Goal: Task Accomplishment & Management: Use online tool/utility

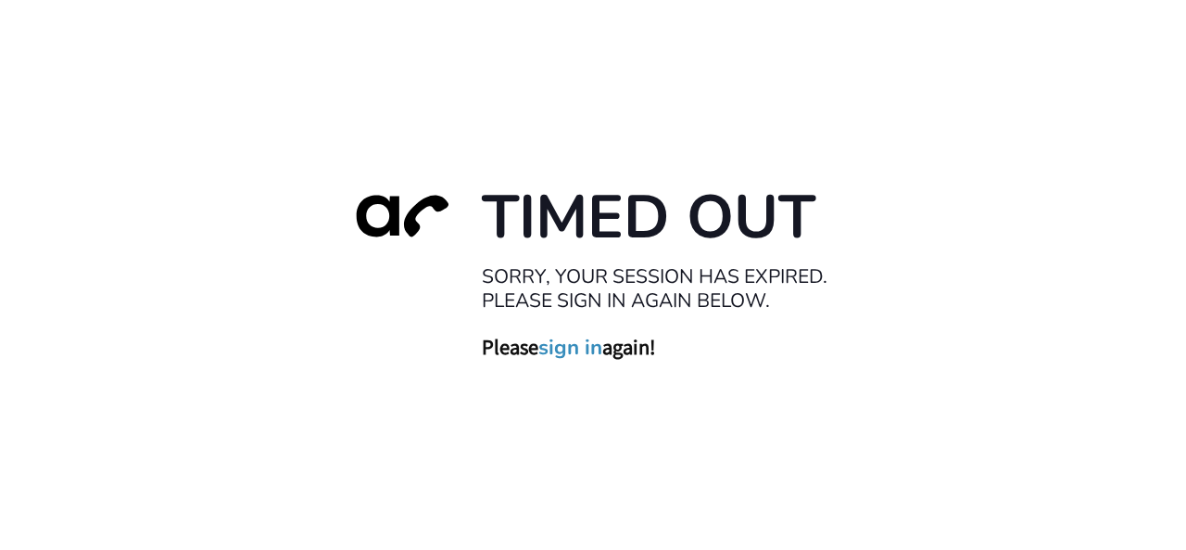
click at [576, 344] on link "sign in" at bounding box center [570, 347] width 64 height 26
click at [43, 188] on div "Timed Out Sorry, your session has expired. Please sign in again below. Please s…" at bounding box center [593, 275] width 1186 height 550
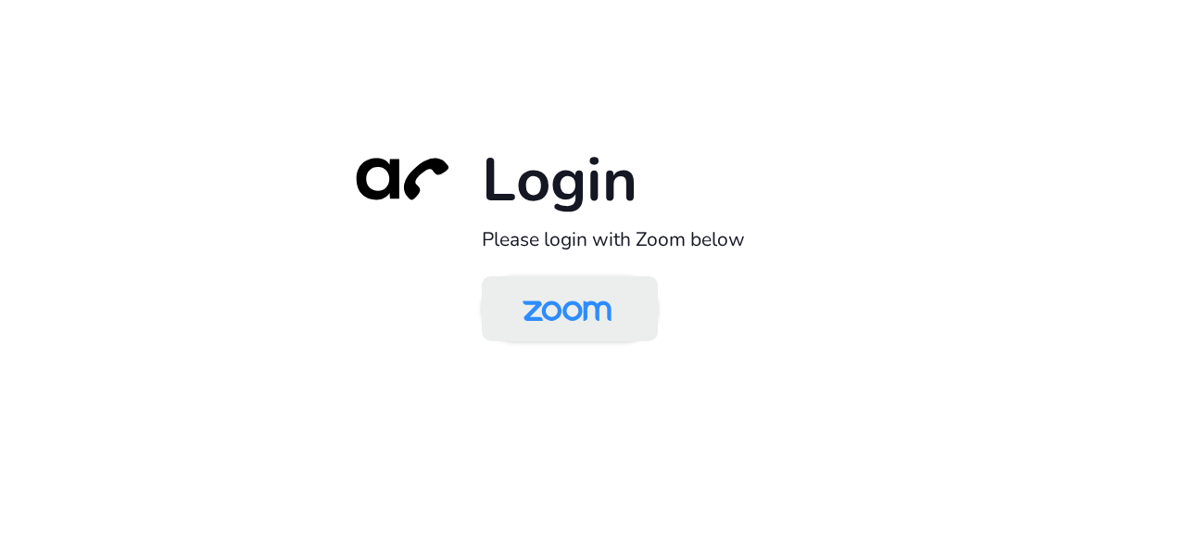
click at [553, 305] on img at bounding box center [567, 310] width 128 height 60
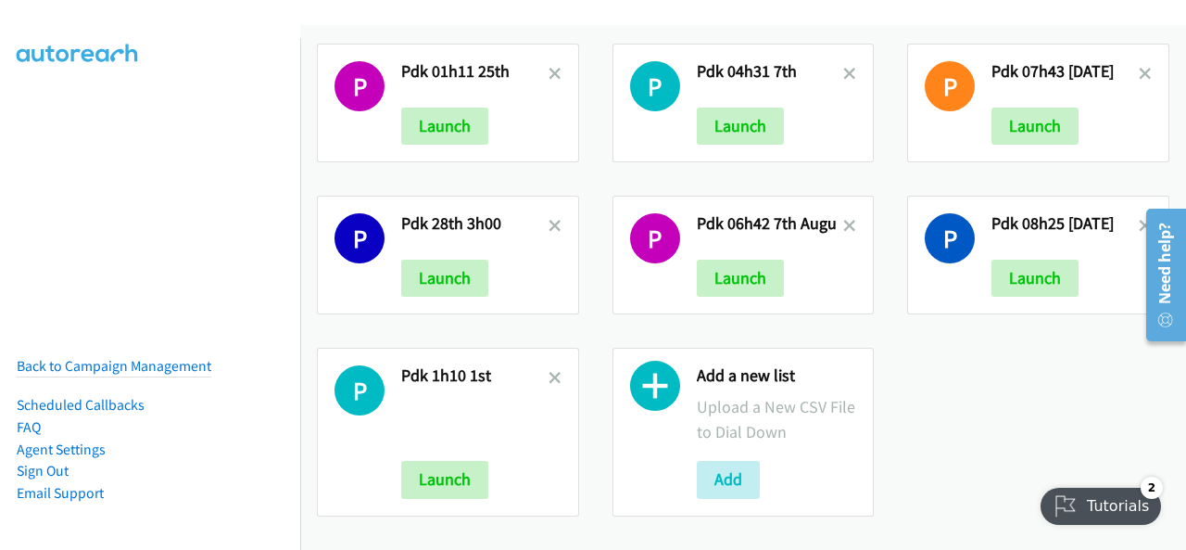
scroll to position [475, 0]
click at [722, 462] on button "Add" at bounding box center [728, 479] width 63 height 37
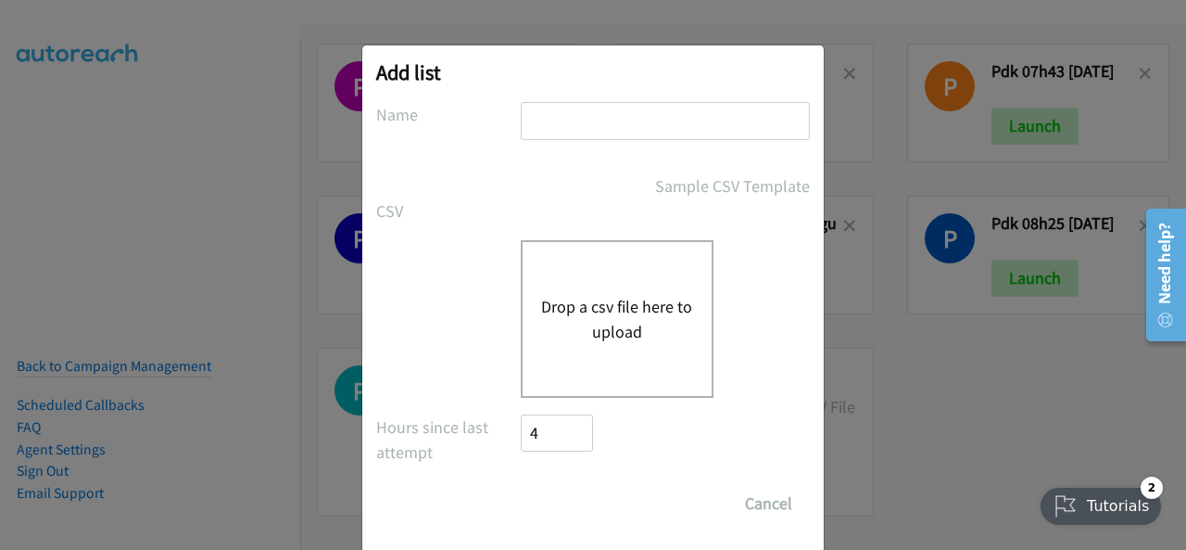
drag, startPoint x: 551, startPoint y: 112, endPoint x: 518, endPoint y: 112, distance: 33.4
click at [514, 112] on div "Name" at bounding box center [593, 129] width 434 height 55
click at [532, 125] on input "text" at bounding box center [665, 121] width 289 height 38
paste input "fujitsu 01h20 15th Aug"
type input "fujitsu 01h20 15th Aug"
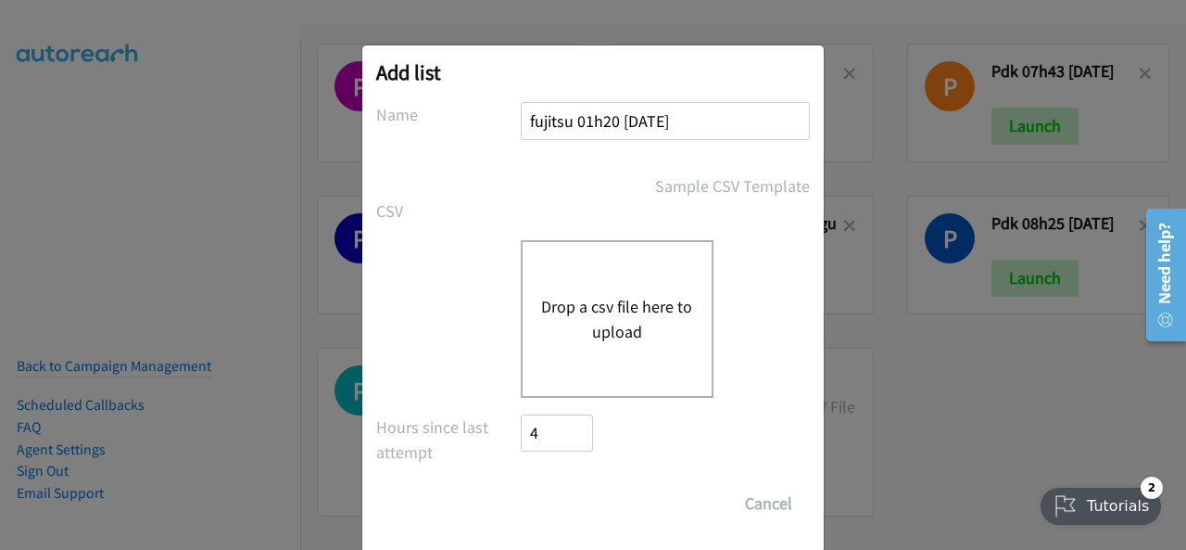
click at [616, 310] on button "Drop a csv file here to upload" at bounding box center [617, 319] width 152 height 50
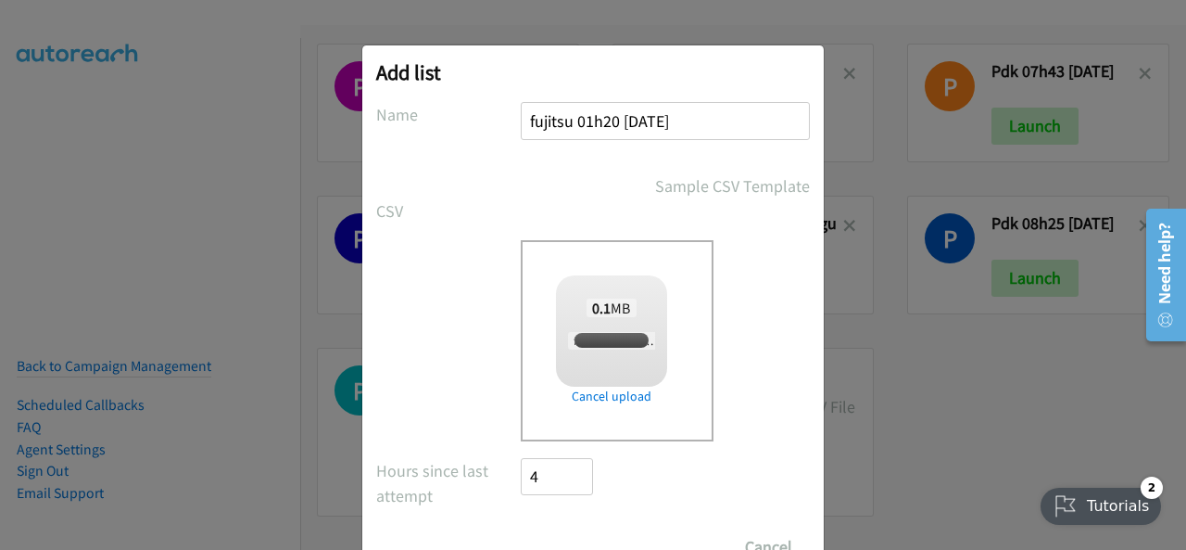
checkbox input "true"
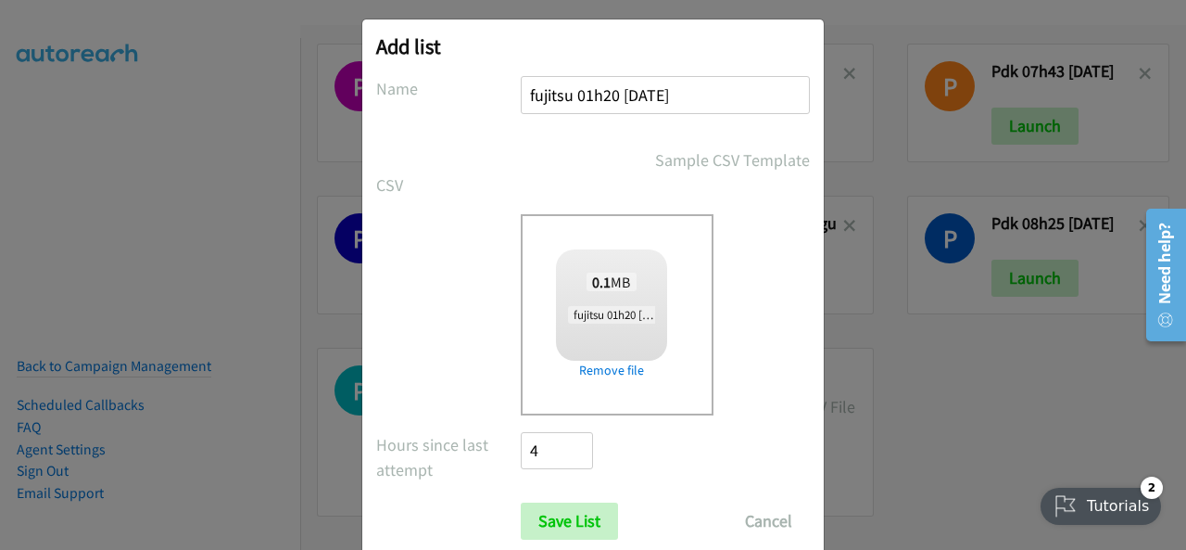
scroll to position [74, 0]
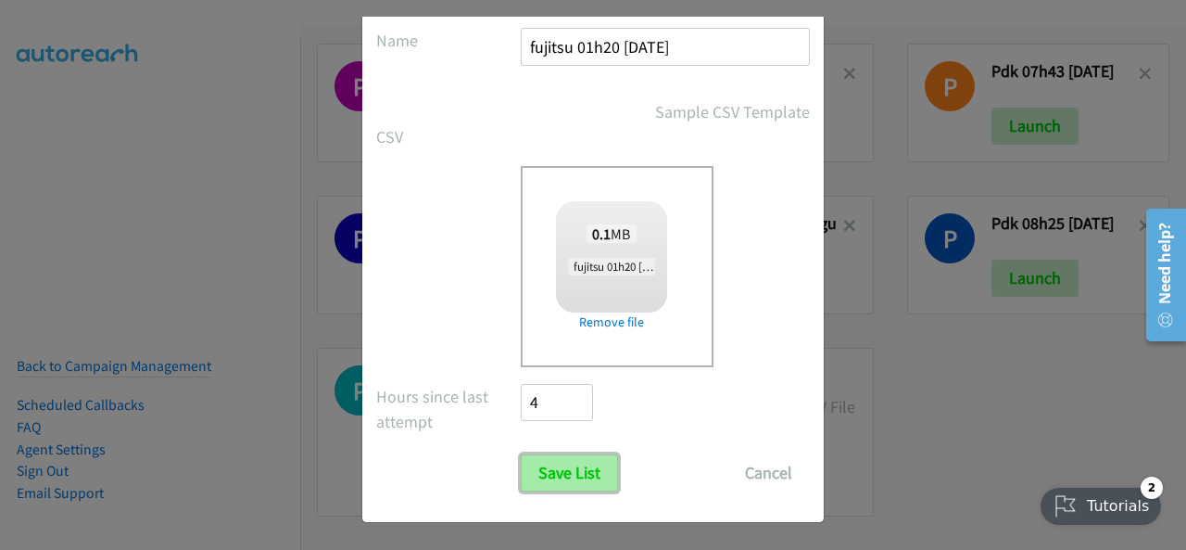
click at [562, 478] on input "Save List" at bounding box center [569, 472] width 97 height 37
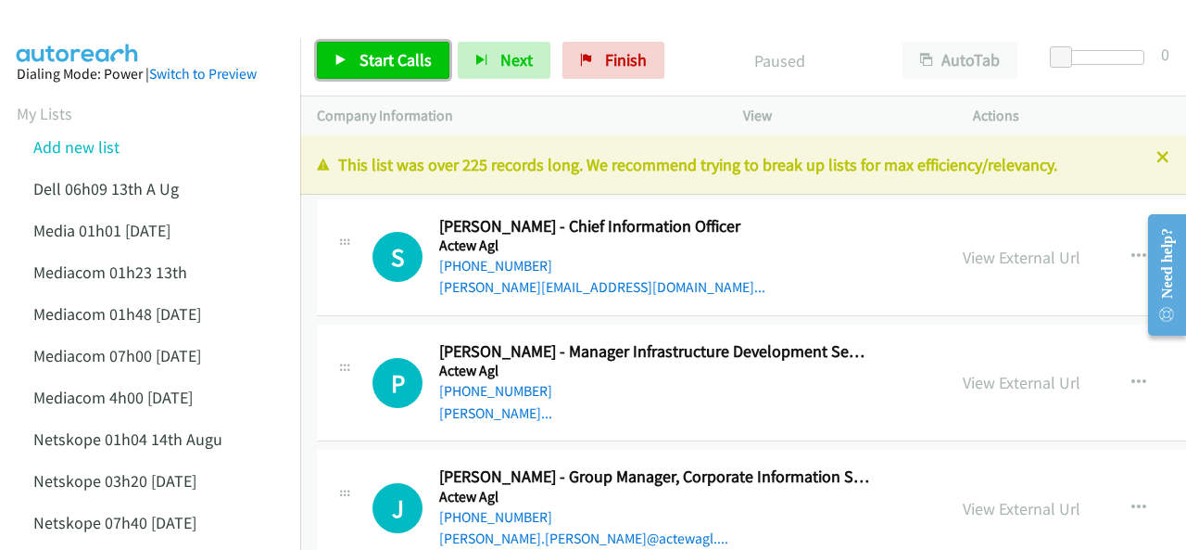
click at [386, 58] on span "Start Calls" at bounding box center [396, 59] width 72 height 21
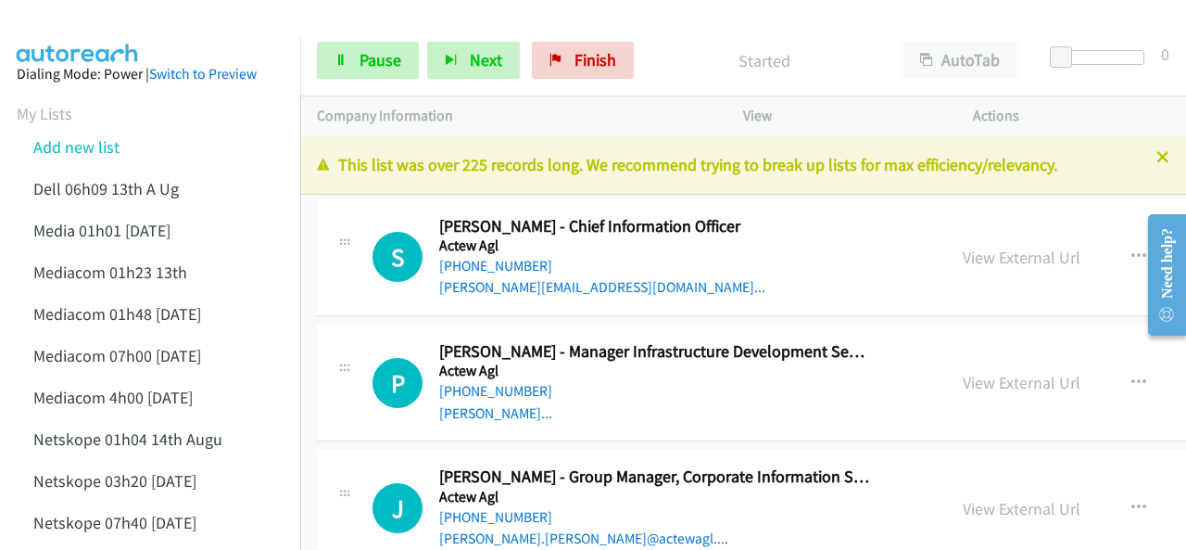
click at [100, 18] on img at bounding box center [77, 32] width 139 height 65
click at [963, 383] on link "View External Url" at bounding box center [1022, 382] width 118 height 21
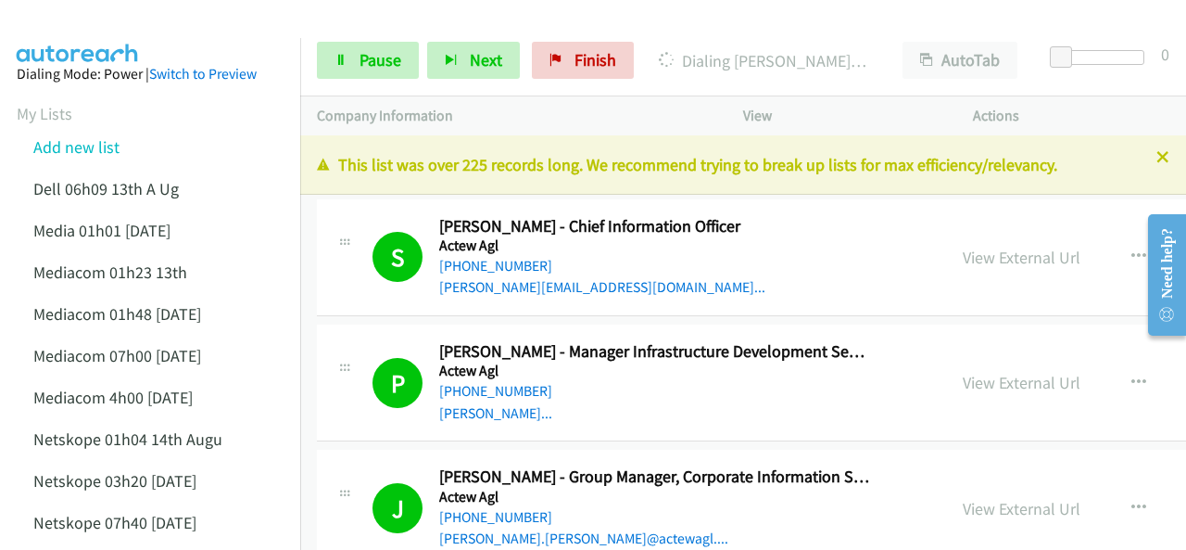
click at [73, 30] on img at bounding box center [77, 32] width 139 height 65
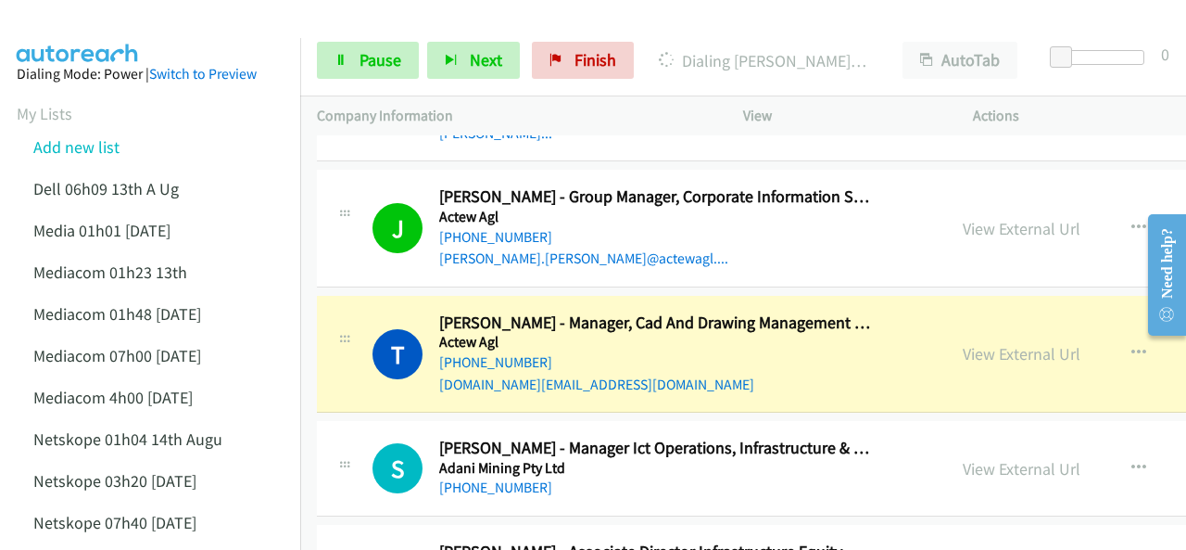
scroll to position [371, 0]
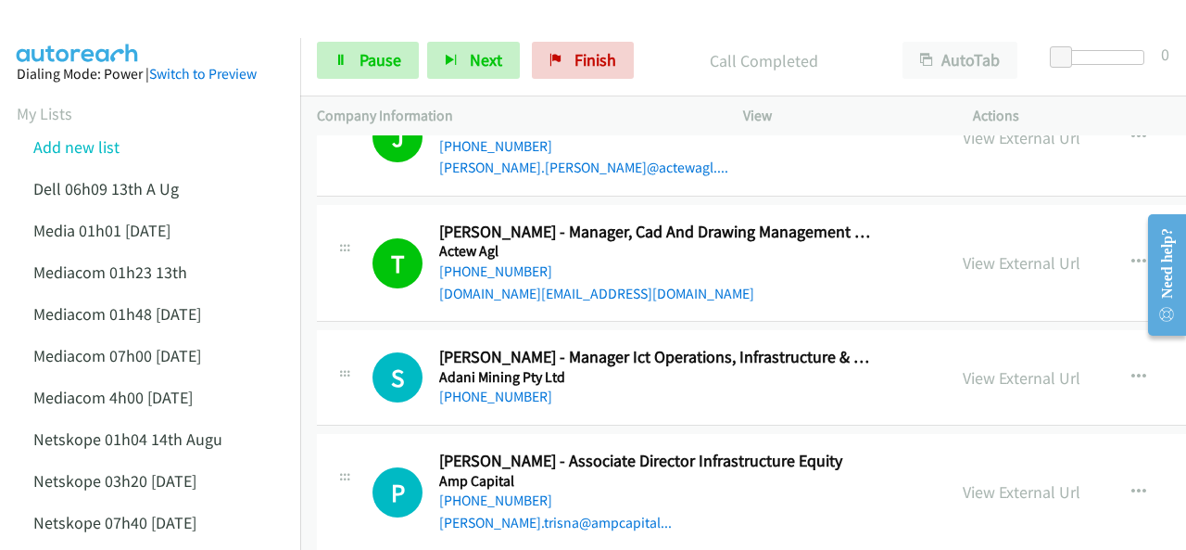
click at [50, 23] on img at bounding box center [77, 32] width 139 height 65
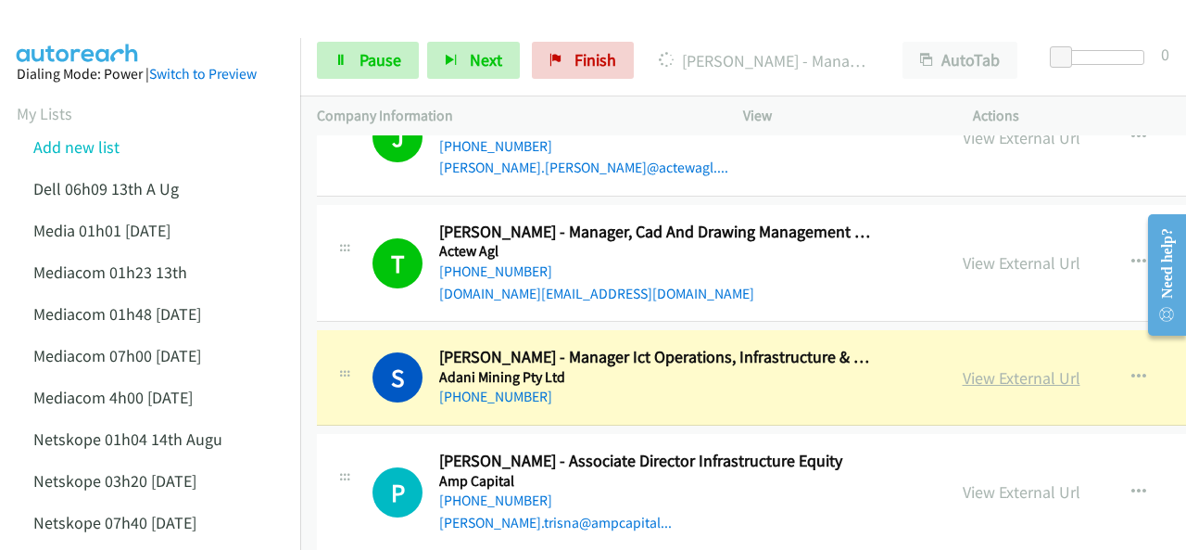
click at [983, 369] on link "View External Url" at bounding box center [1022, 377] width 118 height 21
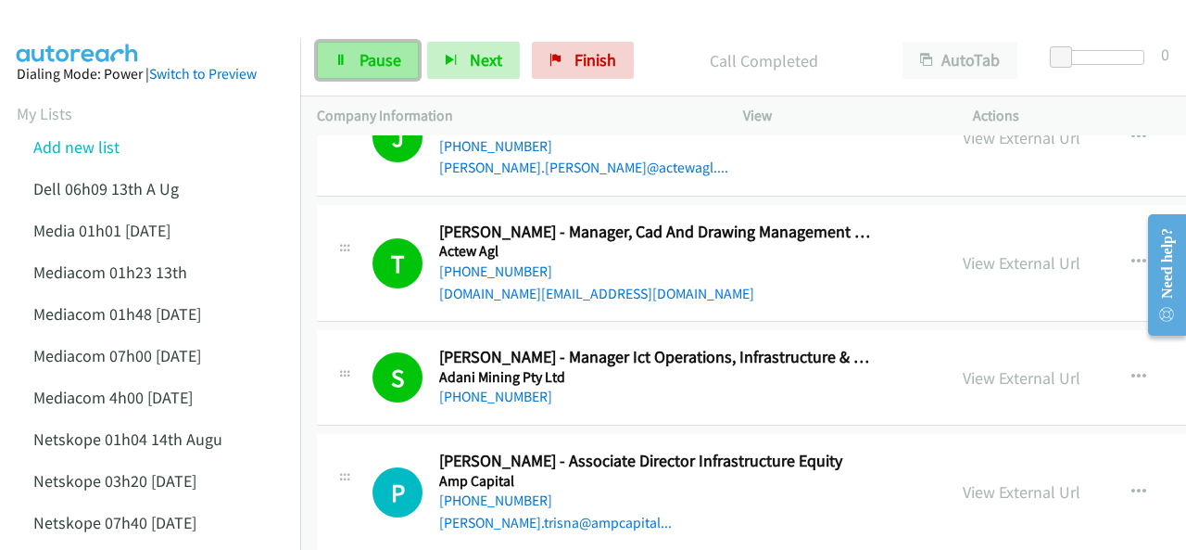
click at [368, 57] on span "Pause" at bounding box center [381, 59] width 42 height 21
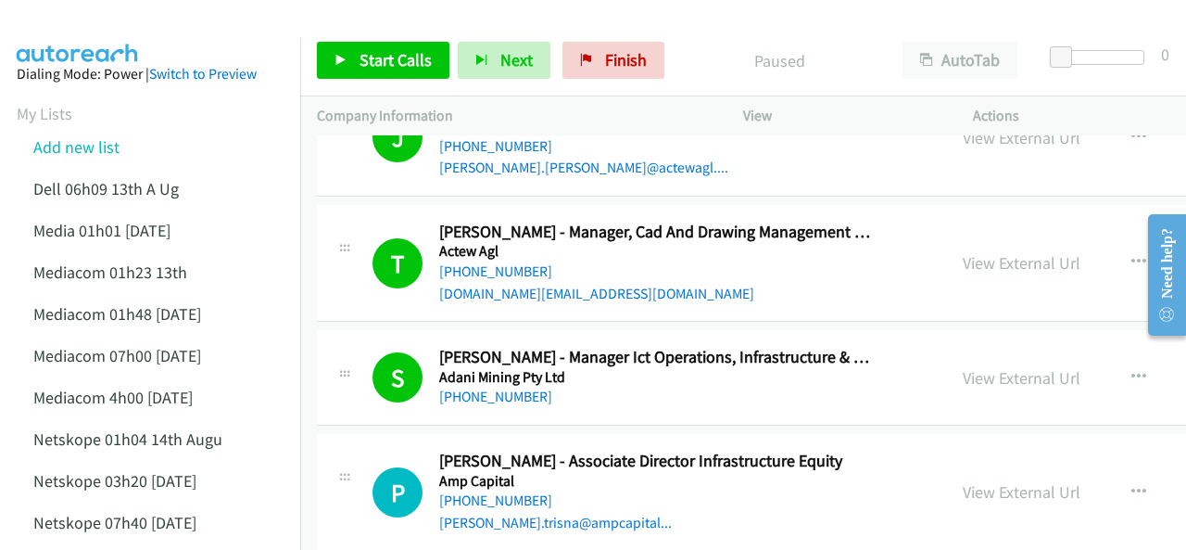
drag, startPoint x: 93, startPoint y: 32, endPoint x: 108, endPoint y: 18, distance: 20.3
click at [93, 32] on img at bounding box center [77, 32] width 139 height 65
click at [76, 23] on img at bounding box center [77, 32] width 139 height 65
click at [48, 21] on img at bounding box center [77, 32] width 139 height 65
click at [82, 25] on img at bounding box center [77, 32] width 139 height 65
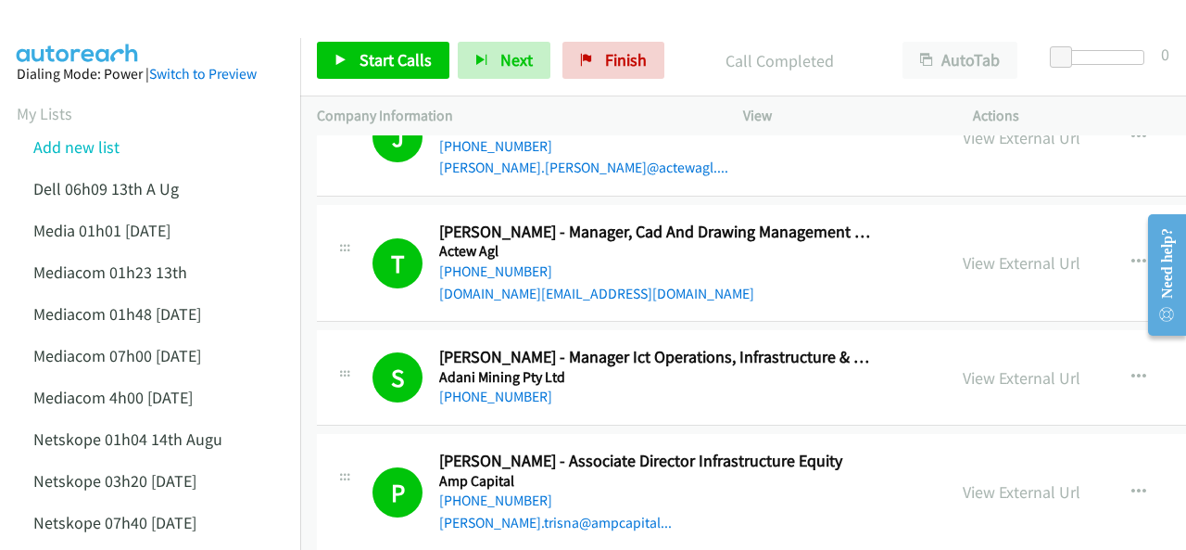
drag, startPoint x: 117, startPoint y: 31, endPoint x: 127, endPoint y: 7, distance: 25.3
click at [117, 31] on img at bounding box center [77, 32] width 139 height 65
click at [380, 60] on span "Start Calls" at bounding box center [396, 59] width 72 height 21
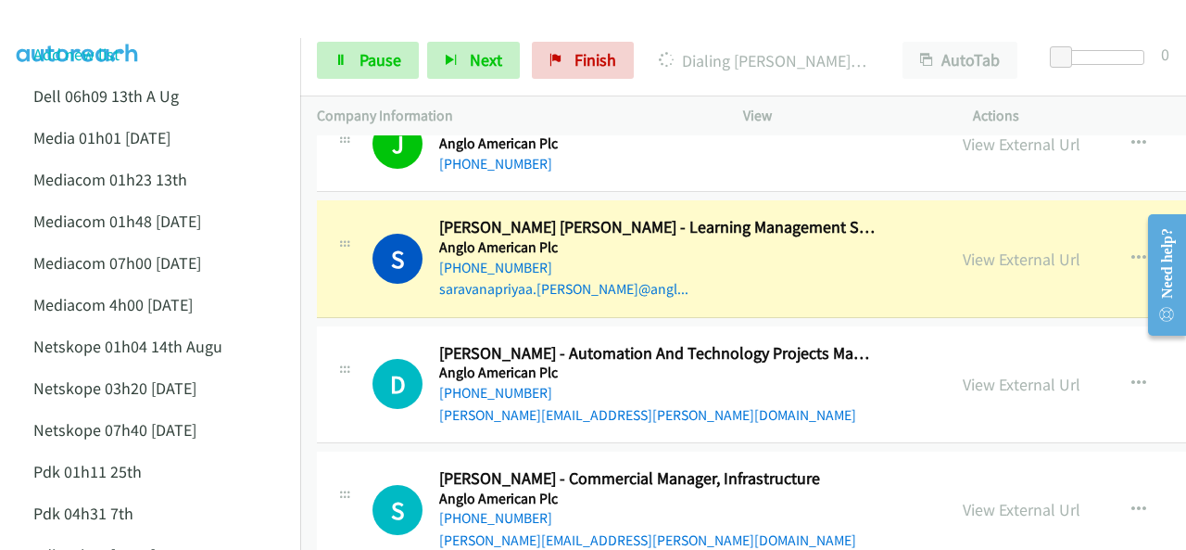
scroll to position [834, 0]
click at [157, 14] on div at bounding box center [585, 35] width 1170 height 71
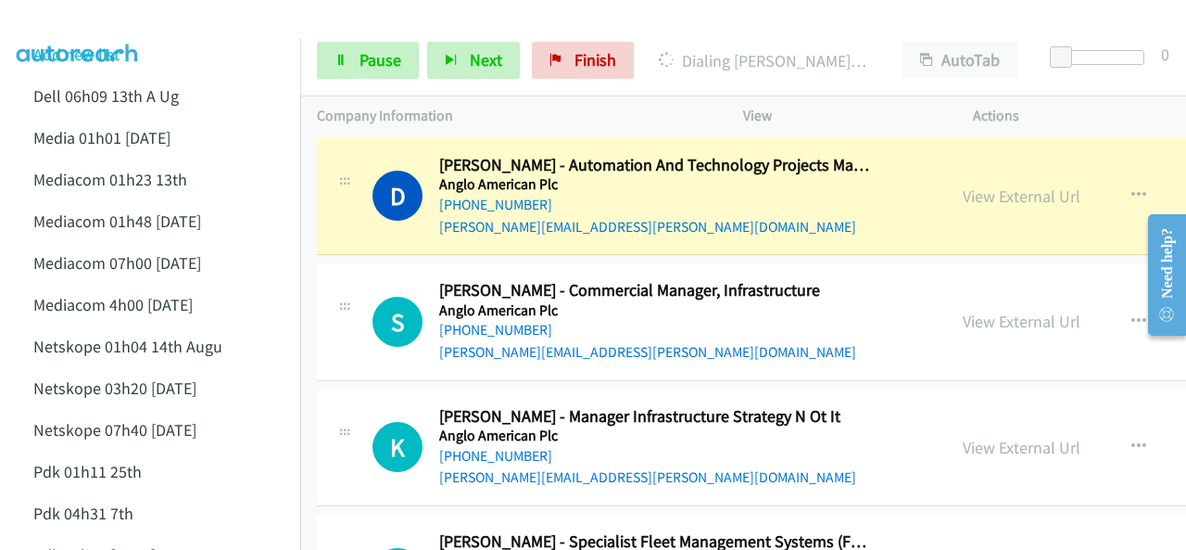
scroll to position [1019, 0]
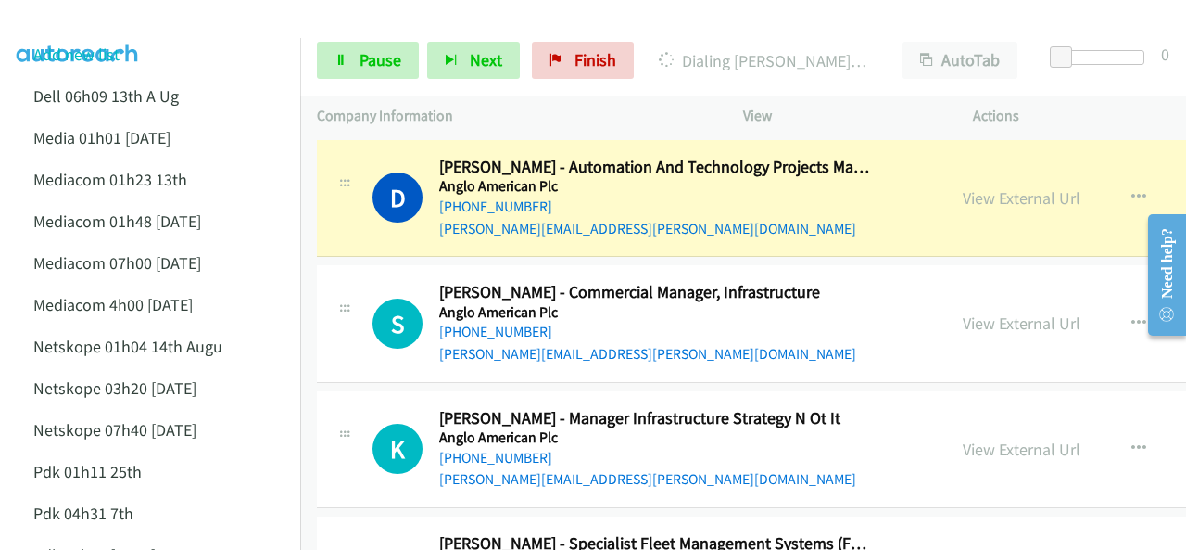
click at [72, 23] on img at bounding box center [77, 32] width 139 height 65
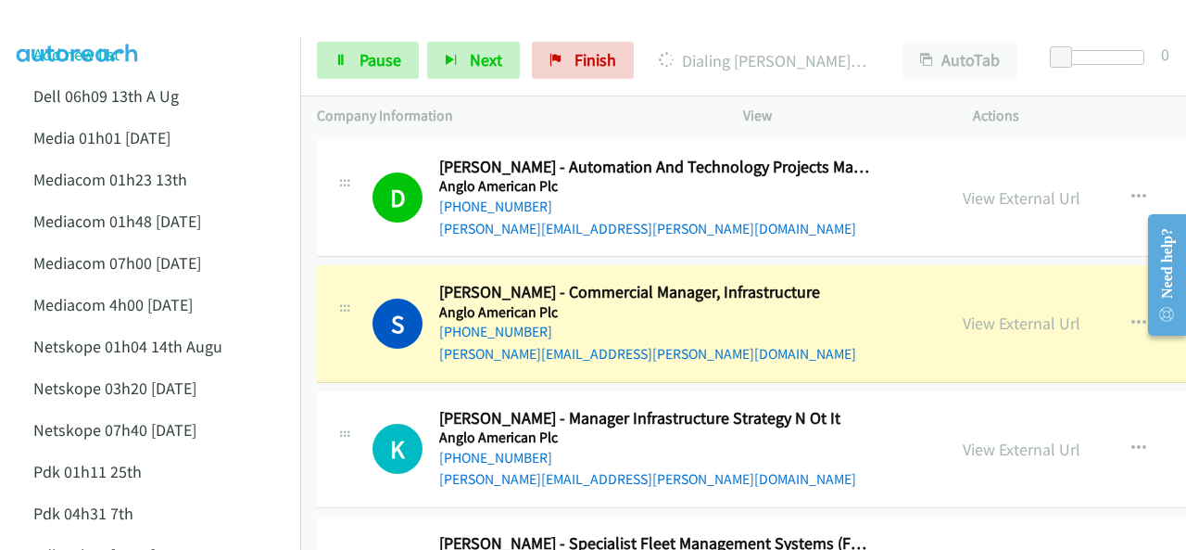
click at [78, 19] on img at bounding box center [77, 32] width 139 height 65
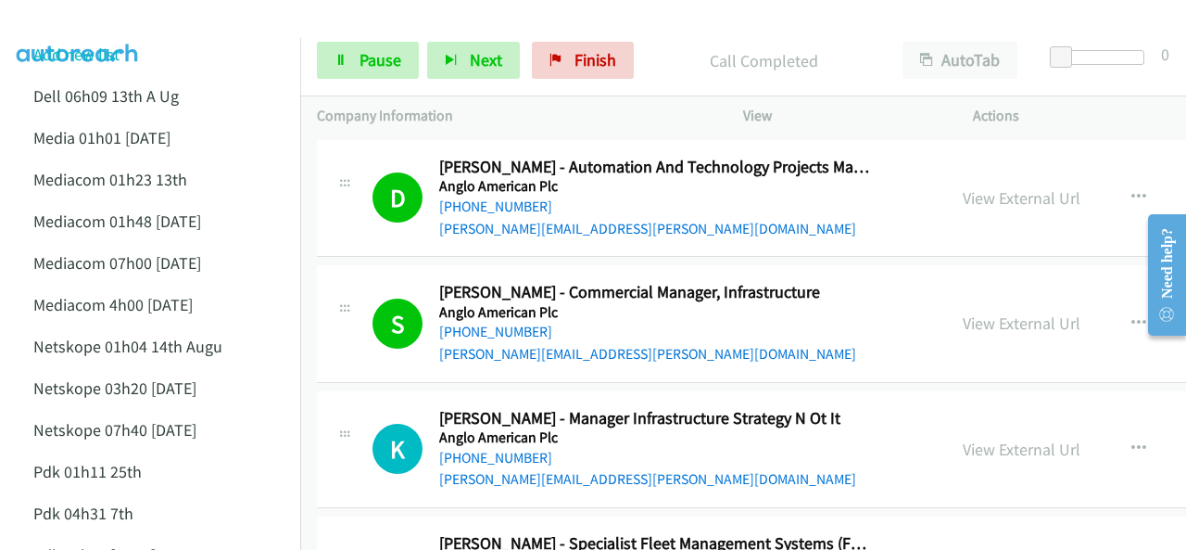
click at [80, 19] on img at bounding box center [77, 32] width 139 height 65
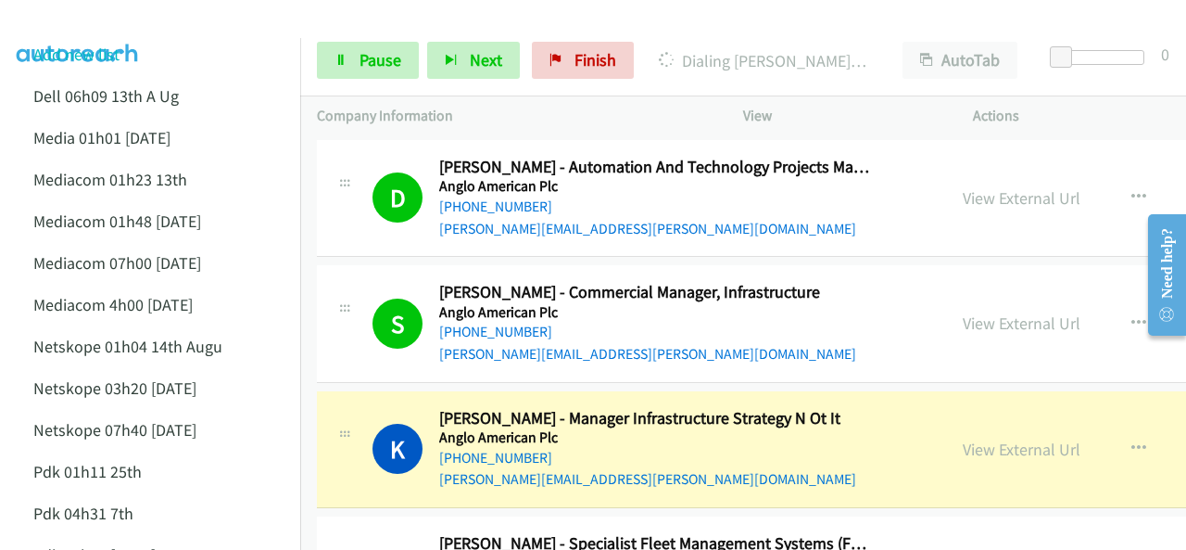
click at [108, 25] on img at bounding box center [77, 32] width 139 height 65
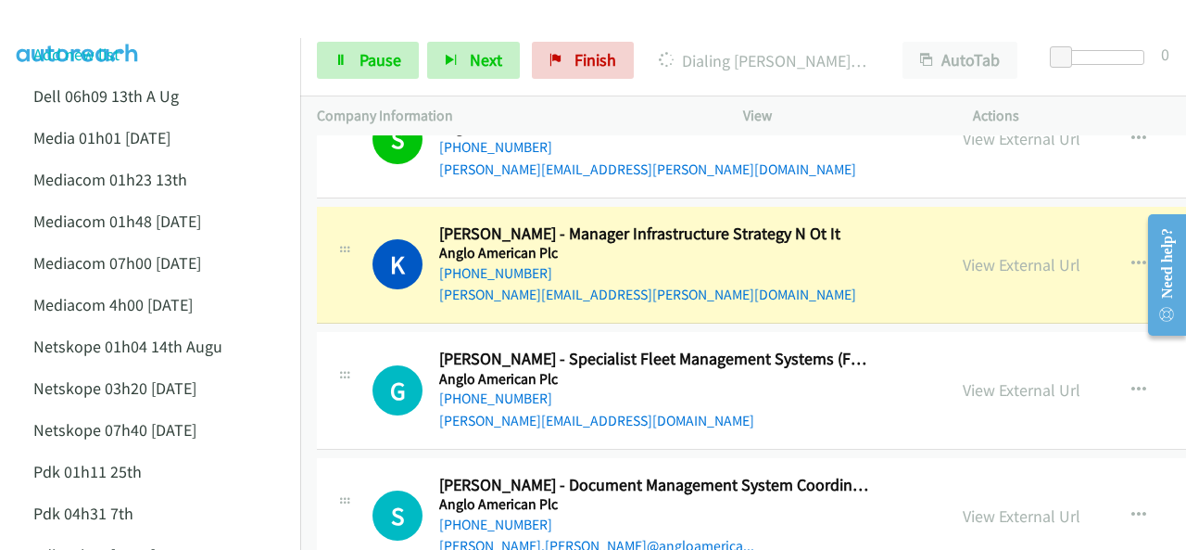
scroll to position [1205, 0]
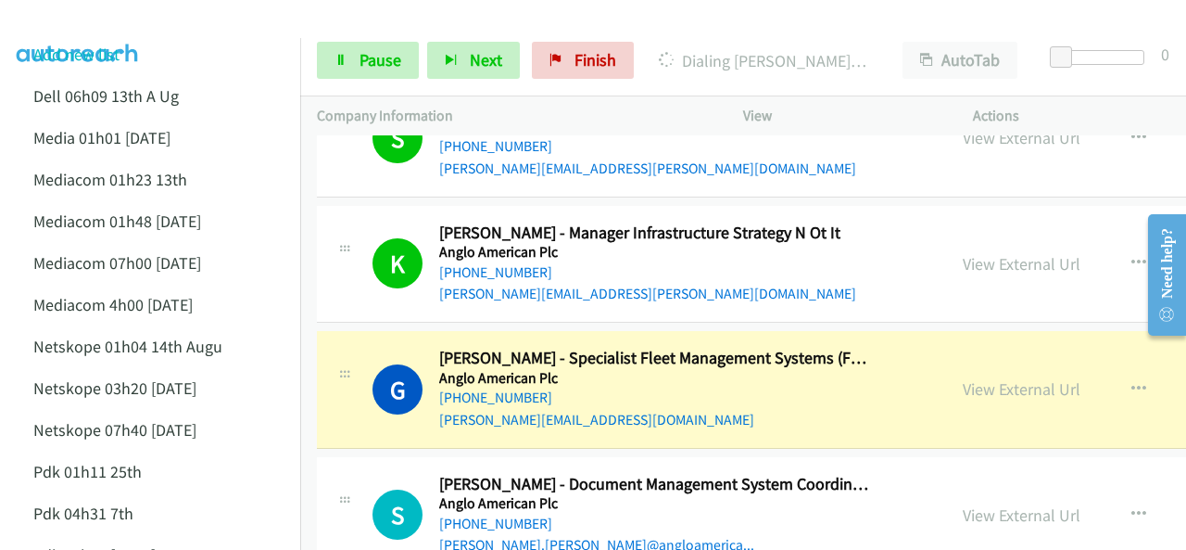
click at [66, 14] on img at bounding box center [77, 32] width 139 height 65
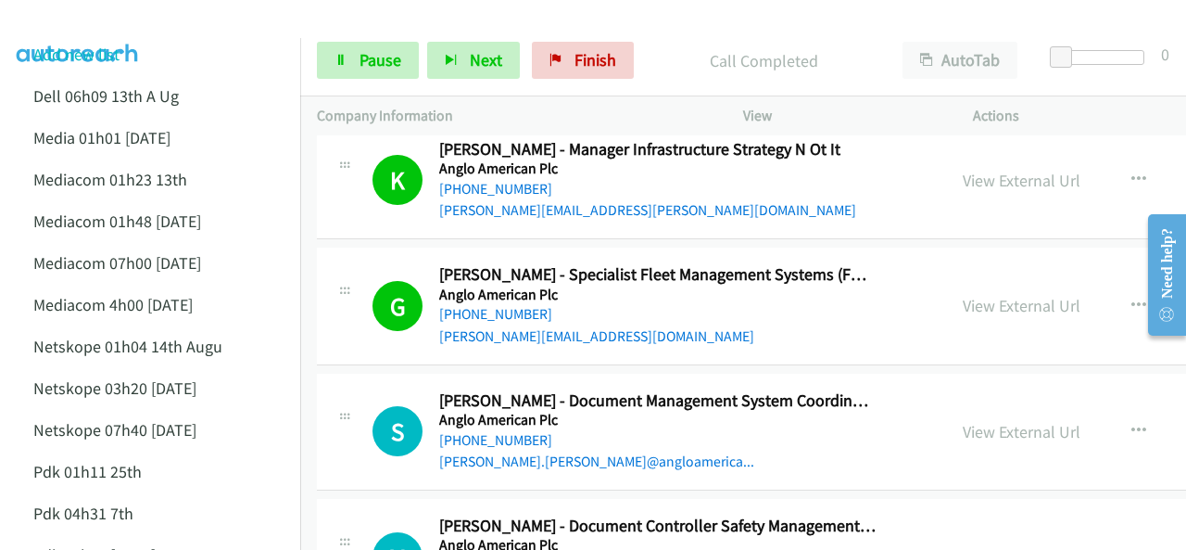
scroll to position [1298, 0]
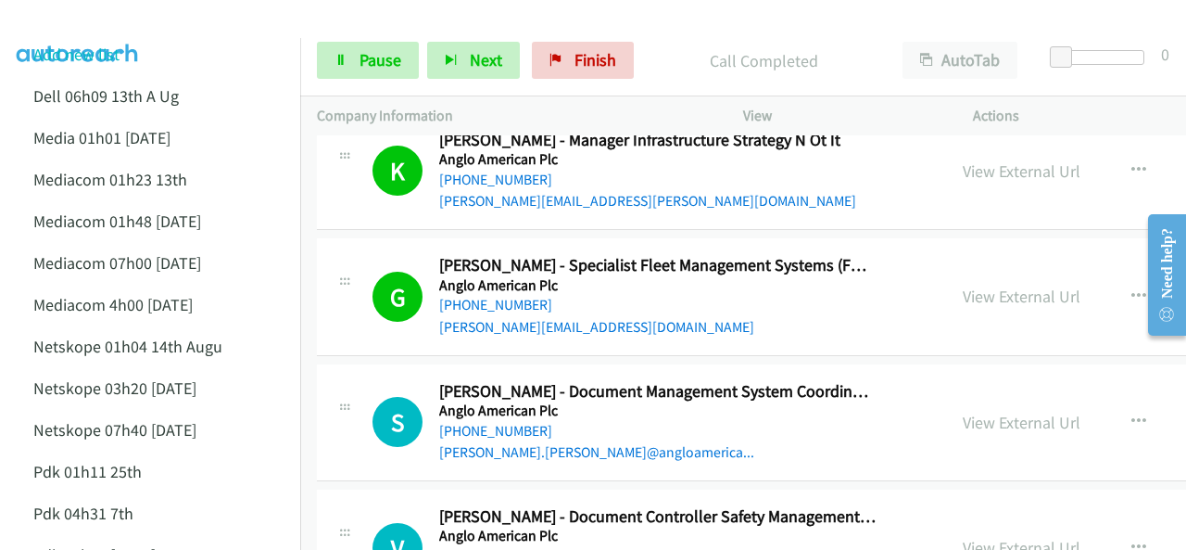
click at [132, 23] on img at bounding box center [77, 32] width 139 height 65
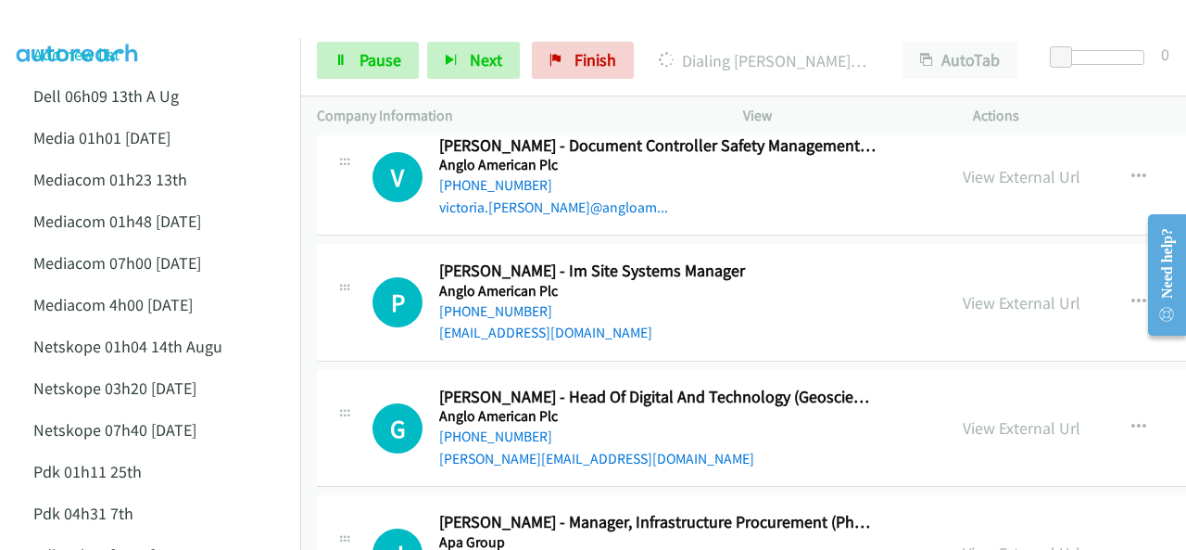
scroll to position [1483, 0]
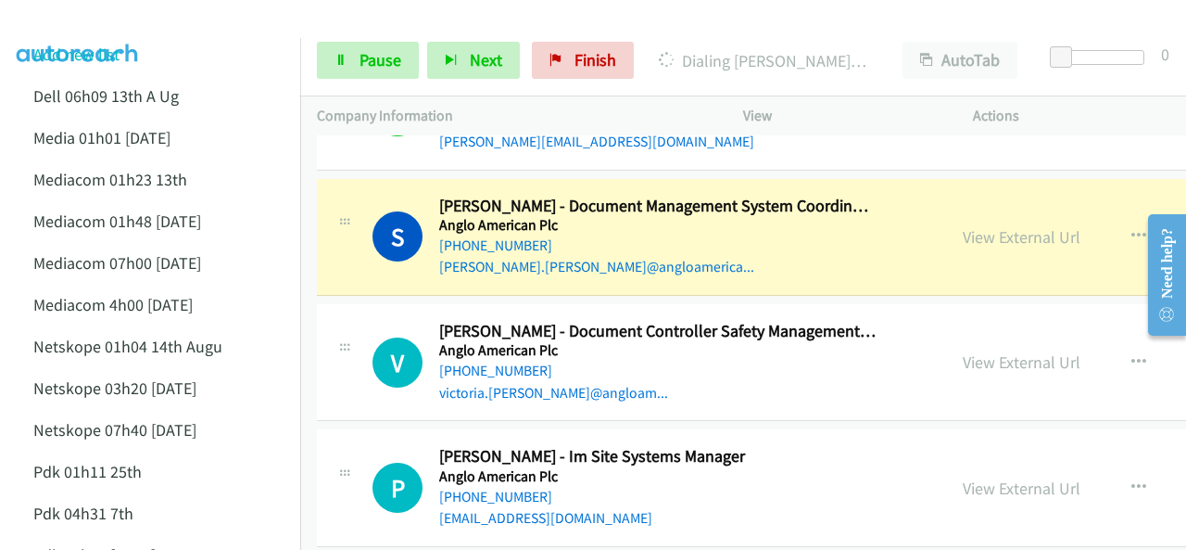
click at [106, 27] on img at bounding box center [77, 32] width 139 height 65
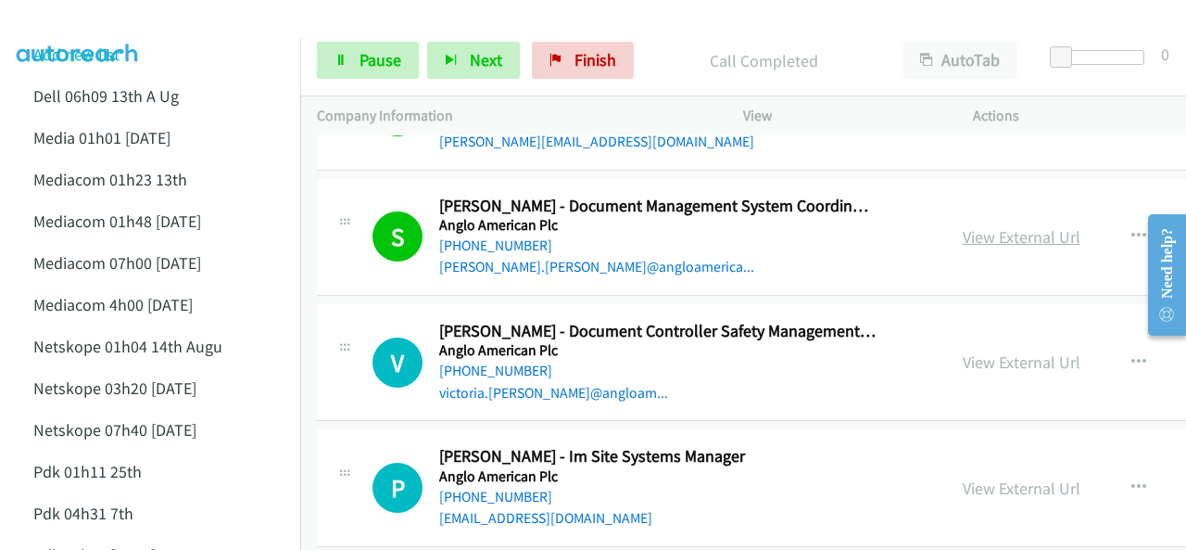
click at [969, 234] on link "View External Url" at bounding box center [1022, 236] width 118 height 21
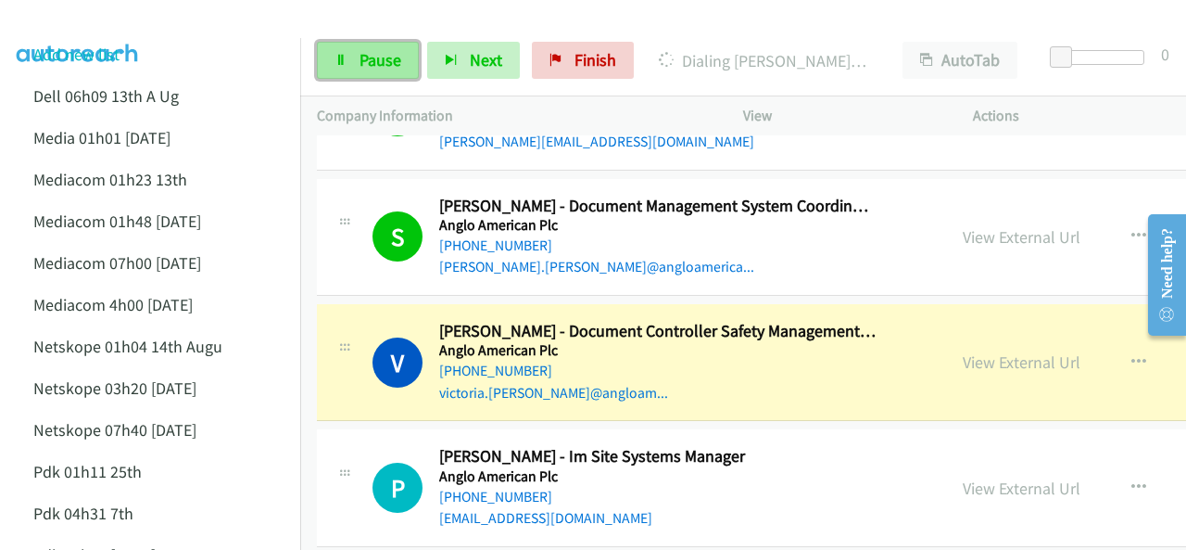
click at [354, 65] on link "Pause" at bounding box center [368, 60] width 102 height 37
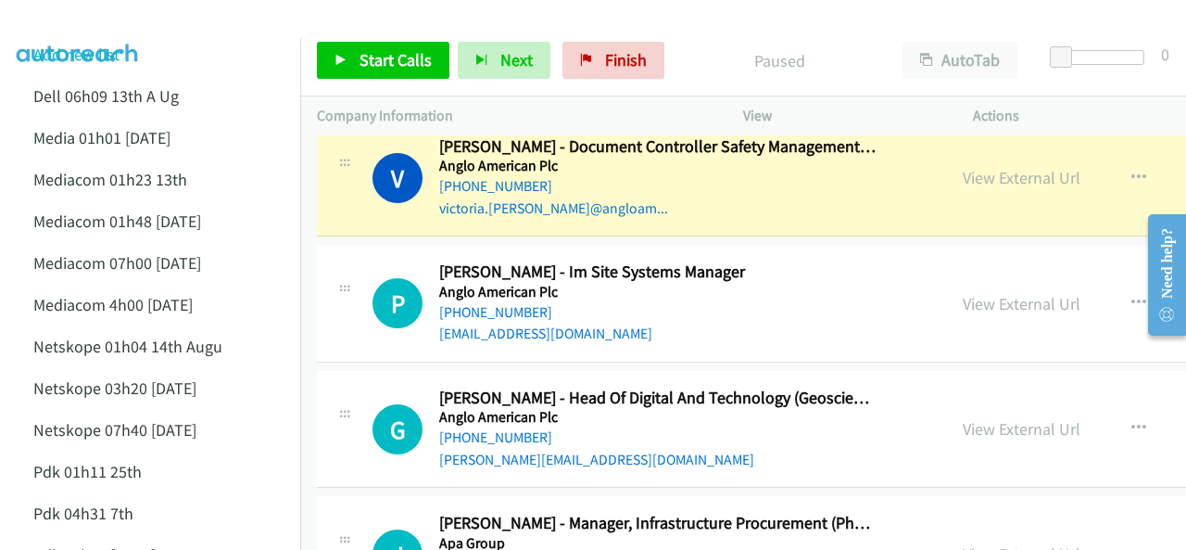
scroll to position [1668, 0]
drag, startPoint x: 191, startPoint y: 40, endPoint x: 219, endPoint y: 84, distance: 52.5
click at [191, 40] on li "Add new list" at bounding box center [167, 54] width 300 height 42
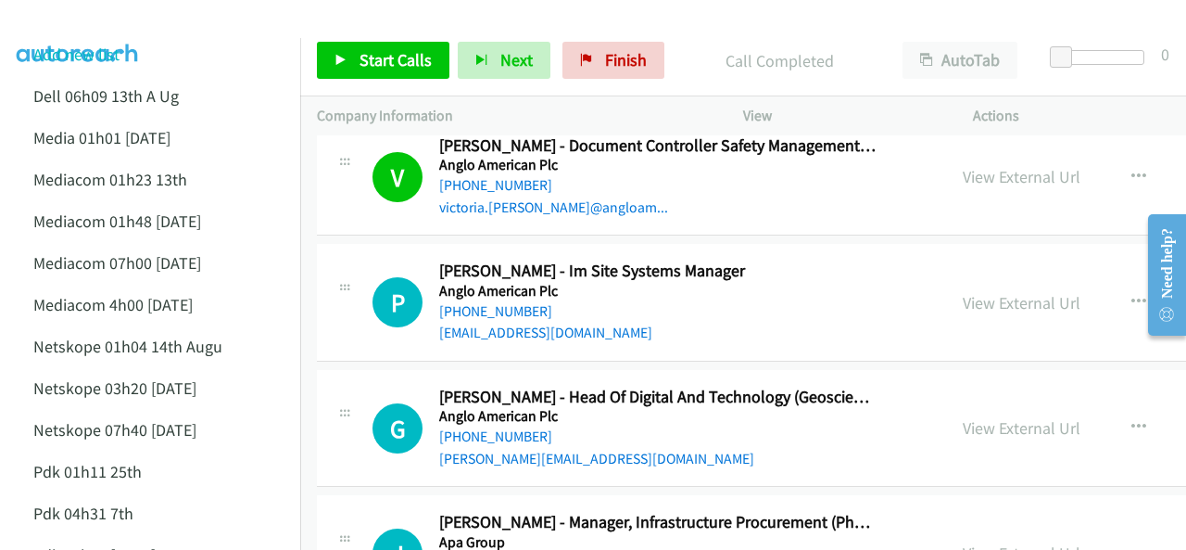
click at [63, 24] on img at bounding box center [77, 32] width 139 height 65
click at [57, 19] on img at bounding box center [77, 32] width 139 height 65
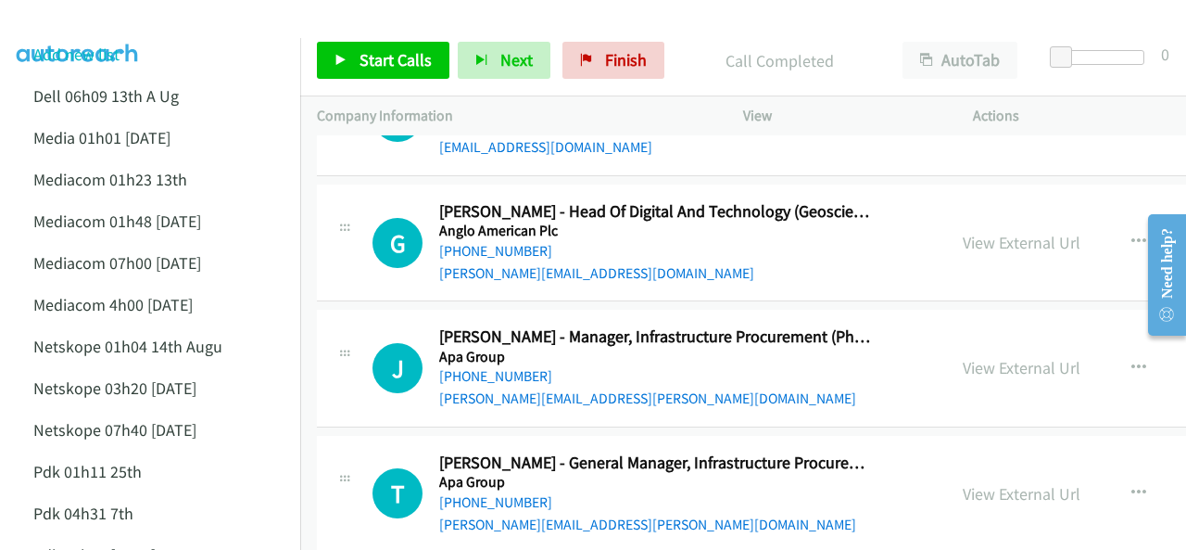
scroll to position [1946, 0]
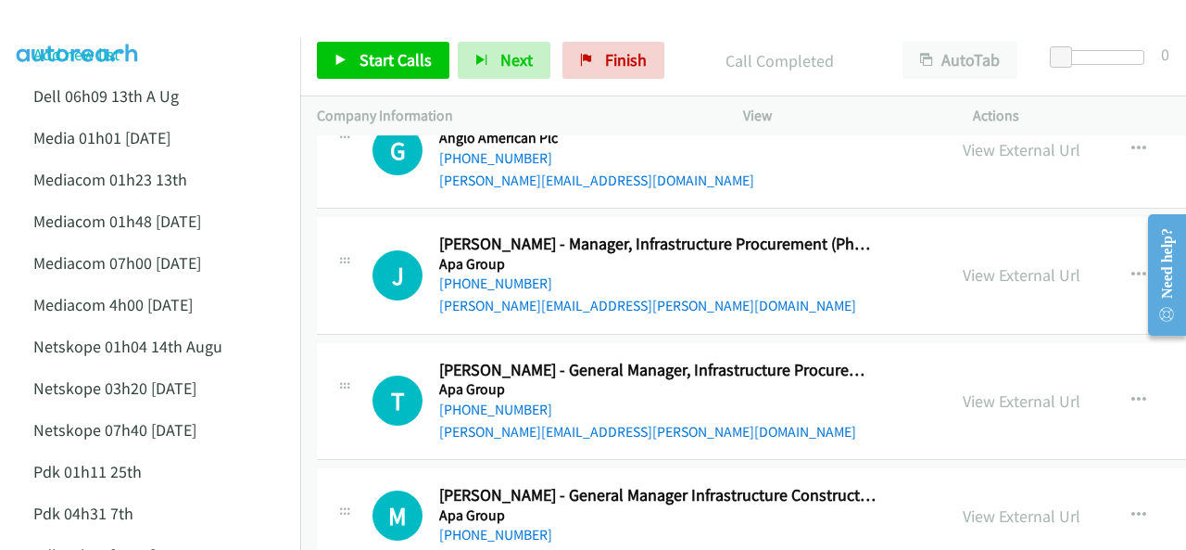
click at [89, 19] on img at bounding box center [77, 32] width 139 height 65
click at [1132, 393] on icon "button" at bounding box center [1139, 400] width 15 height 15
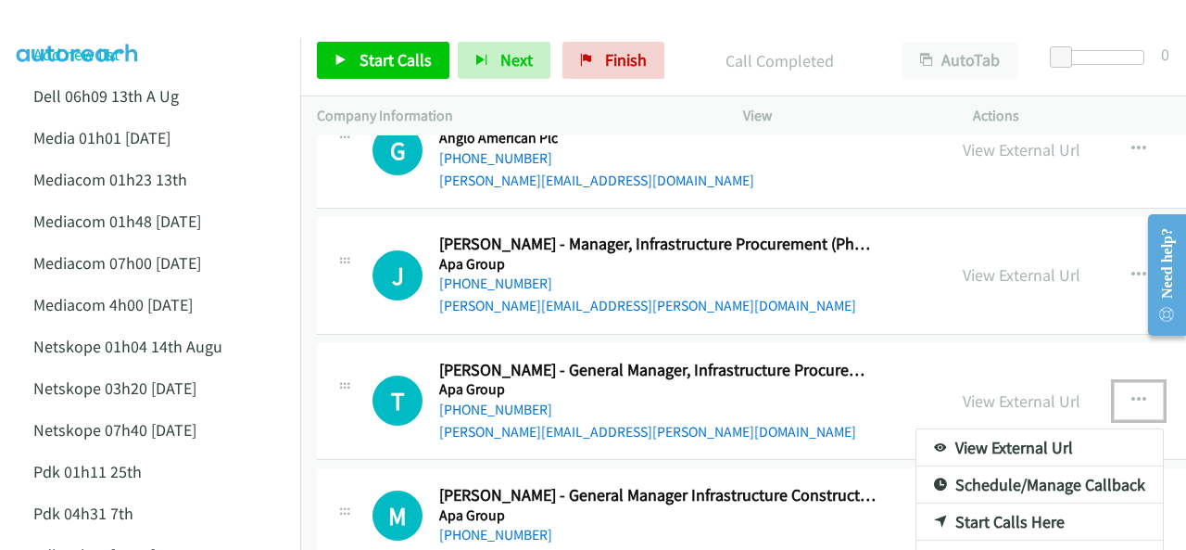
click at [939, 509] on link "Start Calls Here" at bounding box center [1040, 521] width 247 height 37
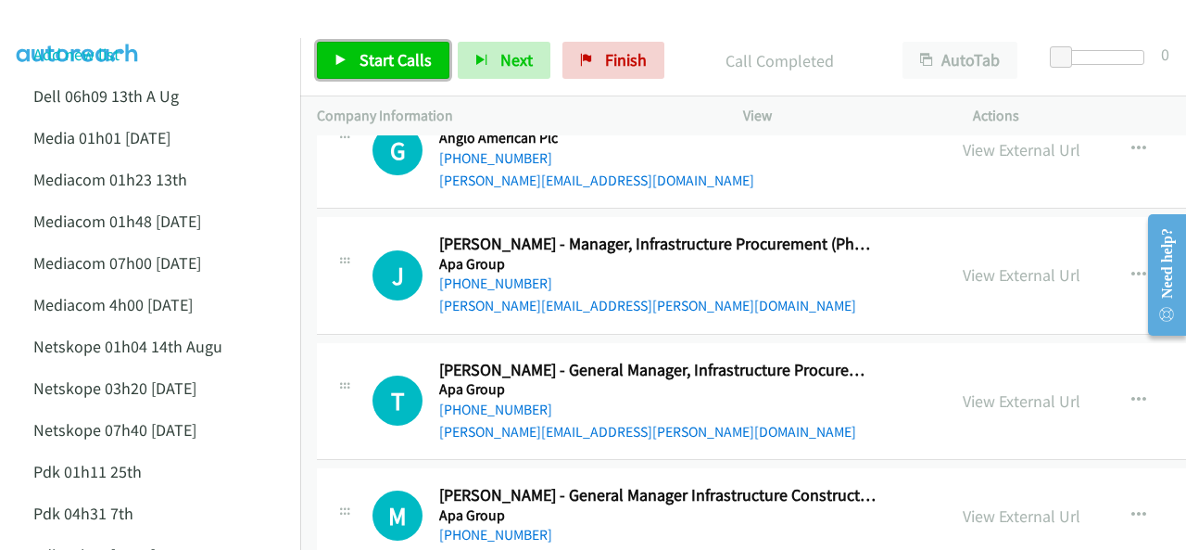
click at [388, 64] on span "Start Calls" at bounding box center [396, 59] width 72 height 21
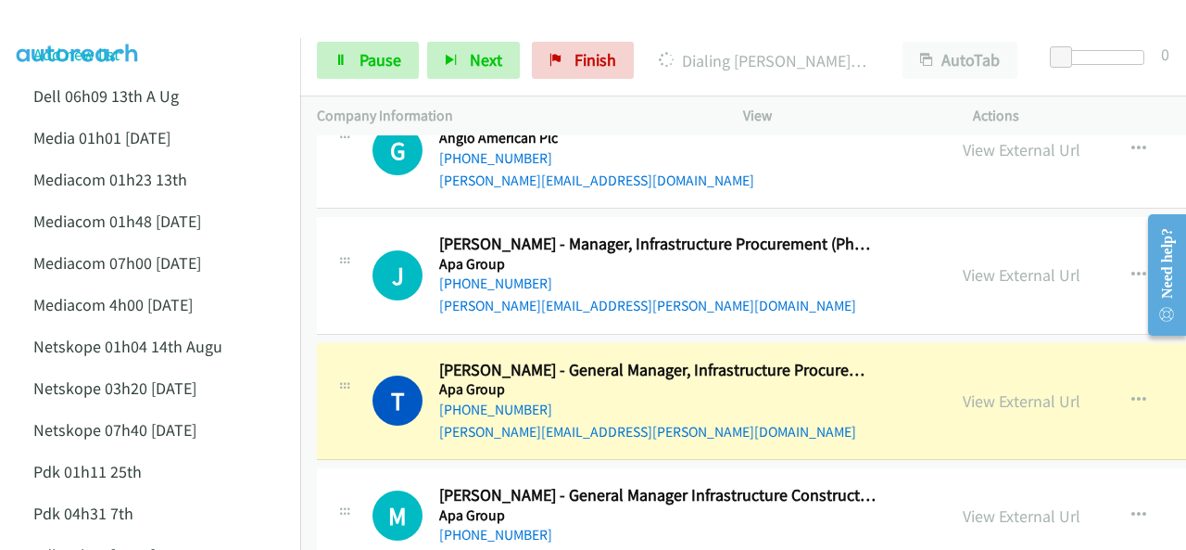
click at [93, 43] on li "Add new list" at bounding box center [167, 54] width 300 height 42
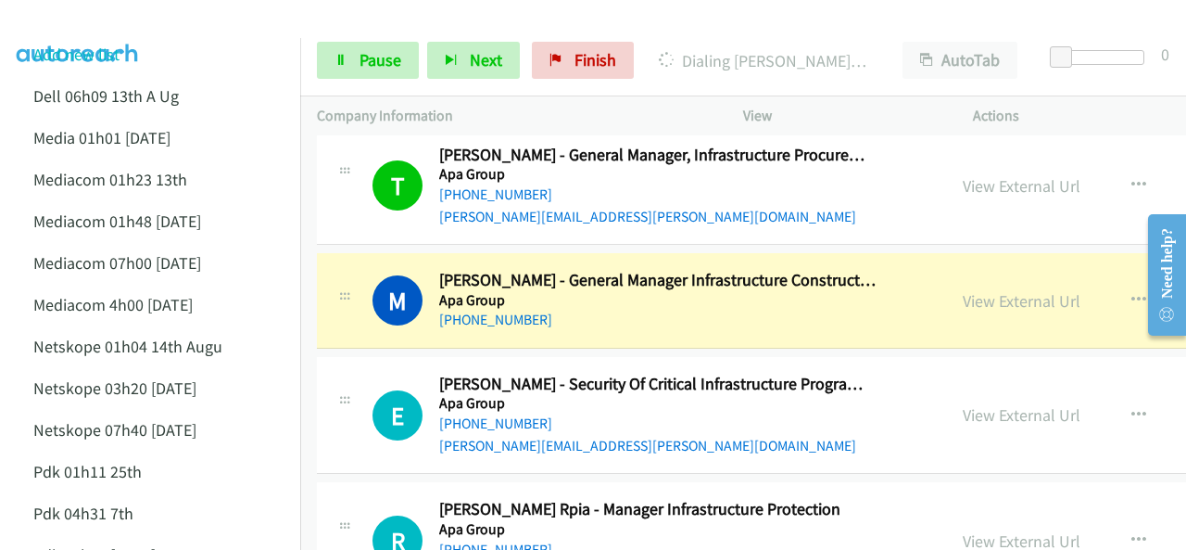
scroll to position [2132, 0]
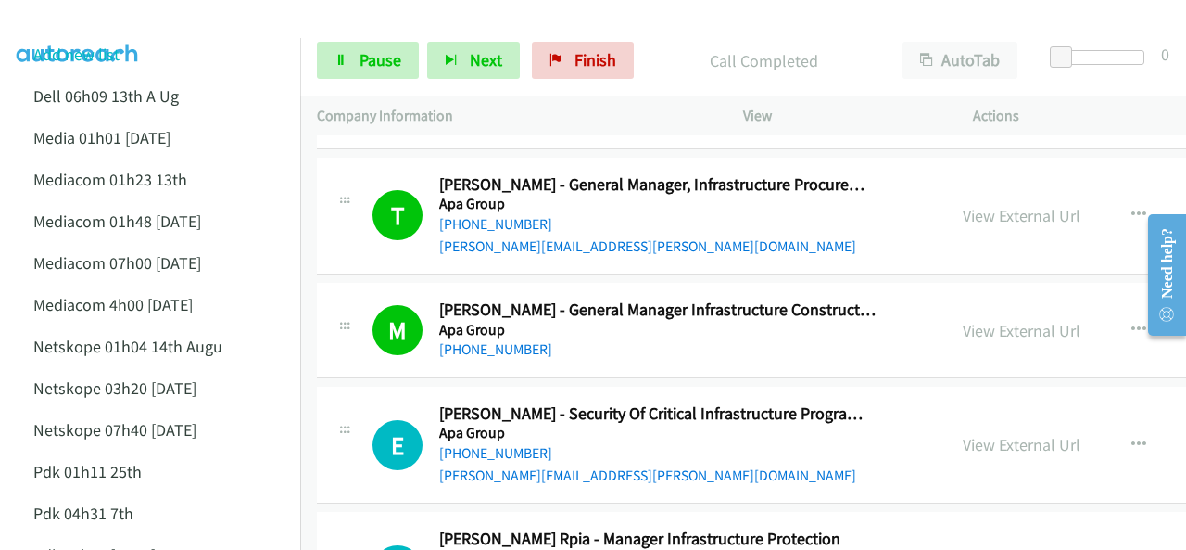
click at [55, 25] on img at bounding box center [77, 32] width 139 height 65
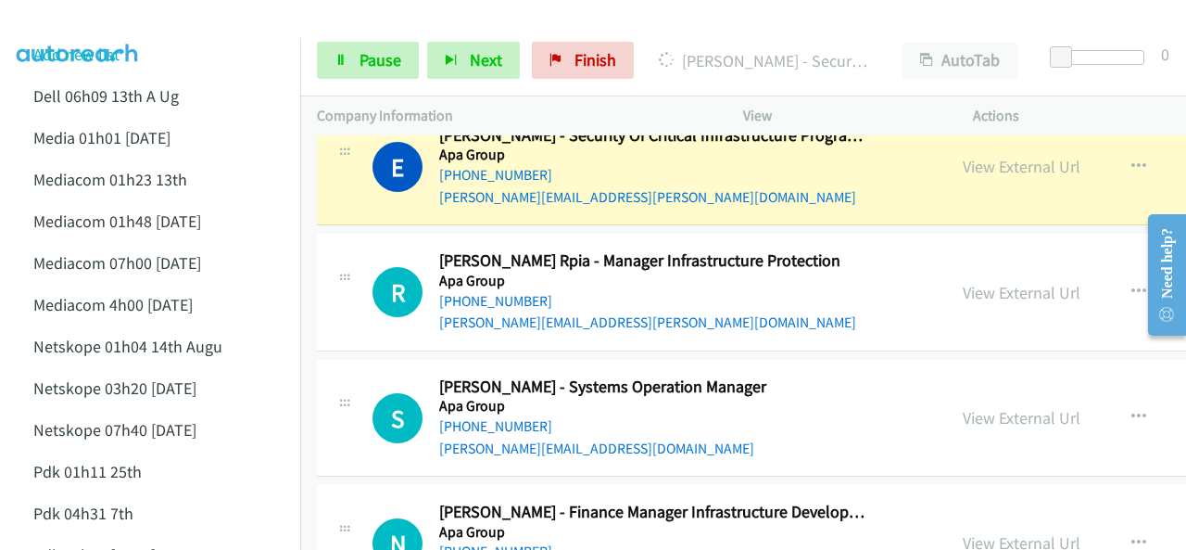
scroll to position [2317, 0]
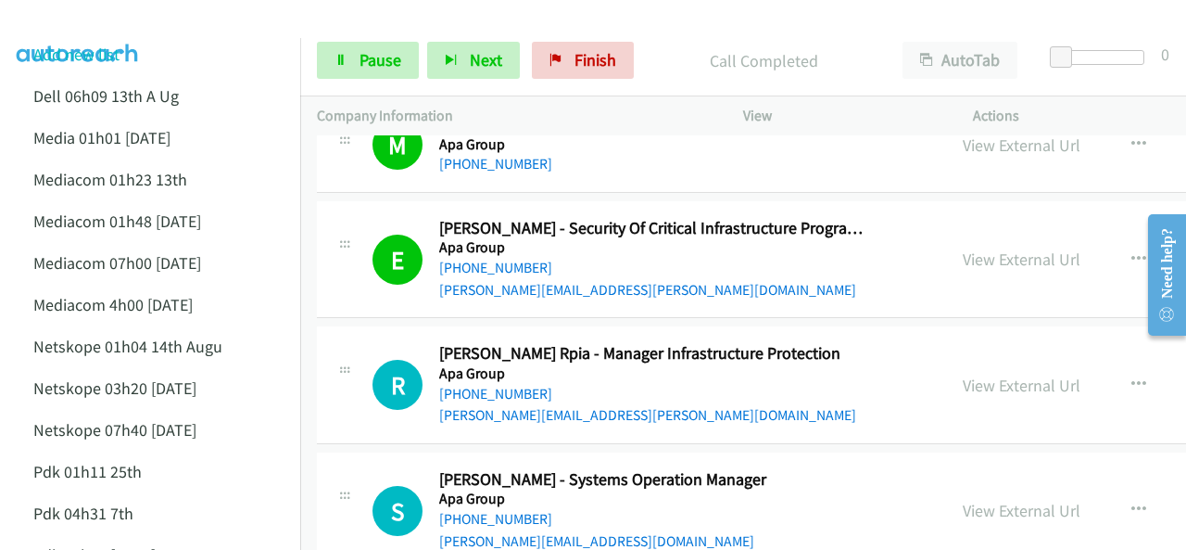
click at [61, 22] on img at bounding box center [77, 32] width 139 height 65
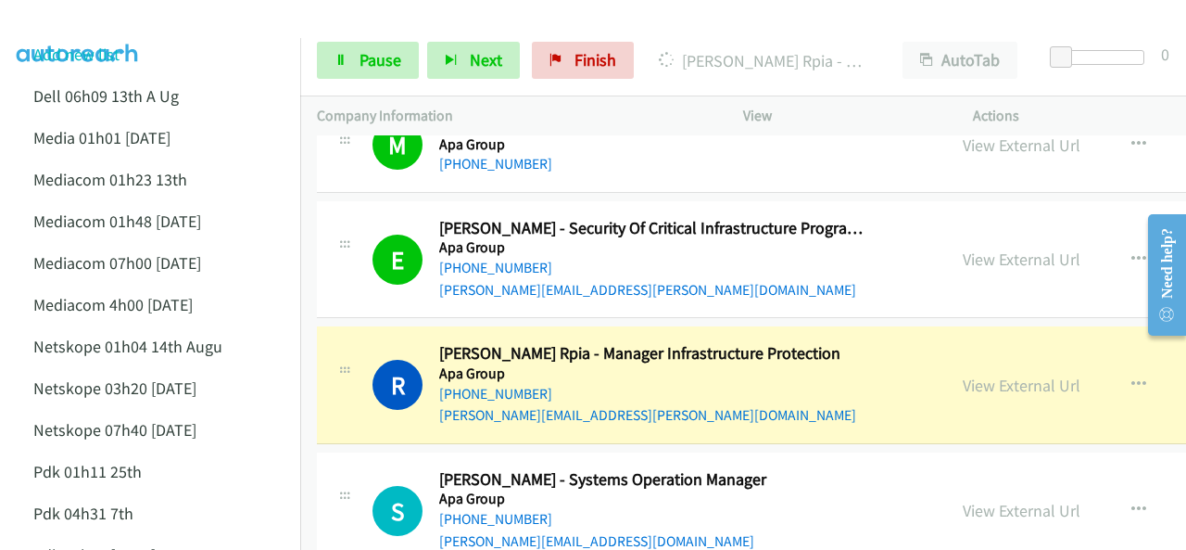
click at [64, 23] on img at bounding box center [77, 32] width 139 height 65
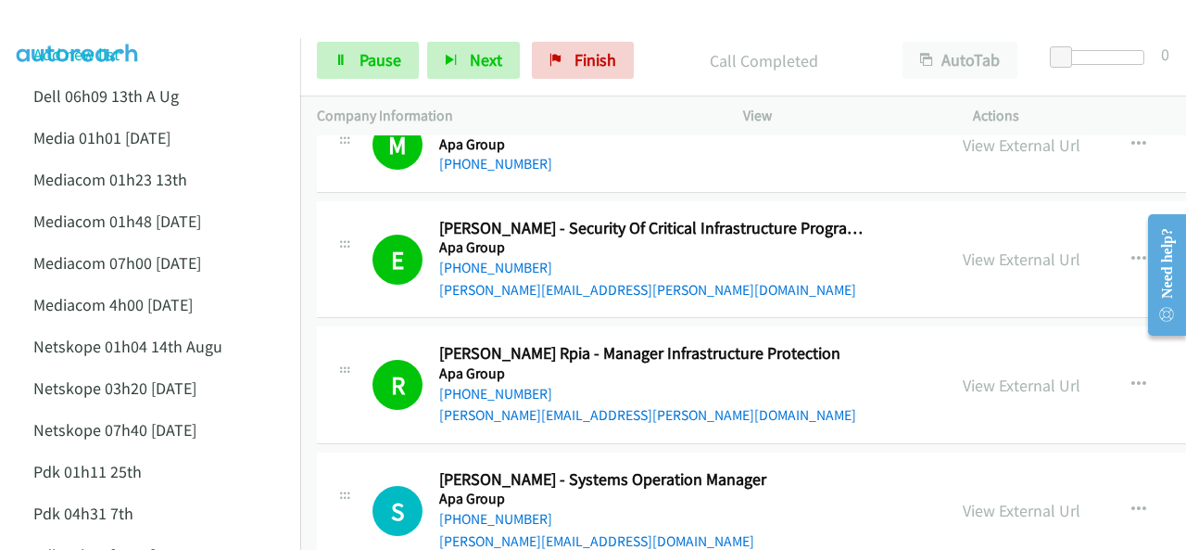
click at [78, 15] on img at bounding box center [77, 32] width 139 height 65
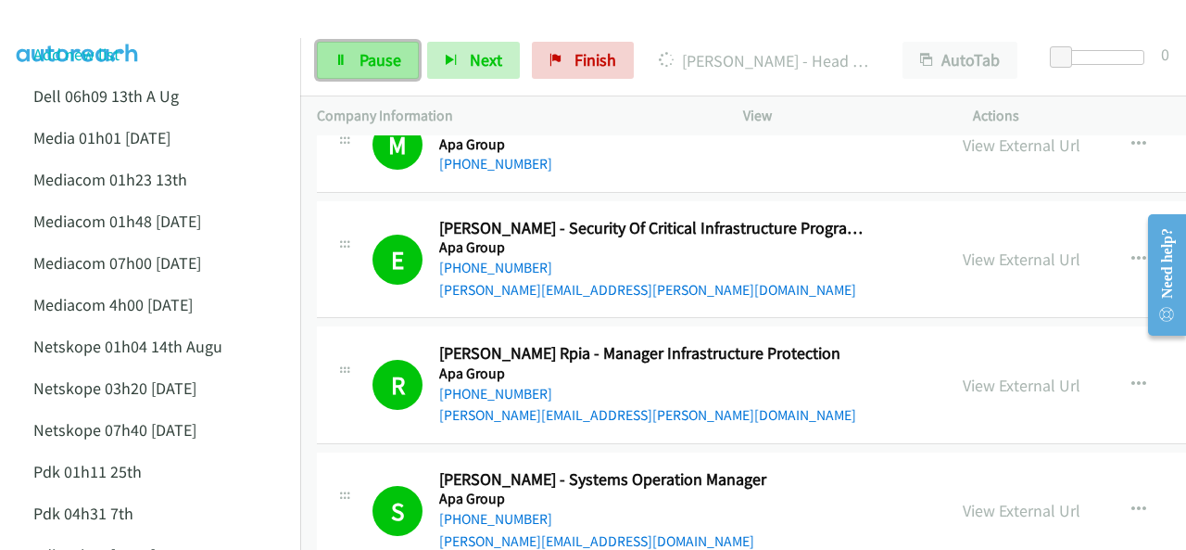
click at [354, 57] on link "Pause" at bounding box center [368, 60] width 102 height 37
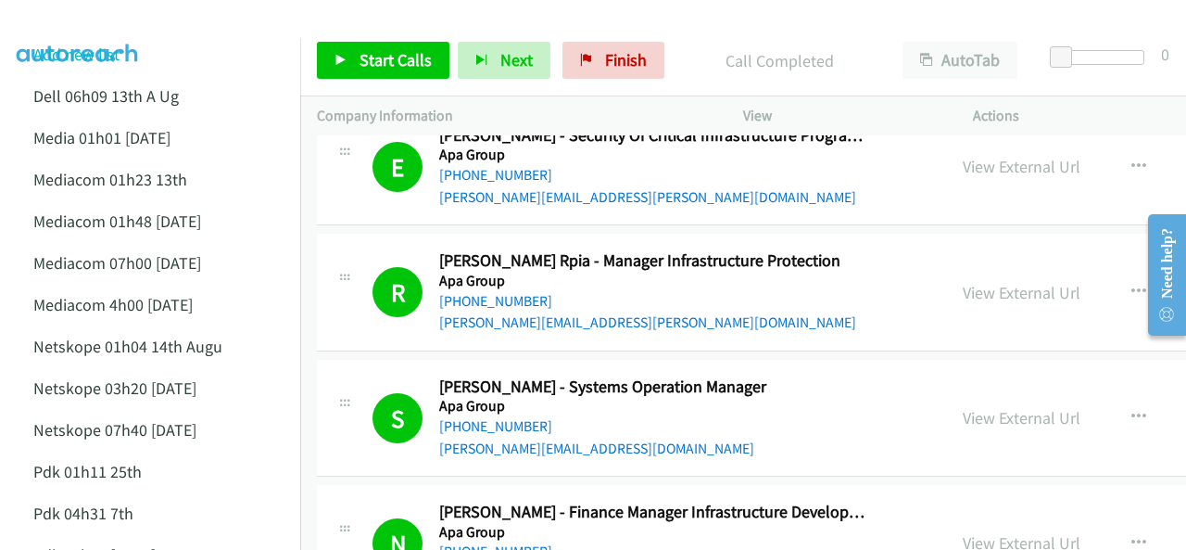
scroll to position [2502, 0]
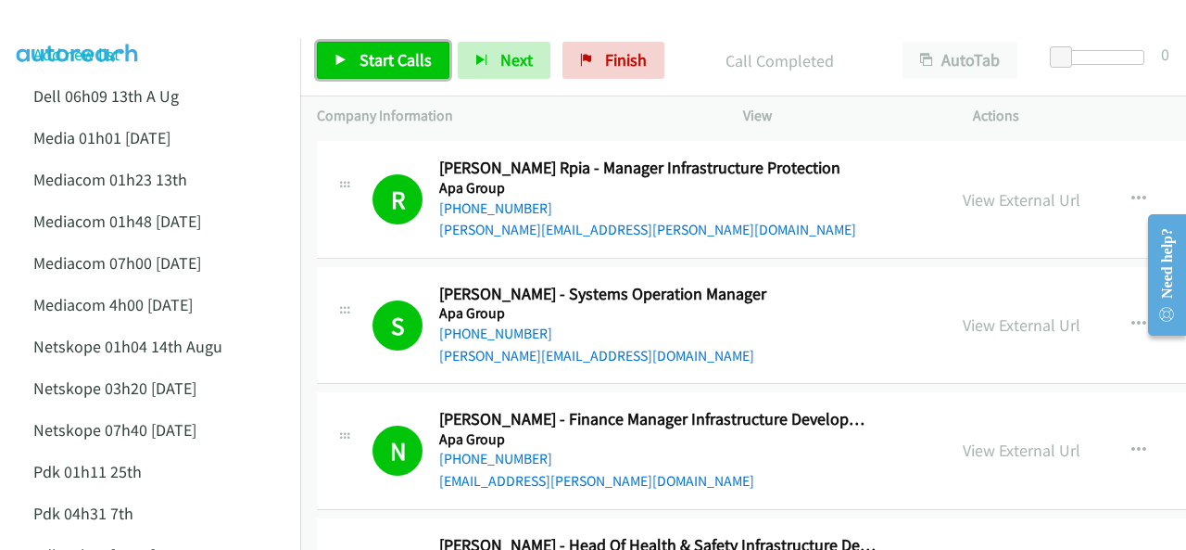
click at [364, 62] on span "Start Calls" at bounding box center [396, 59] width 72 height 21
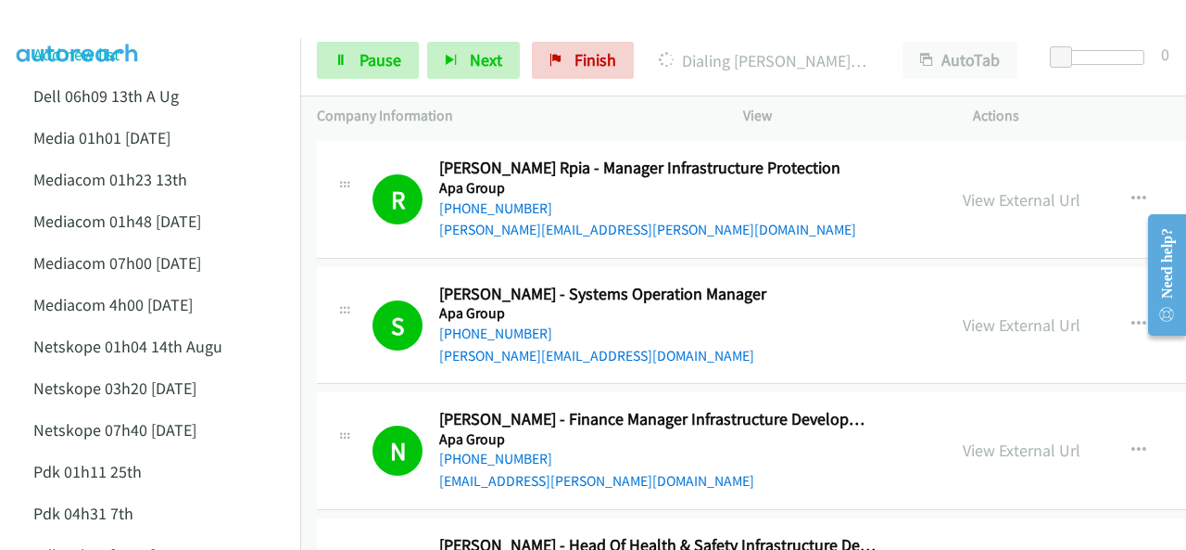
click at [70, 29] on img at bounding box center [77, 32] width 139 height 65
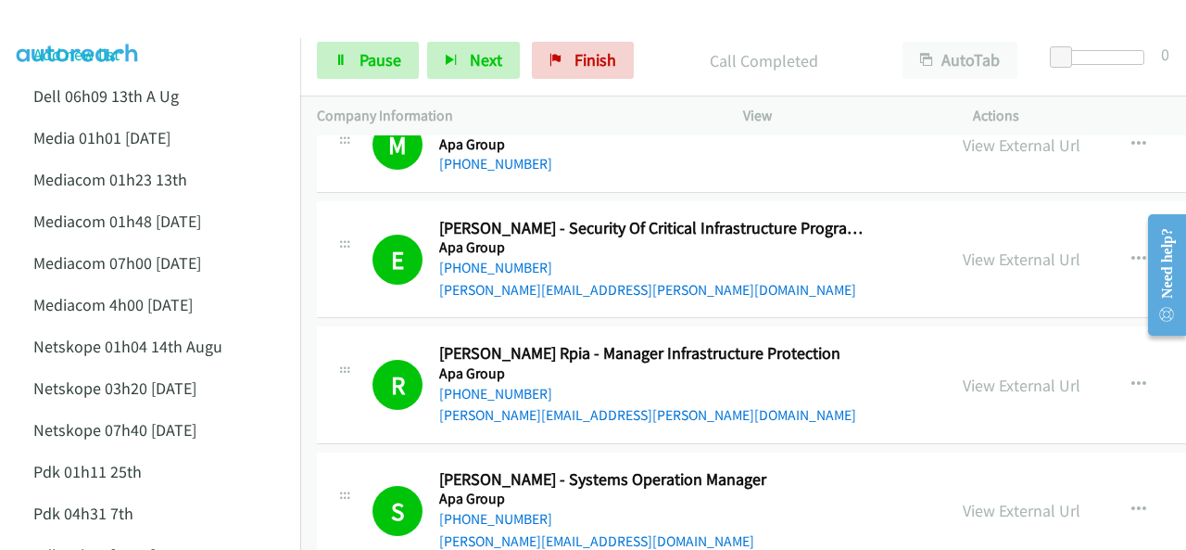
click at [80, 16] on img at bounding box center [77, 32] width 139 height 65
click at [127, 16] on img at bounding box center [77, 32] width 139 height 65
click at [100, 20] on img at bounding box center [77, 32] width 139 height 65
drag, startPoint x: 48, startPoint y: 21, endPoint x: 50, endPoint y: 6, distance: 14.9
click at [48, 21] on img at bounding box center [77, 32] width 139 height 65
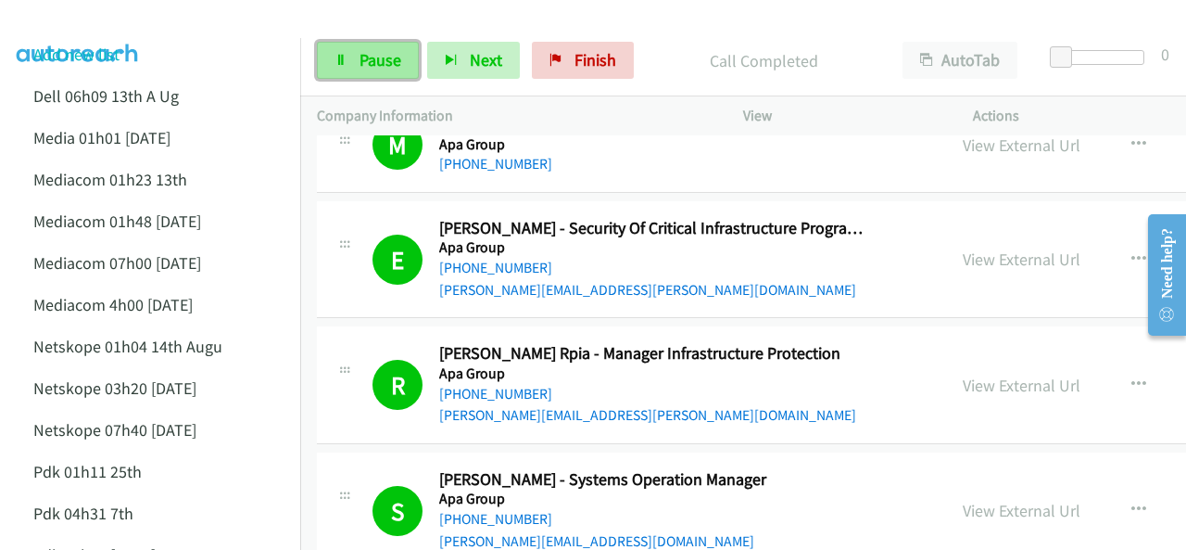
click at [371, 60] on span "Pause" at bounding box center [381, 59] width 42 height 21
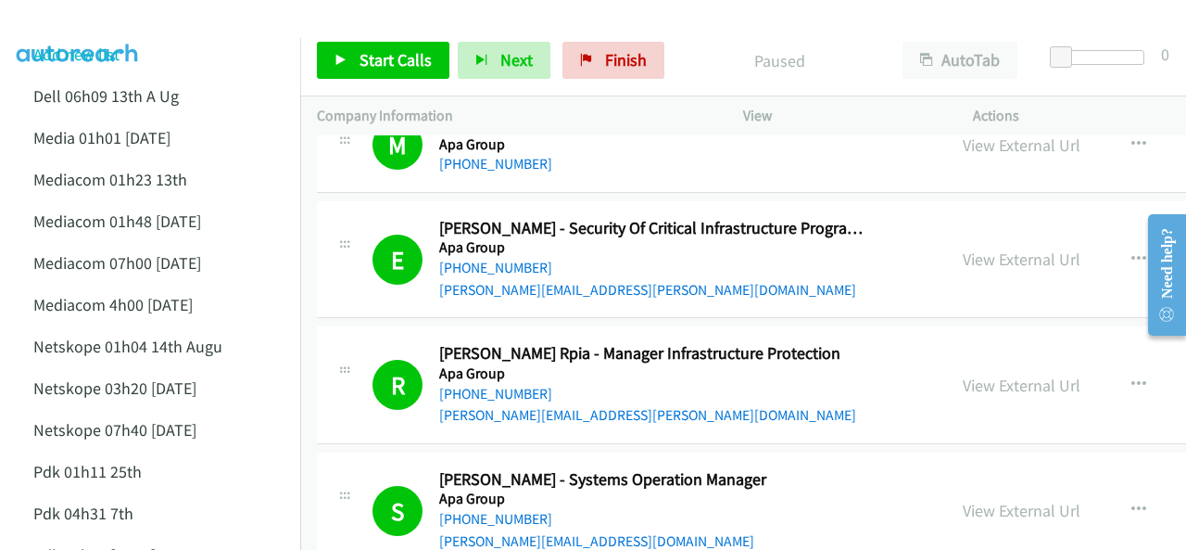
click at [119, 34] on img at bounding box center [77, 32] width 139 height 65
click at [387, 62] on span "Start Calls" at bounding box center [396, 59] width 72 height 21
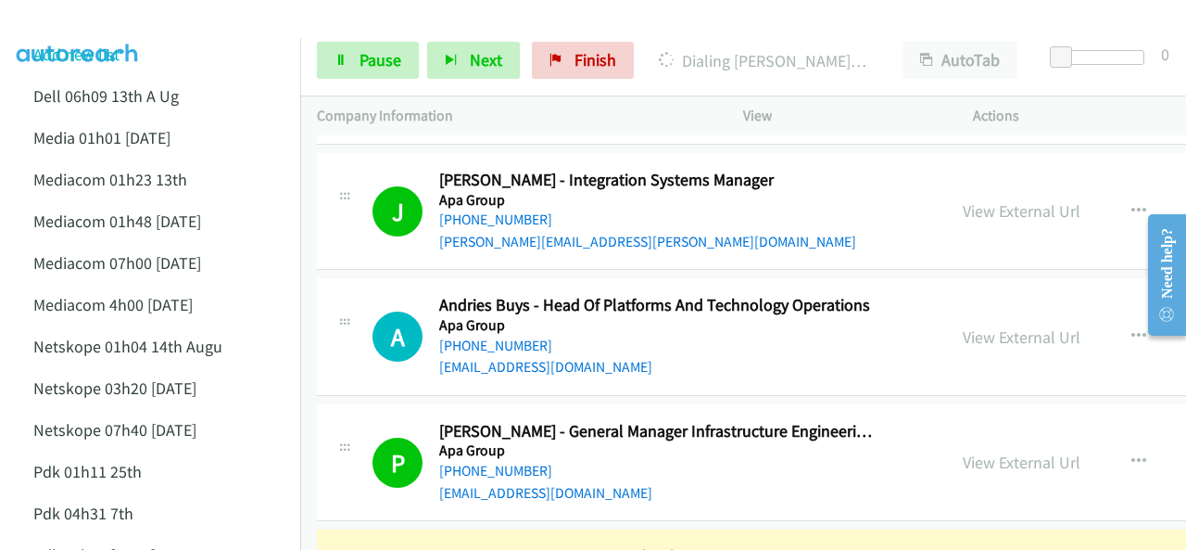
scroll to position [3522, 0]
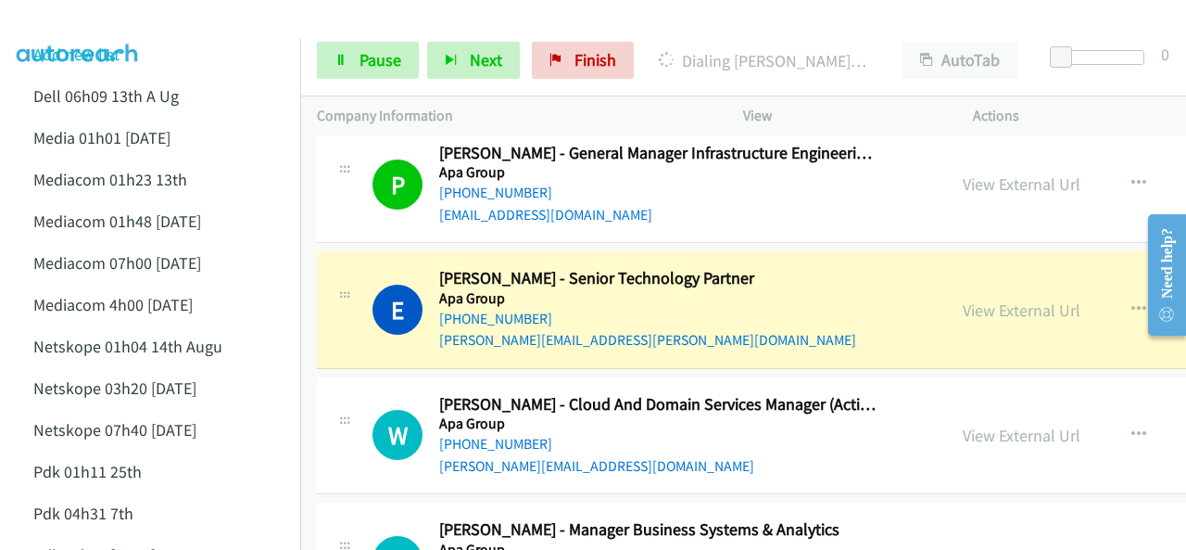
click at [230, 38] on li "Add new list" at bounding box center [167, 54] width 300 height 42
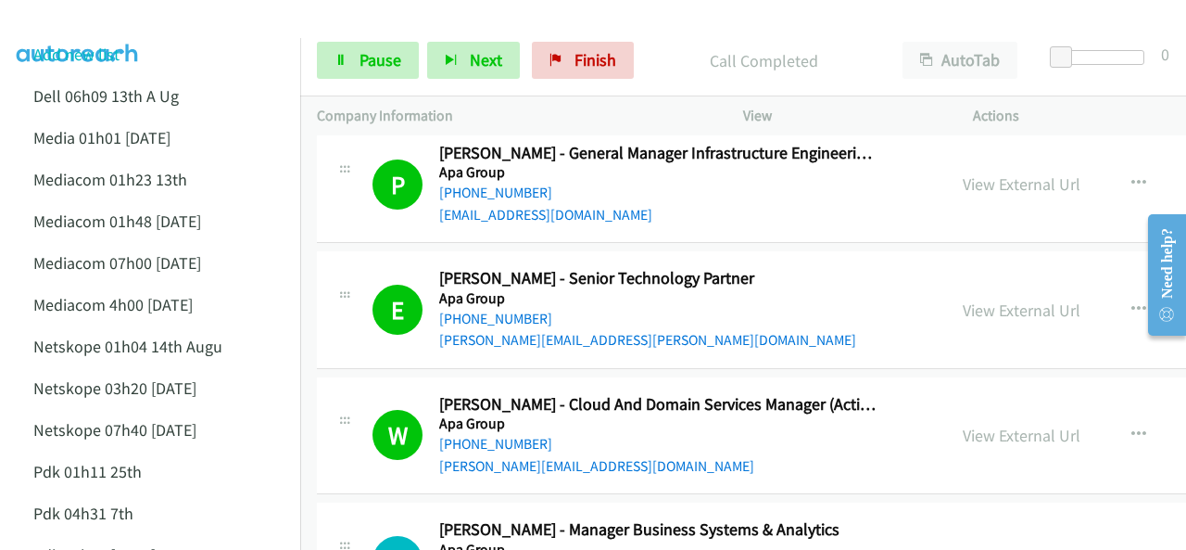
click at [57, 21] on img at bounding box center [77, 32] width 139 height 65
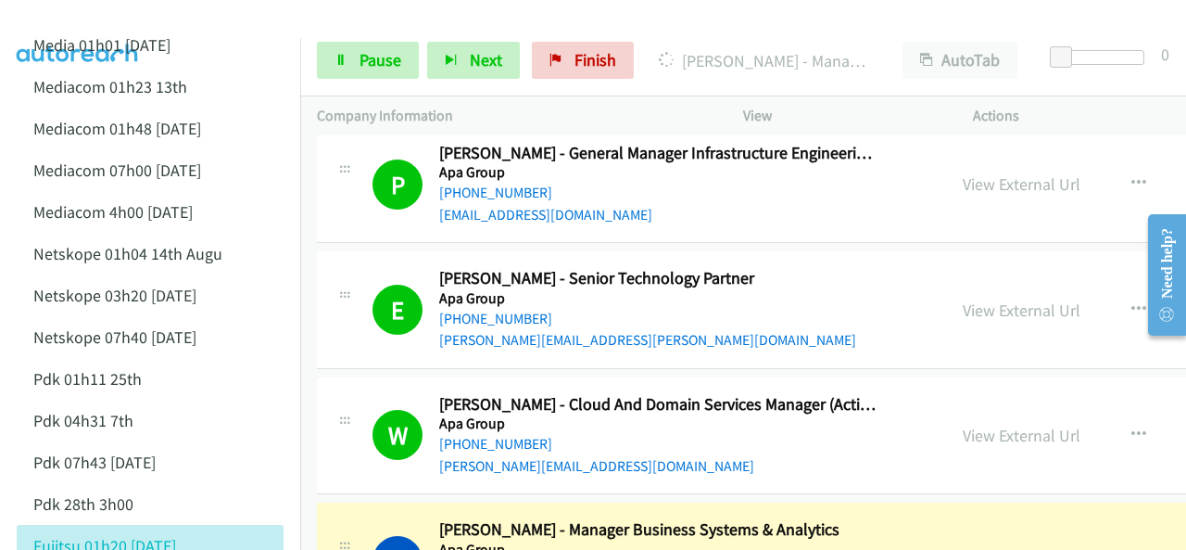
scroll to position [3614, 0]
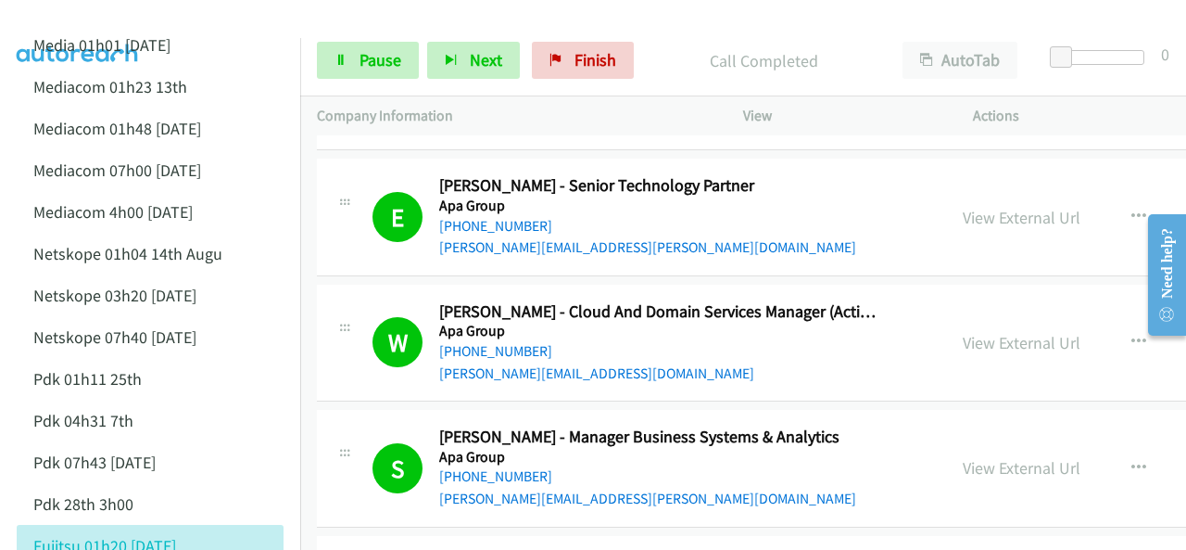
click at [104, 20] on img at bounding box center [77, 32] width 139 height 65
click at [57, 23] on img at bounding box center [77, 32] width 139 height 65
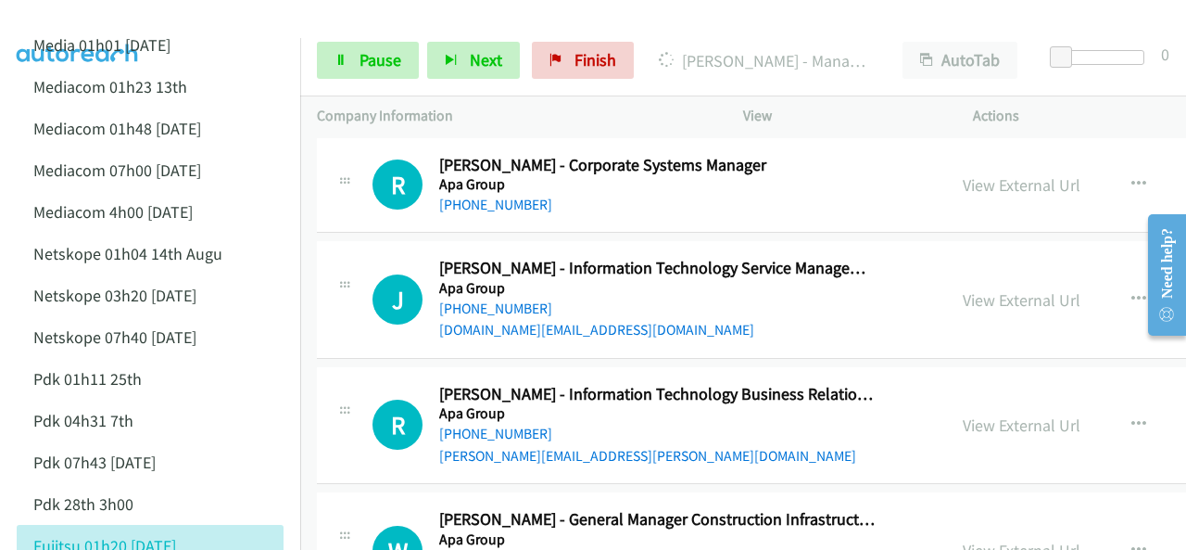
scroll to position [4078, 0]
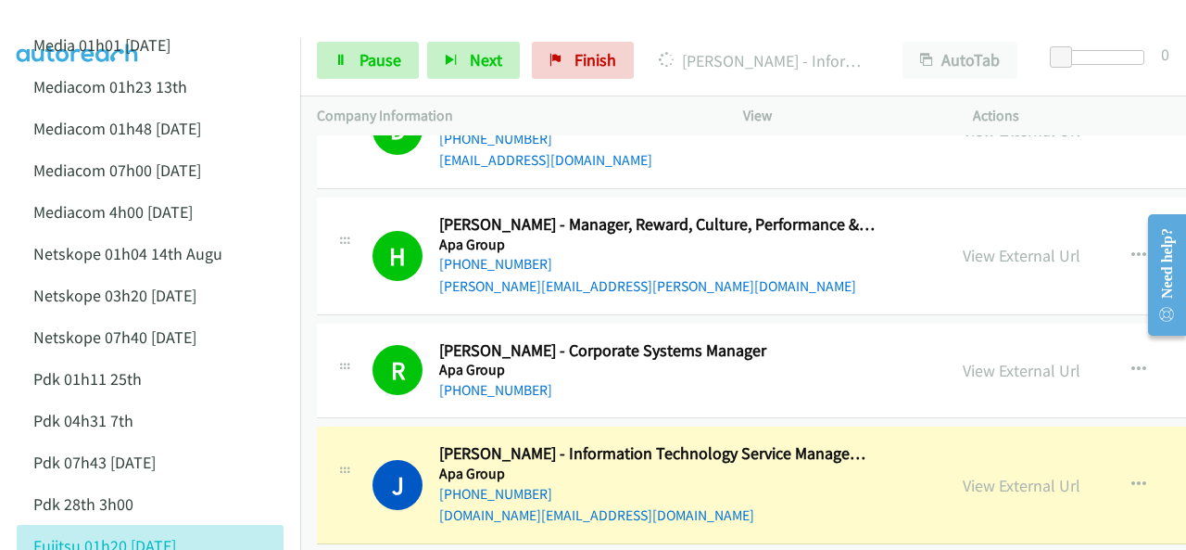
click at [102, 23] on img at bounding box center [77, 32] width 139 height 65
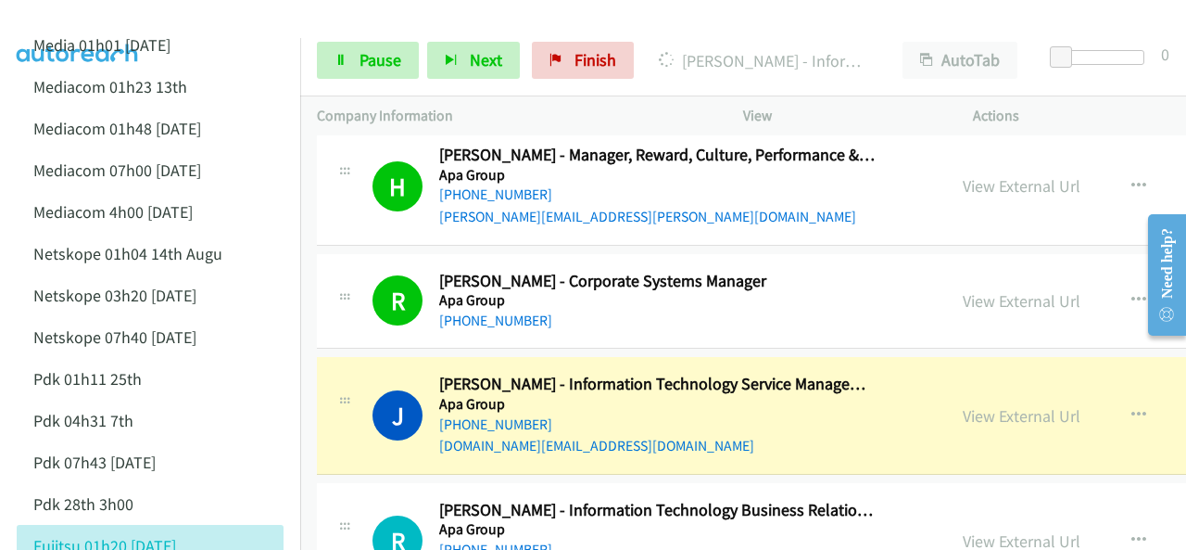
scroll to position [4171, 0]
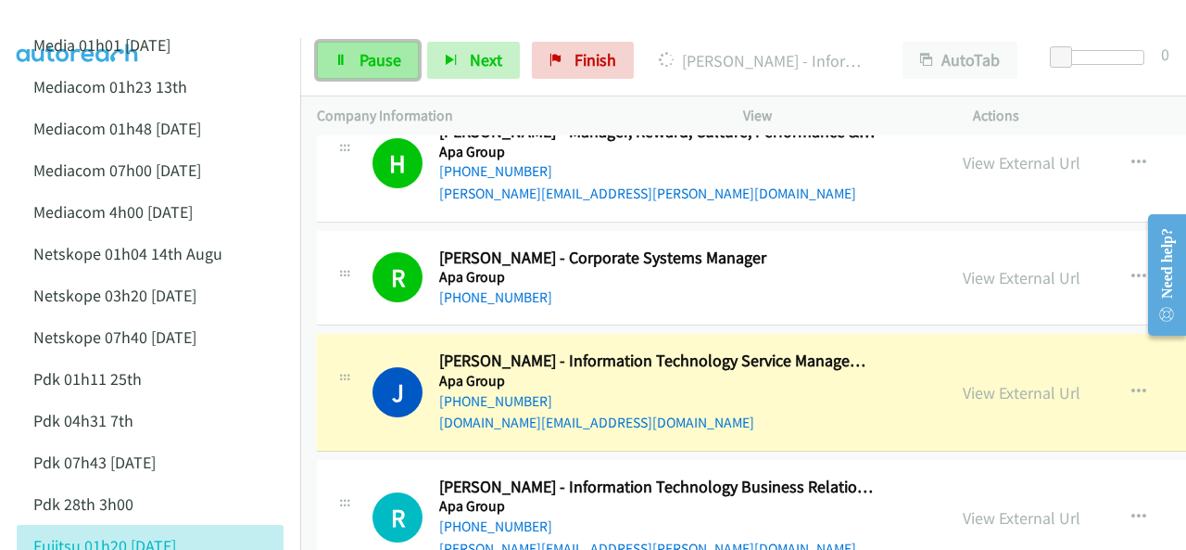
click at [360, 56] on span "Pause" at bounding box center [381, 59] width 42 height 21
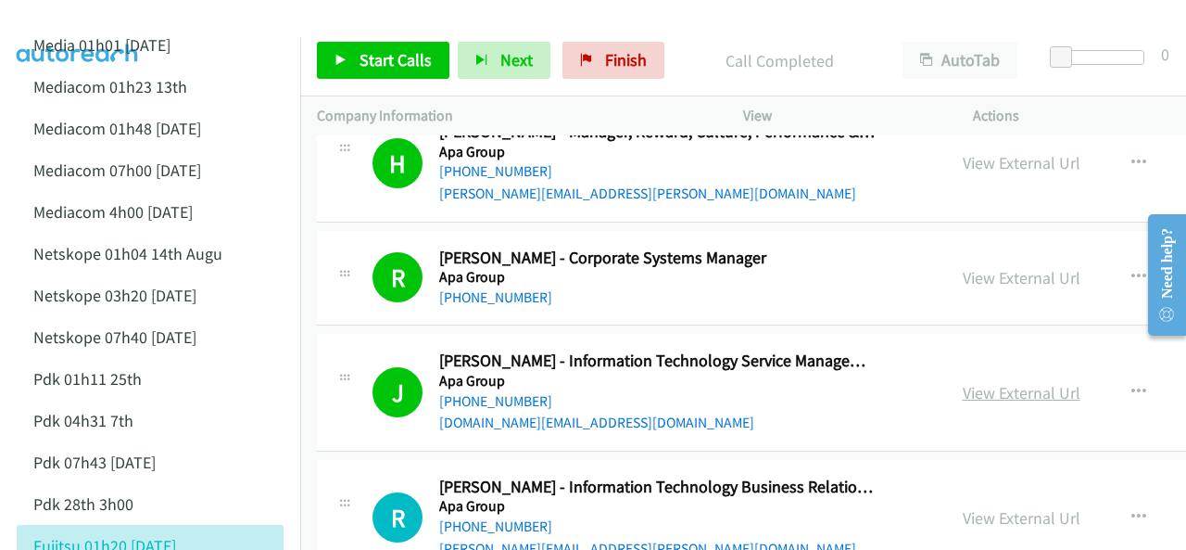
click at [963, 382] on link "View External Url" at bounding box center [1022, 392] width 118 height 21
click at [67, 19] on img at bounding box center [77, 32] width 139 height 65
drag, startPoint x: 102, startPoint y: 21, endPoint x: 98, endPoint y: 0, distance: 21.6
click at [102, 21] on img at bounding box center [77, 32] width 139 height 65
click at [382, 61] on span "Start Calls" at bounding box center [396, 59] width 72 height 21
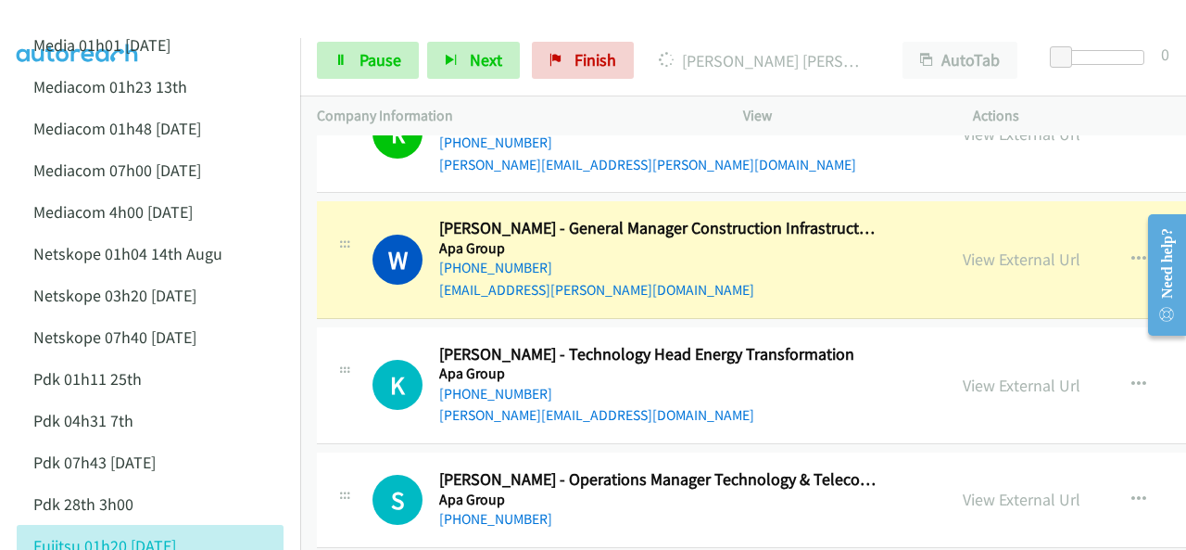
scroll to position [4541, 0]
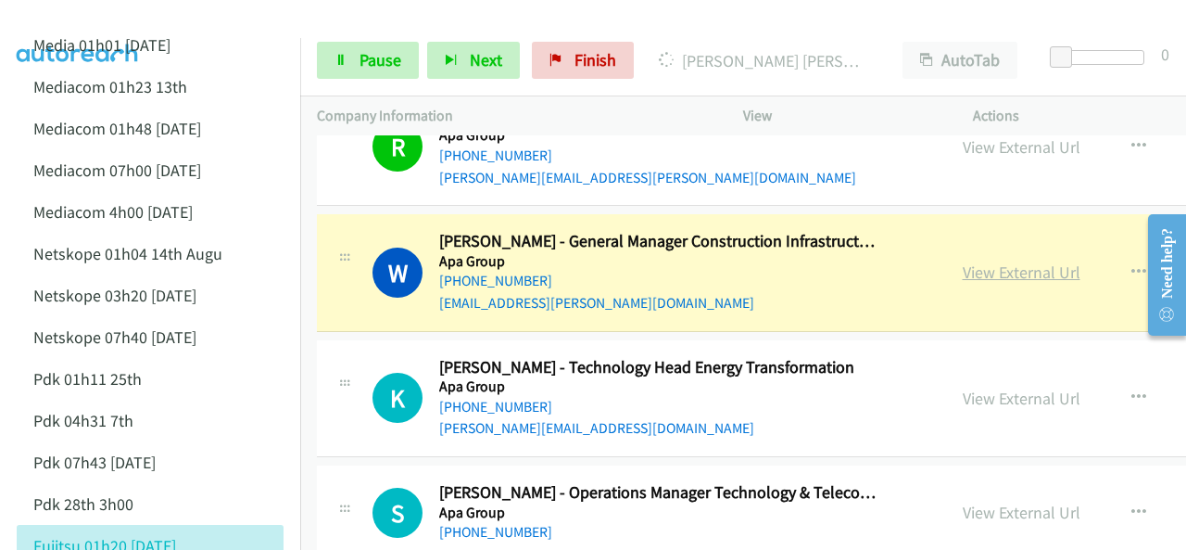
click at [963, 264] on link "View External Url" at bounding box center [1022, 271] width 118 height 21
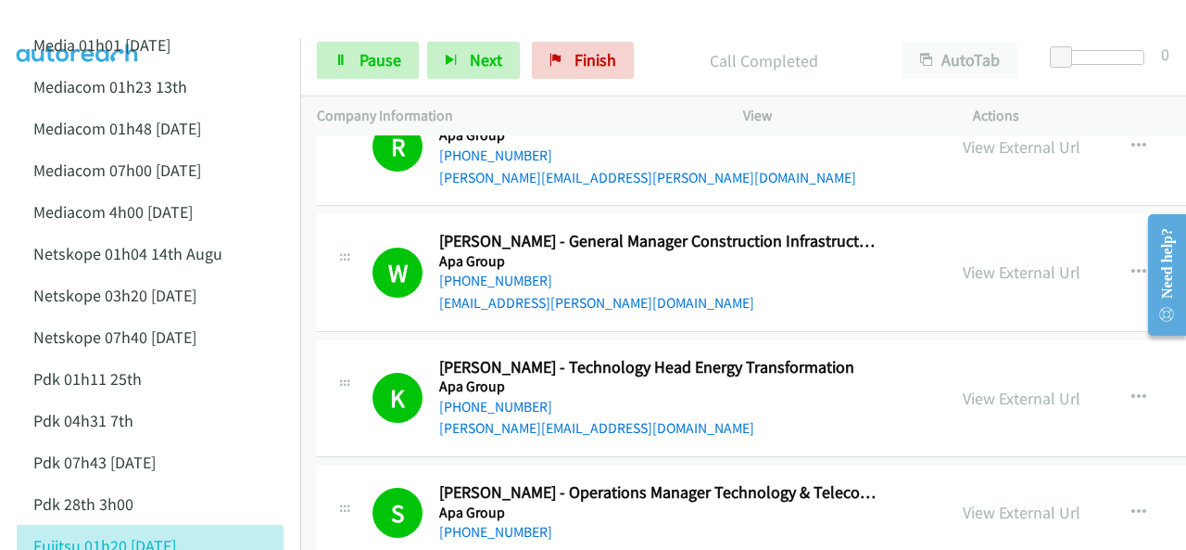
click at [97, 16] on img at bounding box center [77, 32] width 139 height 65
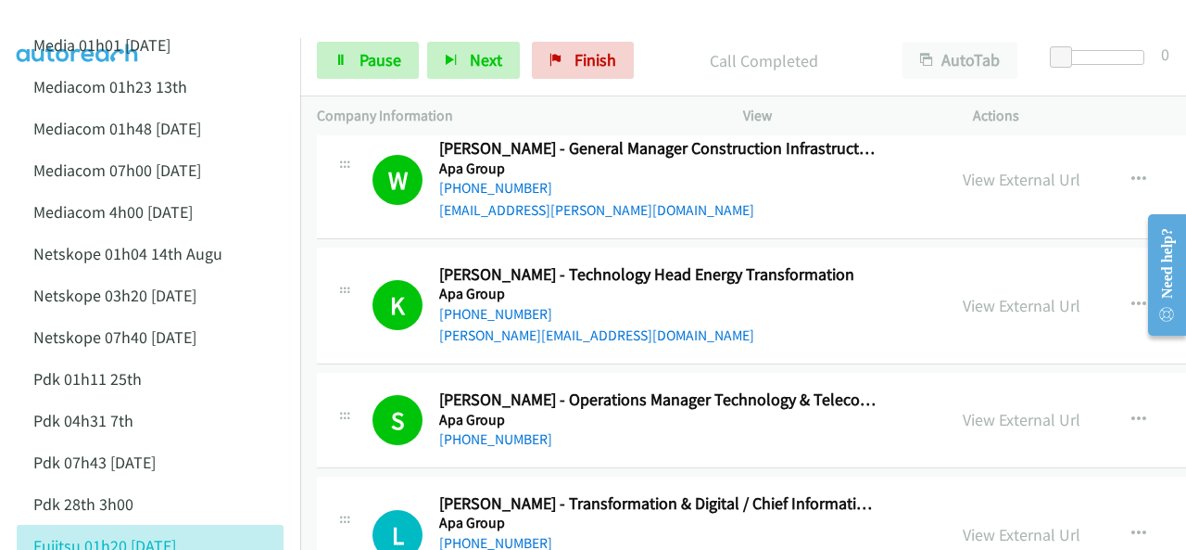
scroll to position [4727, 0]
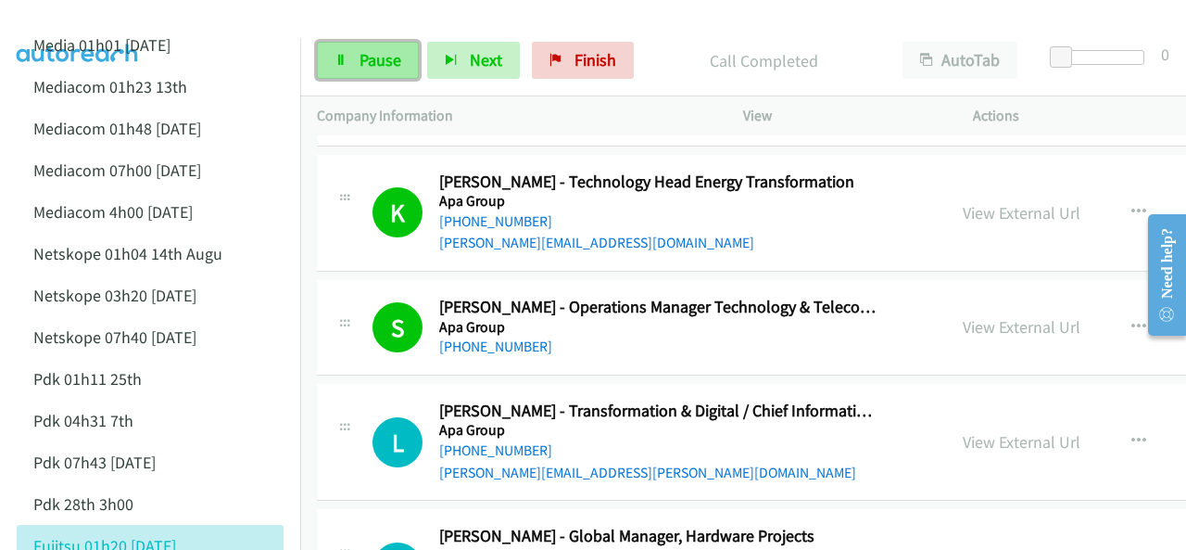
click at [397, 56] on span "Pause" at bounding box center [381, 59] width 42 height 21
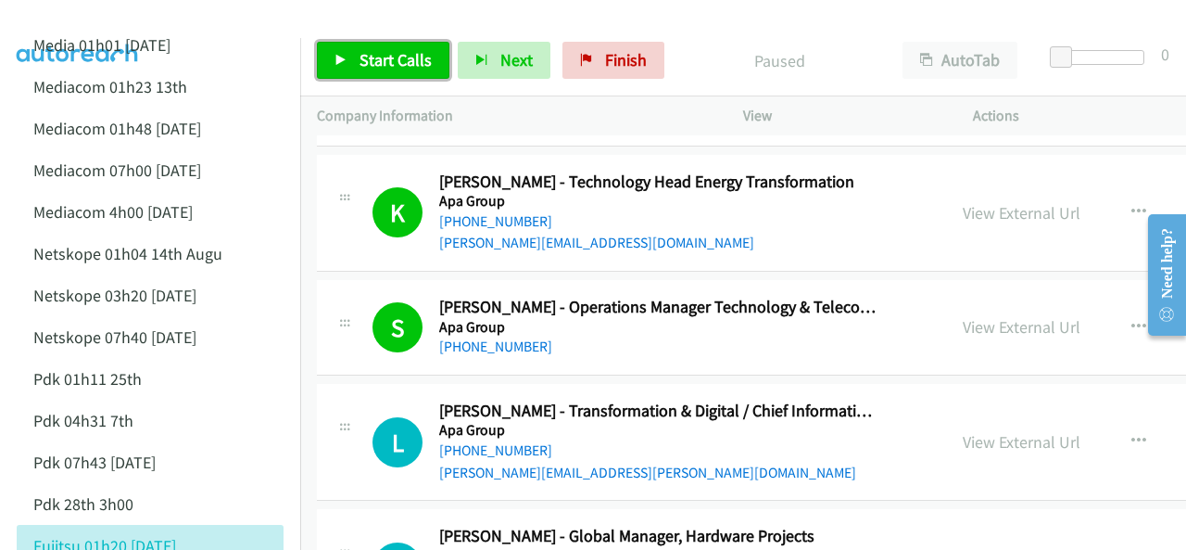
click at [369, 65] on span "Start Calls" at bounding box center [396, 59] width 72 height 21
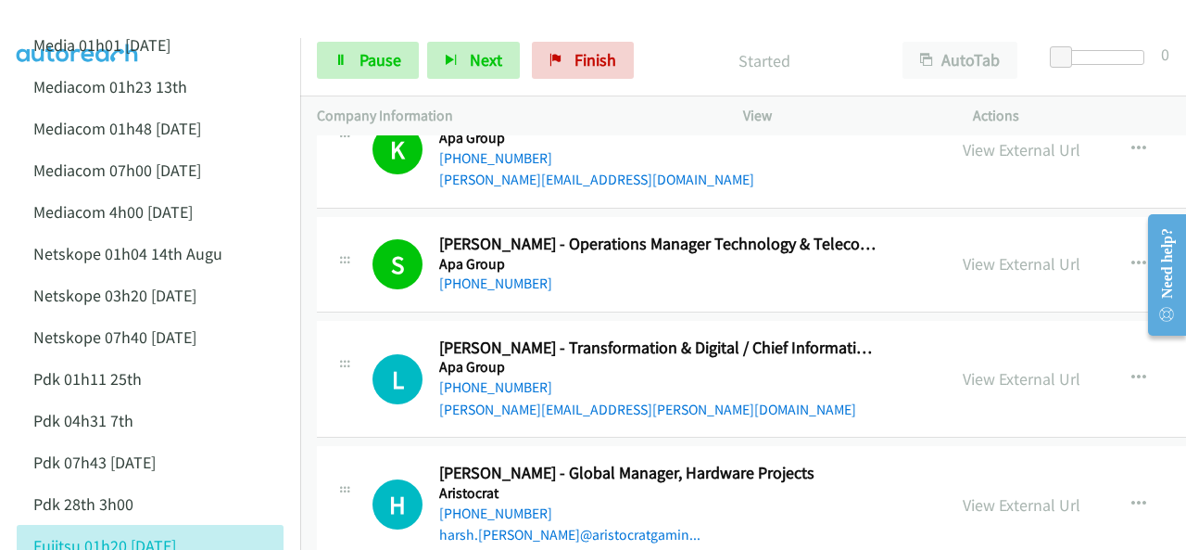
scroll to position [4819, 0]
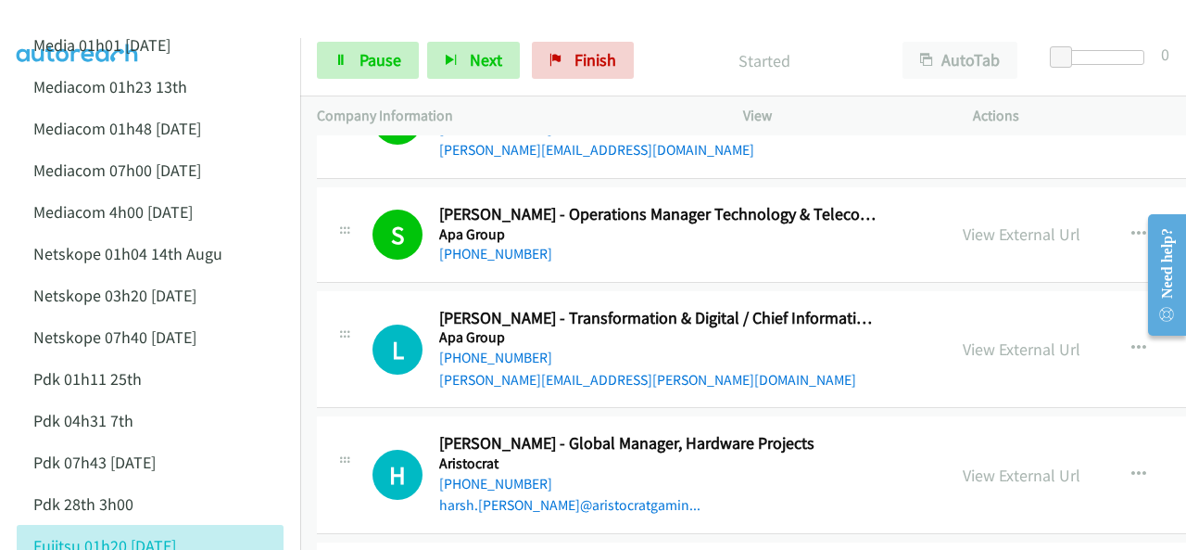
click at [97, 19] on img at bounding box center [77, 32] width 139 height 65
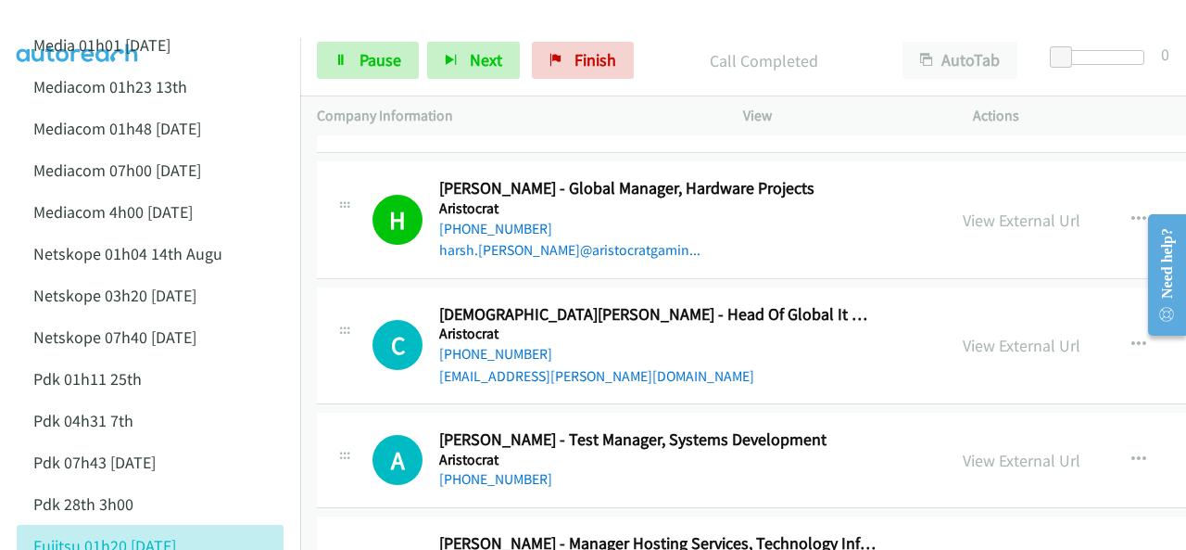
scroll to position [5097, 0]
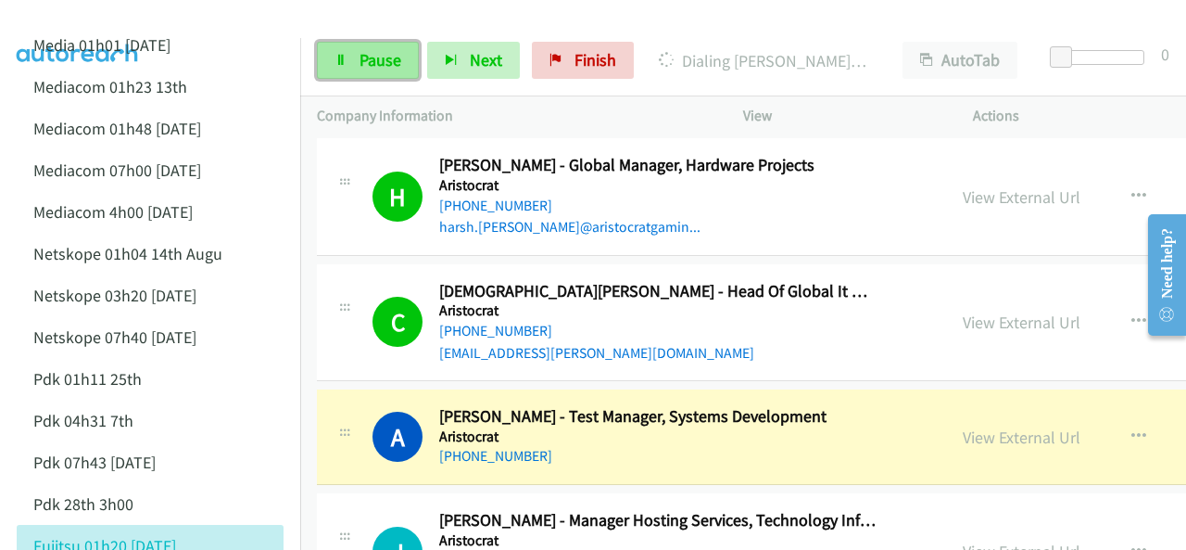
click at [346, 62] on icon at bounding box center [341, 61] width 13 height 13
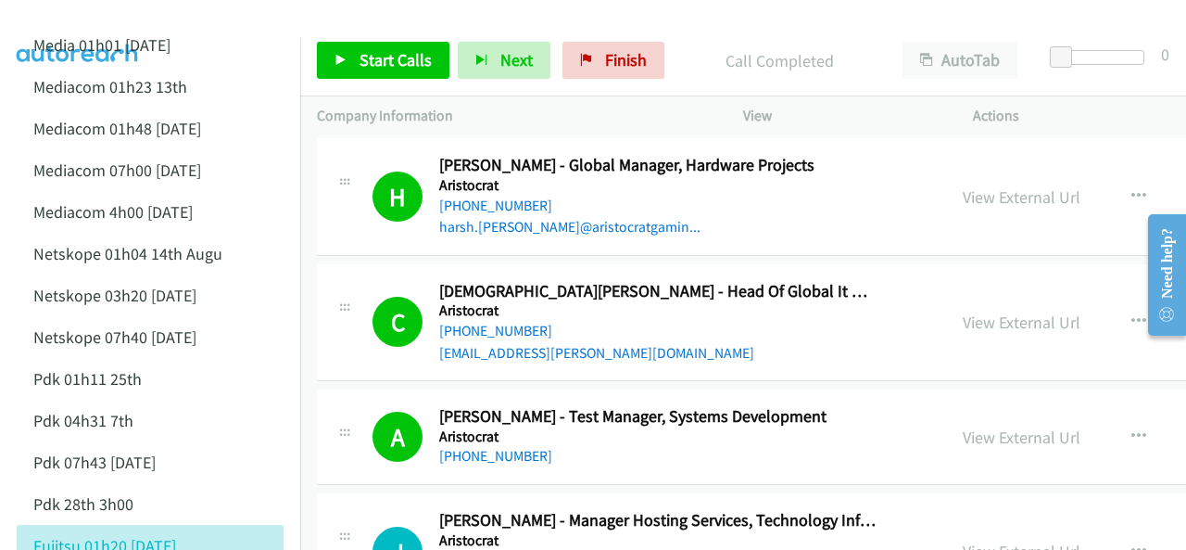
click at [80, 18] on img at bounding box center [77, 32] width 139 height 65
click at [96, 24] on img at bounding box center [77, 32] width 139 height 65
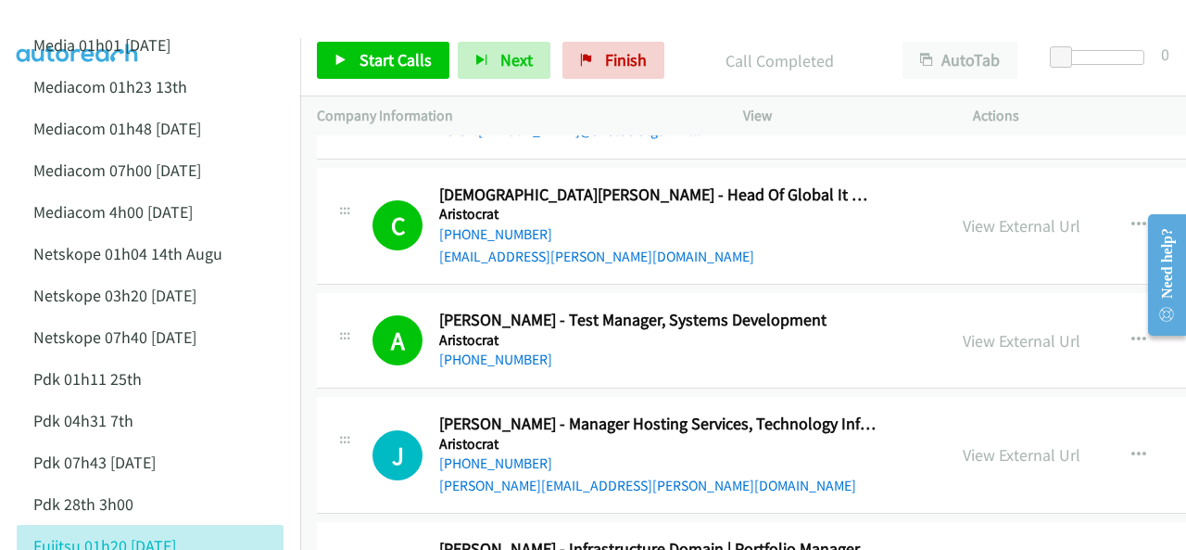
scroll to position [5283, 0]
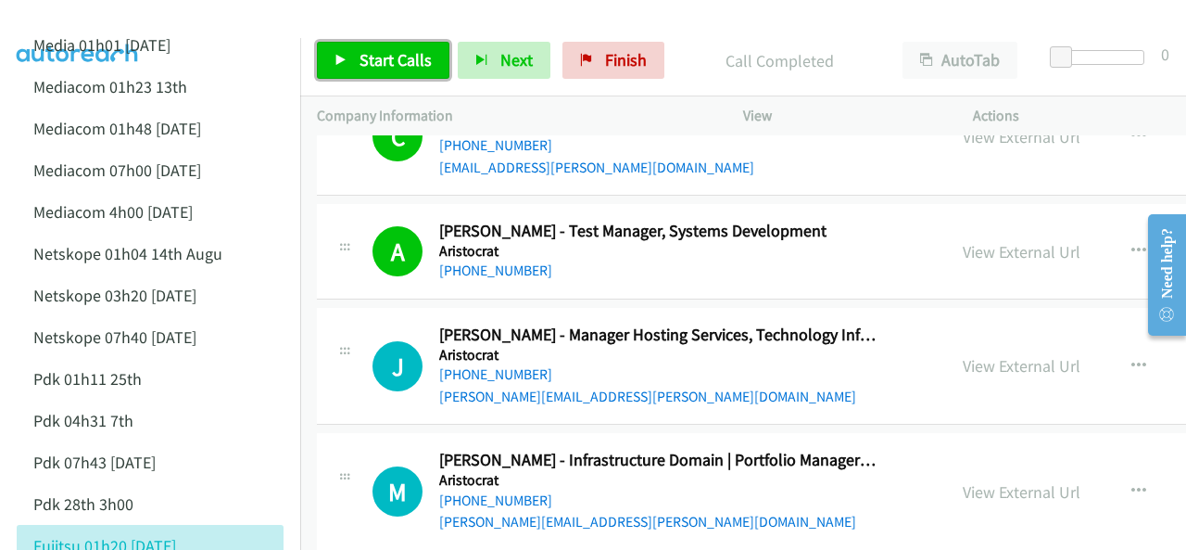
click at [363, 47] on link "Start Calls" at bounding box center [383, 60] width 133 height 37
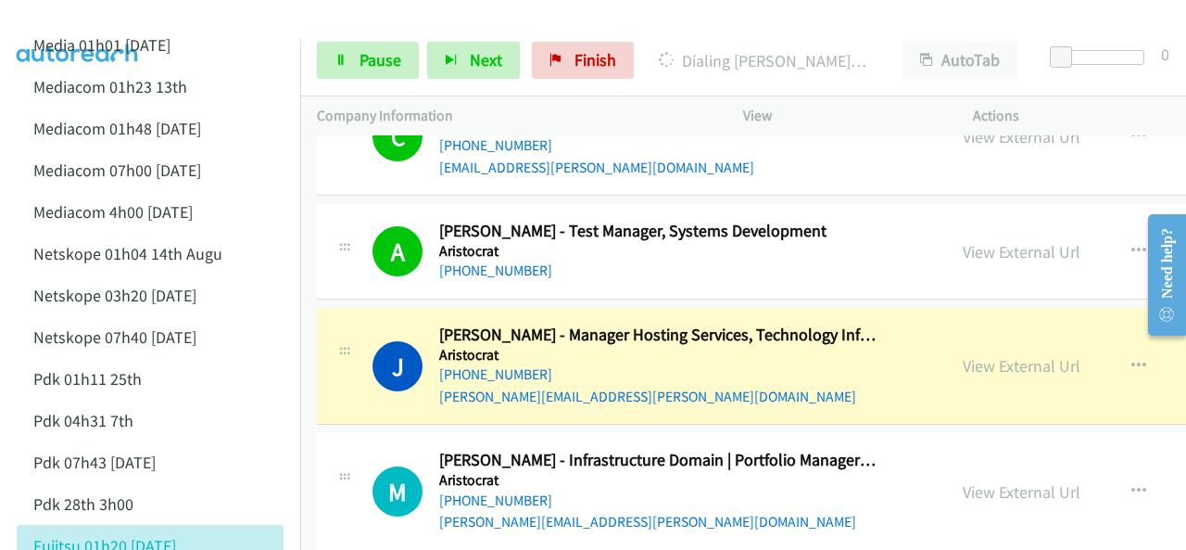
click at [76, 21] on img at bounding box center [77, 32] width 139 height 65
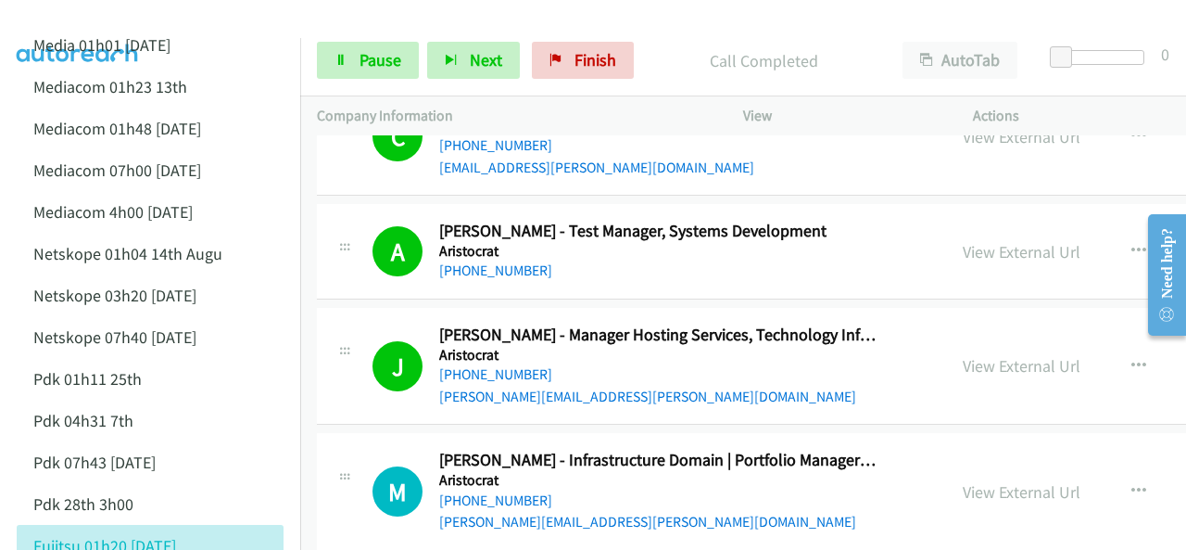
click at [61, 19] on img at bounding box center [77, 32] width 139 height 65
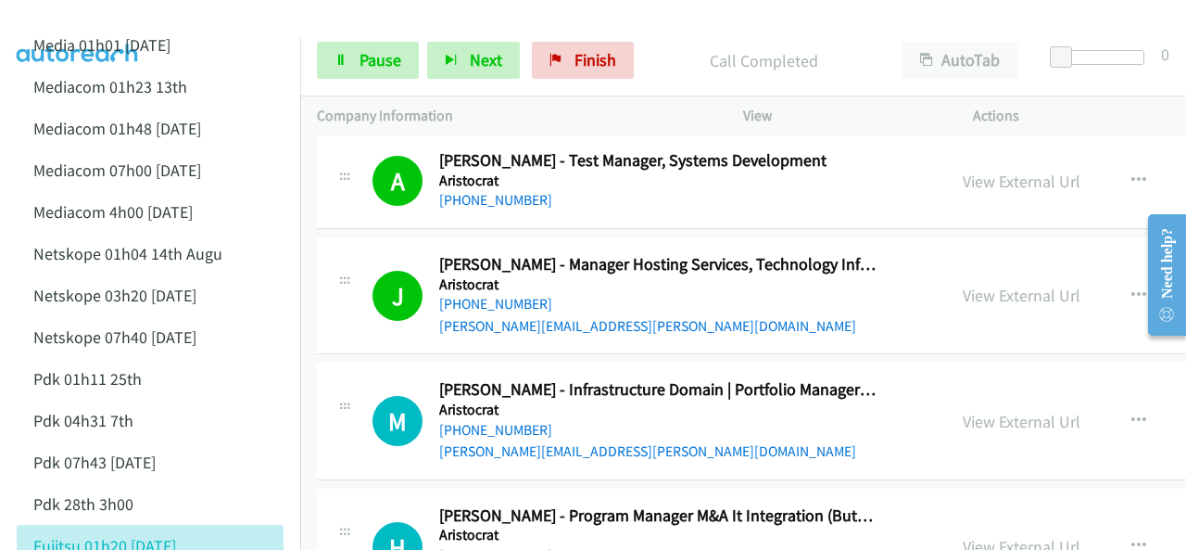
scroll to position [5375, 0]
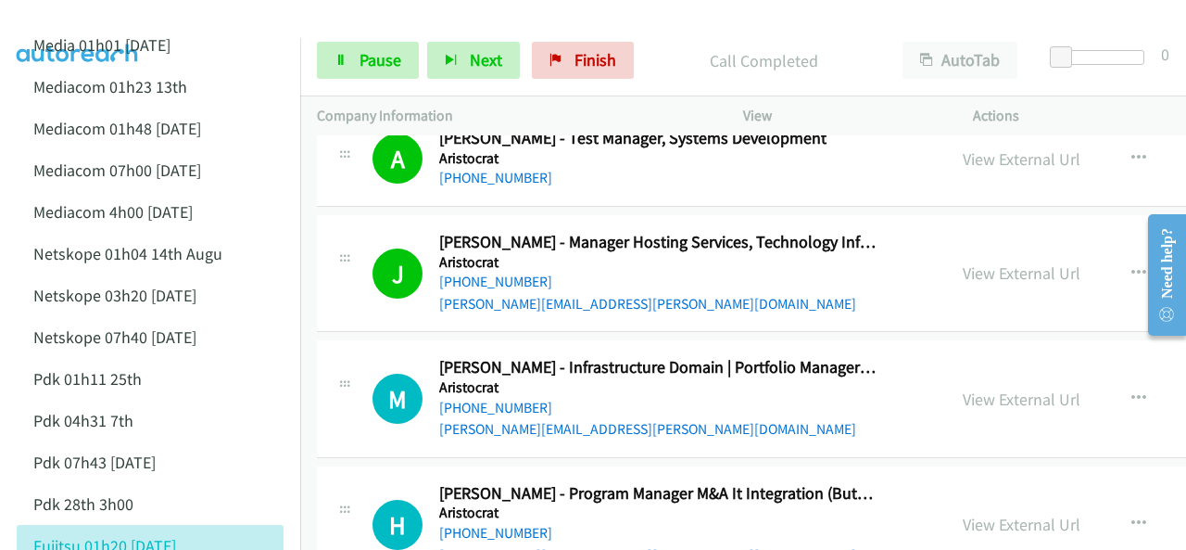
click at [79, 19] on img at bounding box center [77, 32] width 139 height 65
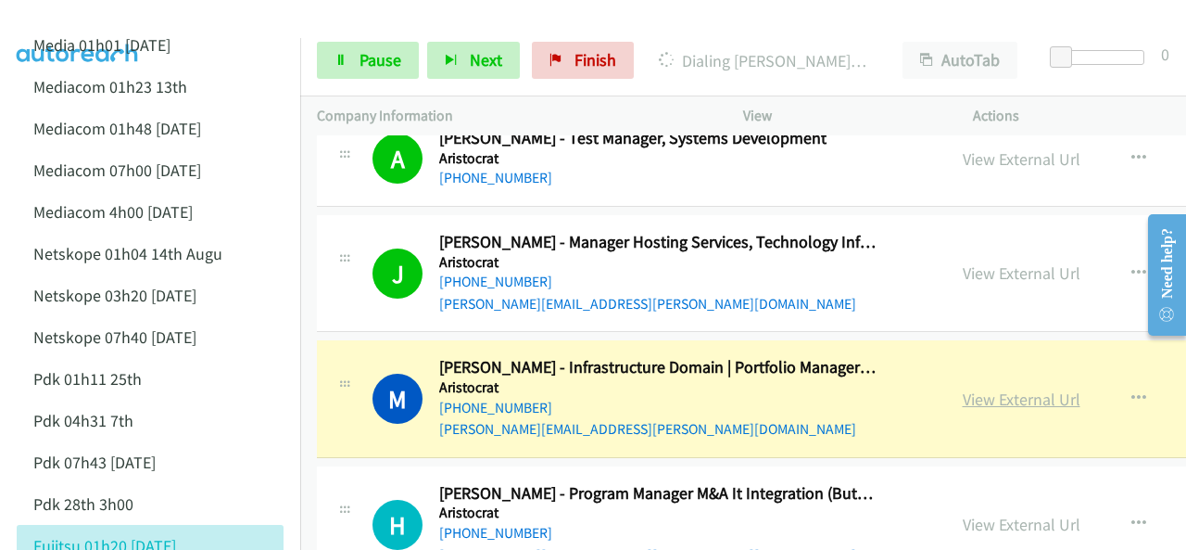
click at [963, 392] on link "View External Url" at bounding box center [1022, 398] width 118 height 21
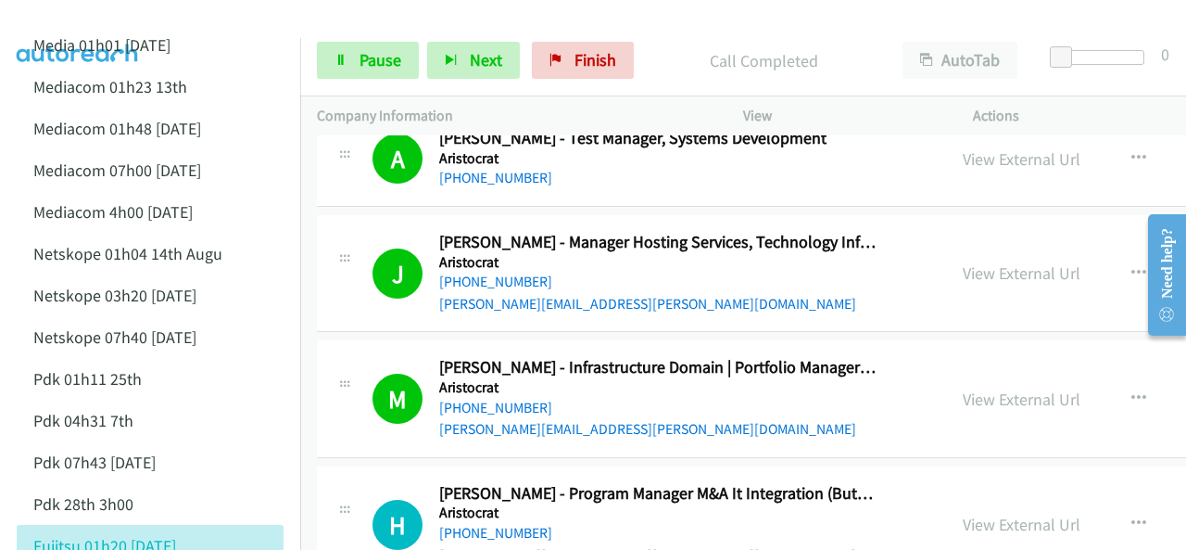
click at [124, 17] on img at bounding box center [77, 32] width 139 height 65
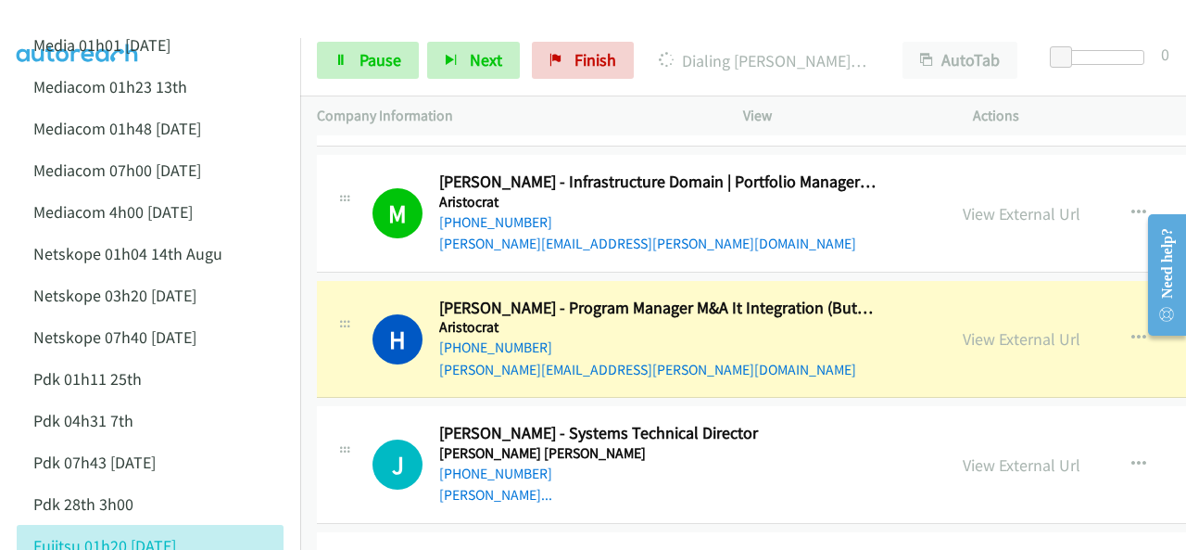
scroll to position [5653, 0]
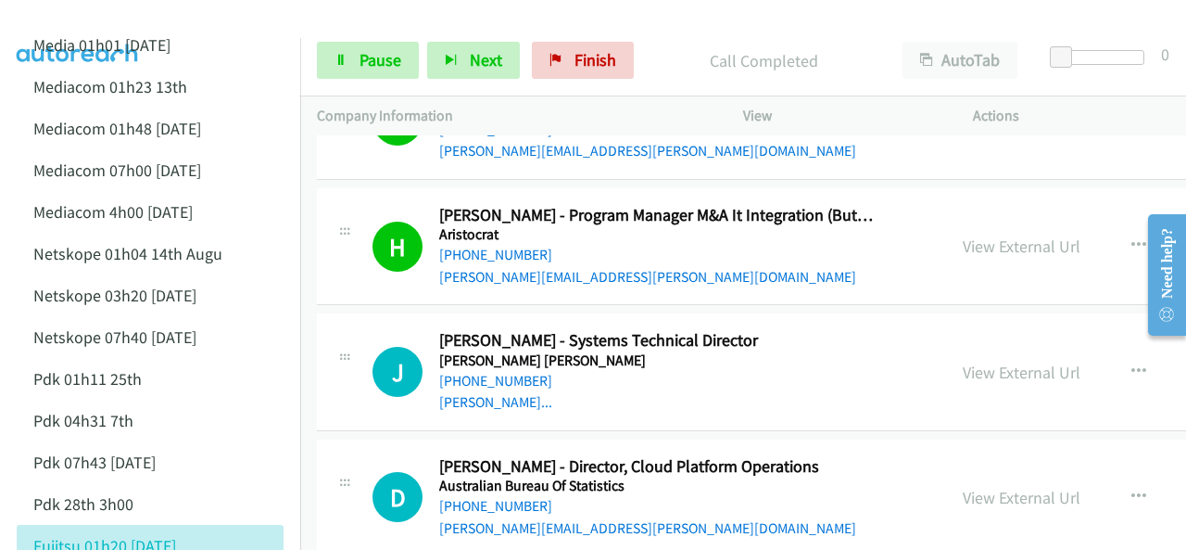
click at [80, 18] on img at bounding box center [77, 32] width 139 height 65
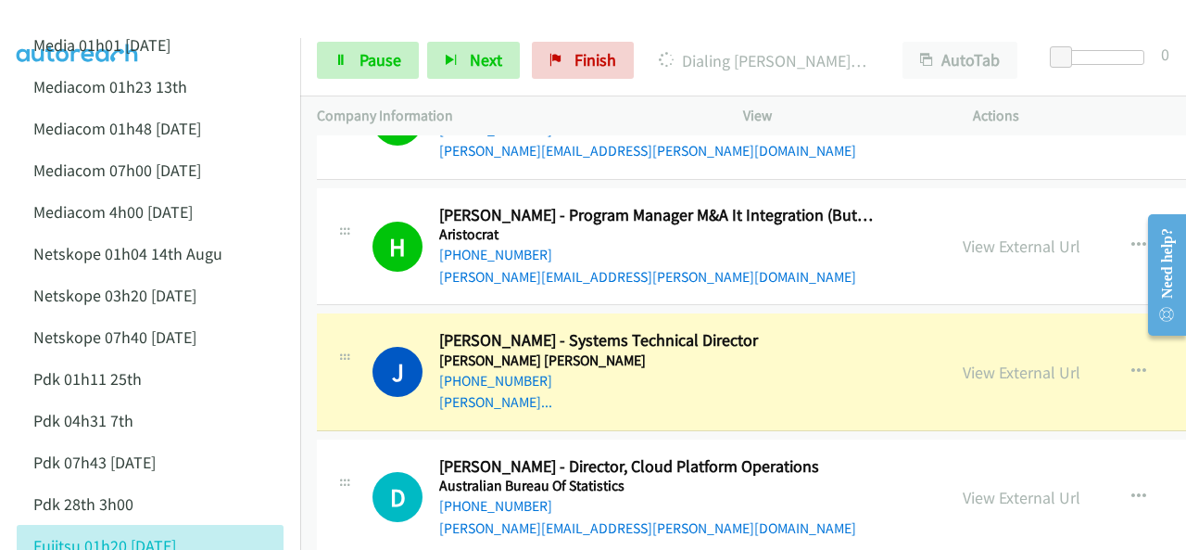
click at [95, 18] on img at bounding box center [77, 32] width 139 height 65
drag, startPoint x: 142, startPoint y: 18, endPoint x: 224, endPoint y: 4, distance: 83.6
click at [142, 18] on img at bounding box center [77, 32] width 139 height 65
click at [362, 53] on span "Pause" at bounding box center [381, 59] width 42 height 21
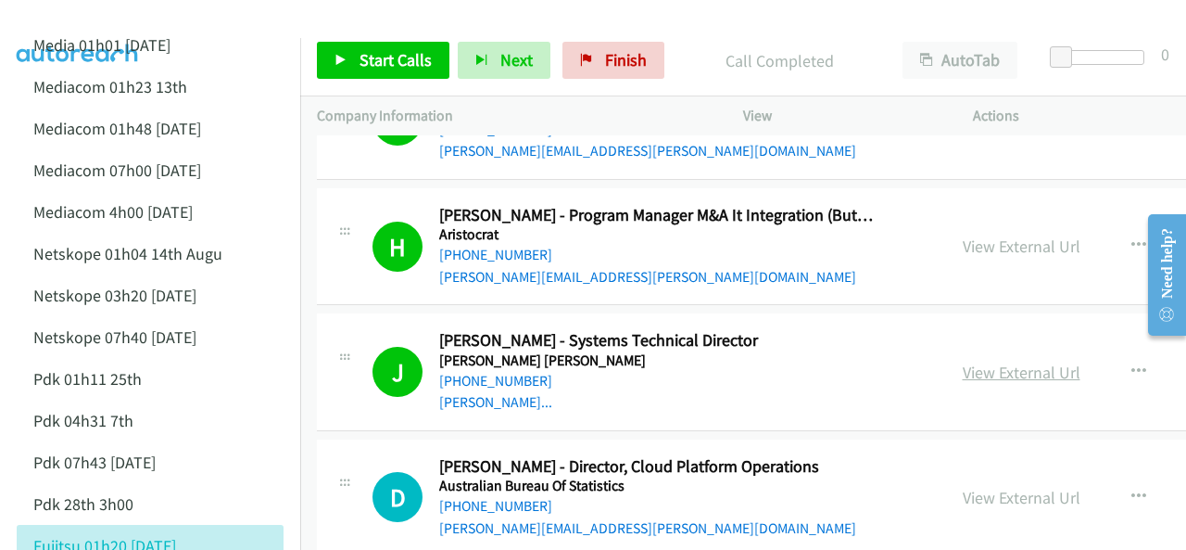
click at [963, 361] on link "View External Url" at bounding box center [1022, 371] width 118 height 21
click at [355, 57] on link "Start Calls" at bounding box center [383, 60] width 133 height 37
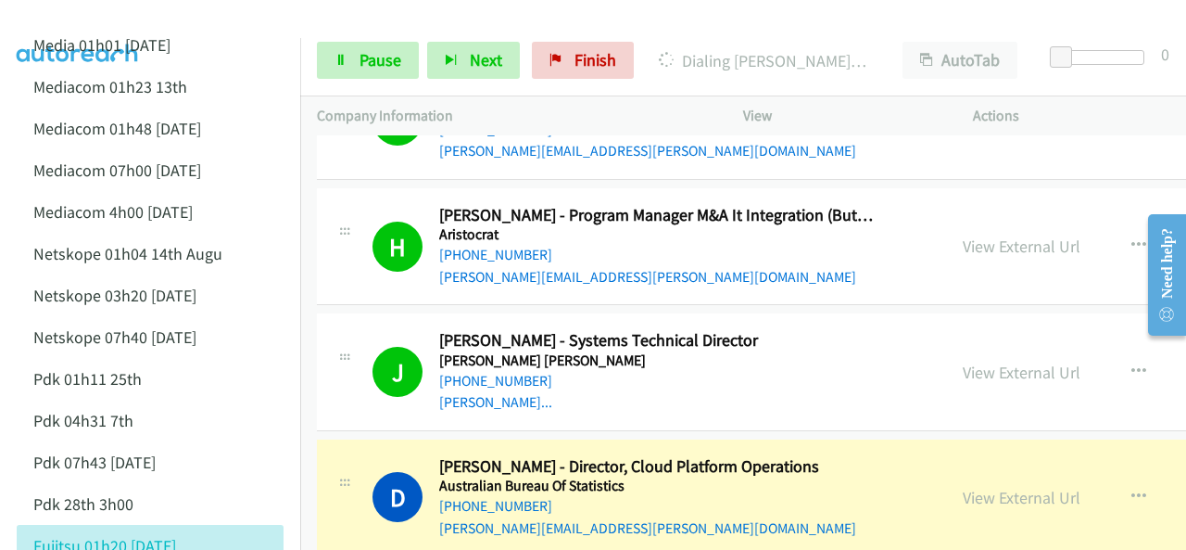
click at [64, 13] on main "Start Calls Pause Next Finish [PERSON_NAME] - Director, Cloud Platform Operatio…" at bounding box center [593, 44] width 1186 height 88
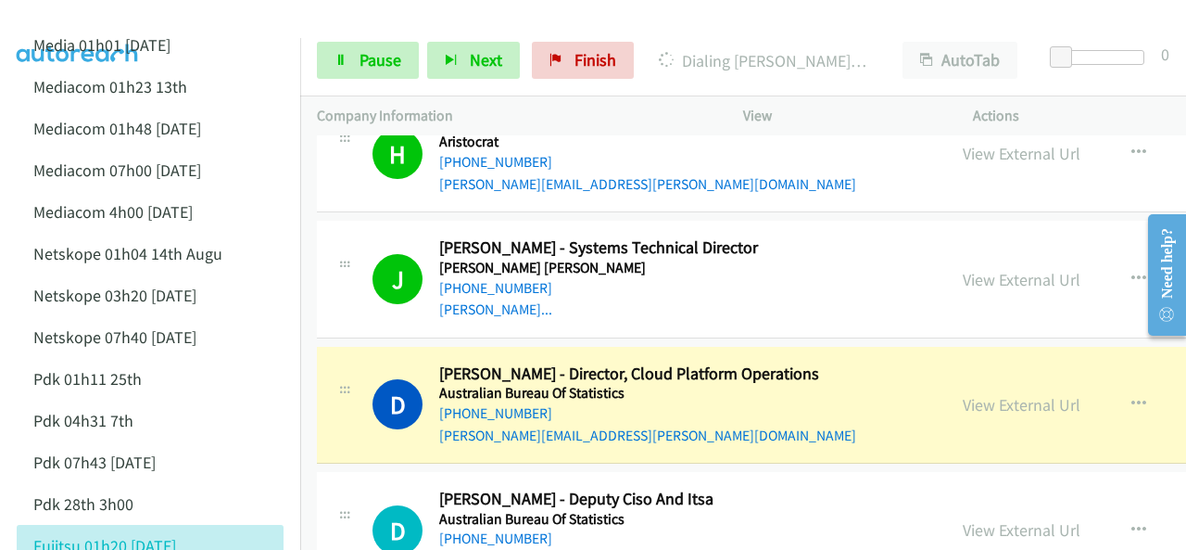
scroll to position [5839, 0]
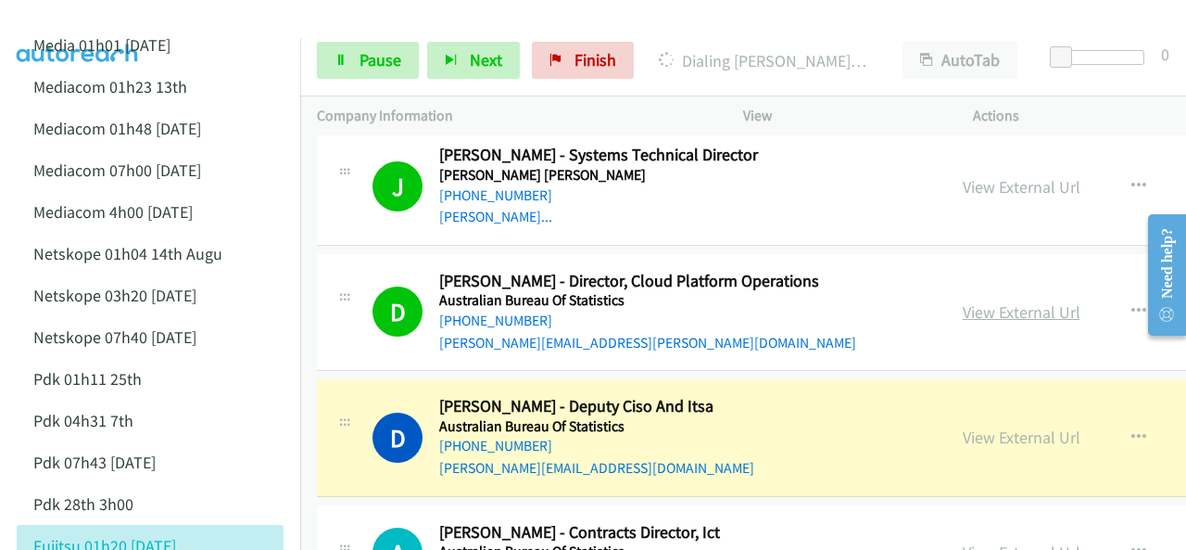
click at [971, 301] on link "View External Url" at bounding box center [1022, 311] width 118 height 21
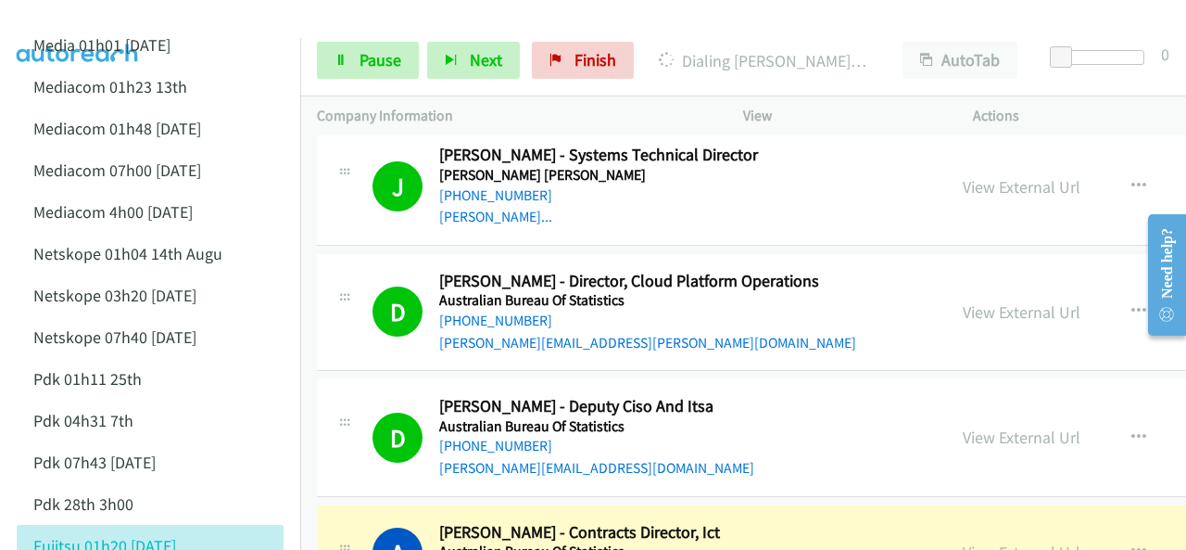
scroll to position [6024, 0]
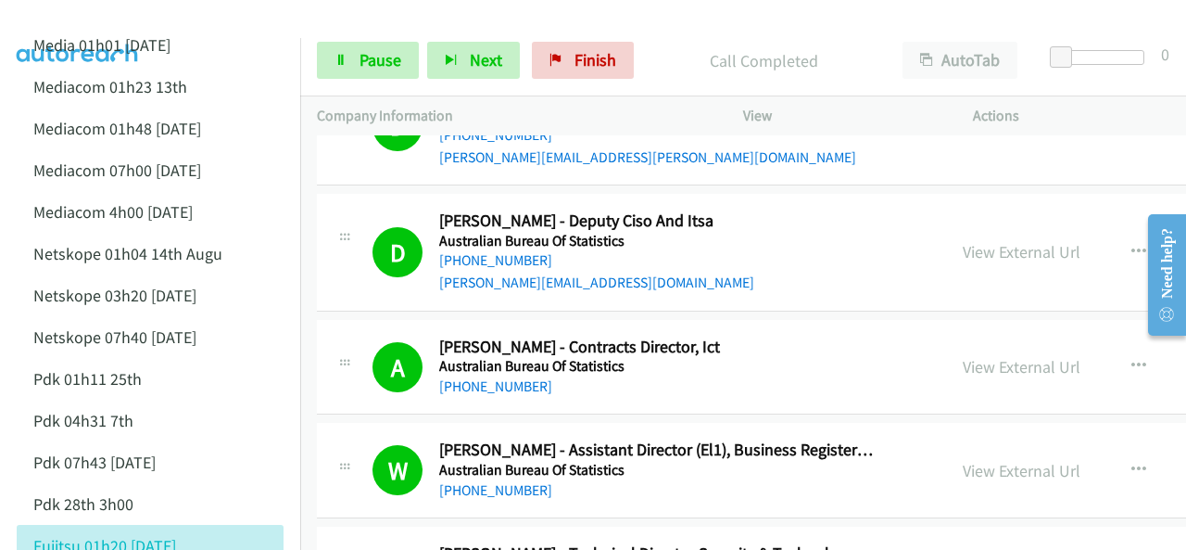
click at [87, 15] on img at bounding box center [77, 32] width 139 height 65
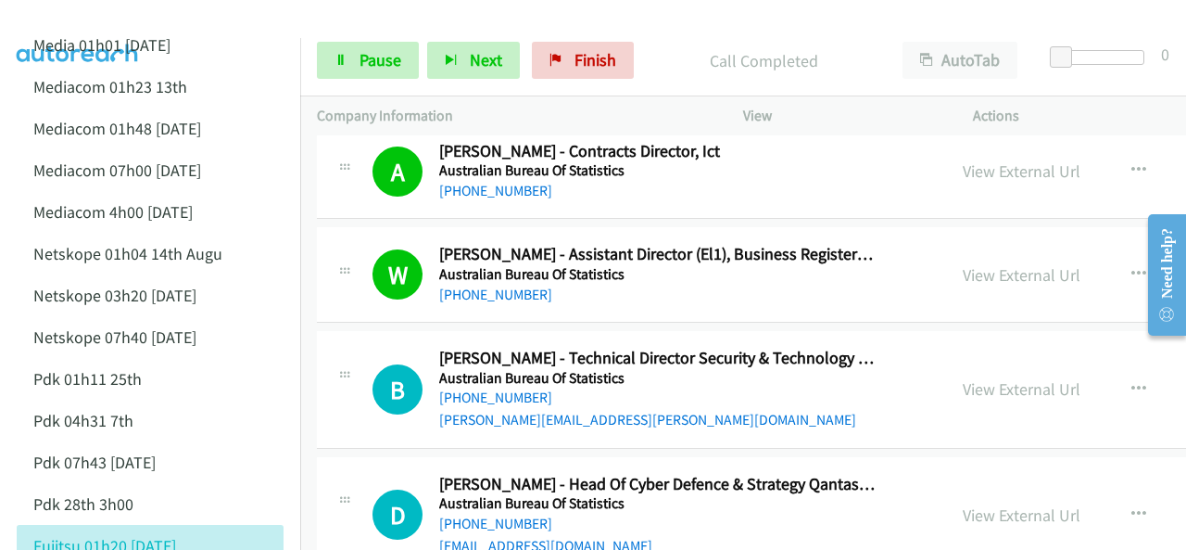
scroll to position [6209, 0]
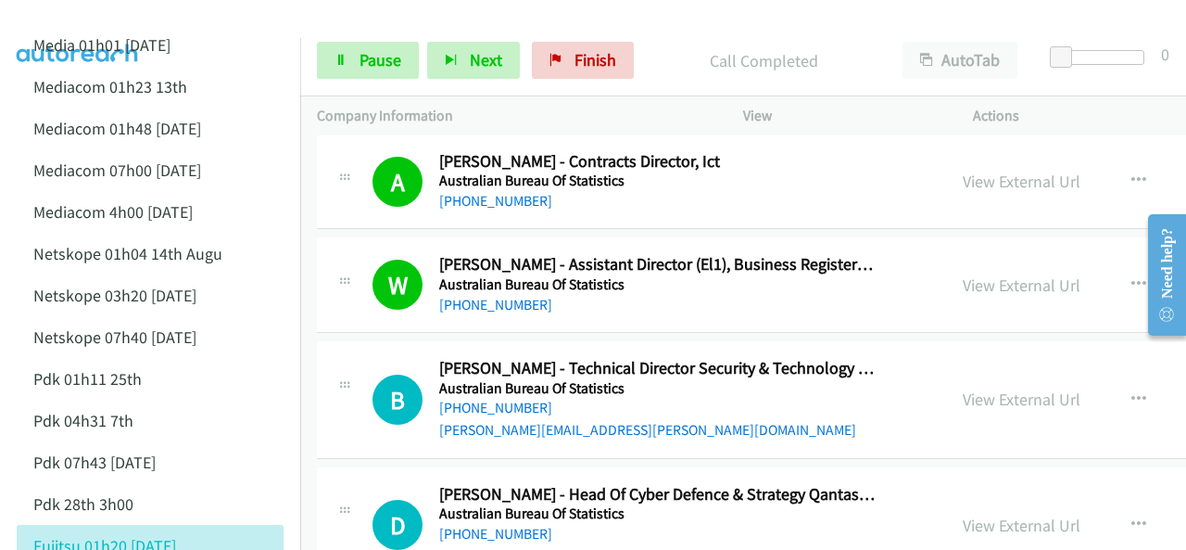
click at [57, 18] on img at bounding box center [77, 32] width 139 height 65
click at [349, 60] on link "Pause" at bounding box center [368, 60] width 102 height 37
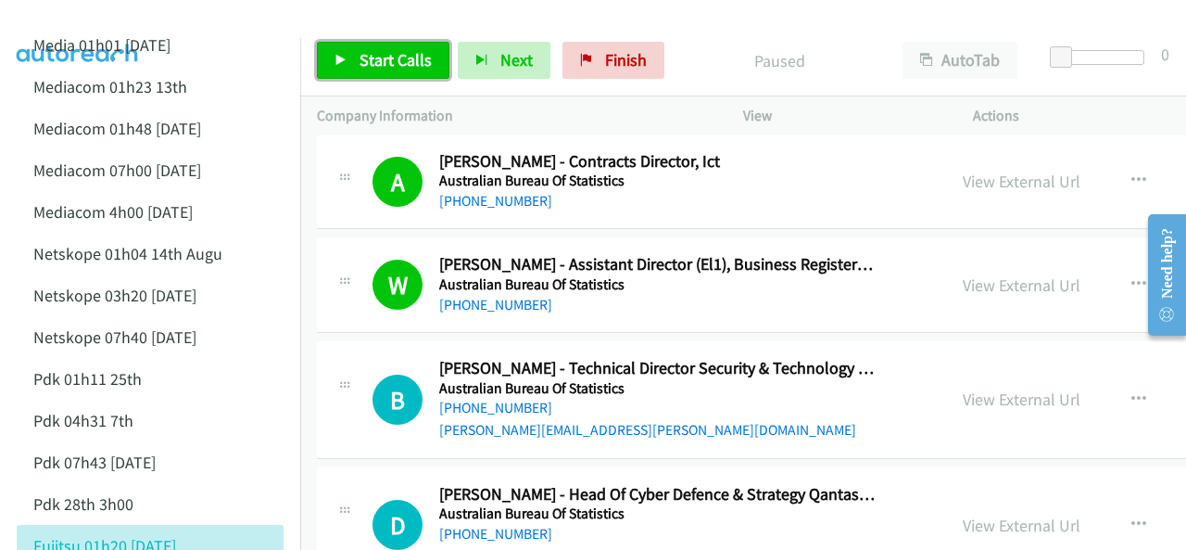
click at [348, 60] on link "Start Calls" at bounding box center [383, 60] width 133 height 37
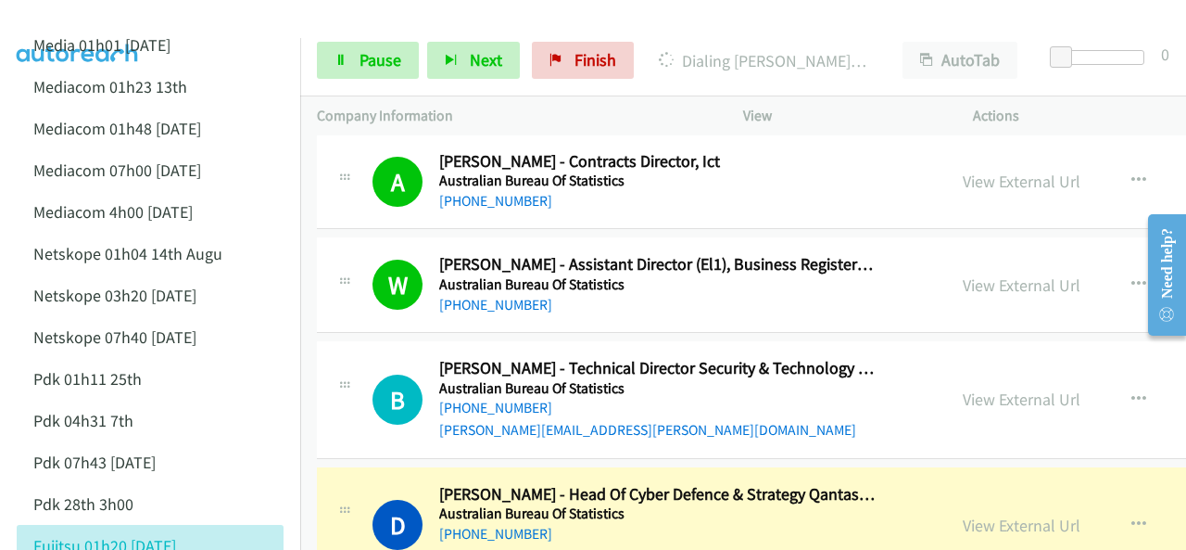
click at [63, 16] on img at bounding box center [77, 32] width 139 height 65
click at [88, 17] on img at bounding box center [77, 32] width 139 height 65
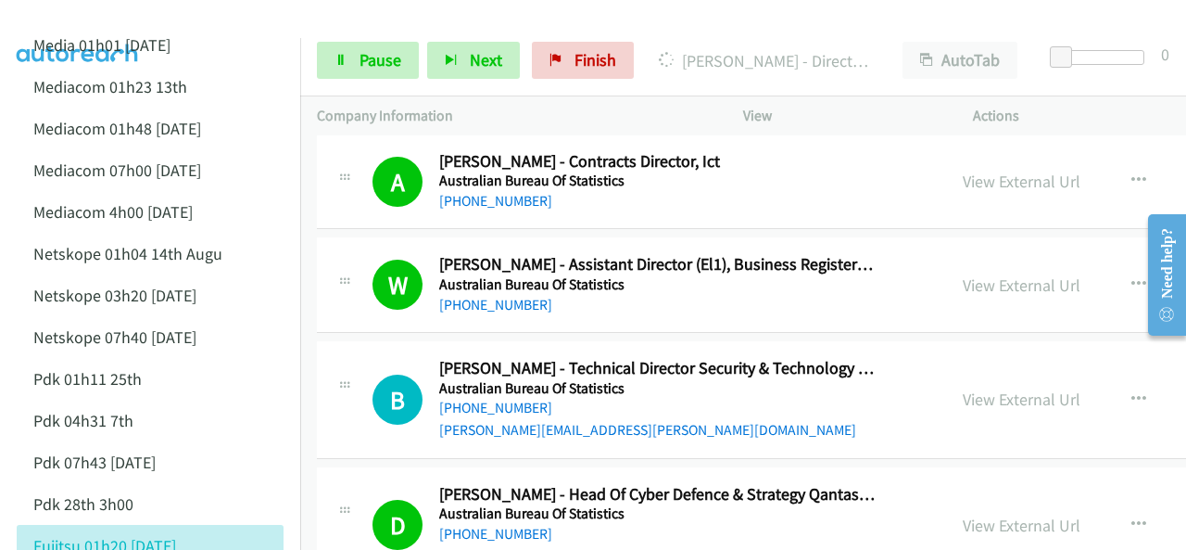
click at [60, 19] on img at bounding box center [77, 32] width 139 height 65
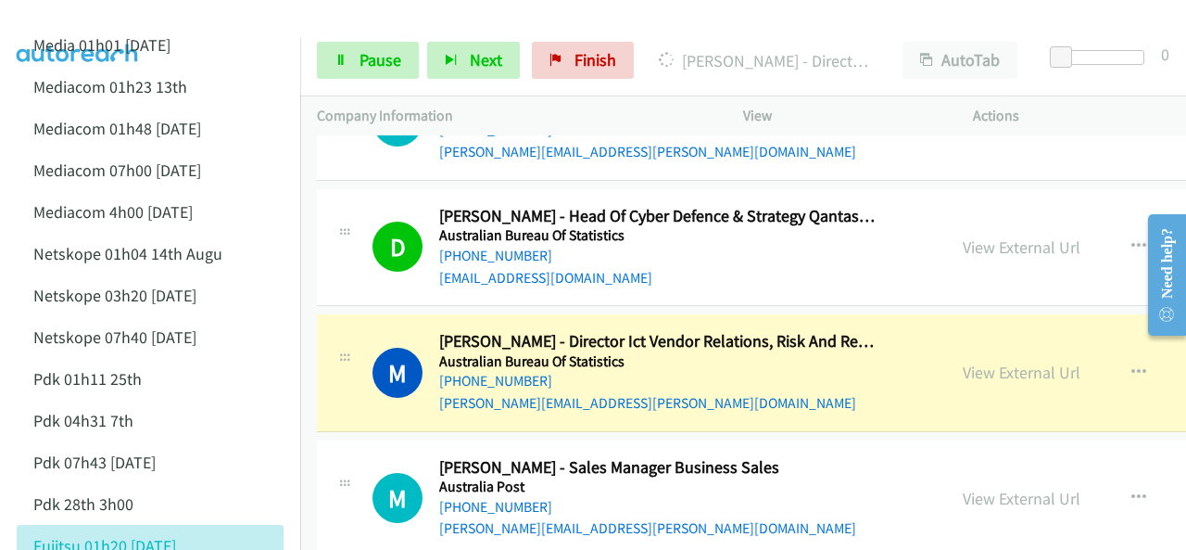
scroll to position [6580, 0]
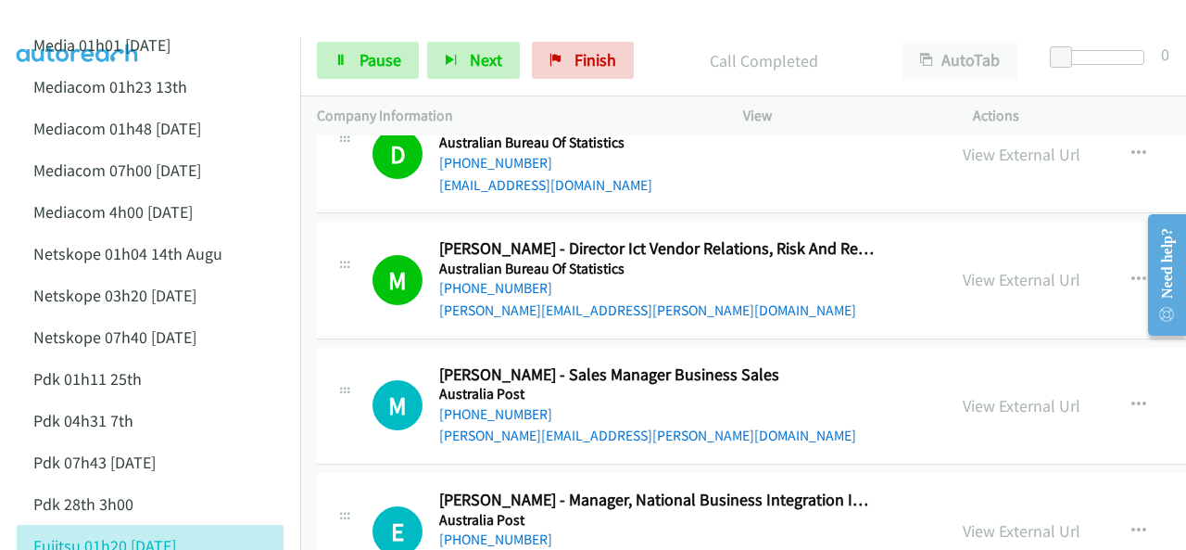
click at [49, 16] on img at bounding box center [77, 32] width 139 height 65
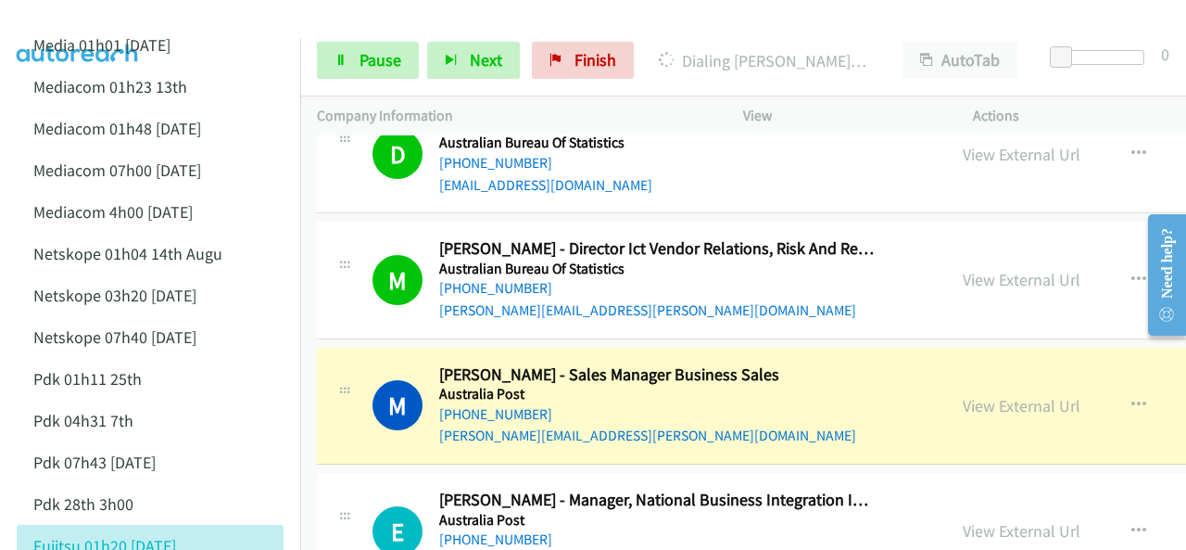
click at [70, 21] on img at bounding box center [77, 32] width 139 height 65
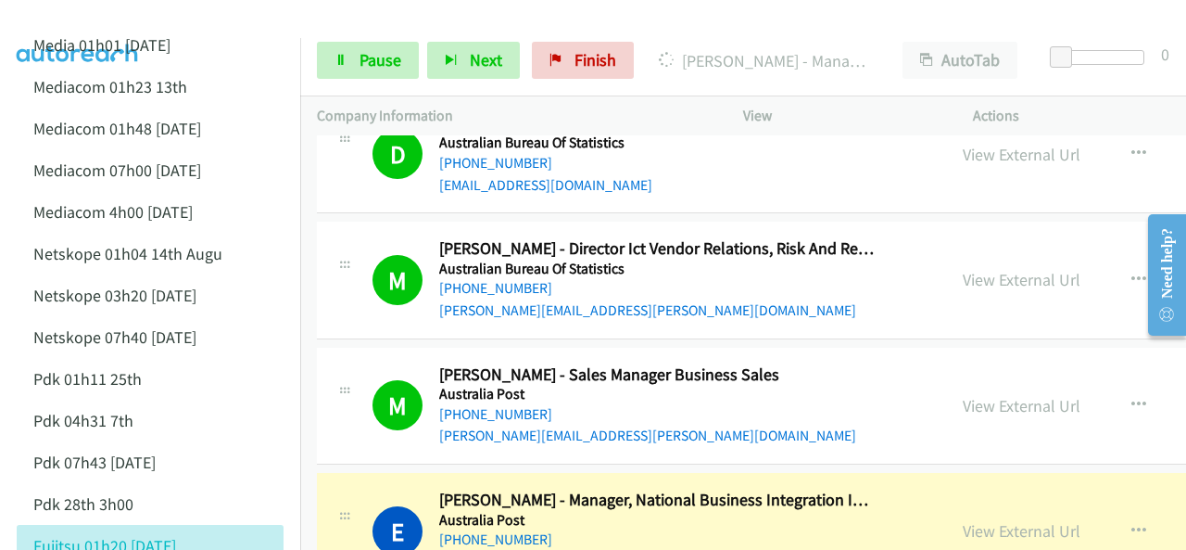
click at [93, 26] on img at bounding box center [77, 32] width 139 height 65
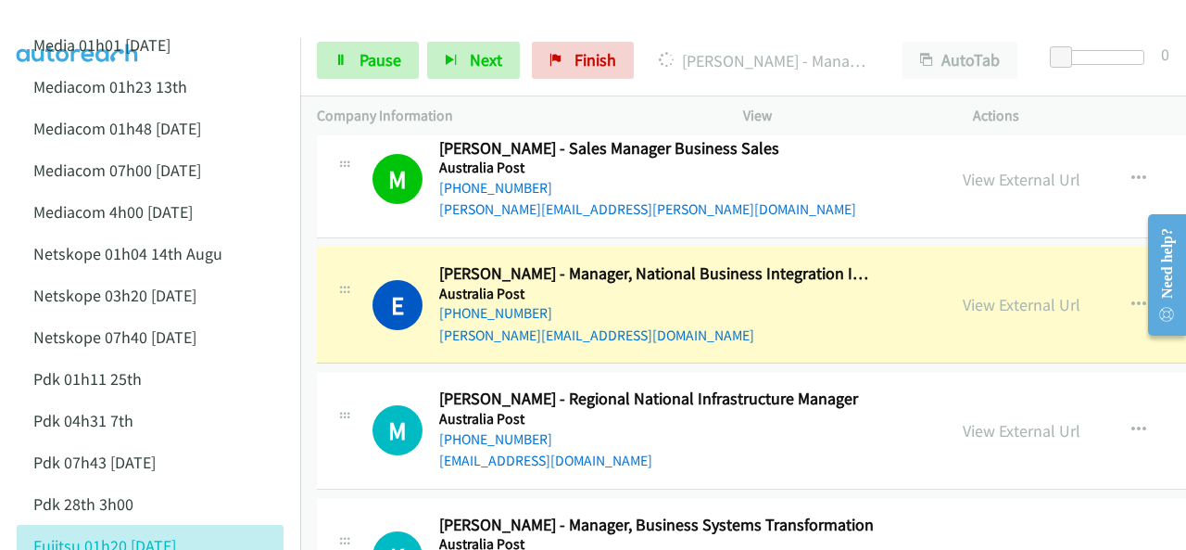
scroll to position [6858, 0]
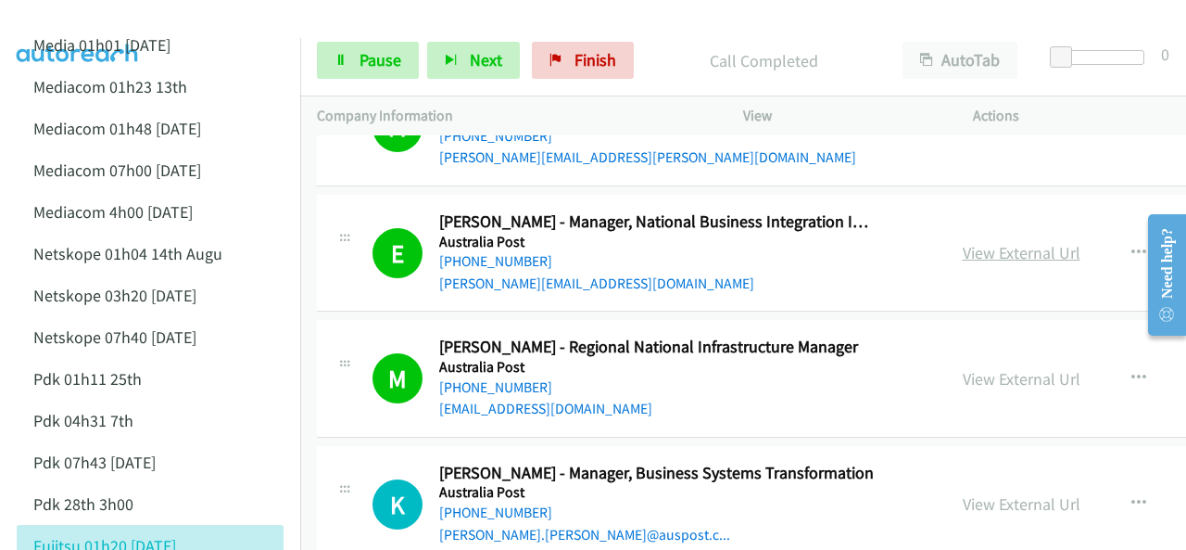
click at [963, 242] on link "View External Url" at bounding box center [1022, 252] width 118 height 21
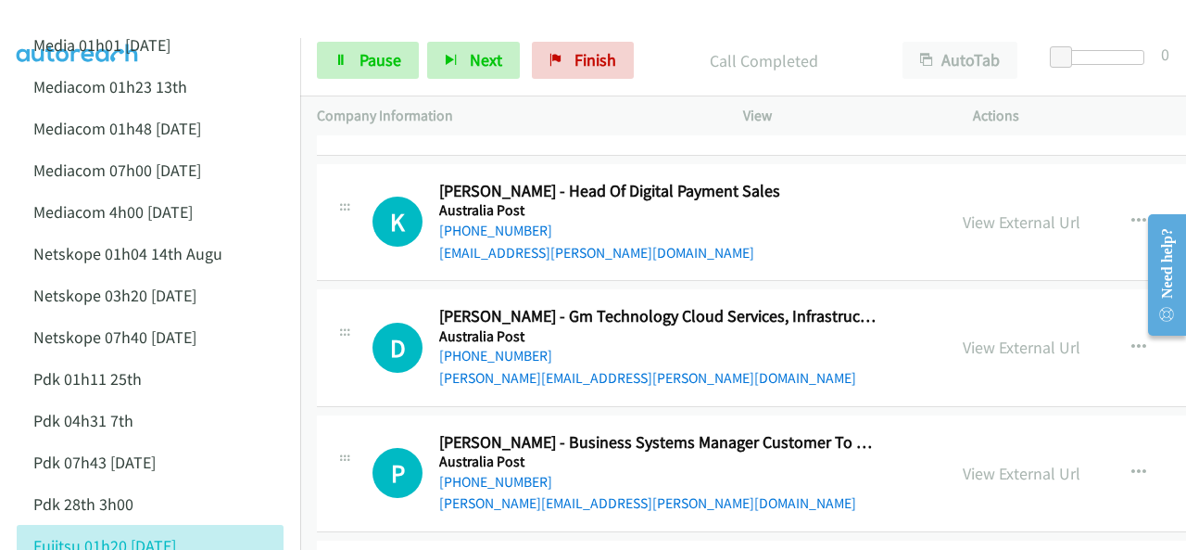
scroll to position [7414, 0]
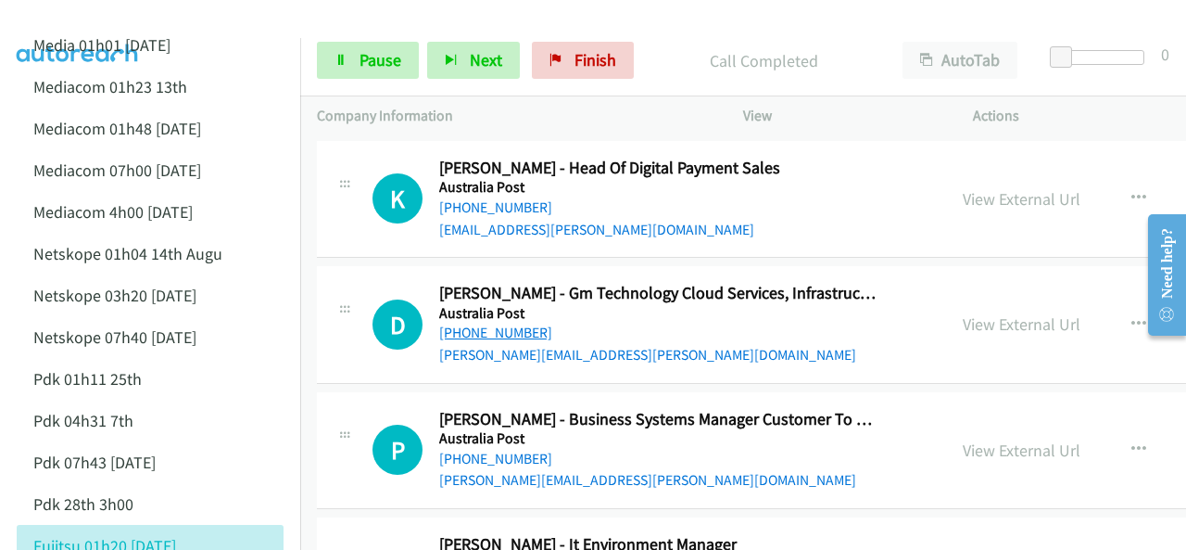
click at [496, 323] on link "[PHONE_NUMBER]" at bounding box center [495, 332] width 113 height 18
click at [63, 19] on img at bounding box center [77, 32] width 139 height 65
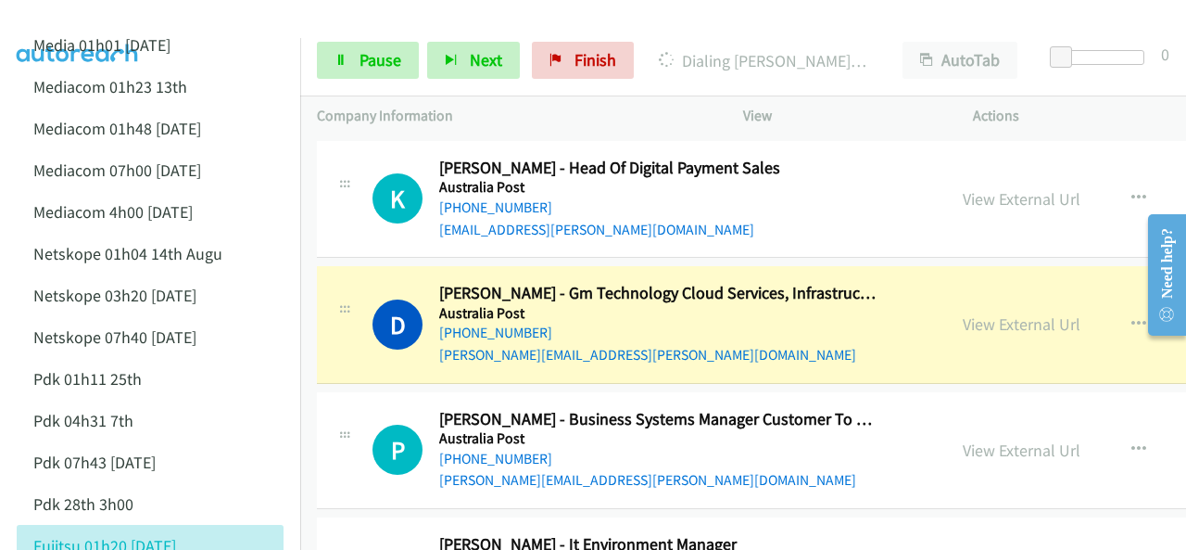
click at [44, 18] on img at bounding box center [77, 32] width 139 height 65
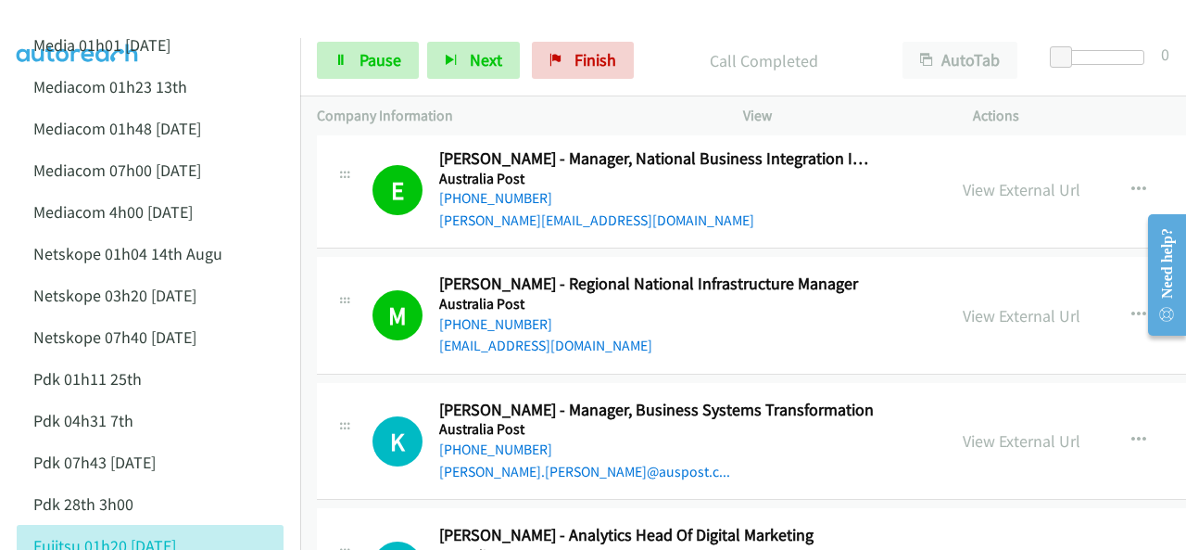
scroll to position [6951, 0]
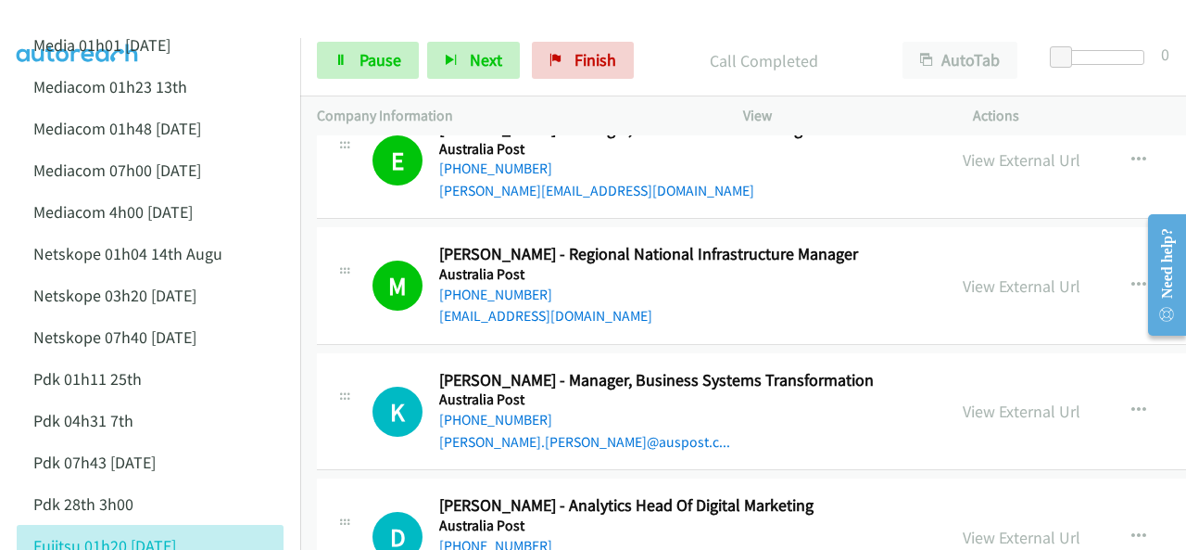
click at [127, 19] on img at bounding box center [77, 32] width 139 height 65
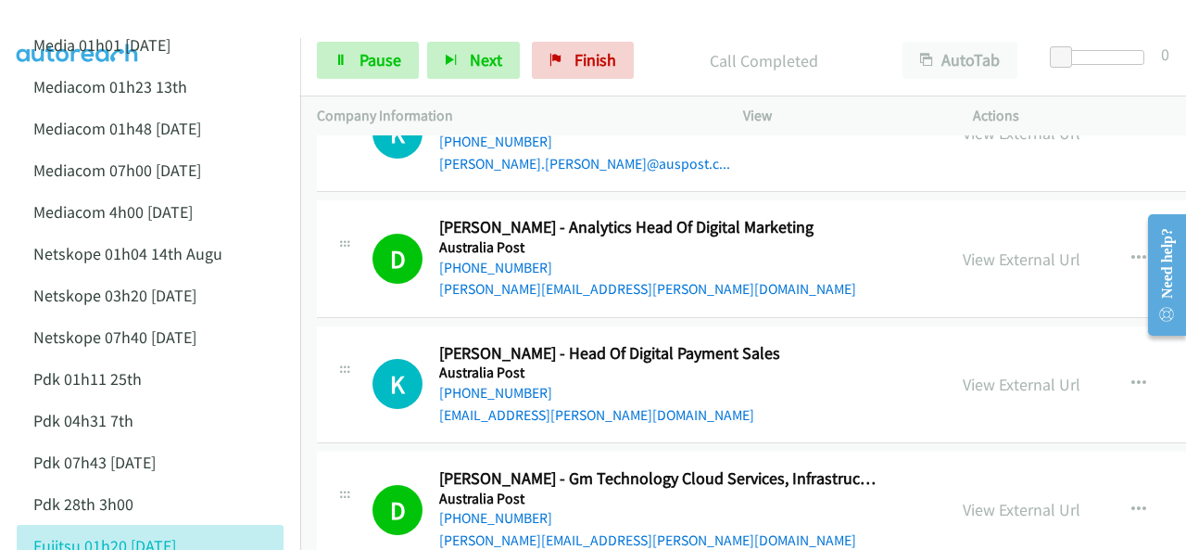
scroll to position [7322, 0]
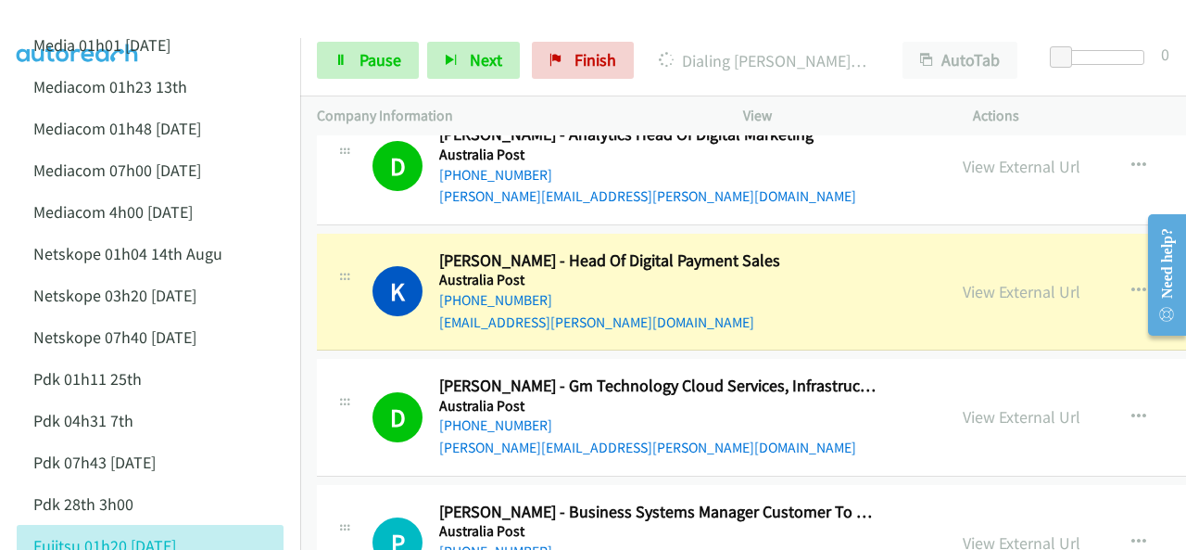
click at [96, 21] on img at bounding box center [77, 32] width 139 height 65
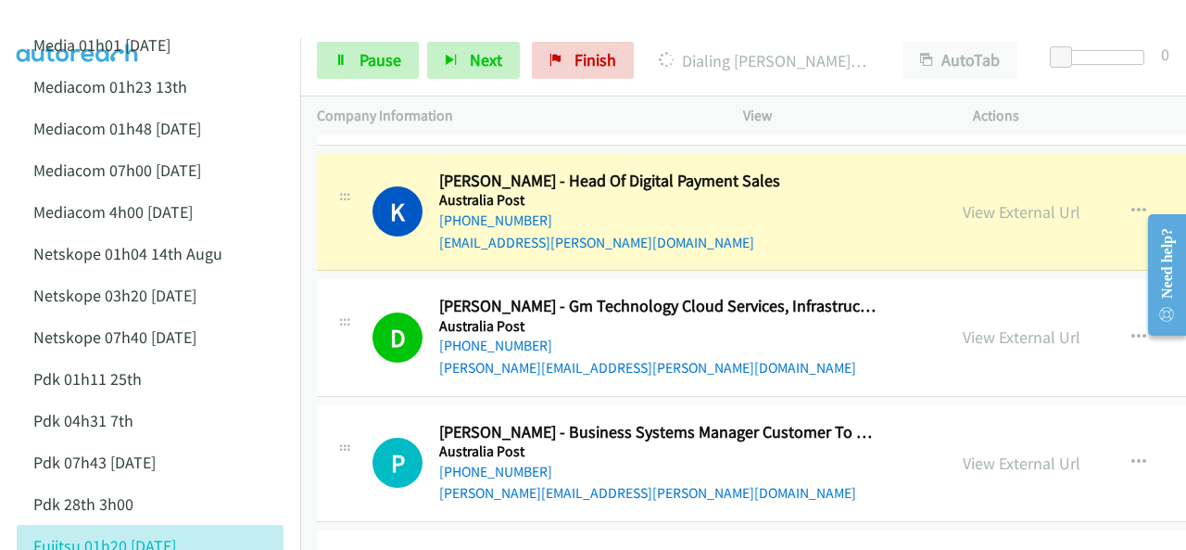
scroll to position [7414, 0]
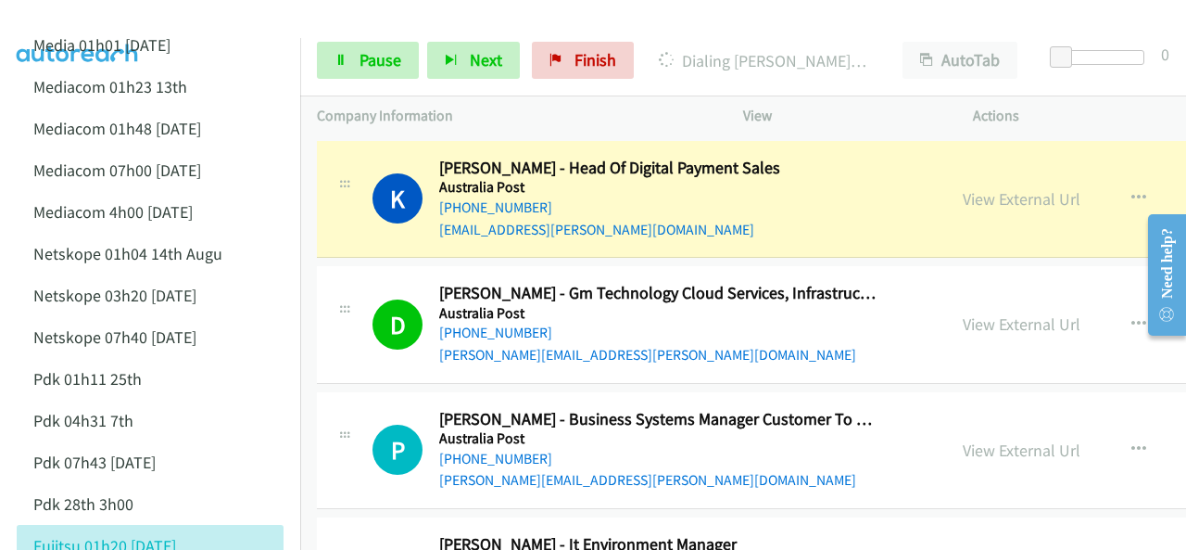
drag, startPoint x: 120, startPoint y: 17, endPoint x: 135, endPoint y: 23, distance: 16.2
click at [120, 17] on img at bounding box center [77, 32] width 139 height 65
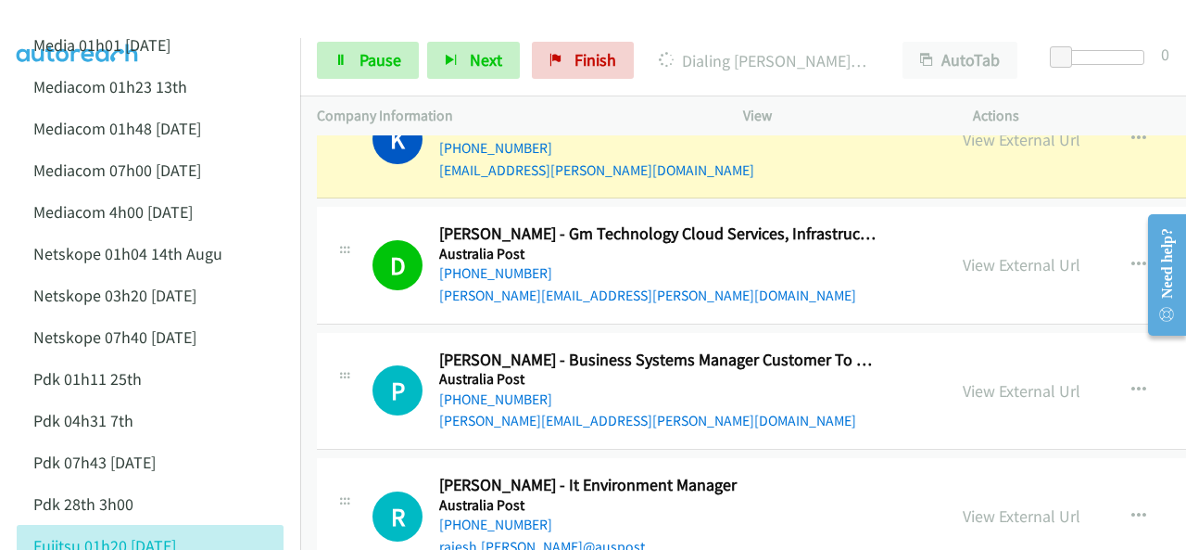
scroll to position [7507, 0]
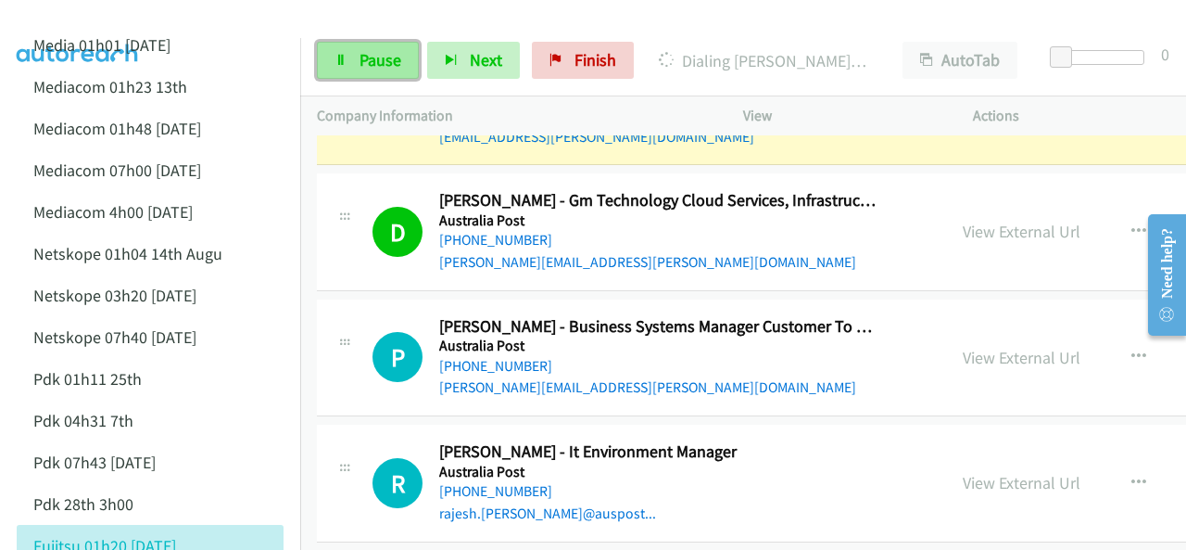
click at [360, 61] on span "Pause" at bounding box center [381, 59] width 42 height 21
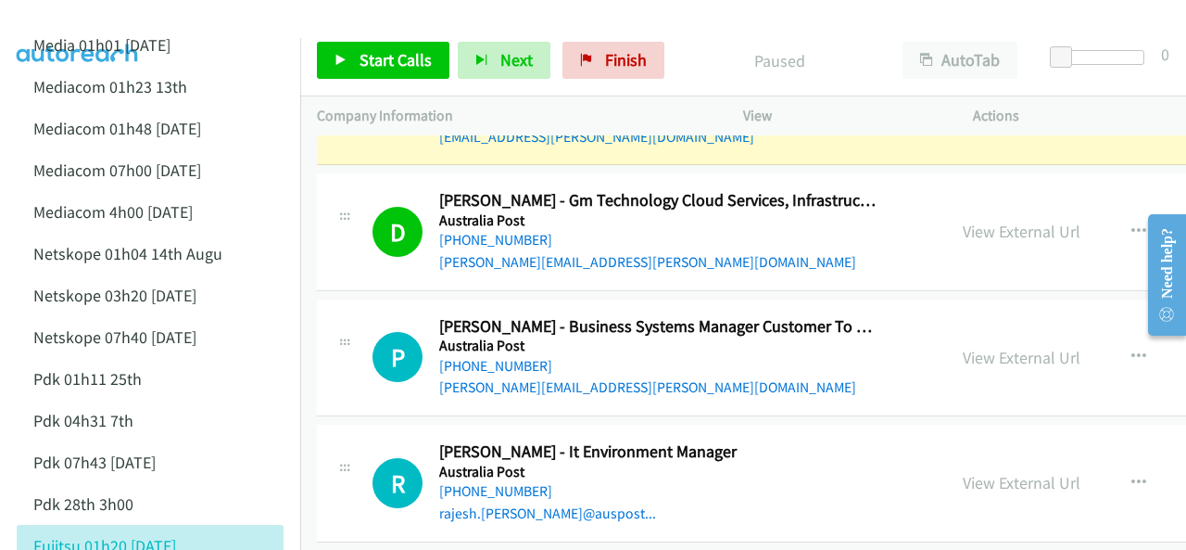
scroll to position [7600, 0]
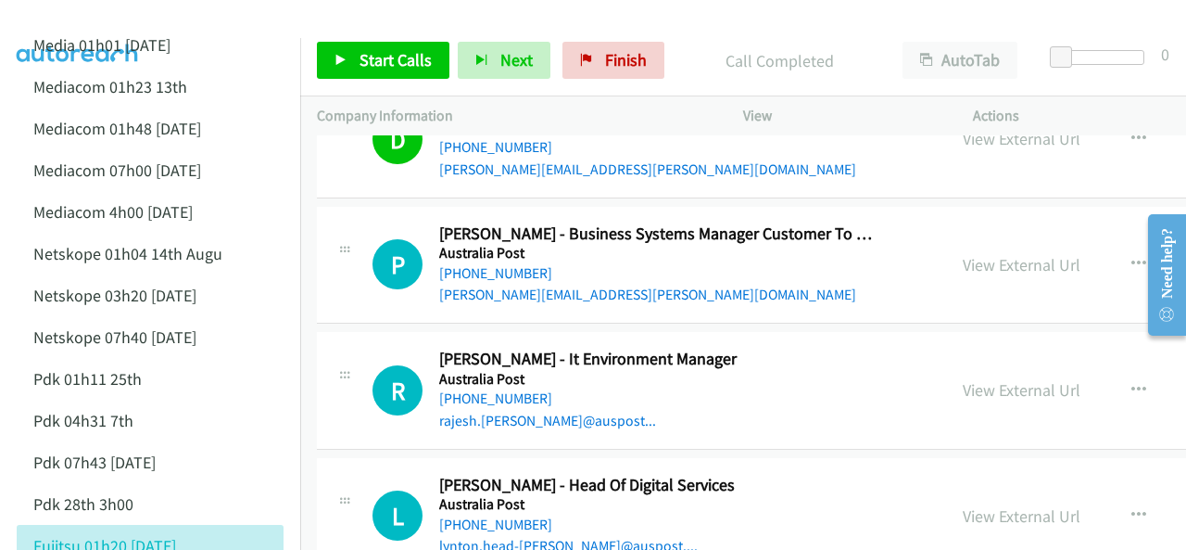
click at [129, 28] on img at bounding box center [77, 32] width 139 height 65
click at [500, 389] on link "[PHONE_NUMBER]" at bounding box center [495, 398] width 113 height 18
click at [86, 19] on img at bounding box center [77, 32] width 139 height 65
click at [158, 22] on div at bounding box center [585, 35] width 1170 height 71
click at [481, 389] on link "[PHONE_NUMBER]" at bounding box center [495, 398] width 113 height 18
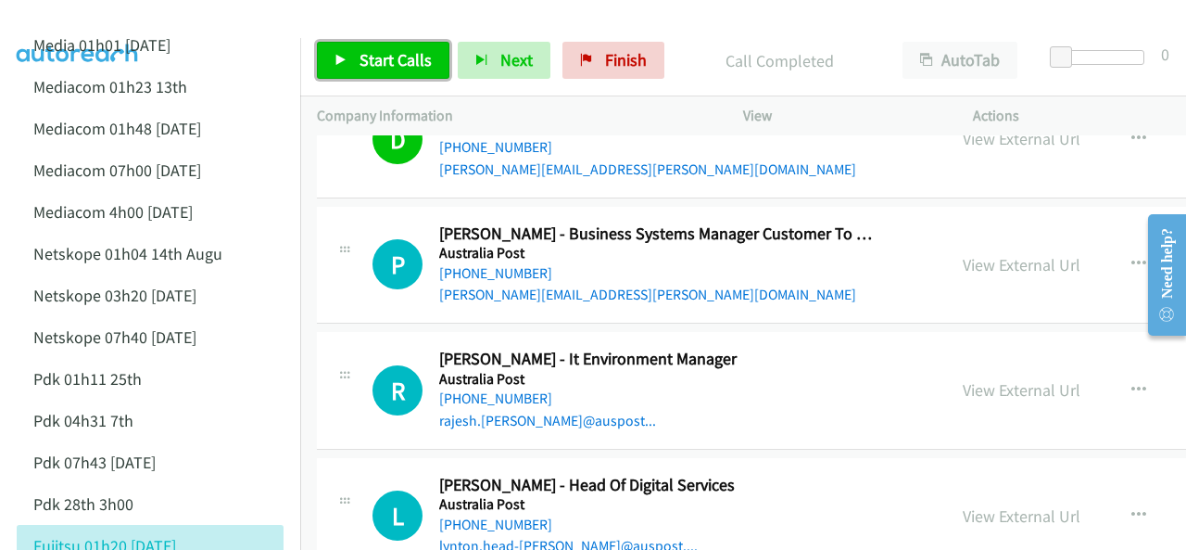
click at [404, 66] on span "Start Calls" at bounding box center [396, 59] width 72 height 21
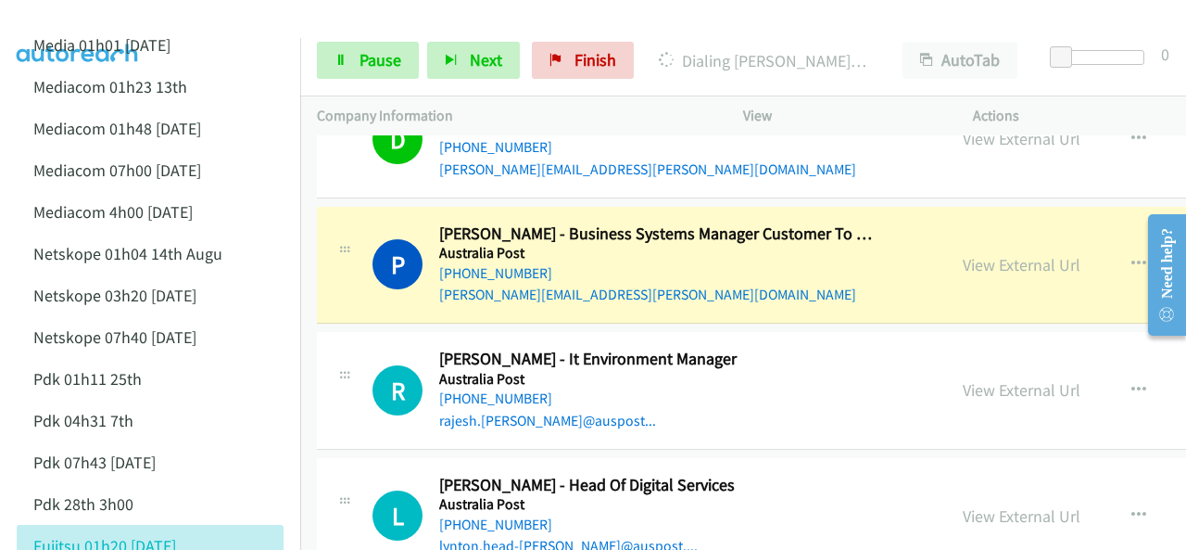
click at [89, 20] on img at bounding box center [77, 32] width 139 height 65
click at [81, 19] on img at bounding box center [77, 32] width 139 height 65
click at [234, 19] on div at bounding box center [585, 35] width 1170 height 71
click at [963, 254] on link "View External Url" at bounding box center [1022, 264] width 118 height 21
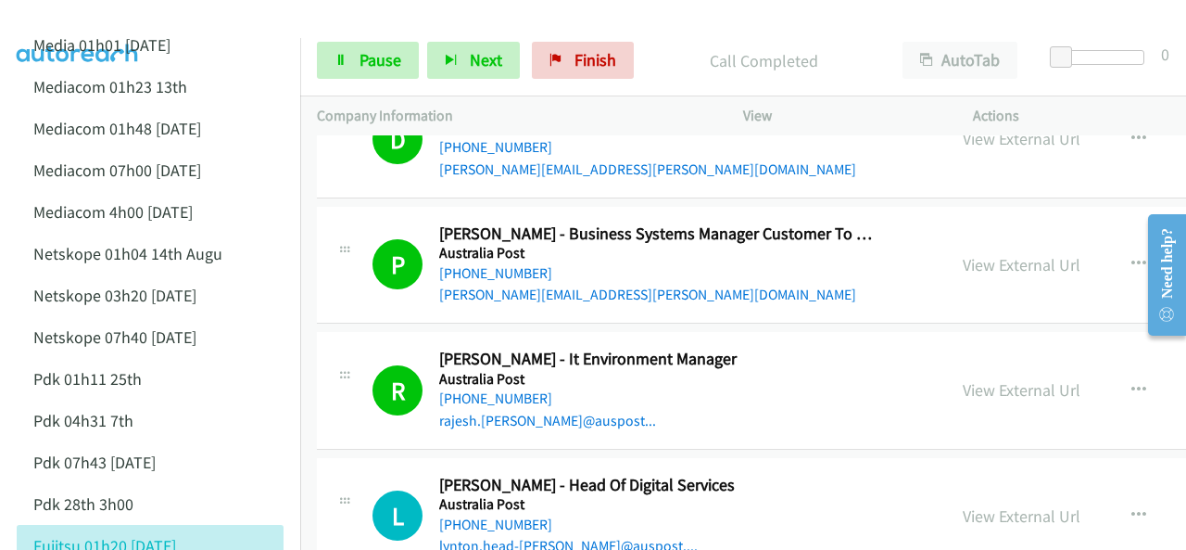
click at [93, 25] on img at bounding box center [77, 32] width 139 height 65
click at [100, 24] on img at bounding box center [77, 32] width 139 height 65
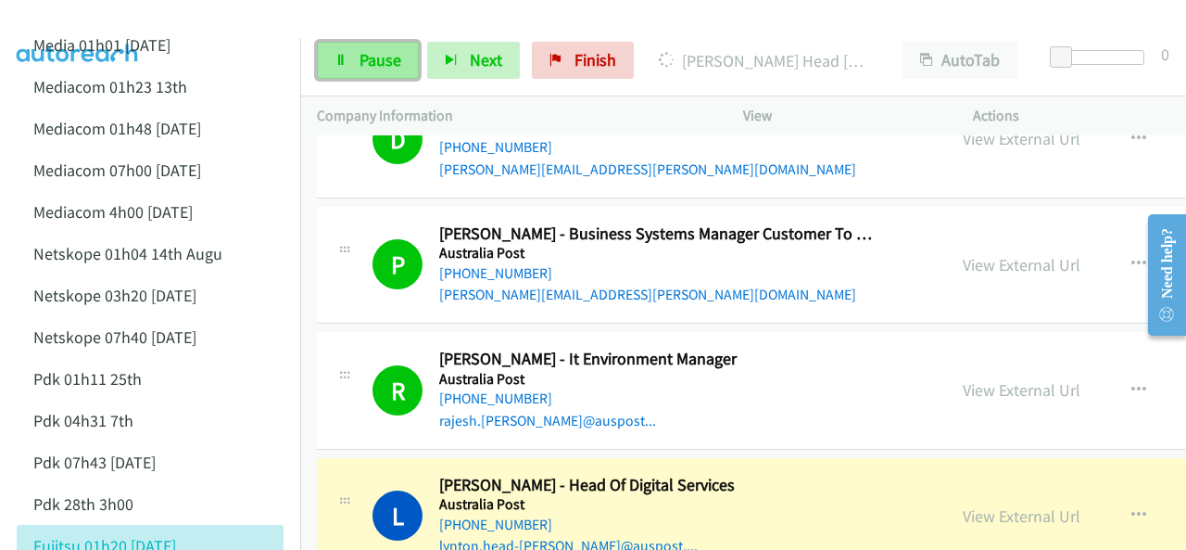
click at [361, 68] on span "Pause" at bounding box center [381, 59] width 42 height 21
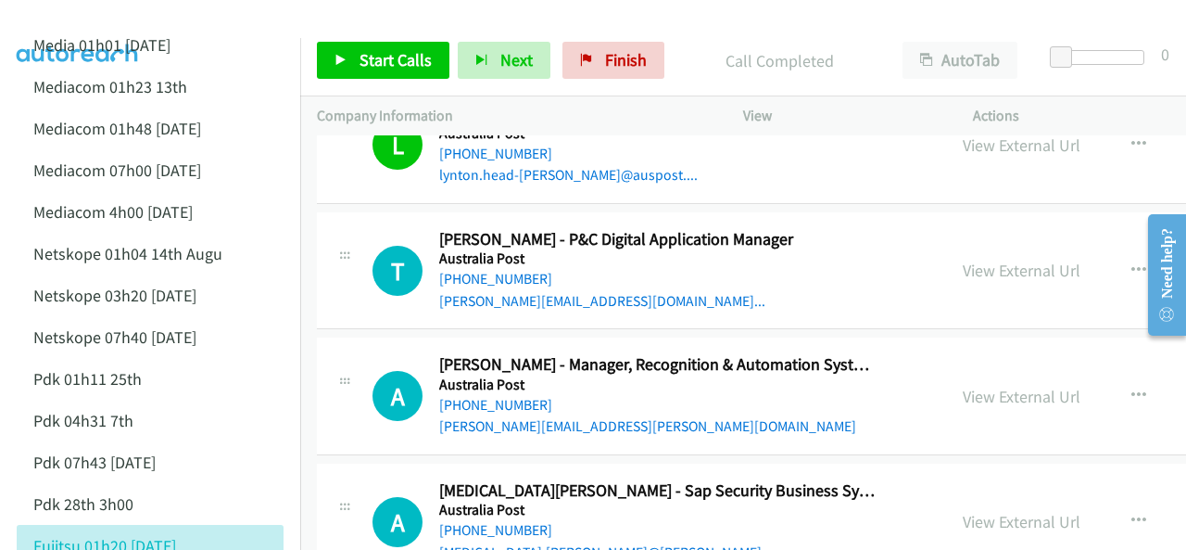
scroll to position [8063, 0]
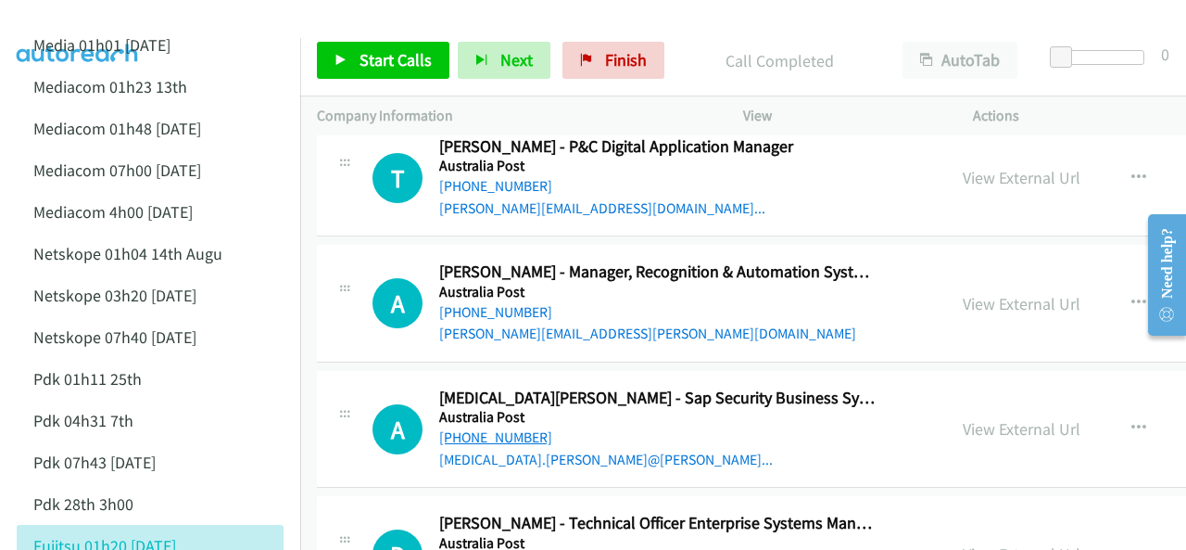
click at [500, 428] on link "[PHONE_NUMBER]" at bounding box center [495, 437] width 113 height 18
click at [77, 23] on img at bounding box center [77, 32] width 139 height 65
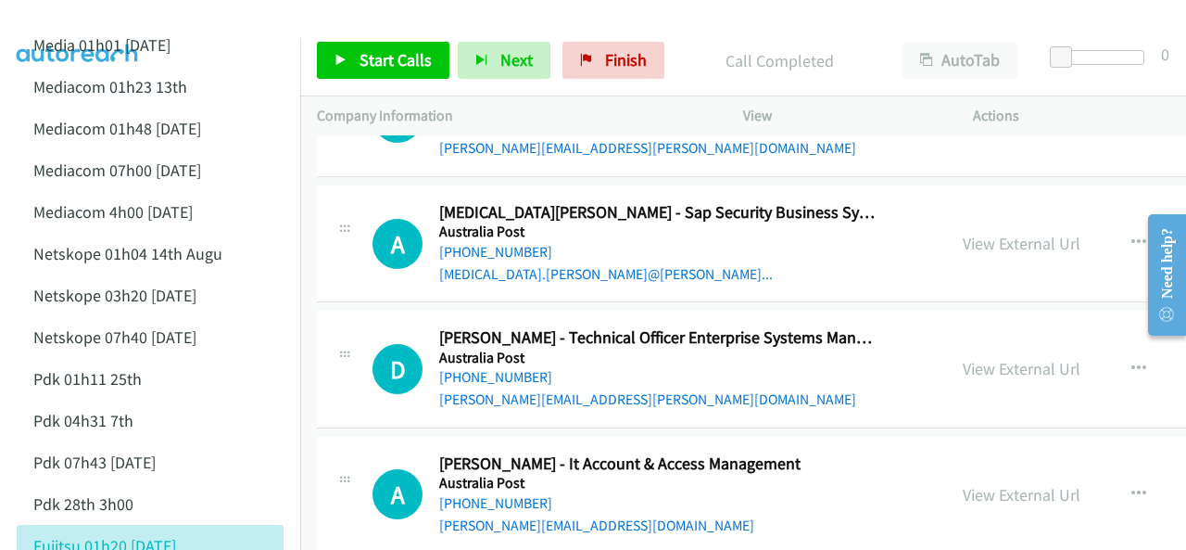
scroll to position [8156, 0]
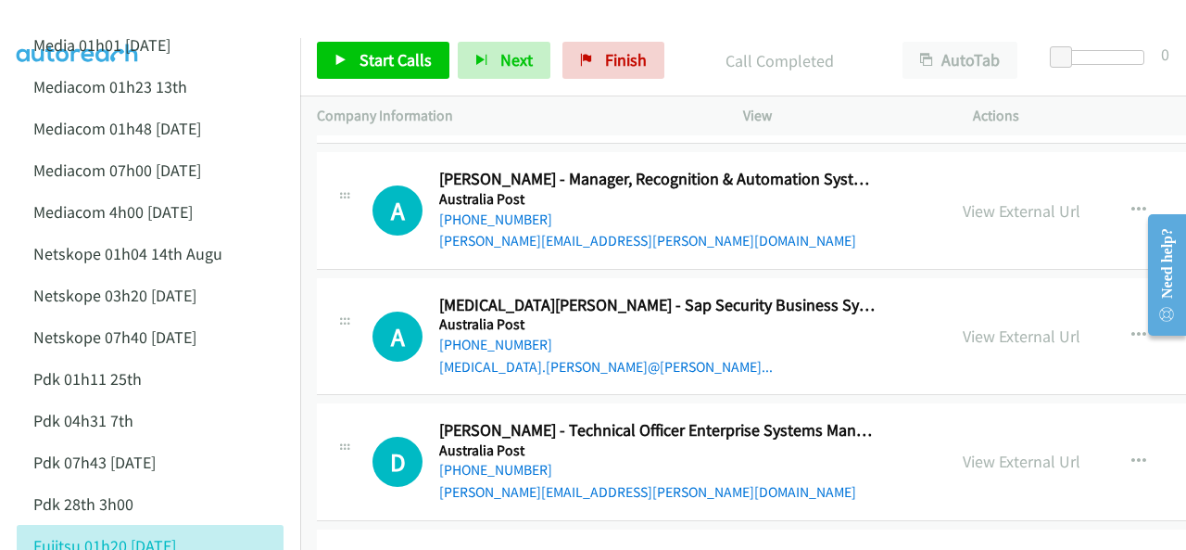
click at [91, 23] on img at bounding box center [77, 32] width 139 height 65
click at [68, 21] on img at bounding box center [77, 32] width 139 height 65
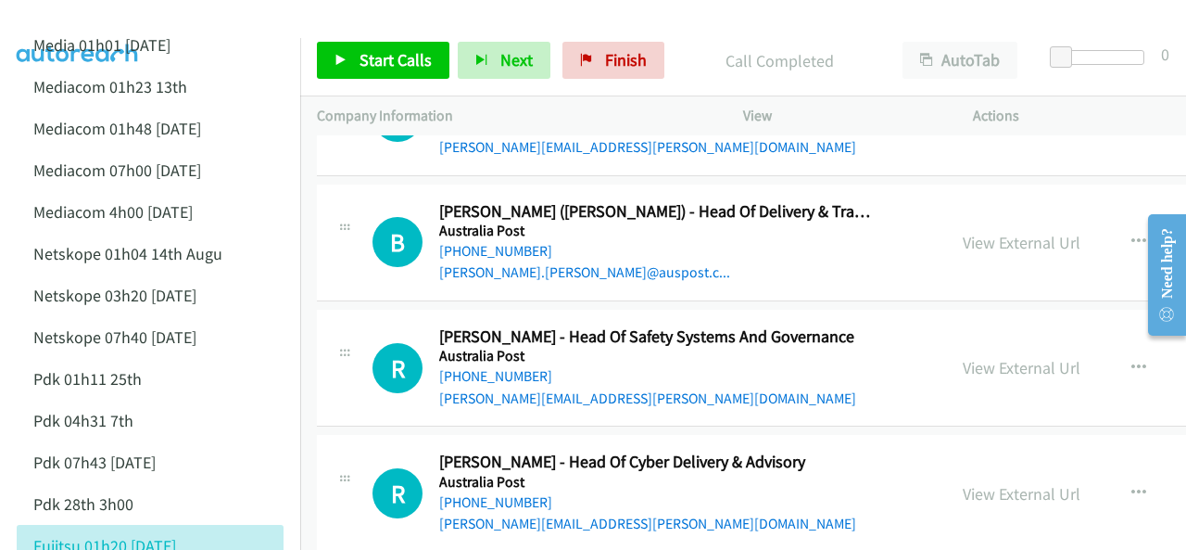
scroll to position [9917, 0]
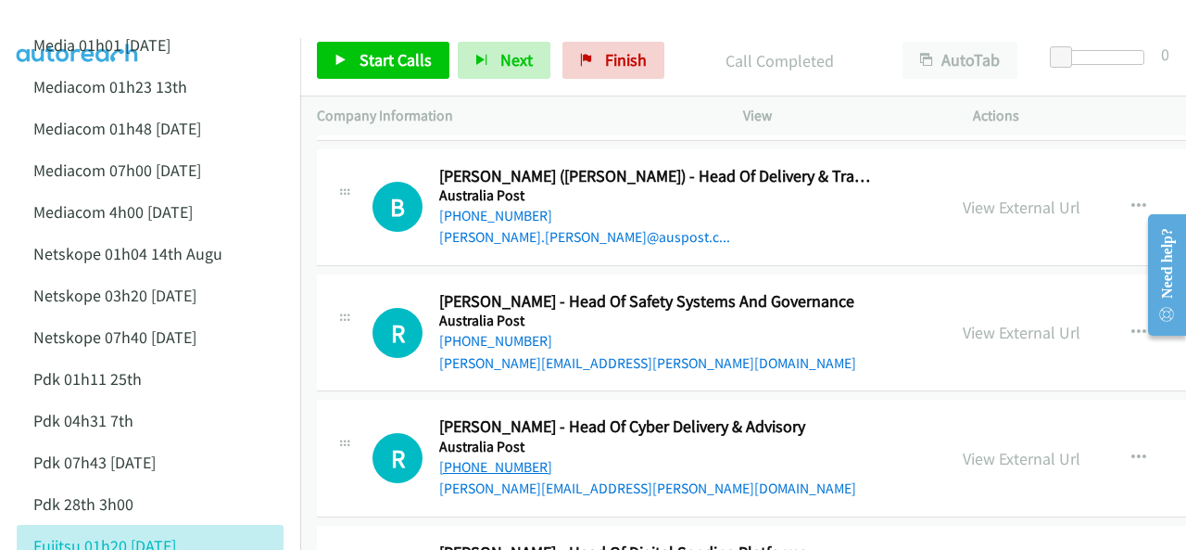
click at [496, 458] on link "[PHONE_NUMBER]" at bounding box center [495, 467] width 113 height 18
click at [100, 23] on img at bounding box center [77, 32] width 139 height 65
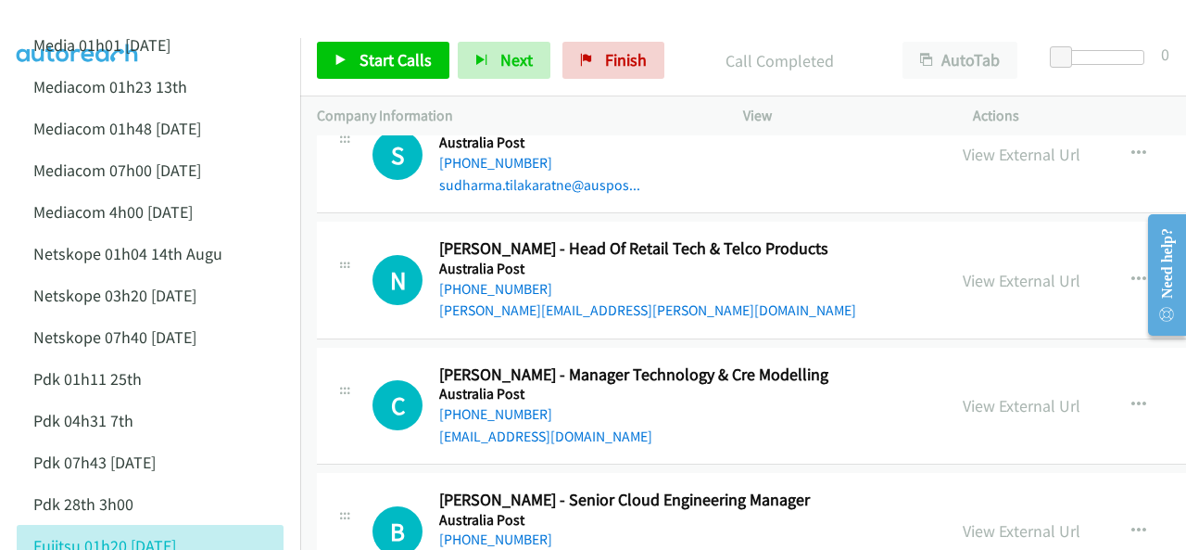
scroll to position [12048, 0]
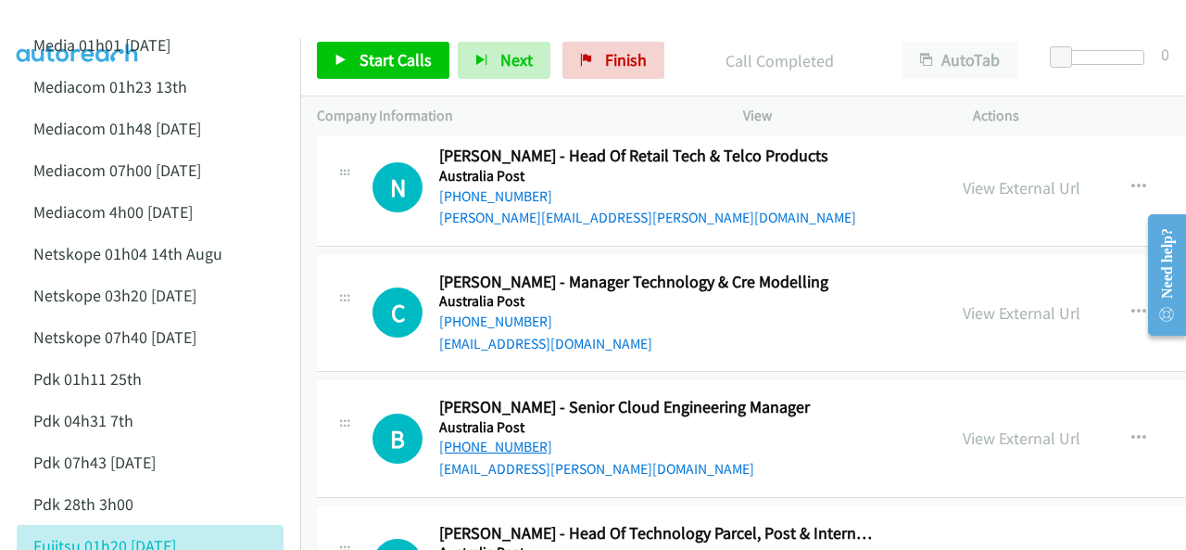
click at [500, 437] on link "[PHONE_NUMBER]" at bounding box center [495, 446] width 113 height 18
click at [75, 23] on img at bounding box center [77, 32] width 139 height 65
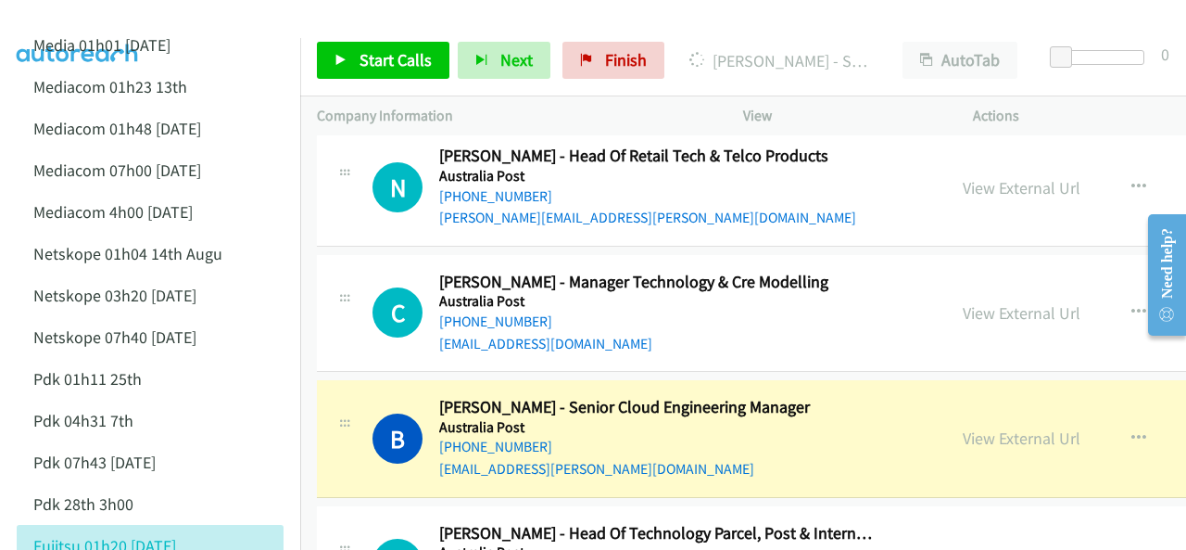
click at [100, 23] on img at bounding box center [77, 32] width 139 height 65
drag, startPoint x: 77, startPoint y: 19, endPoint x: 347, endPoint y: 170, distance: 308.7
click at [77, 19] on img at bounding box center [77, 32] width 139 height 65
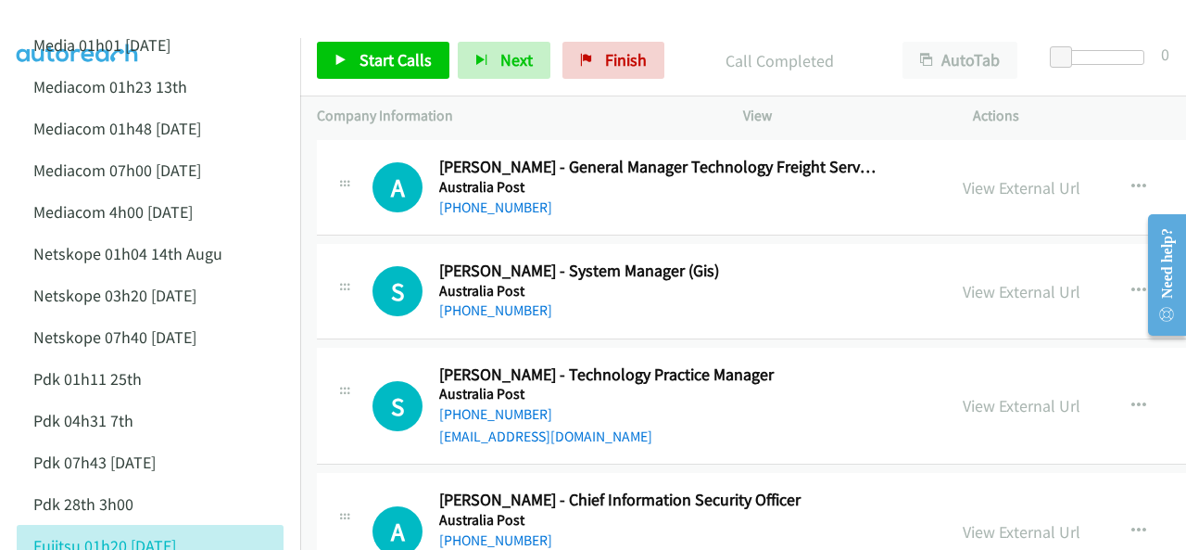
scroll to position [12882, 0]
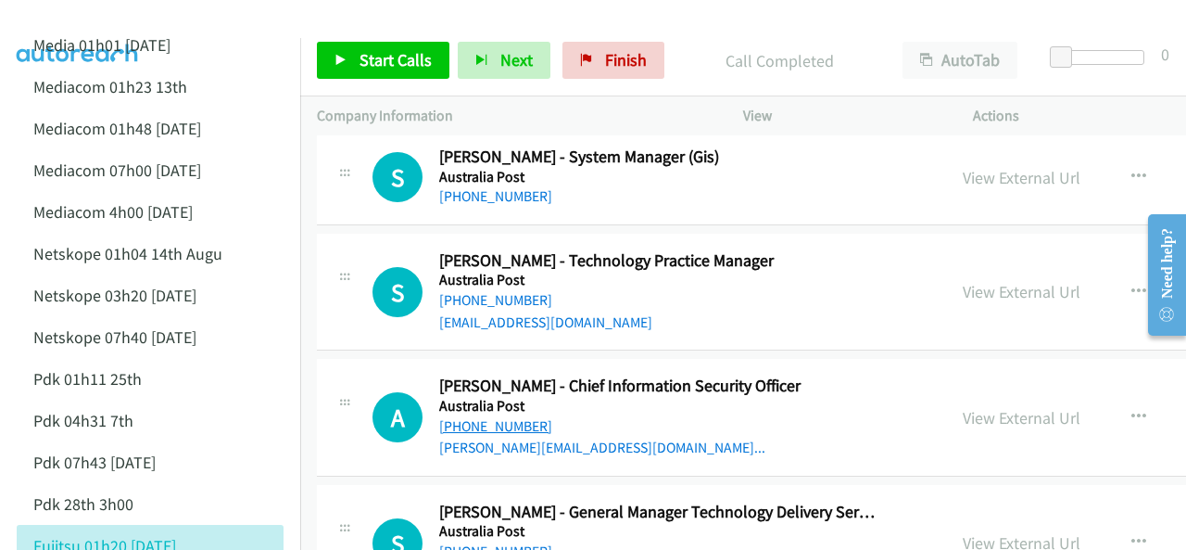
click at [485, 417] on link "[PHONE_NUMBER]" at bounding box center [495, 426] width 113 height 18
click at [109, 16] on img at bounding box center [77, 32] width 139 height 65
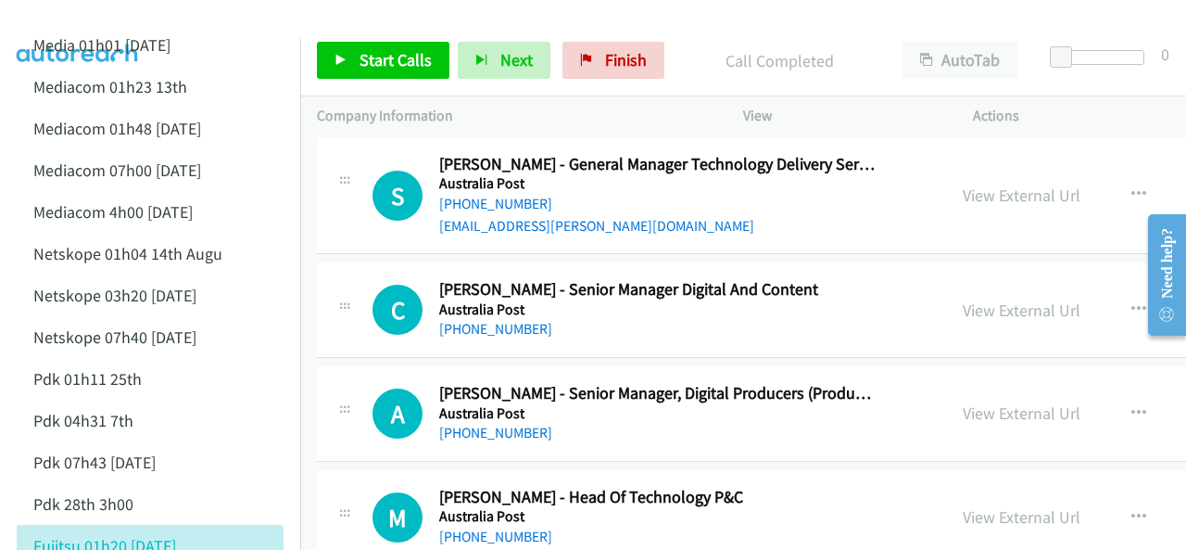
scroll to position [13253, 0]
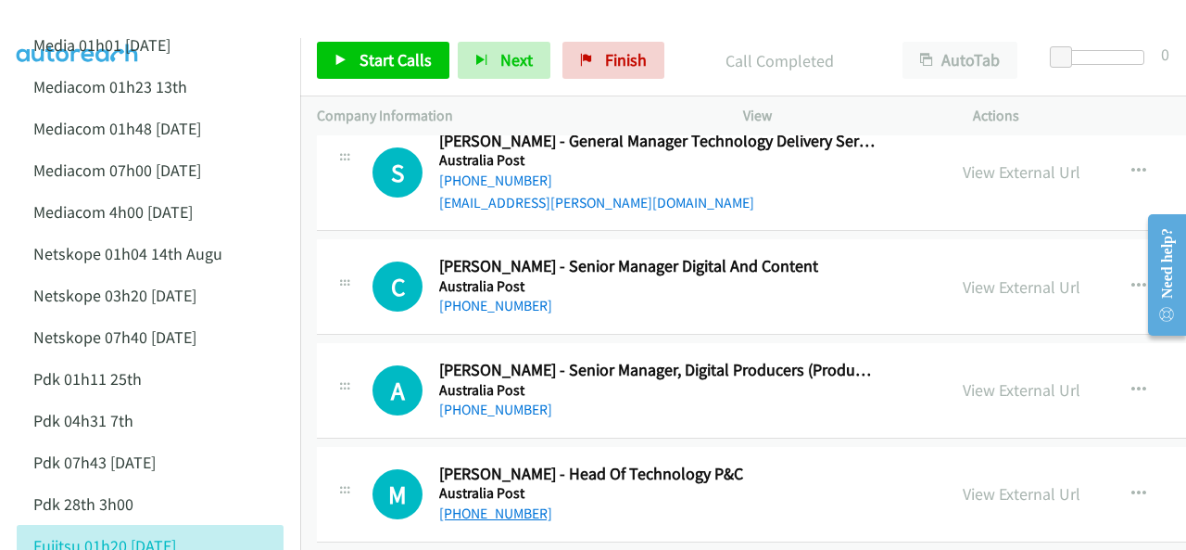
click at [495, 504] on link "[PHONE_NUMBER]" at bounding box center [495, 513] width 113 height 18
click at [107, 16] on img at bounding box center [77, 32] width 139 height 65
click at [95, 19] on img at bounding box center [77, 32] width 139 height 65
click at [491, 504] on link "[PHONE_NUMBER]" at bounding box center [495, 513] width 113 height 18
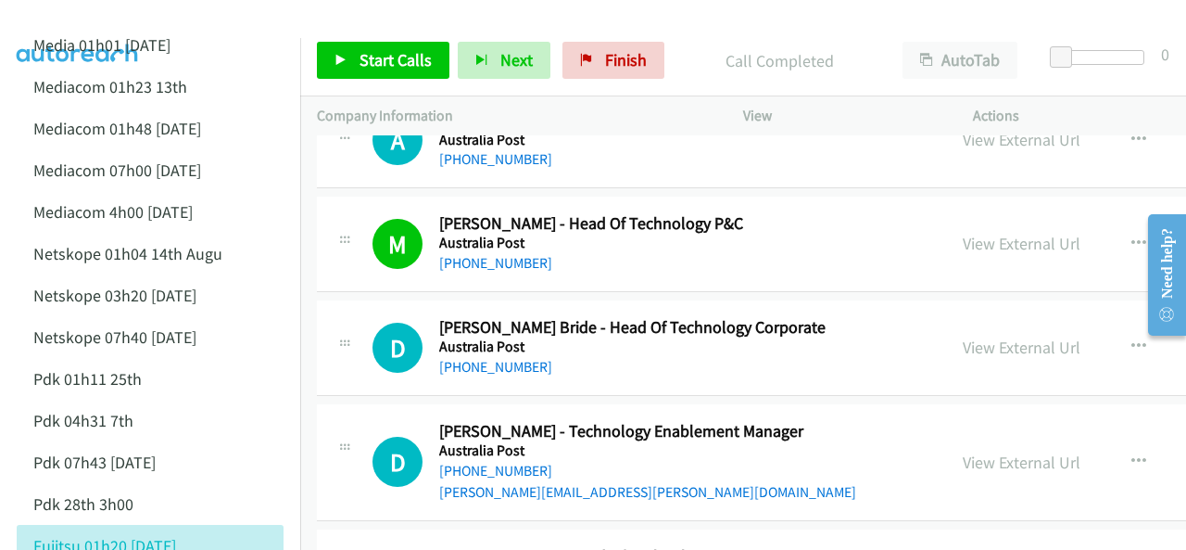
scroll to position [13531, 0]
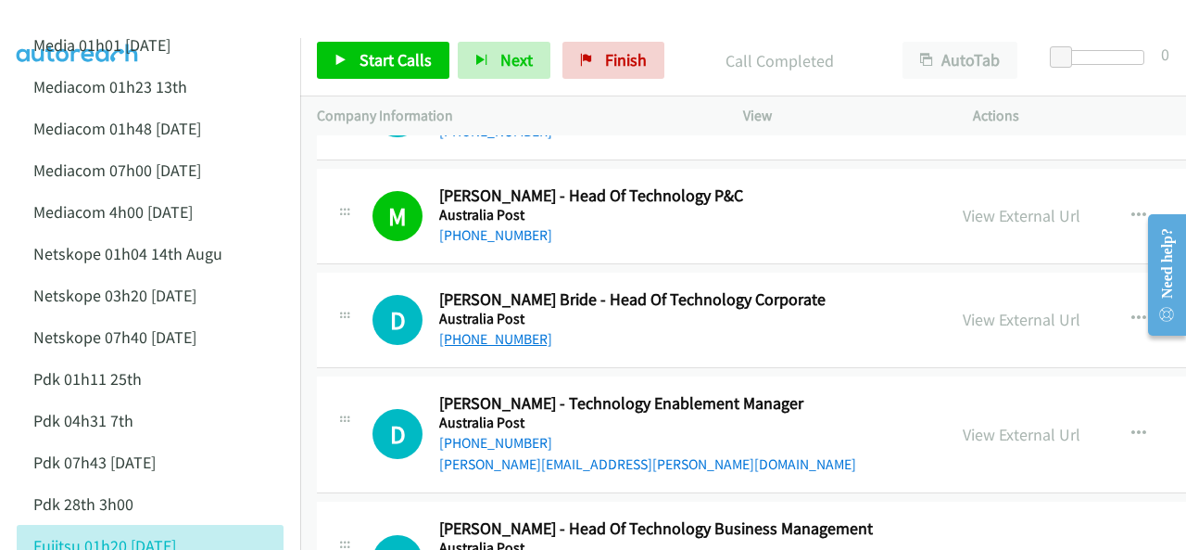
click at [495, 330] on link "[PHONE_NUMBER]" at bounding box center [495, 339] width 113 height 18
click at [74, 18] on img at bounding box center [77, 32] width 139 height 65
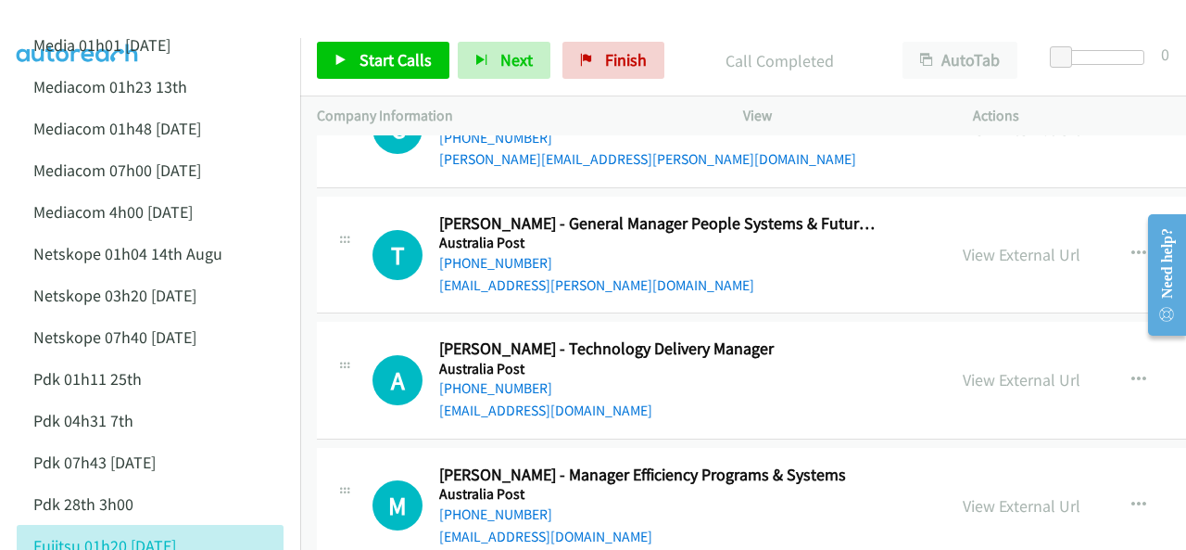
scroll to position [14273, 0]
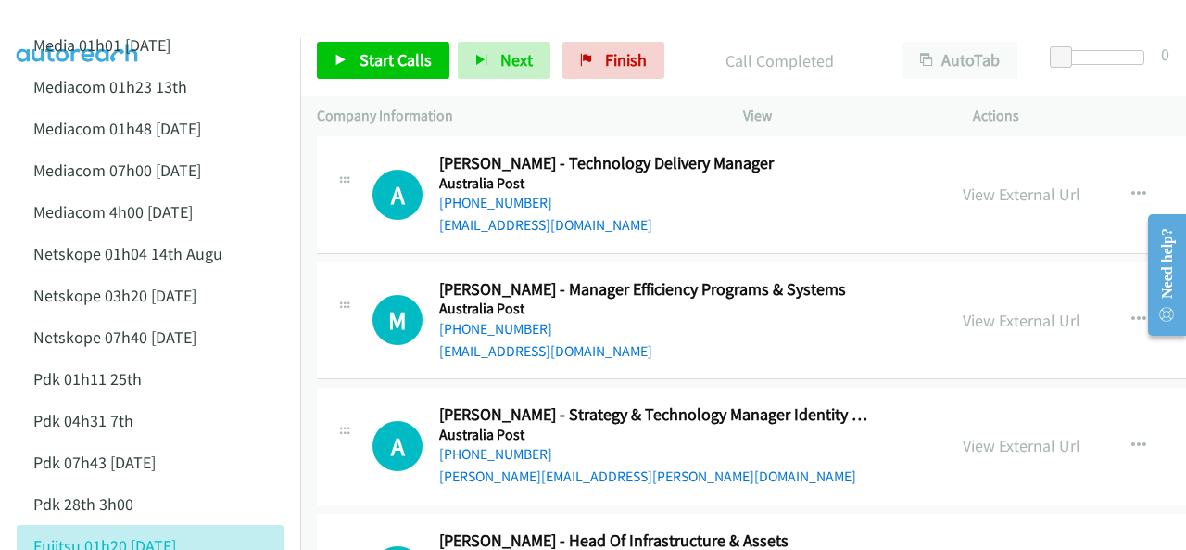
click at [113, 25] on img at bounding box center [77, 32] width 139 height 65
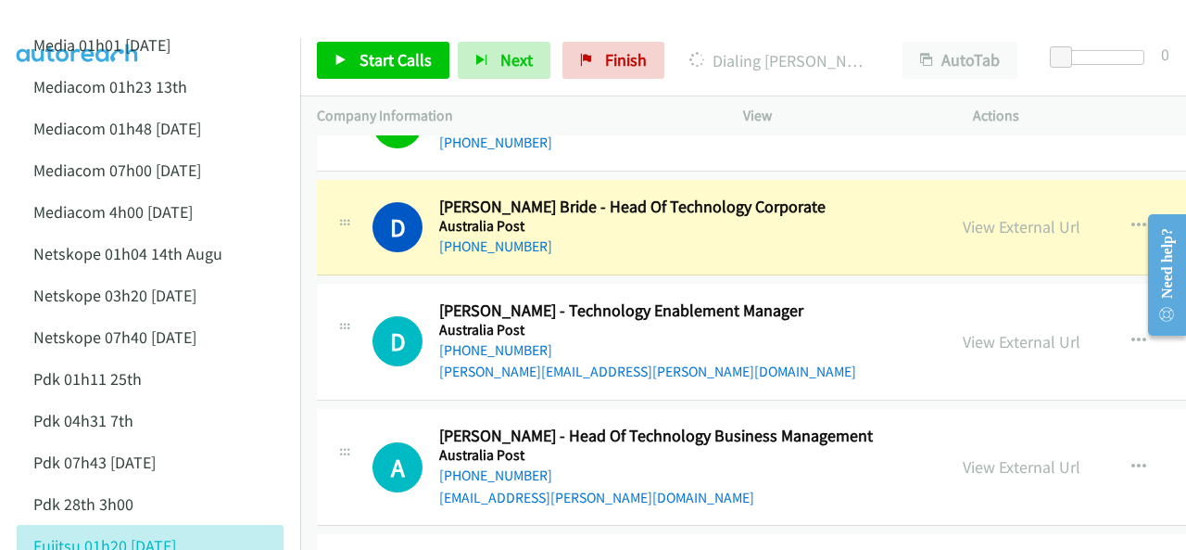
scroll to position [13531, 0]
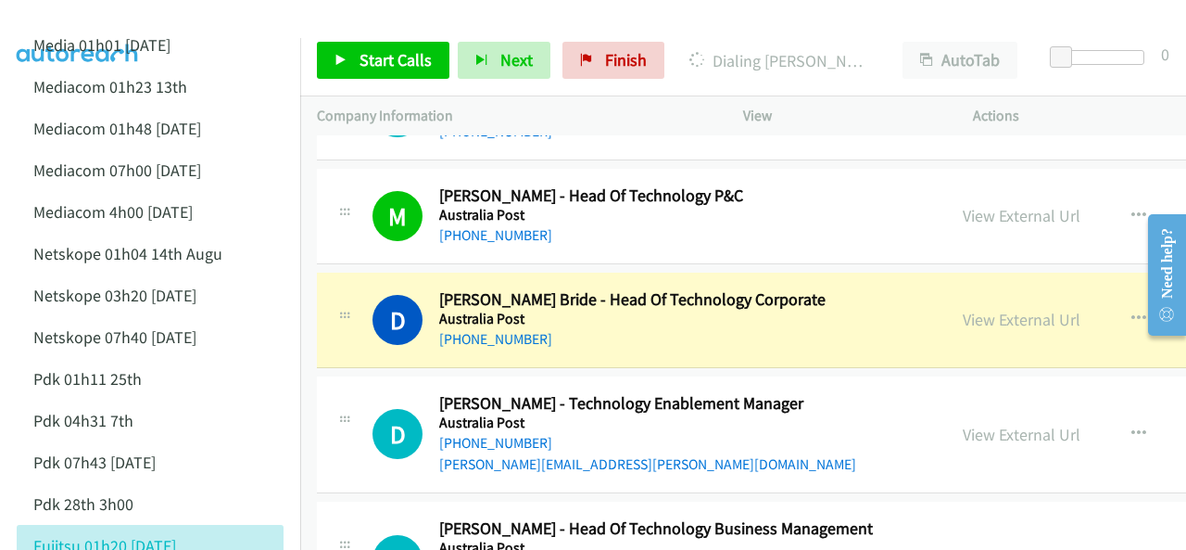
click at [59, 16] on img at bounding box center [77, 32] width 139 height 65
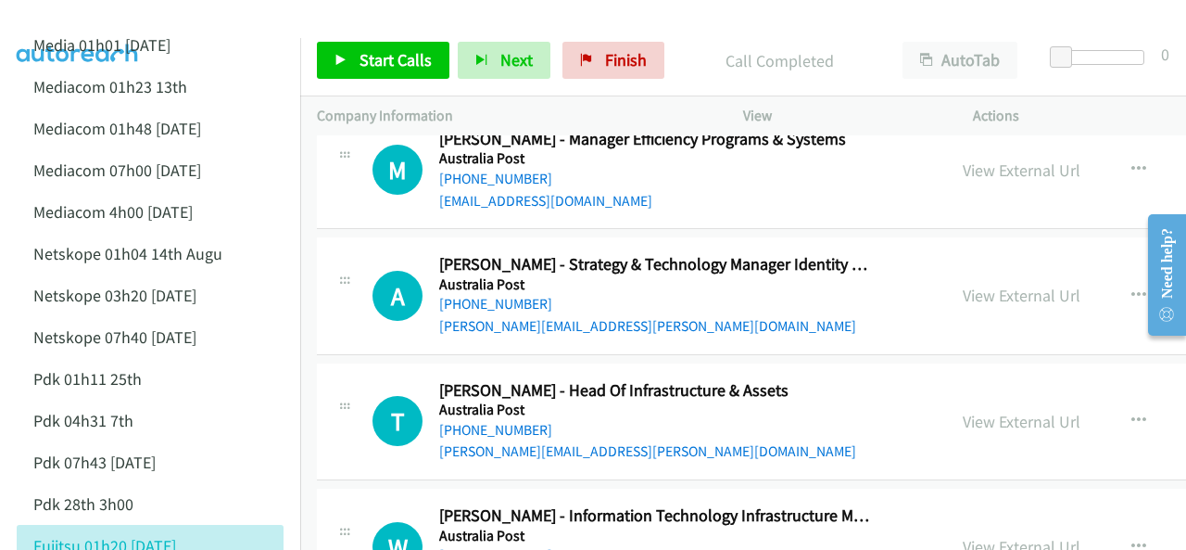
scroll to position [14458, 0]
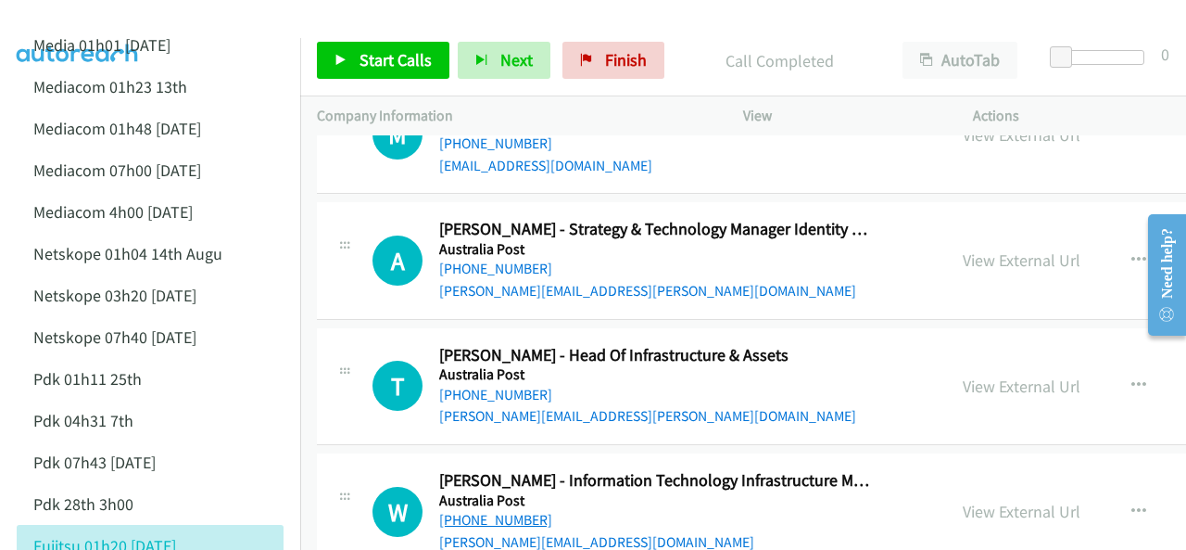
click at [500, 511] on link "[PHONE_NUMBER]" at bounding box center [495, 520] width 113 height 18
click at [84, 20] on img at bounding box center [77, 32] width 139 height 65
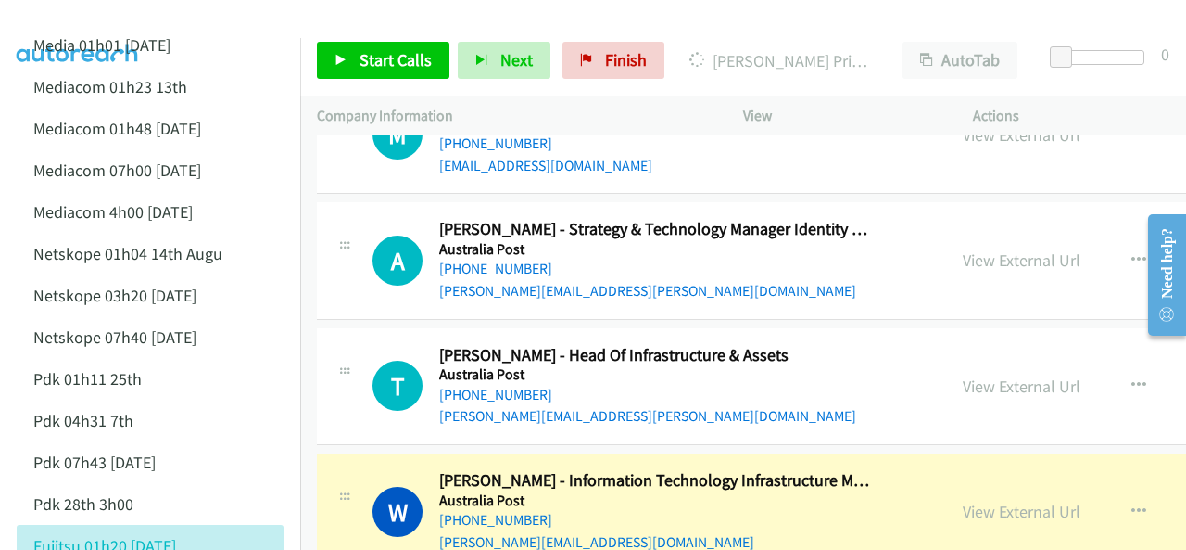
click at [83, 27] on img at bounding box center [77, 32] width 139 height 65
click at [187, 17] on div at bounding box center [585, 35] width 1170 height 71
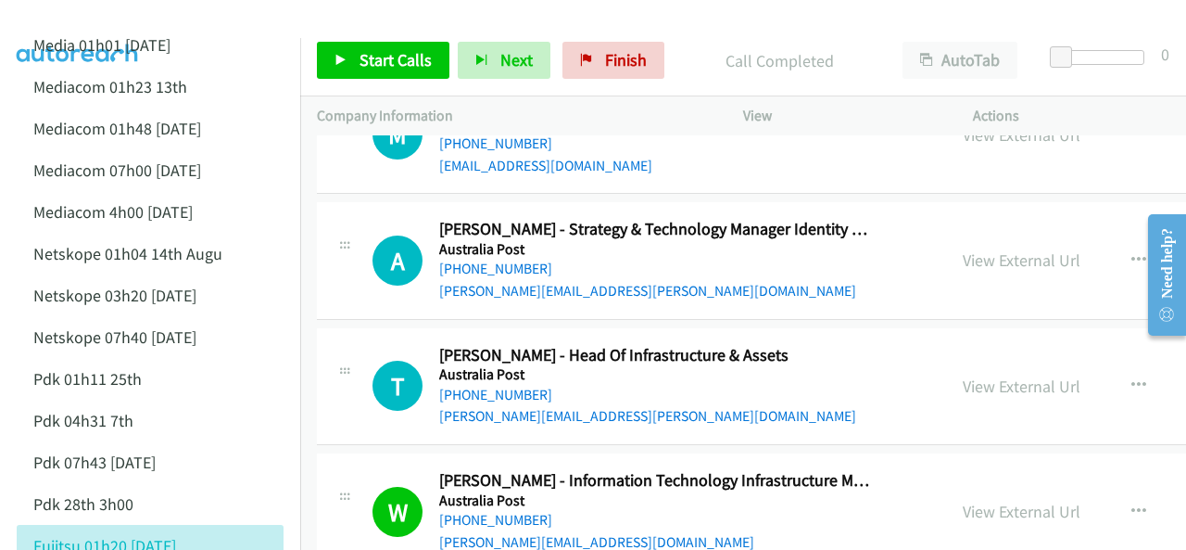
click at [206, 12] on main "Start Calls Pause Next Finish Call Completed AutoTab AutoTab 0 Company Informat…" at bounding box center [593, 44] width 1186 height 88
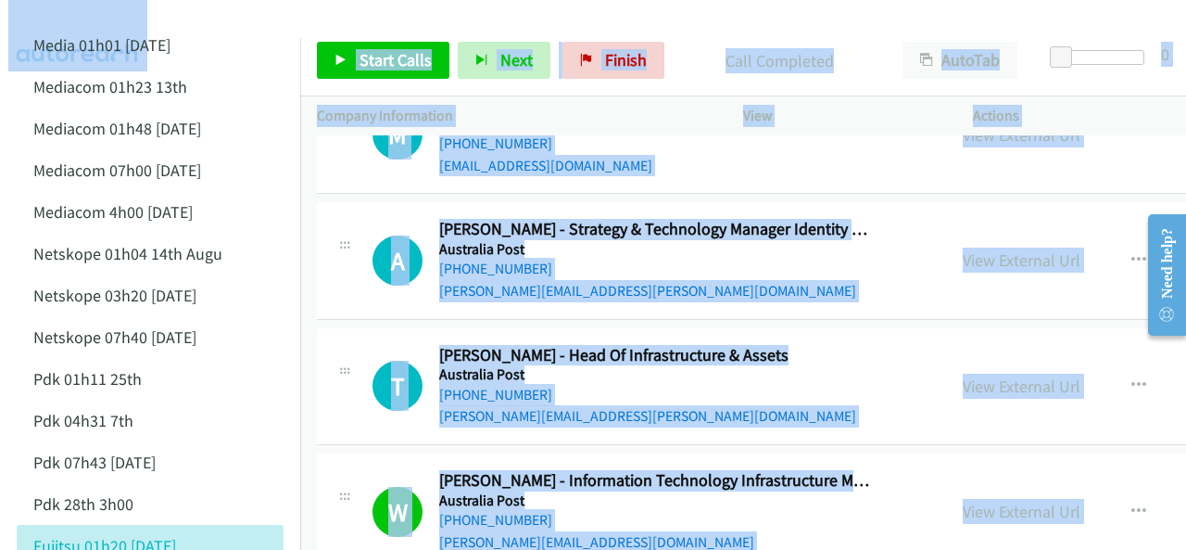
click at [200, 19] on div at bounding box center [585, 35] width 1170 height 71
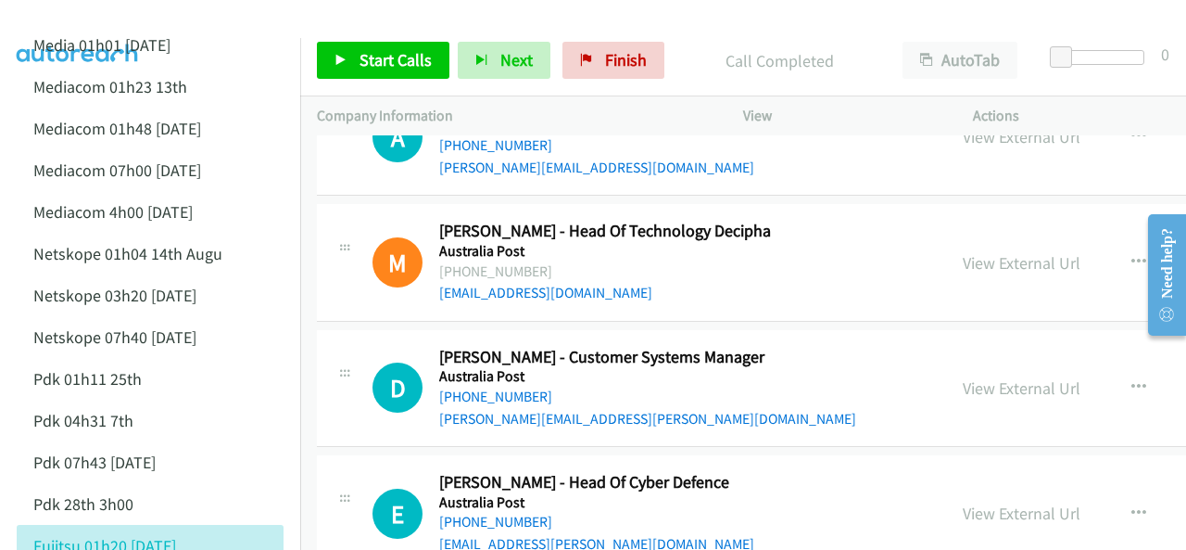
scroll to position [15107, 0]
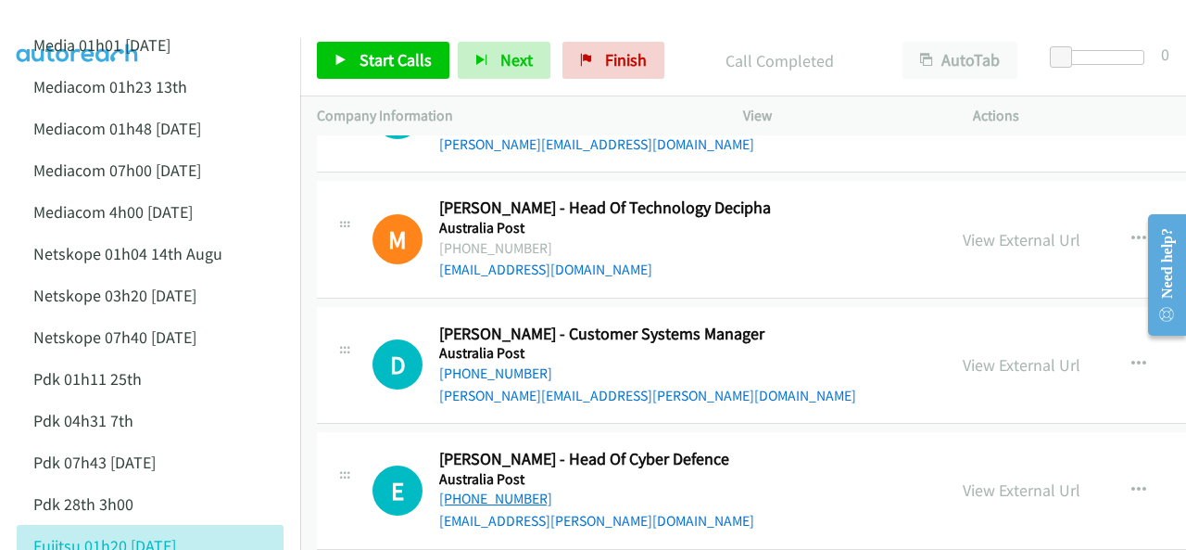
click at [497, 489] on link "[PHONE_NUMBER]" at bounding box center [495, 498] width 113 height 18
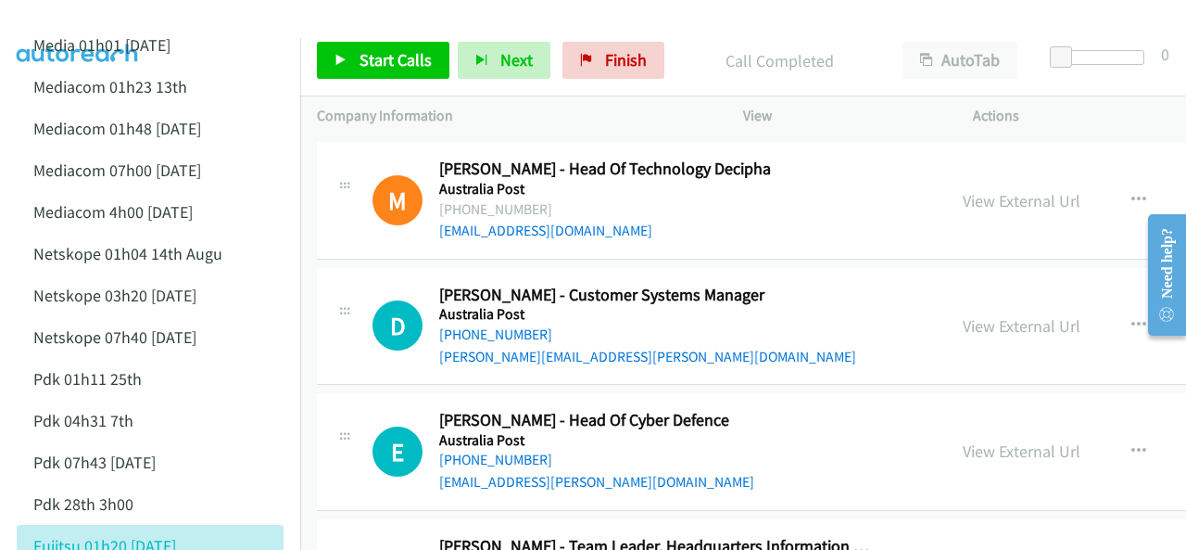
scroll to position [15199, 0]
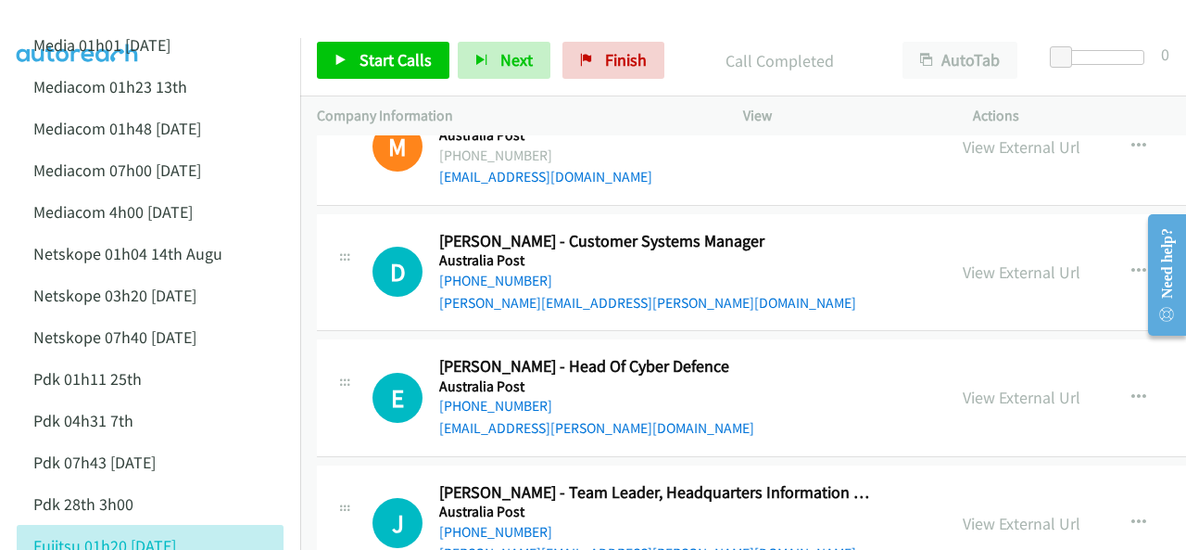
click at [109, 31] on img at bounding box center [77, 32] width 139 height 65
click at [51, 19] on img at bounding box center [77, 32] width 139 height 65
click at [98, 18] on img at bounding box center [77, 32] width 139 height 65
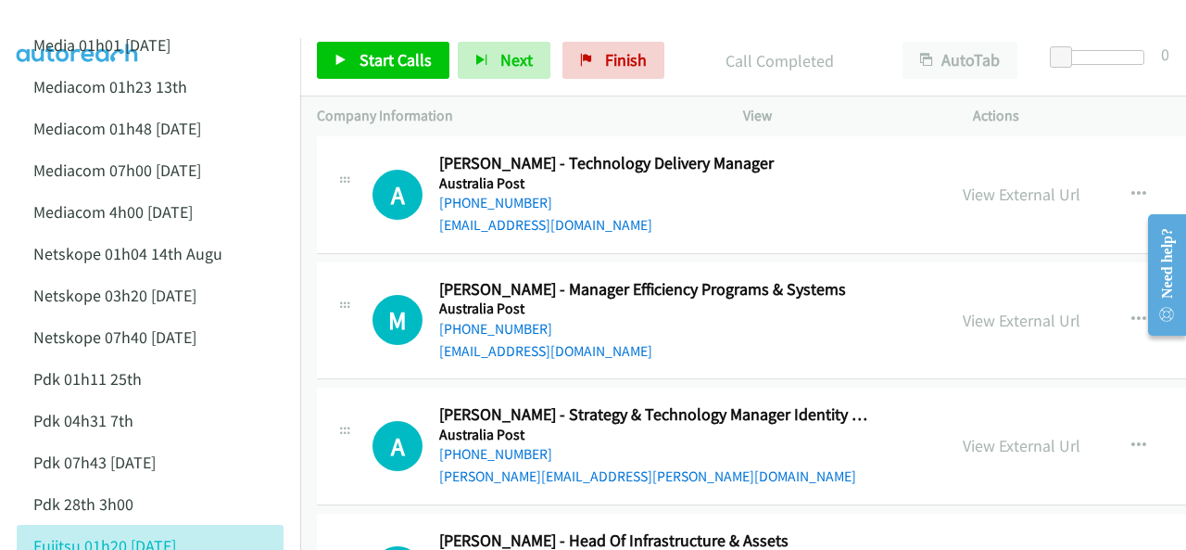
scroll to position [13716, 0]
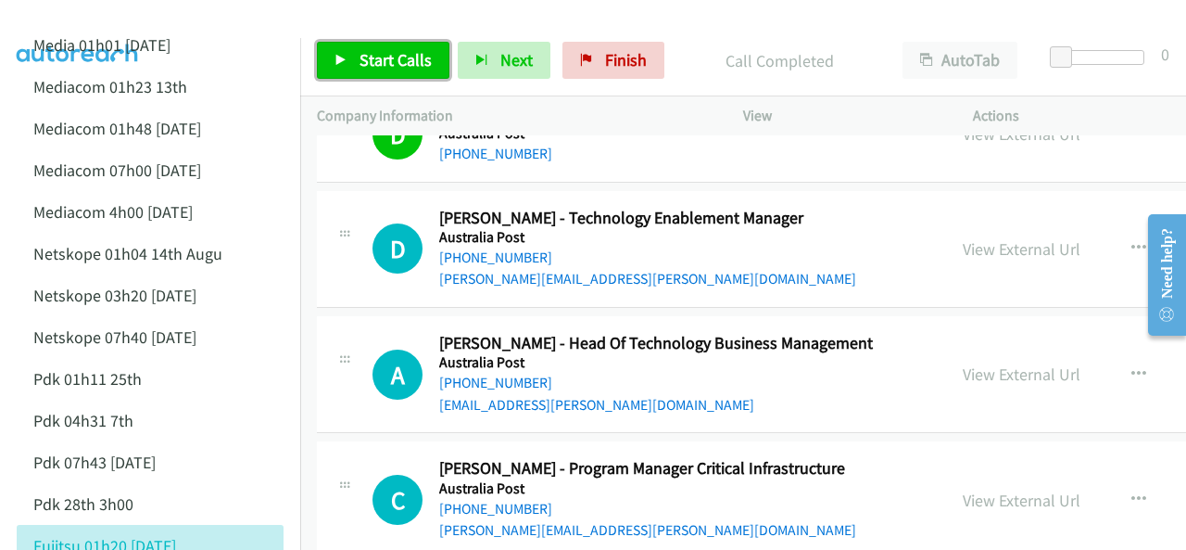
click at [382, 51] on span "Start Calls" at bounding box center [396, 59] width 72 height 21
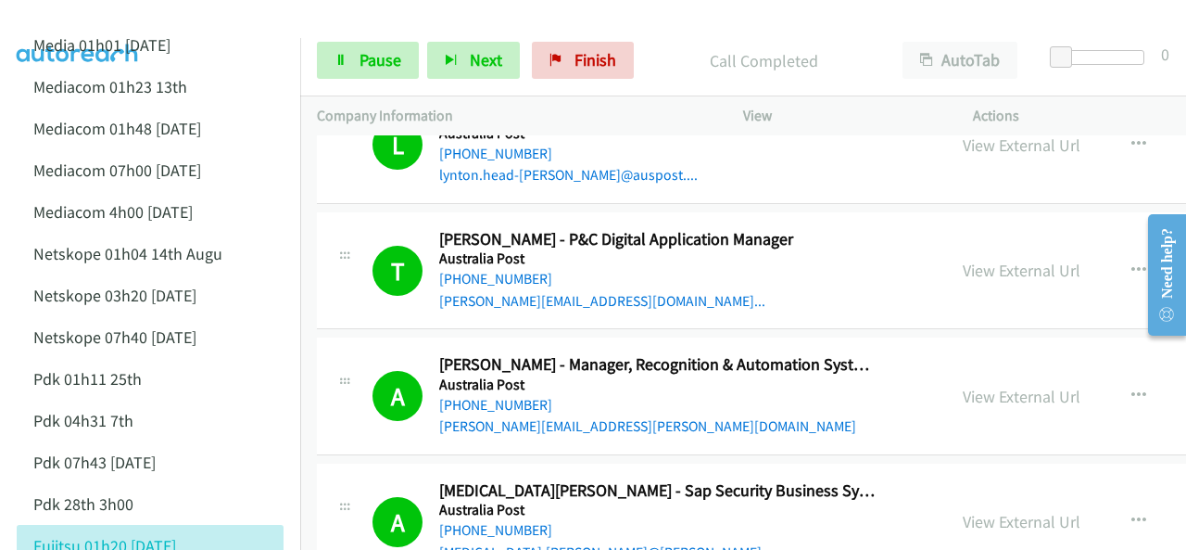
scroll to position [278, 0]
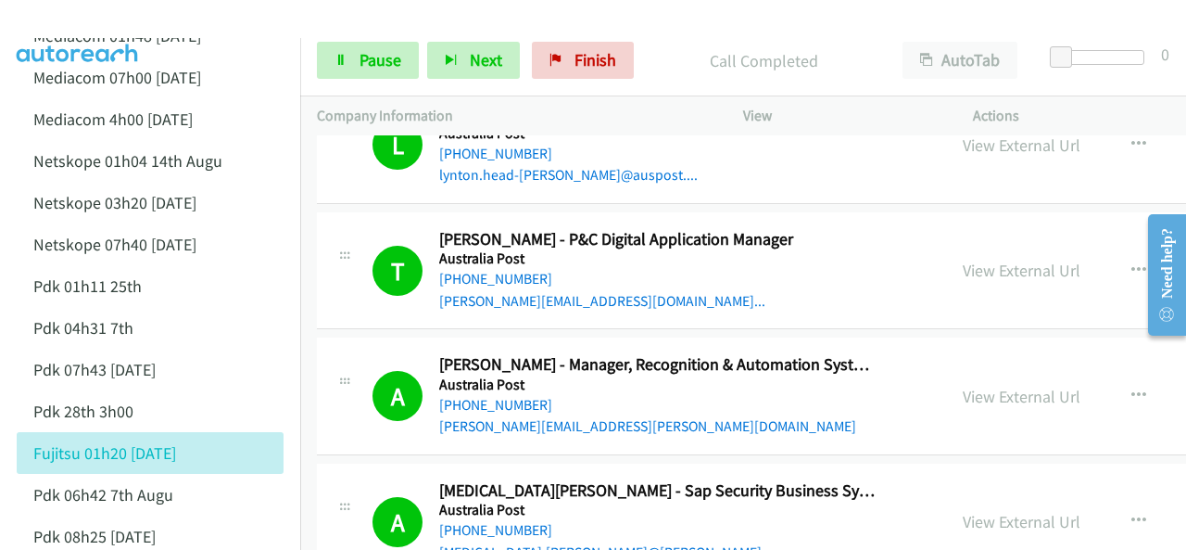
click at [97, 14] on img at bounding box center [77, 32] width 139 height 65
click at [72, 18] on img at bounding box center [77, 32] width 139 height 65
click at [348, 59] on link "Pause" at bounding box center [368, 60] width 102 height 37
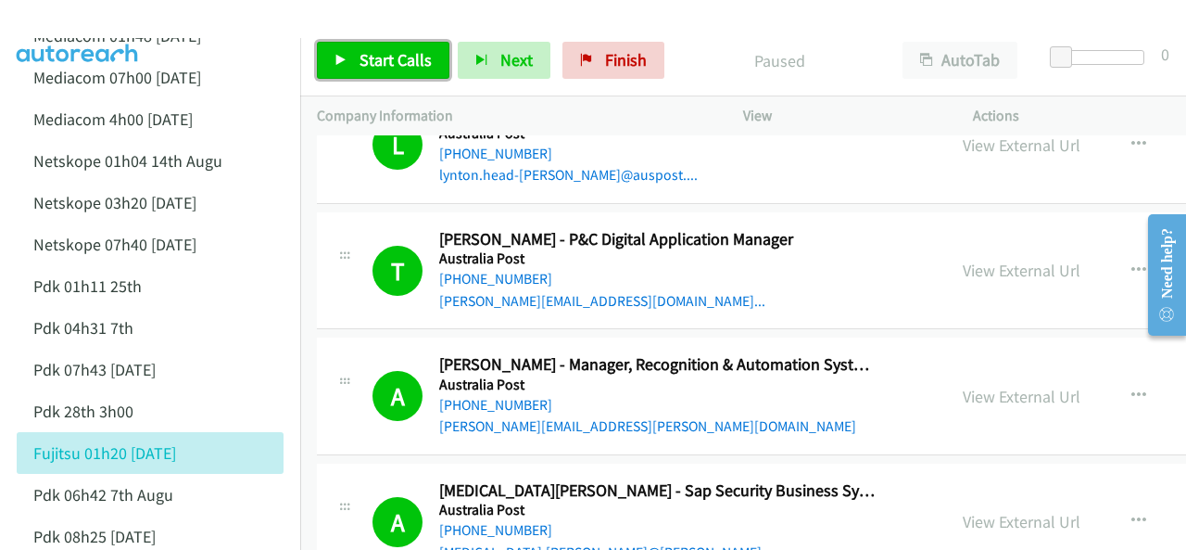
click at [352, 63] on link "Start Calls" at bounding box center [383, 60] width 133 height 37
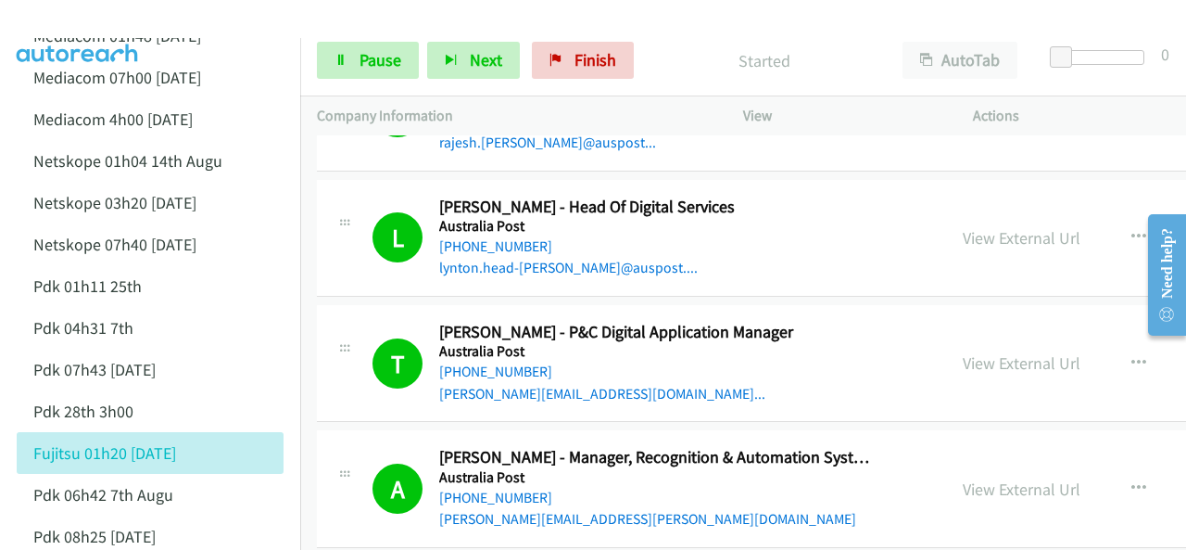
scroll to position [7692, 0]
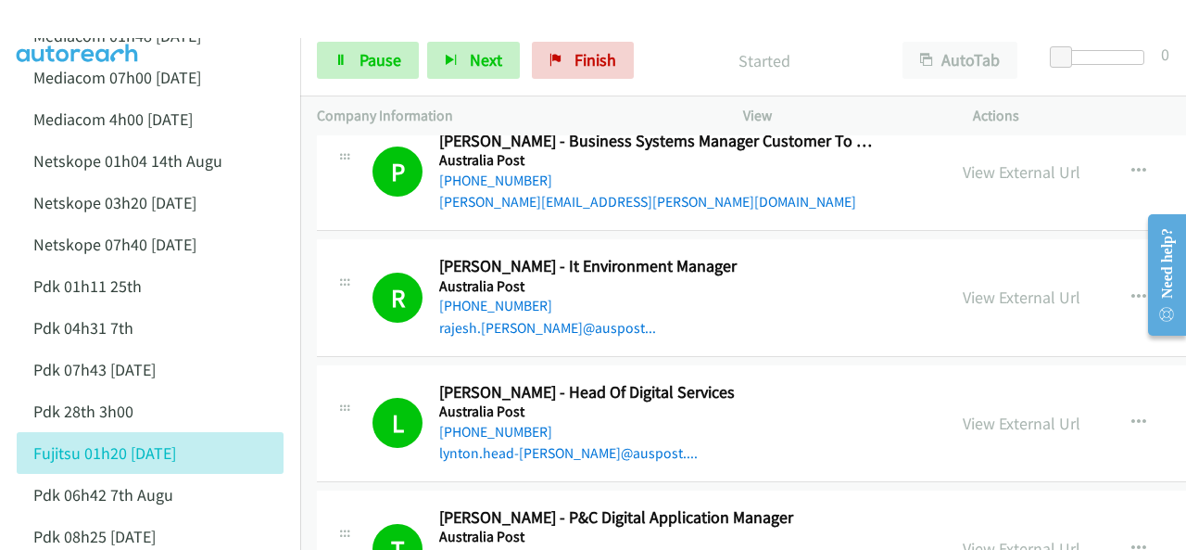
click at [104, 14] on img at bounding box center [77, 32] width 139 height 65
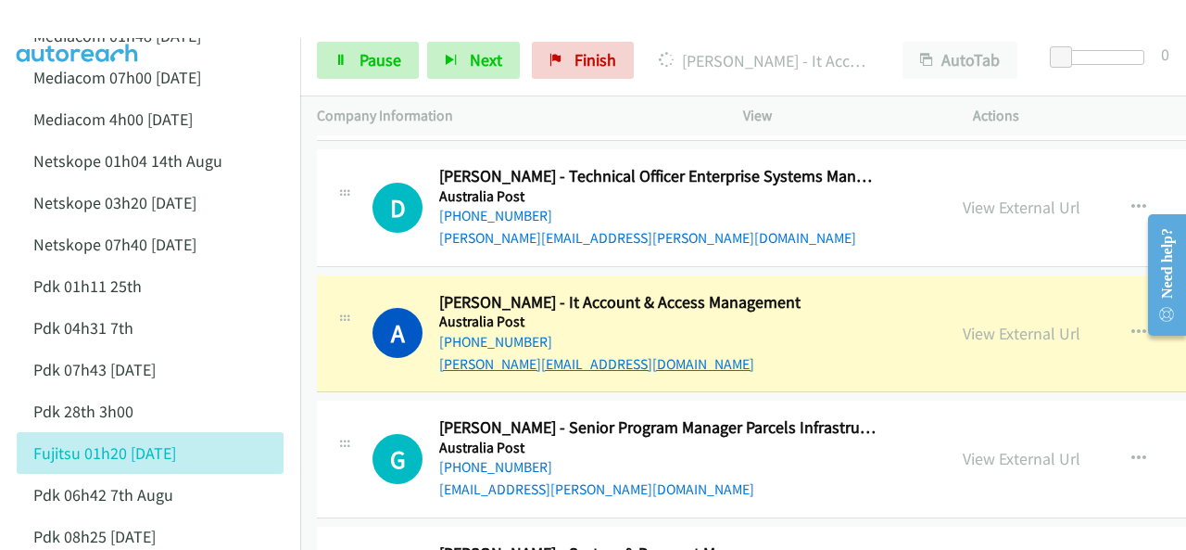
scroll to position [8434, 0]
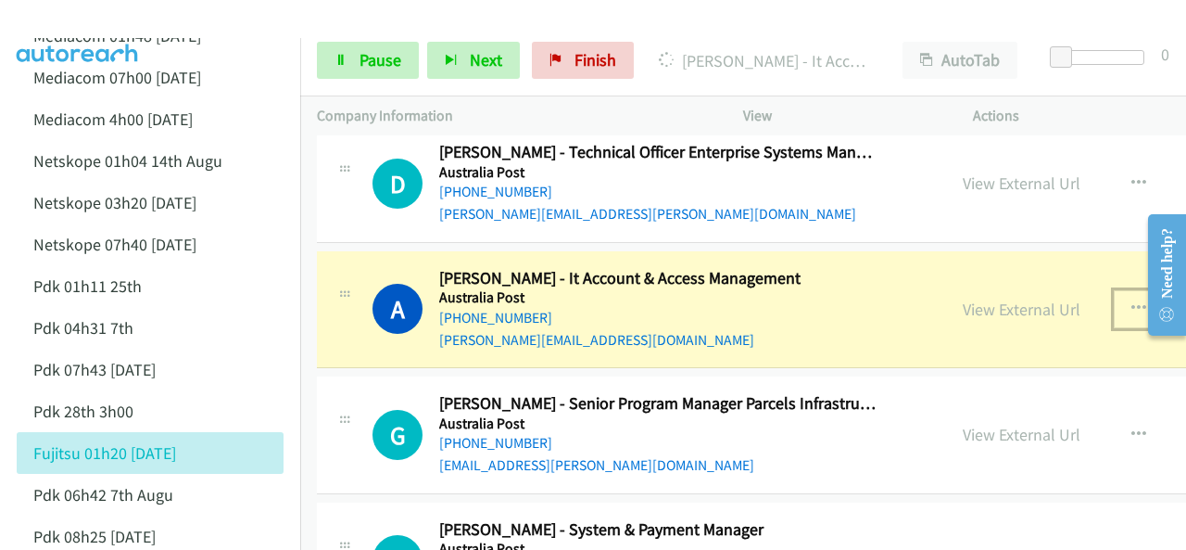
click at [1132, 301] on icon "button" at bounding box center [1139, 308] width 15 height 15
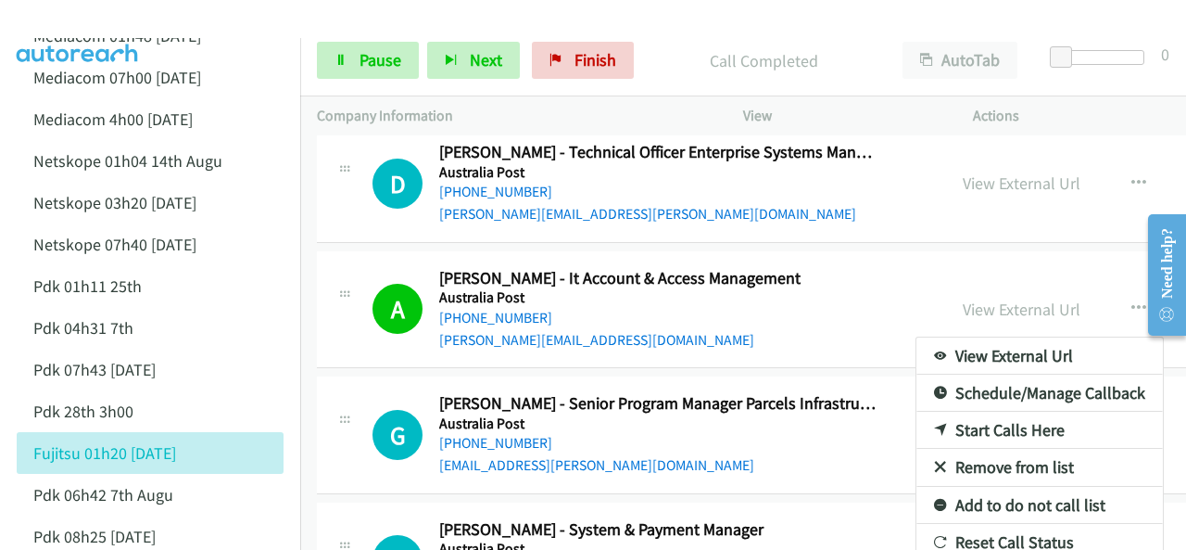
click at [1092, 285] on div at bounding box center [593, 275] width 1186 height 550
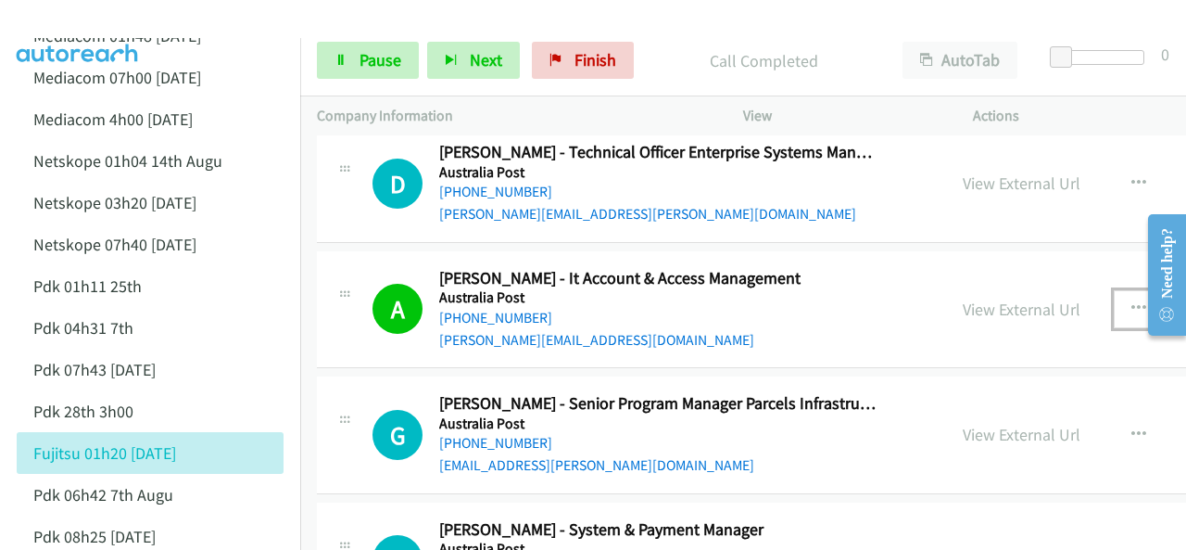
click at [1132, 301] on icon "button" at bounding box center [1139, 308] width 15 height 15
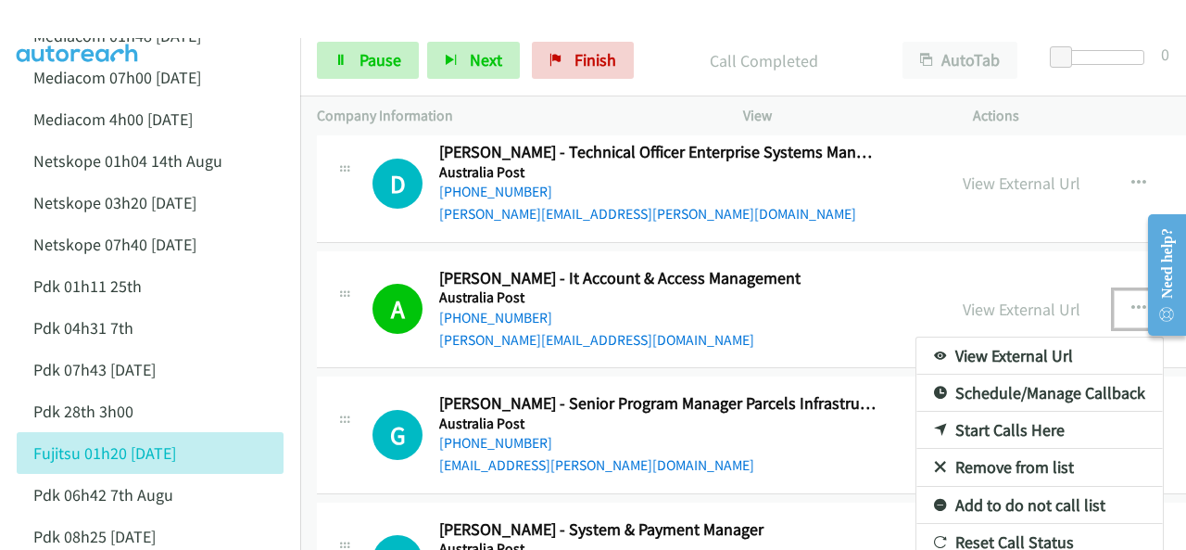
click at [1090, 285] on div at bounding box center [593, 275] width 1186 height 550
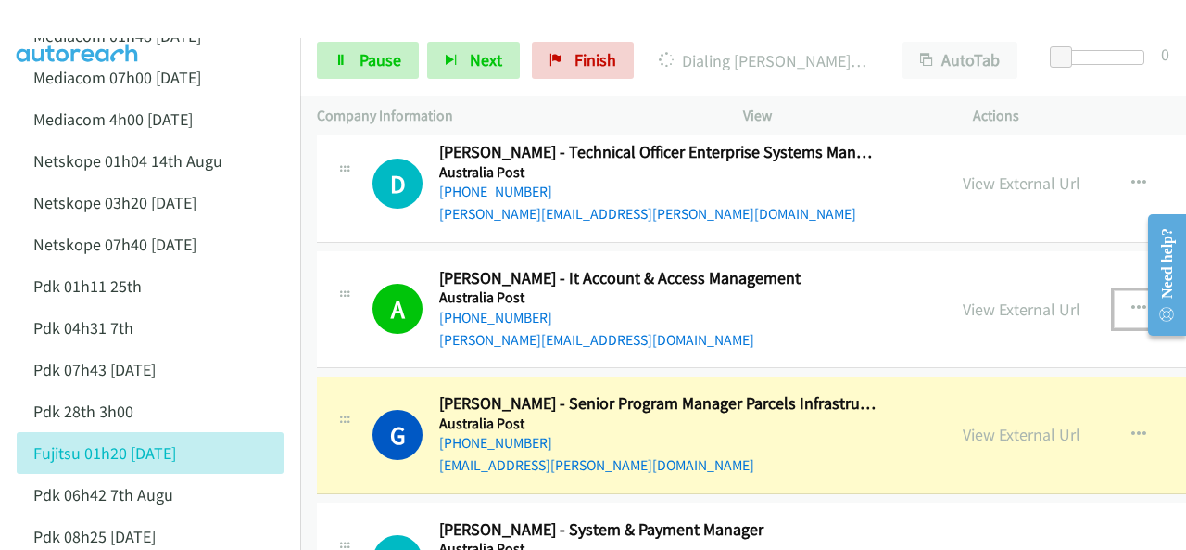
click at [1132, 301] on icon "button" at bounding box center [1139, 308] width 15 height 15
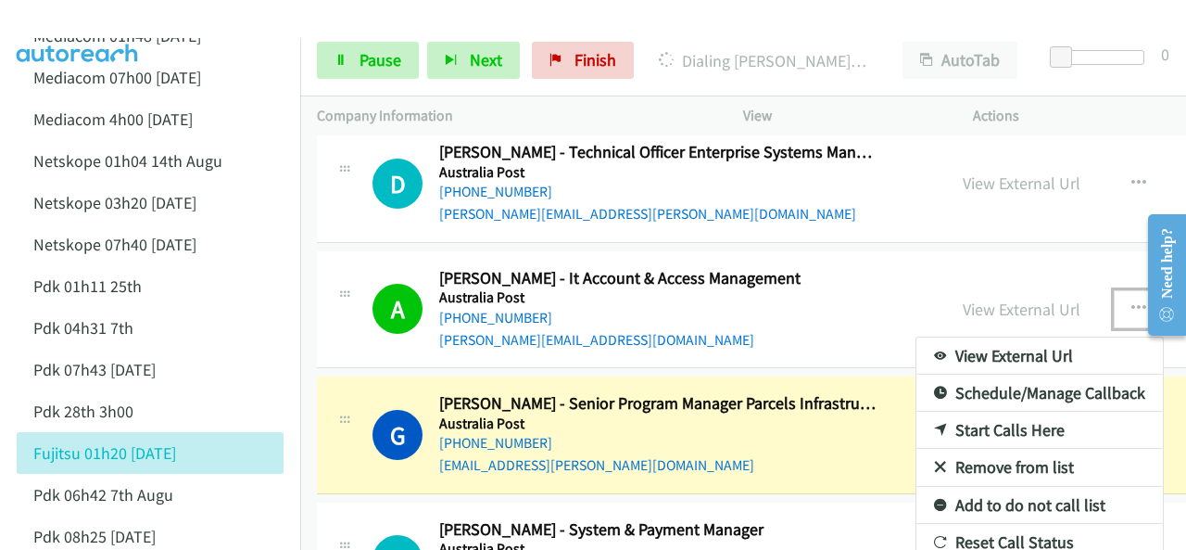
click at [1097, 284] on div at bounding box center [593, 275] width 1186 height 550
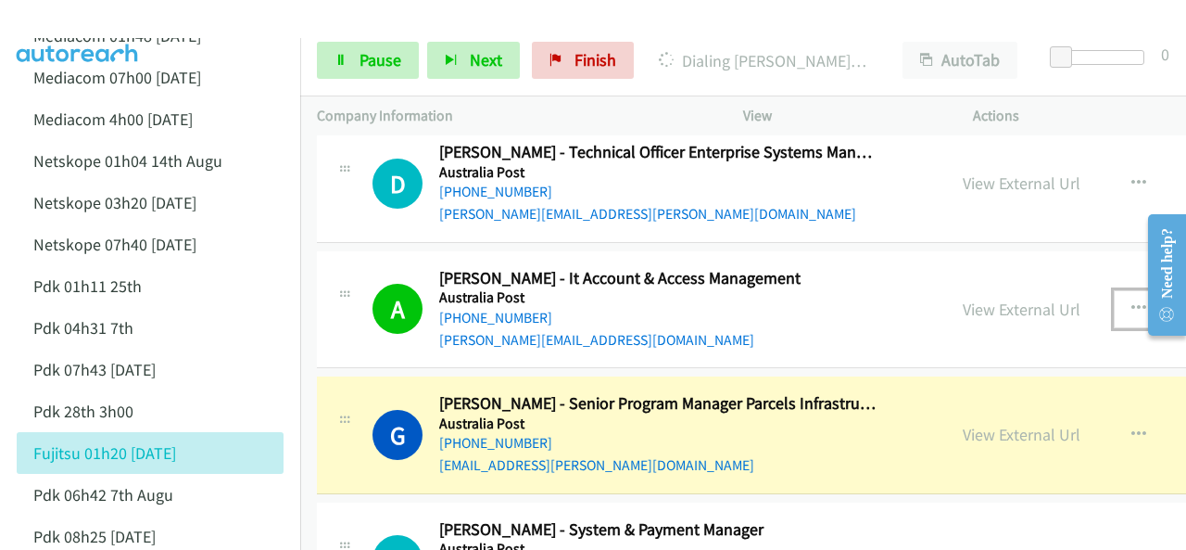
click at [1132, 301] on icon "button" at bounding box center [1139, 308] width 15 height 15
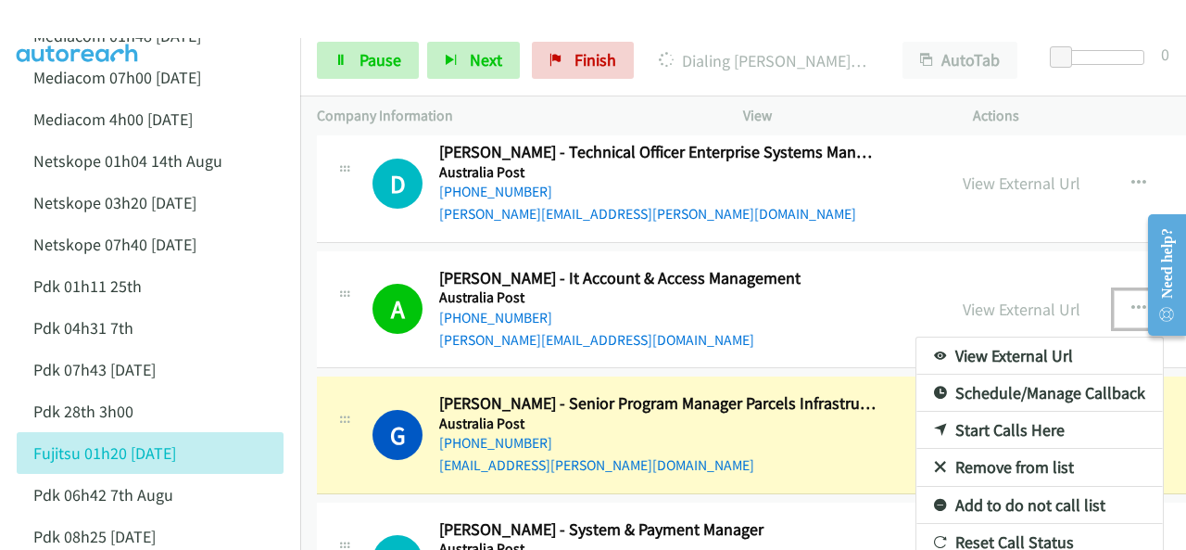
click at [1098, 283] on div at bounding box center [593, 275] width 1186 height 550
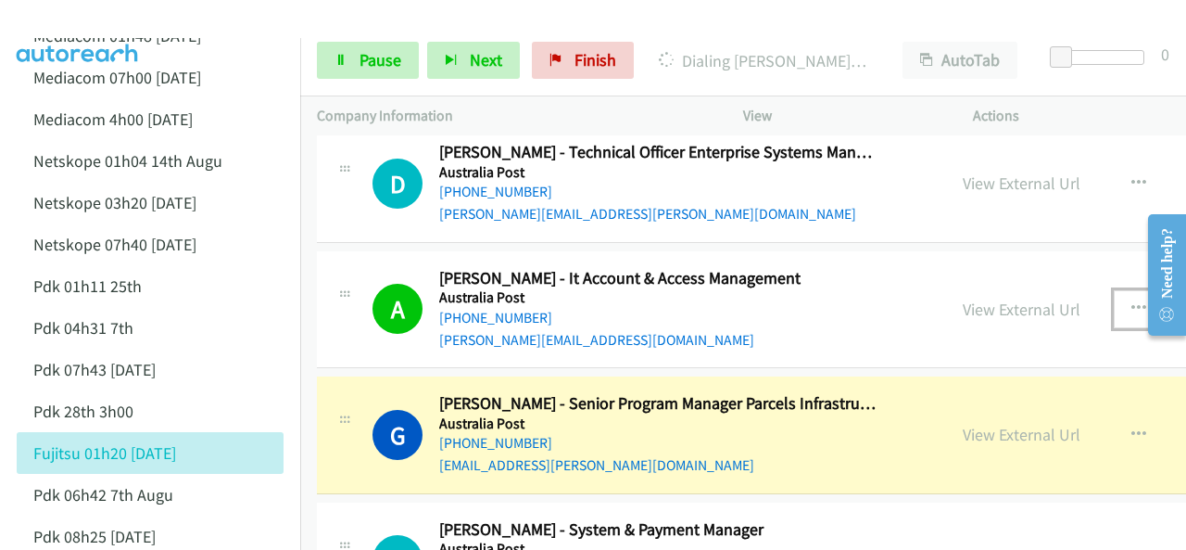
click at [1132, 301] on icon "button" at bounding box center [1139, 308] width 15 height 15
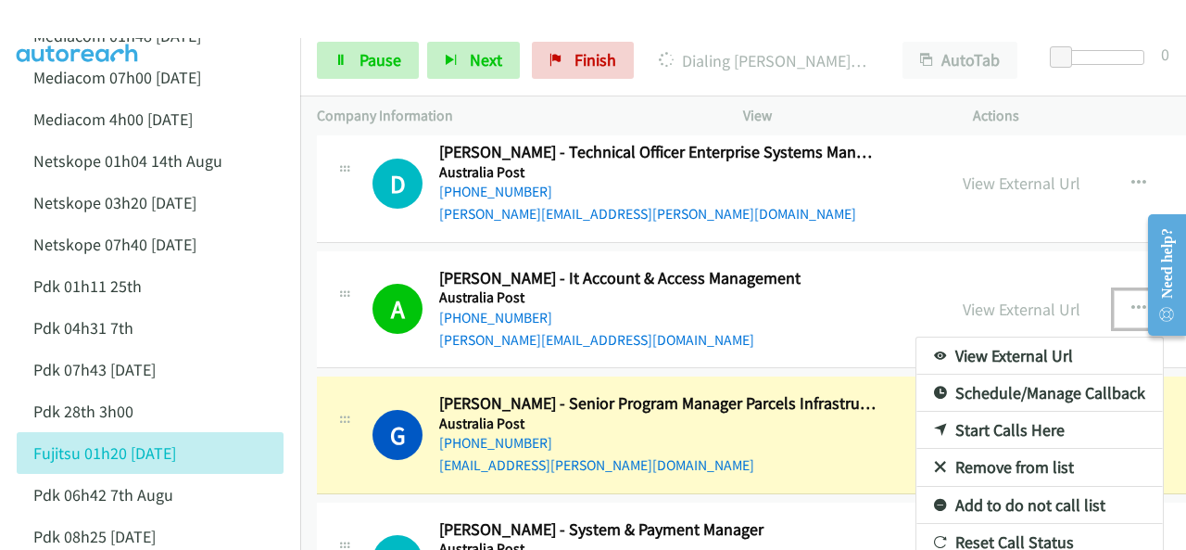
click at [998, 290] on div at bounding box center [593, 275] width 1186 height 550
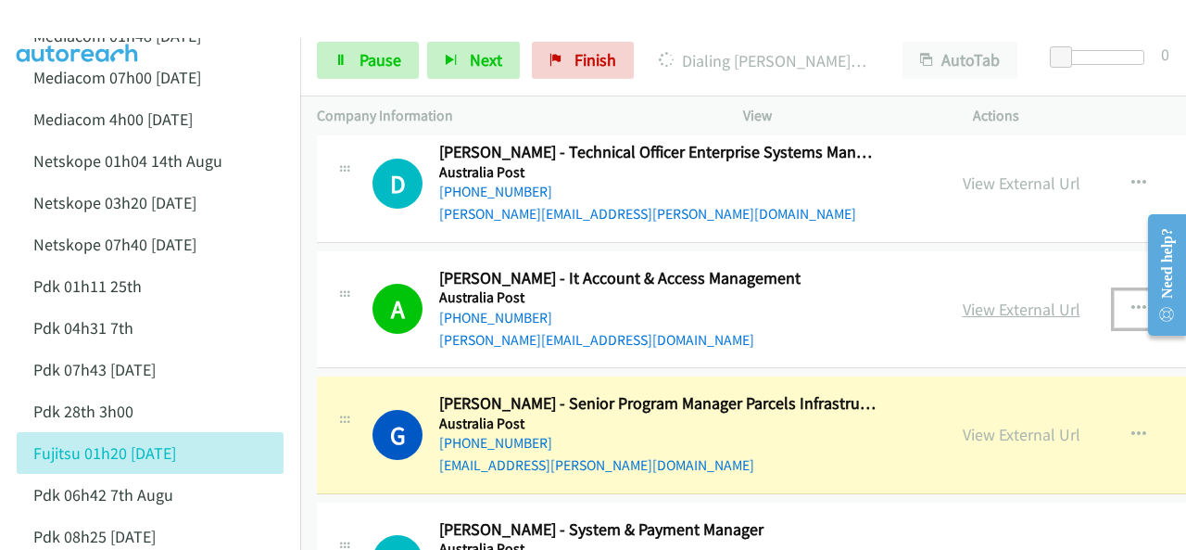
click at [984, 298] on link "View External Url" at bounding box center [1022, 308] width 118 height 21
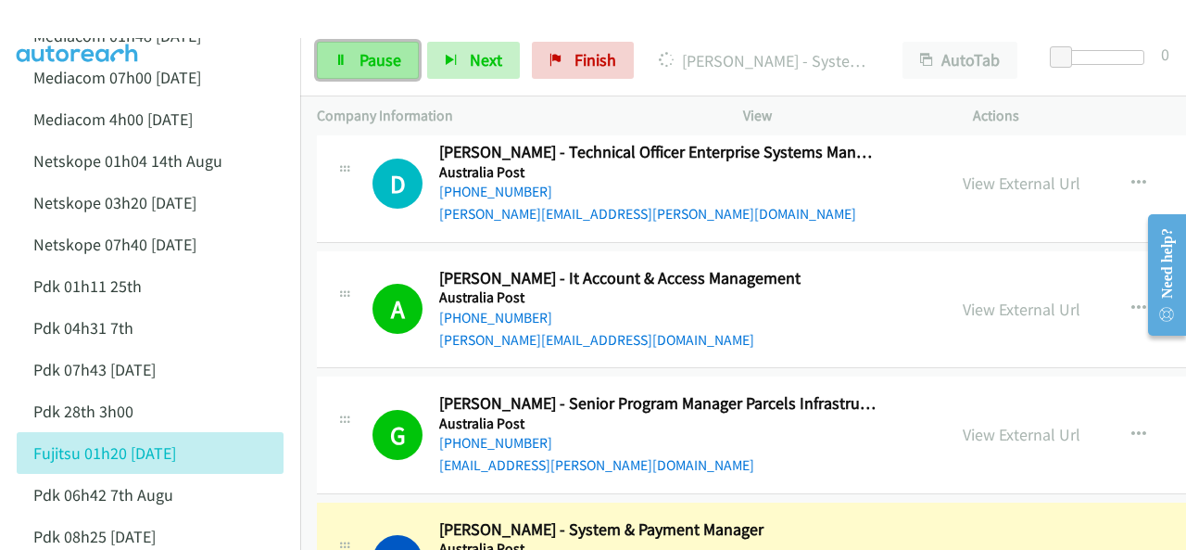
click at [365, 66] on span "Pause" at bounding box center [381, 59] width 42 height 21
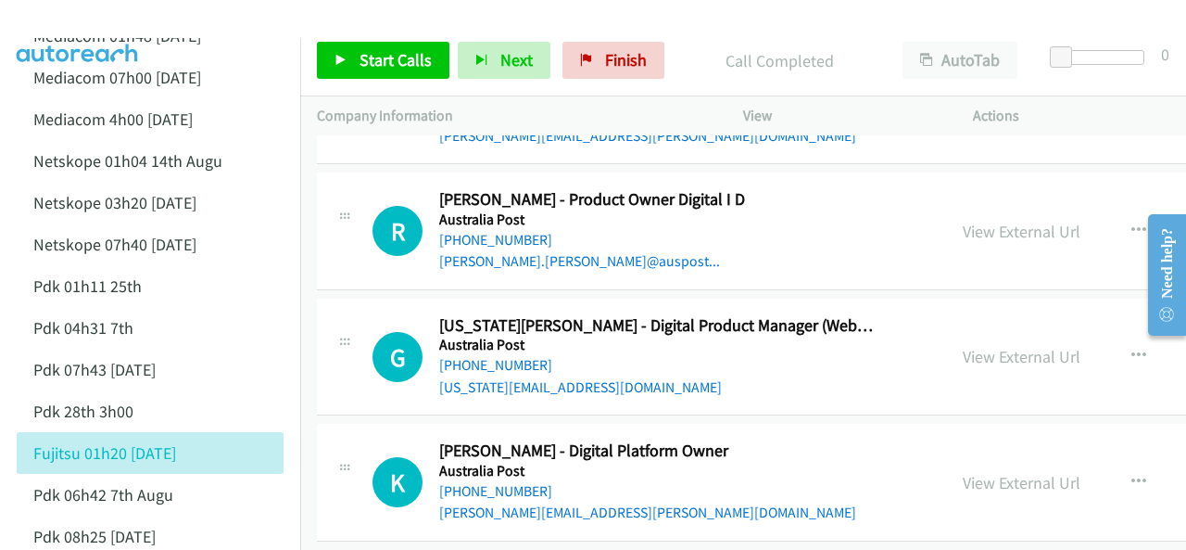
scroll to position [8990, 0]
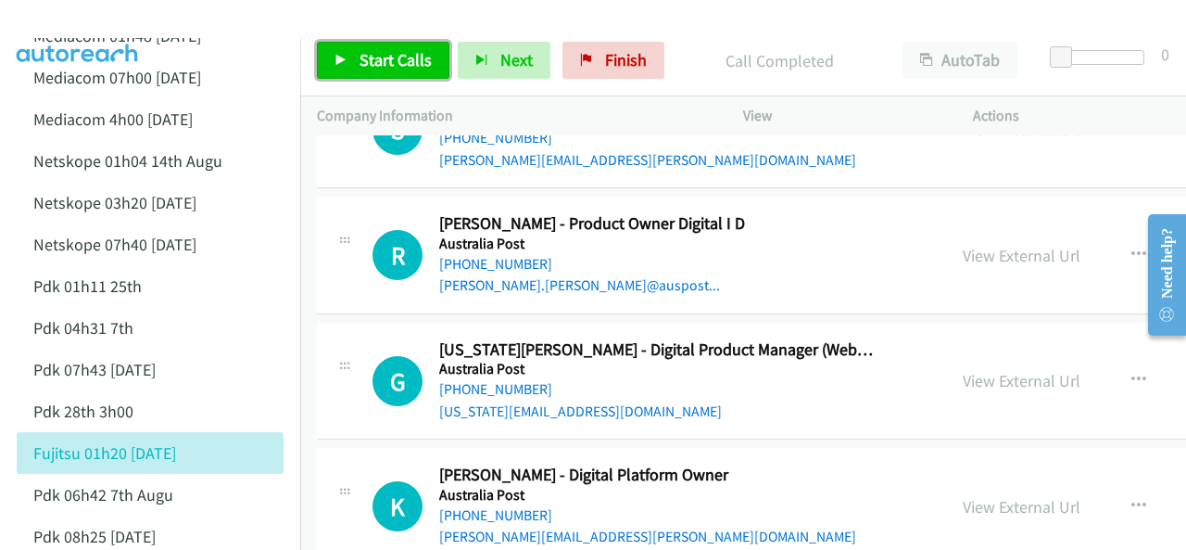
click at [380, 59] on span "Start Calls" at bounding box center [396, 59] width 72 height 21
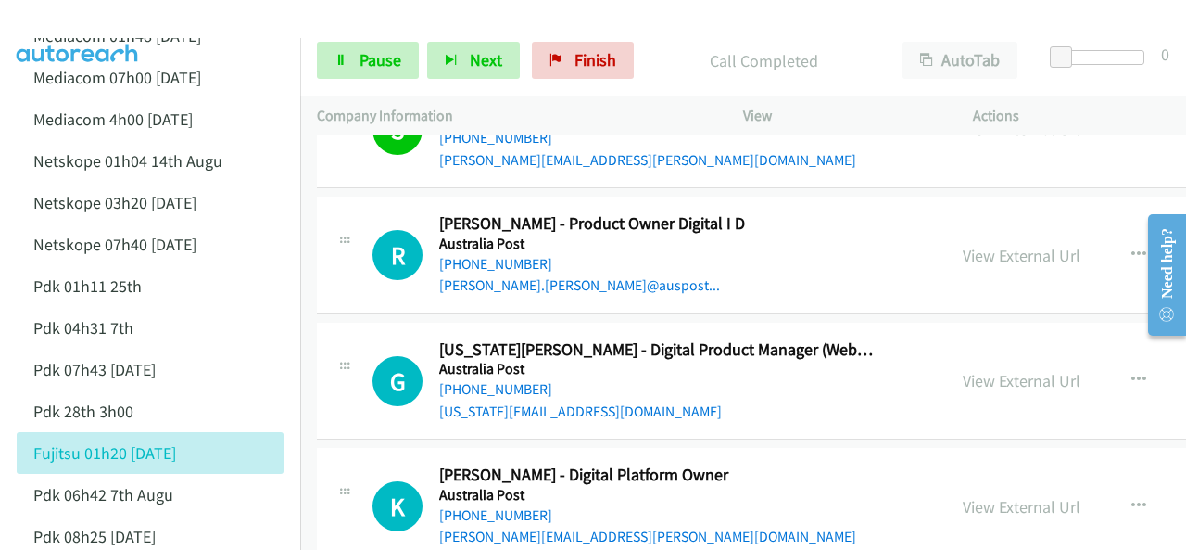
click at [120, 17] on img at bounding box center [77, 32] width 139 height 65
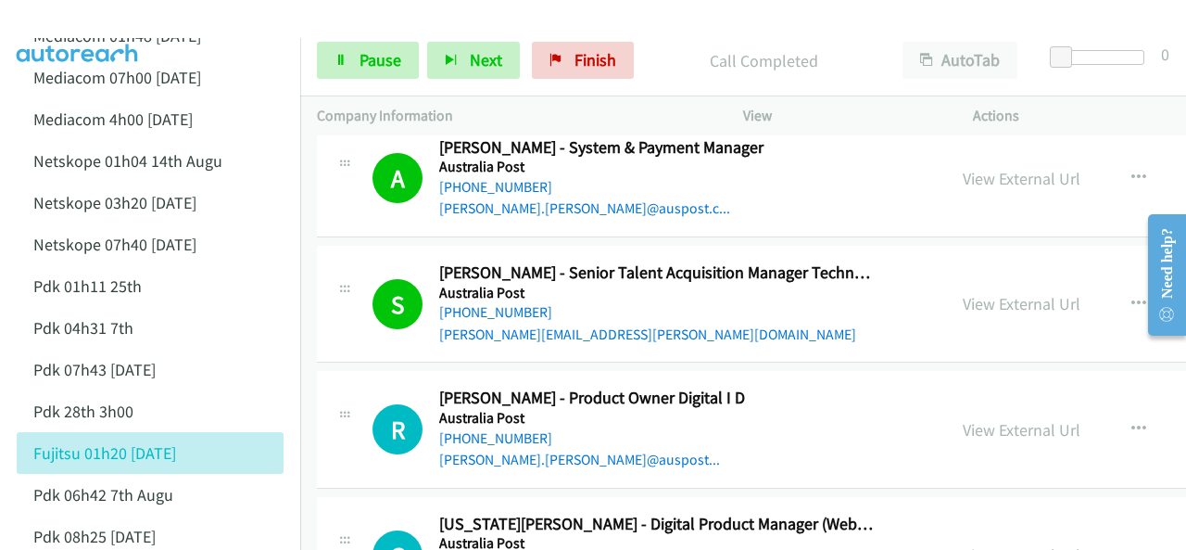
scroll to position [8804, 0]
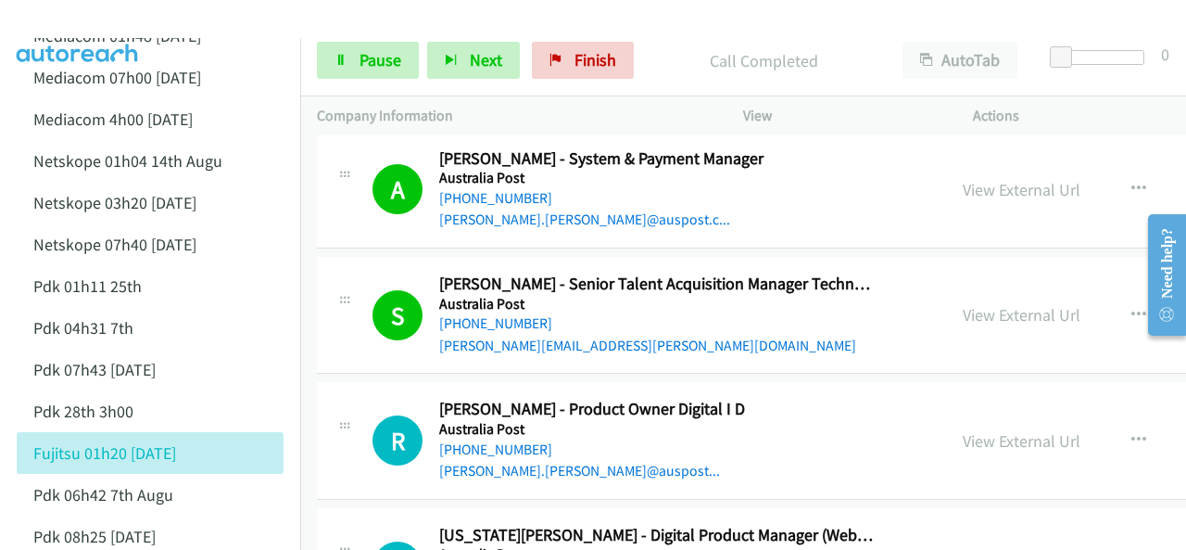
click at [73, 22] on img at bounding box center [77, 32] width 139 height 65
click at [368, 64] on span "Pause" at bounding box center [381, 59] width 42 height 21
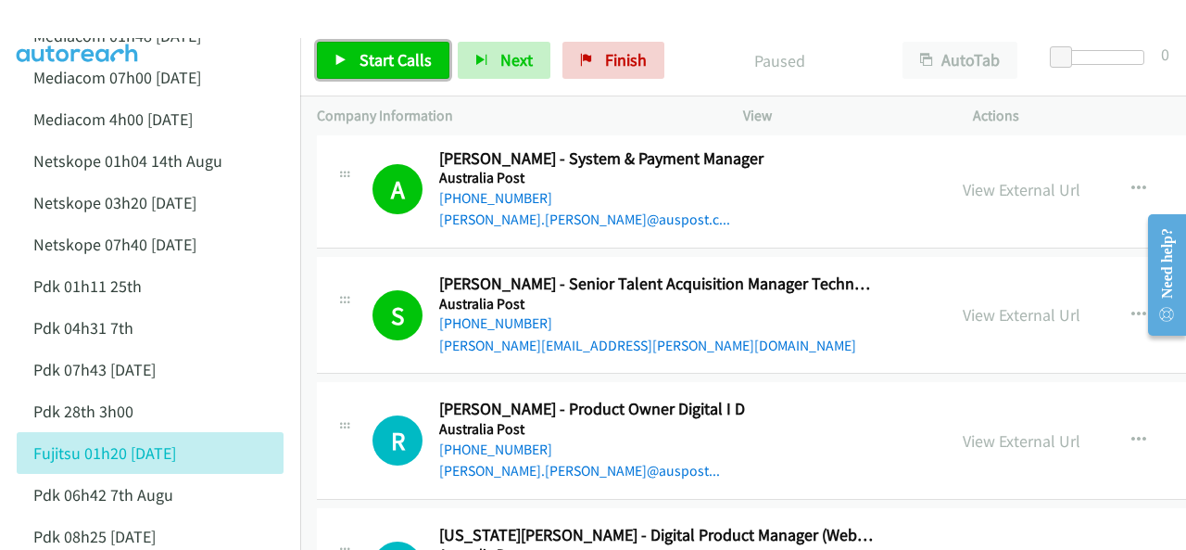
click at [371, 57] on span "Start Calls" at bounding box center [396, 59] width 72 height 21
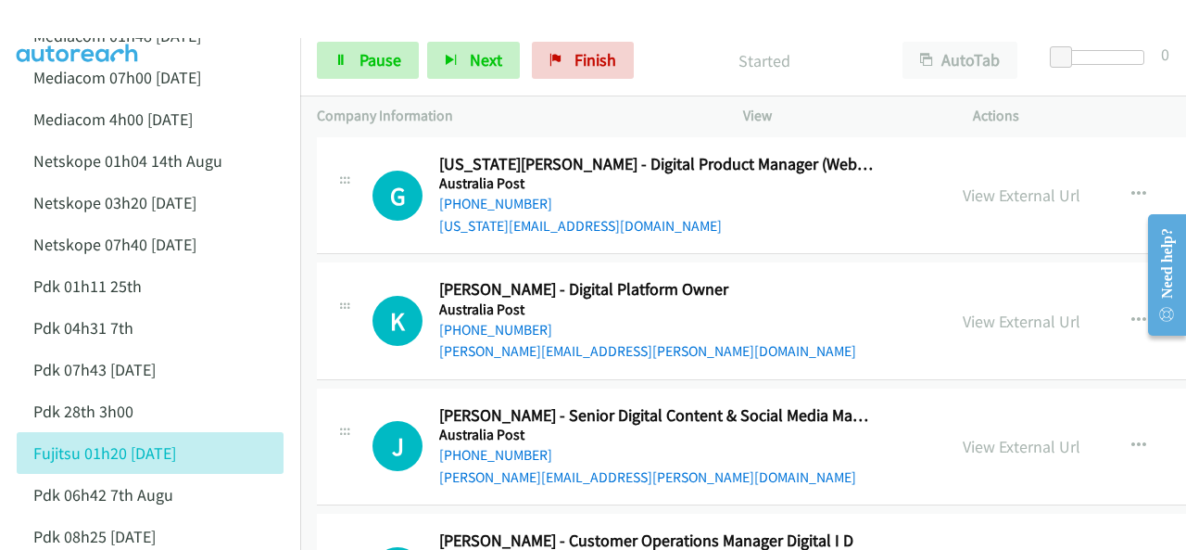
scroll to position [9083, 0]
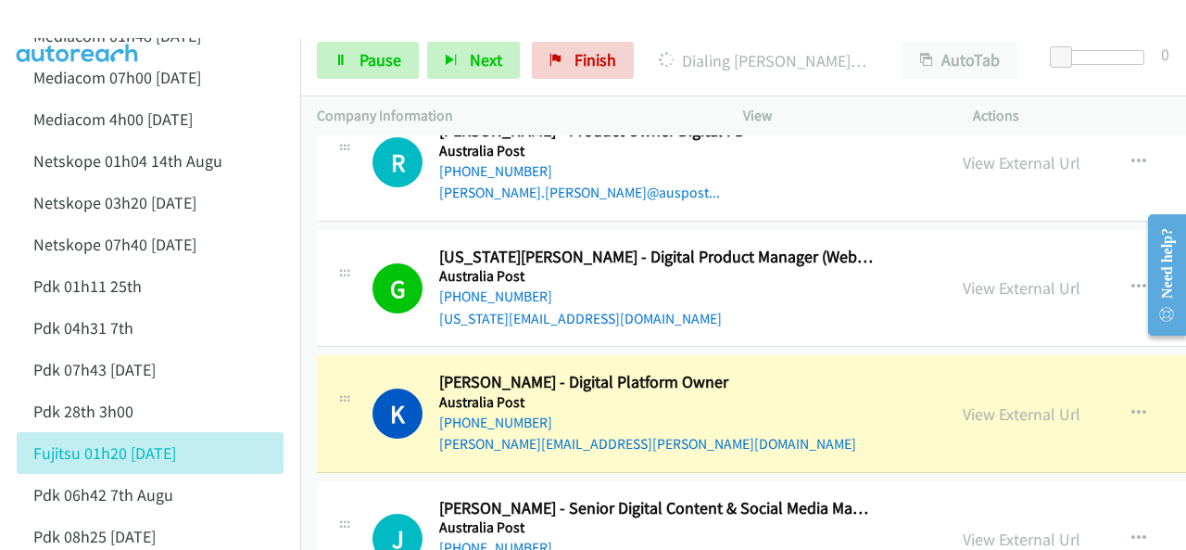
click at [117, 19] on img at bounding box center [77, 32] width 139 height 65
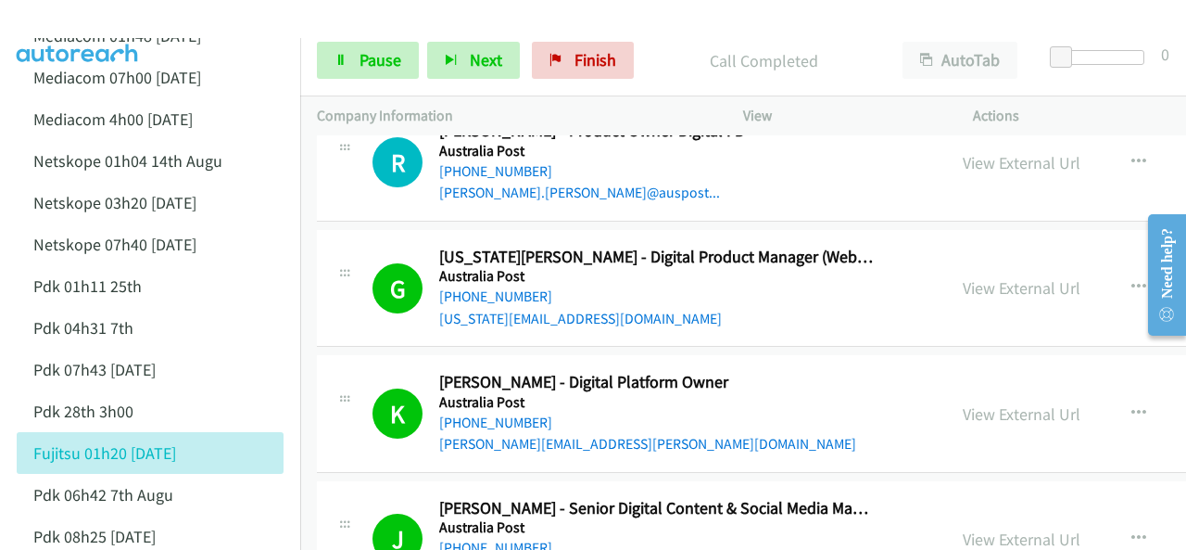
click at [109, 21] on img at bounding box center [77, 32] width 139 height 65
click at [377, 56] on span "Pause" at bounding box center [381, 59] width 42 height 21
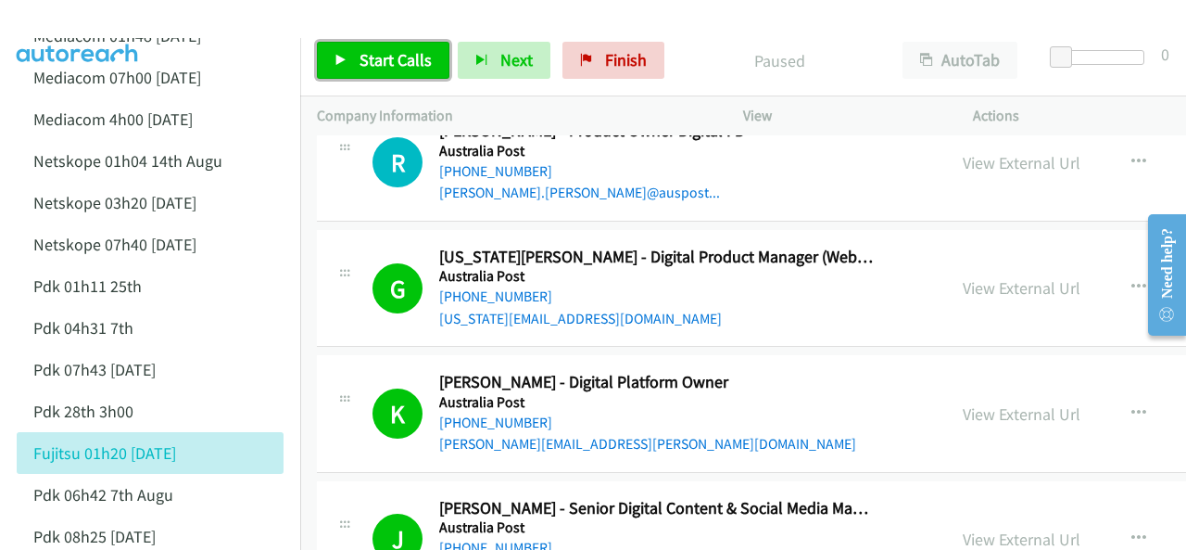
click at [365, 53] on span "Start Calls" at bounding box center [396, 59] width 72 height 21
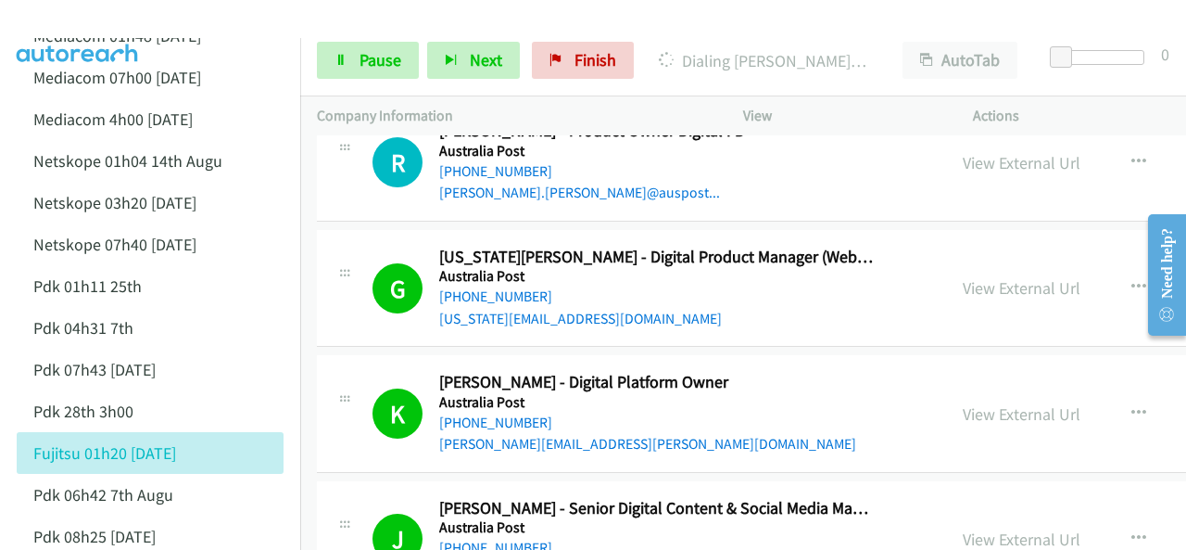
click at [103, 16] on img at bounding box center [77, 32] width 139 height 65
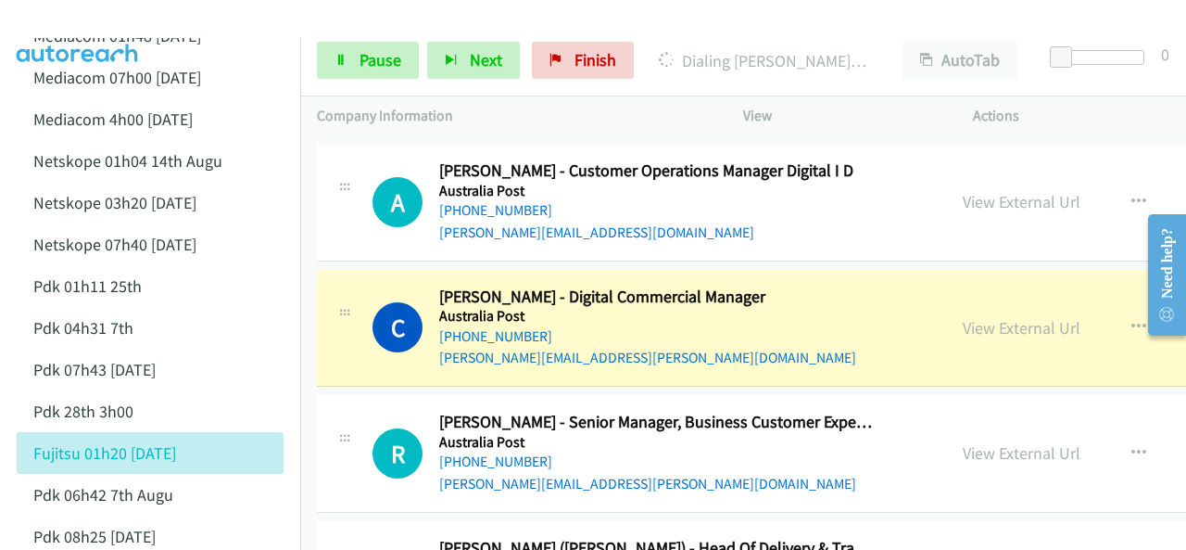
scroll to position [9546, 0]
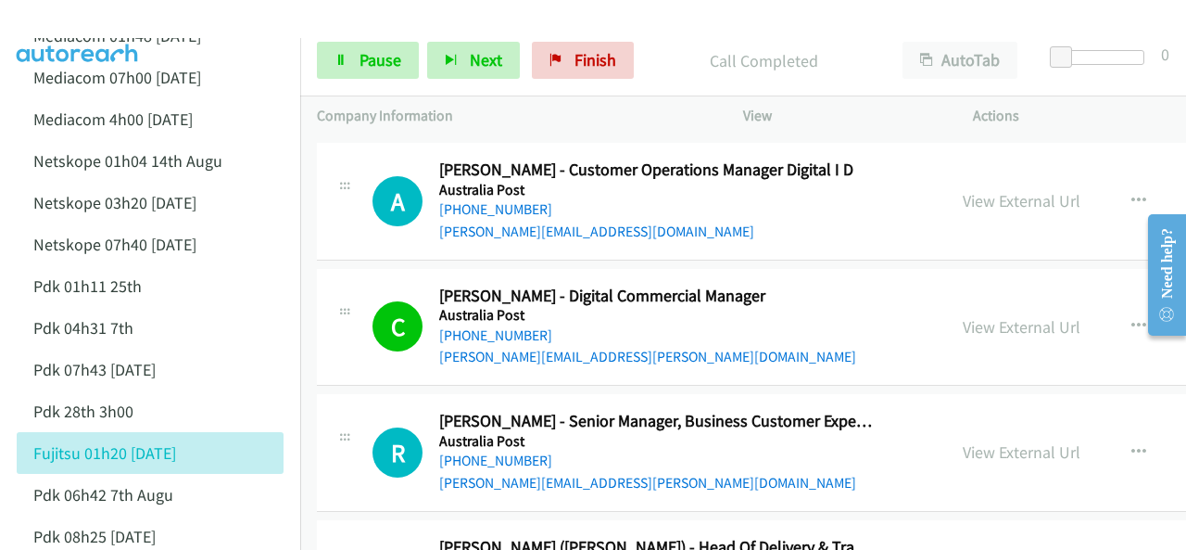
click at [82, 18] on img at bounding box center [77, 32] width 139 height 65
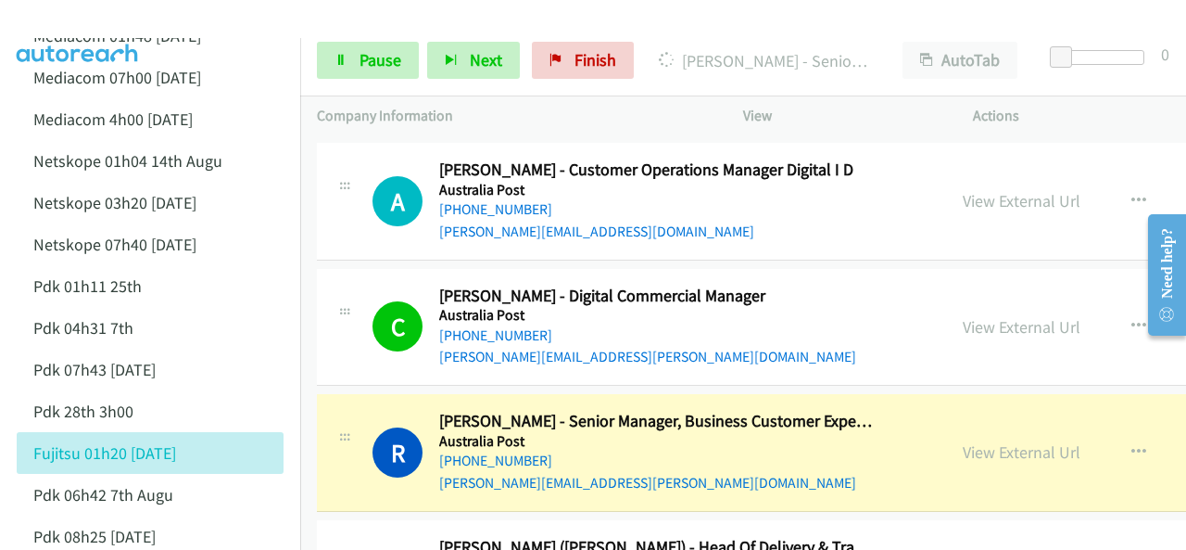
scroll to position [9731, 0]
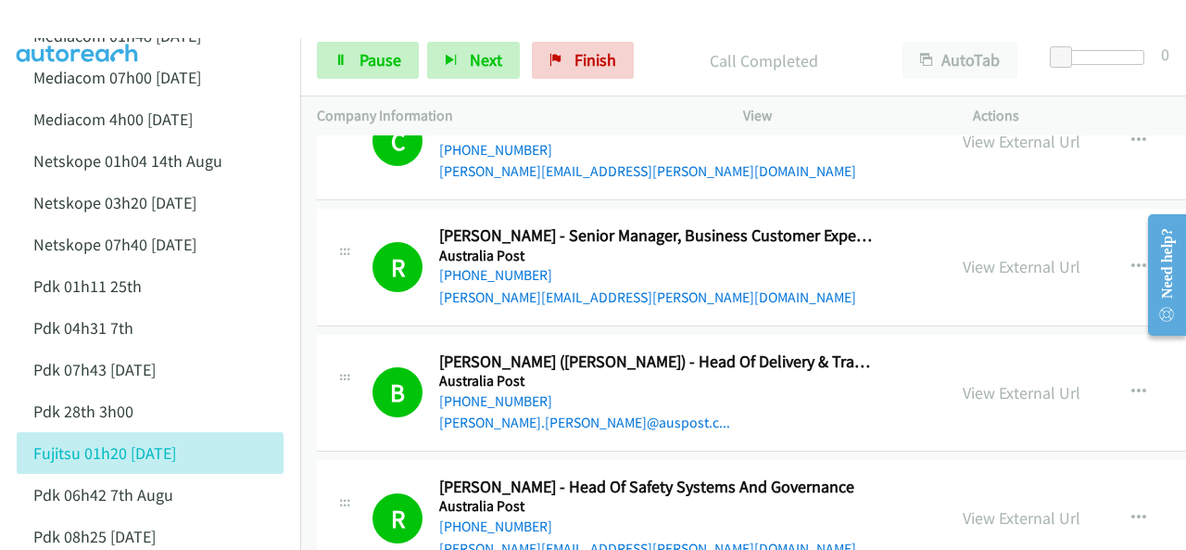
click at [63, 19] on img at bounding box center [77, 32] width 139 height 65
click at [376, 64] on span "Pause" at bounding box center [381, 59] width 42 height 21
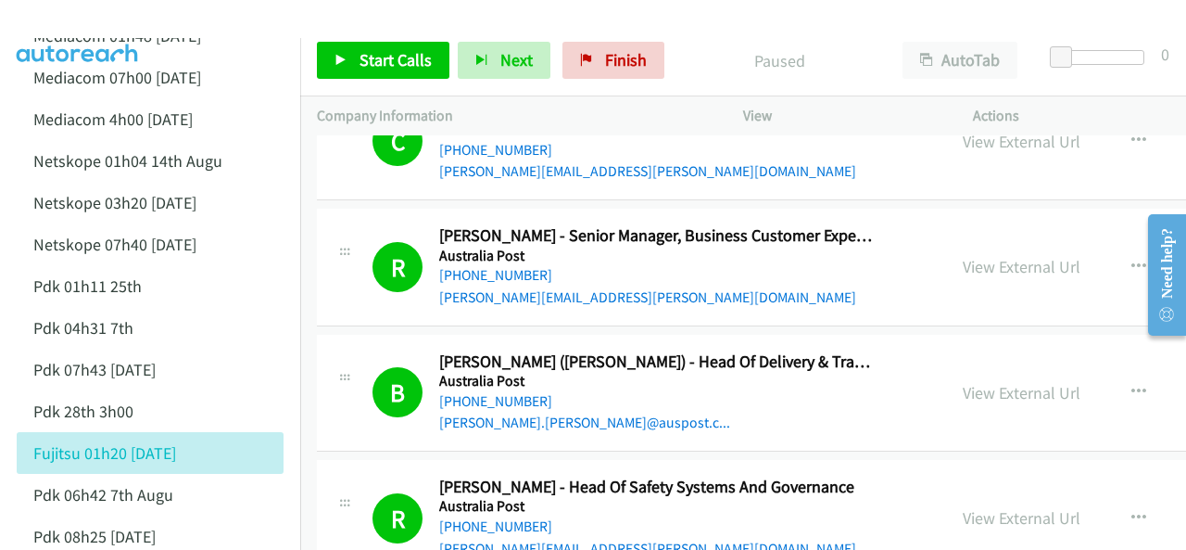
click at [102, 29] on img at bounding box center [77, 32] width 139 height 65
click at [399, 54] on span "Start Calls" at bounding box center [396, 59] width 72 height 21
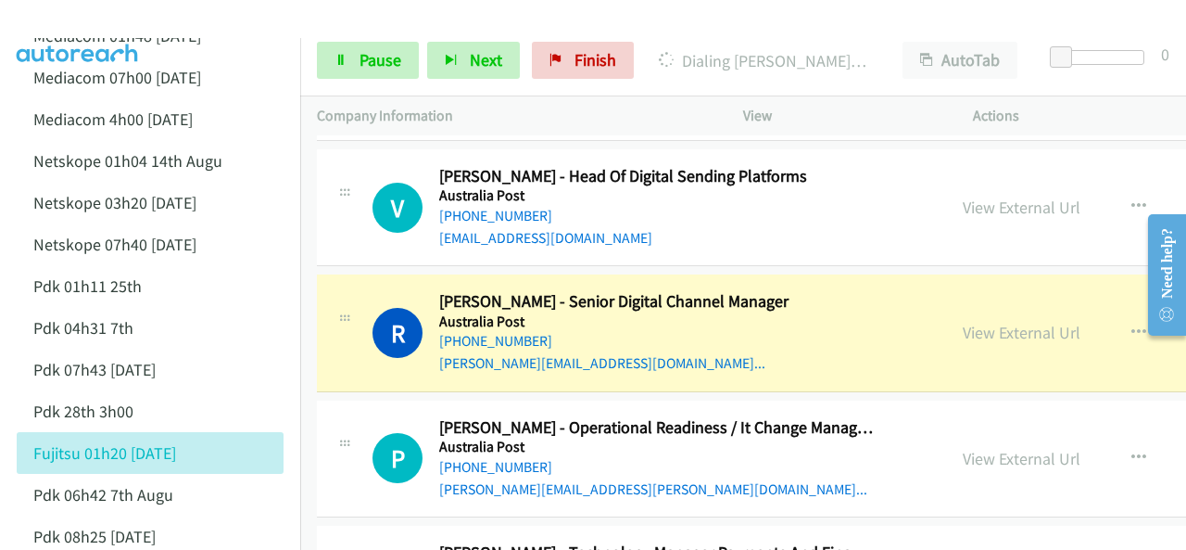
scroll to position [10380, 0]
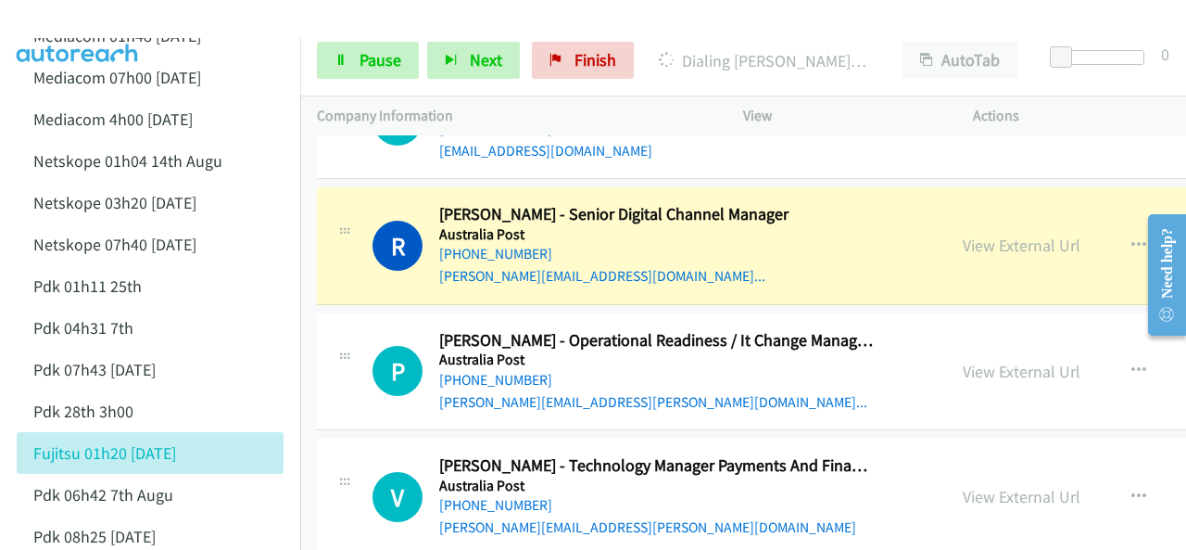
click at [169, 22] on div at bounding box center [585, 35] width 1170 height 71
click at [356, 59] on link "Pause" at bounding box center [368, 60] width 102 height 37
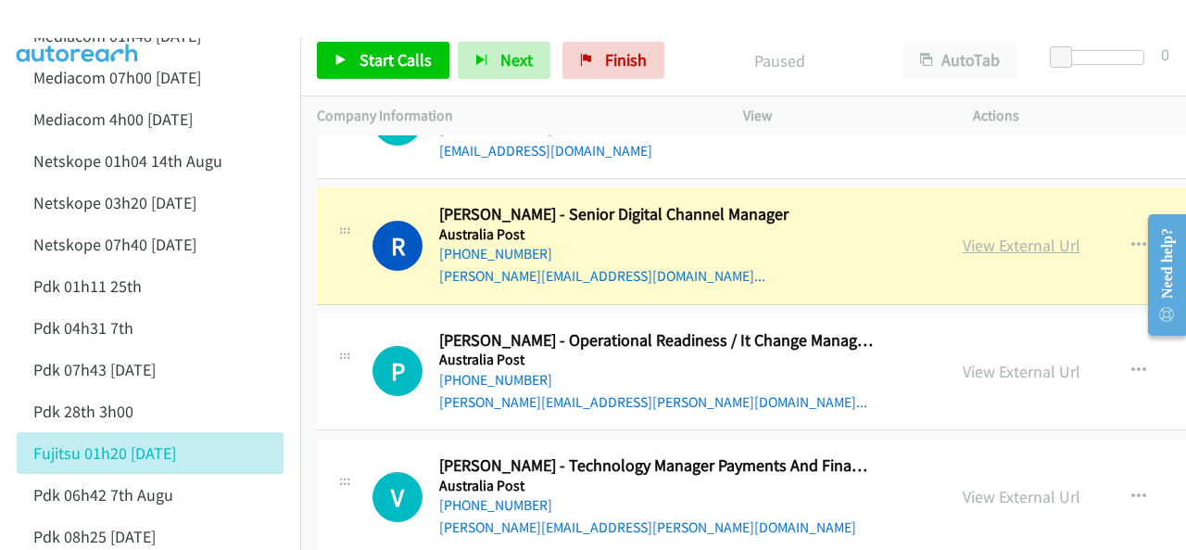
click at [979, 234] on link "View External Url" at bounding box center [1022, 244] width 118 height 21
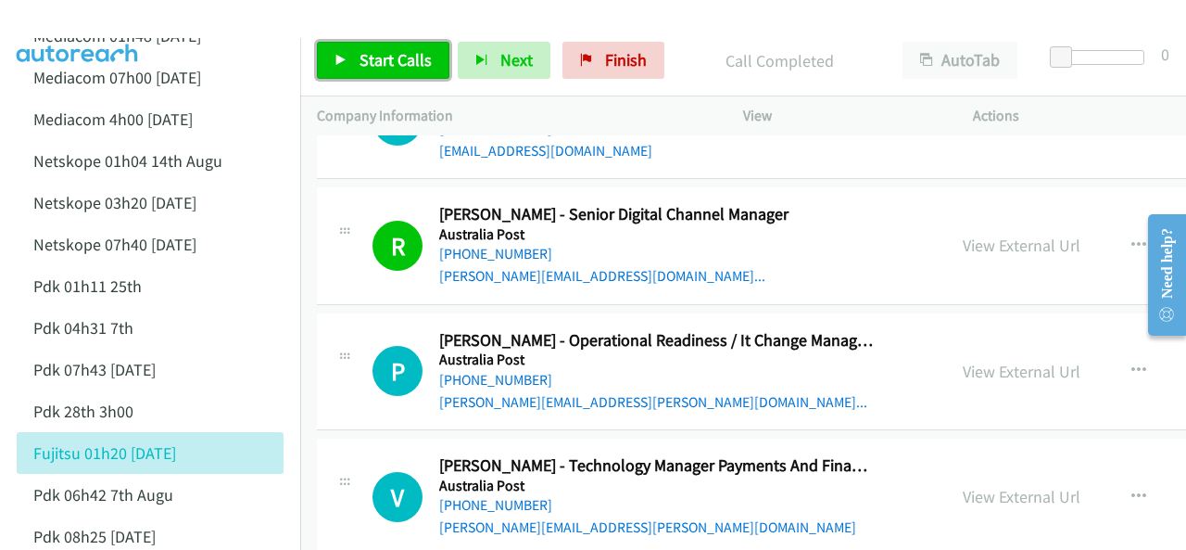
click at [376, 54] on span "Start Calls" at bounding box center [396, 59] width 72 height 21
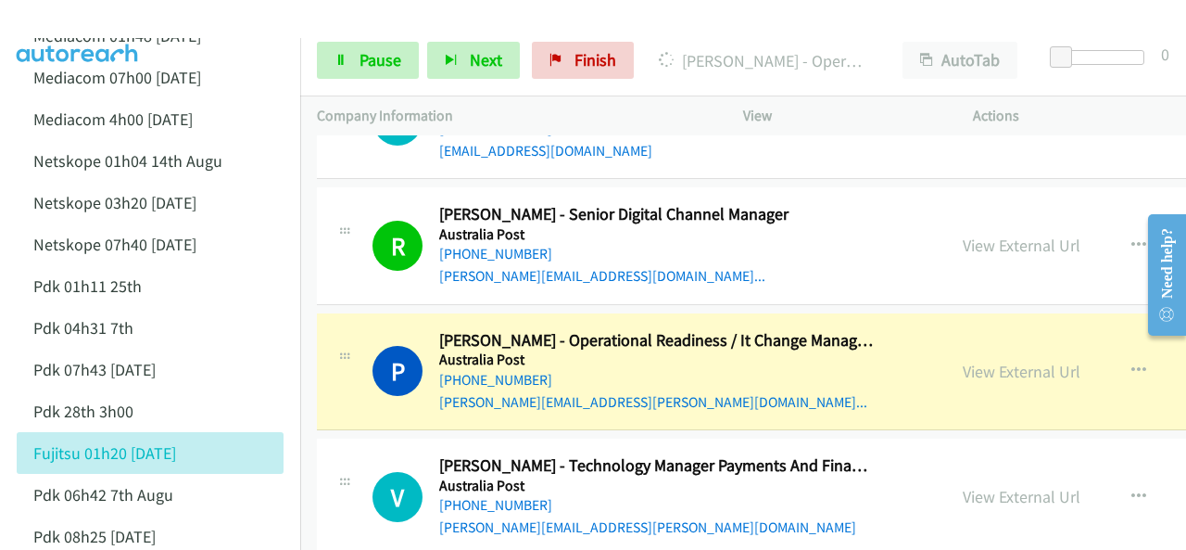
click at [70, 14] on img at bounding box center [77, 32] width 139 height 65
drag, startPoint x: 104, startPoint y: 28, endPoint x: 95, endPoint y: 24, distance: 10.0
click at [102, 28] on img at bounding box center [77, 32] width 139 height 65
click at [383, 60] on span "Pause" at bounding box center [381, 59] width 42 height 21
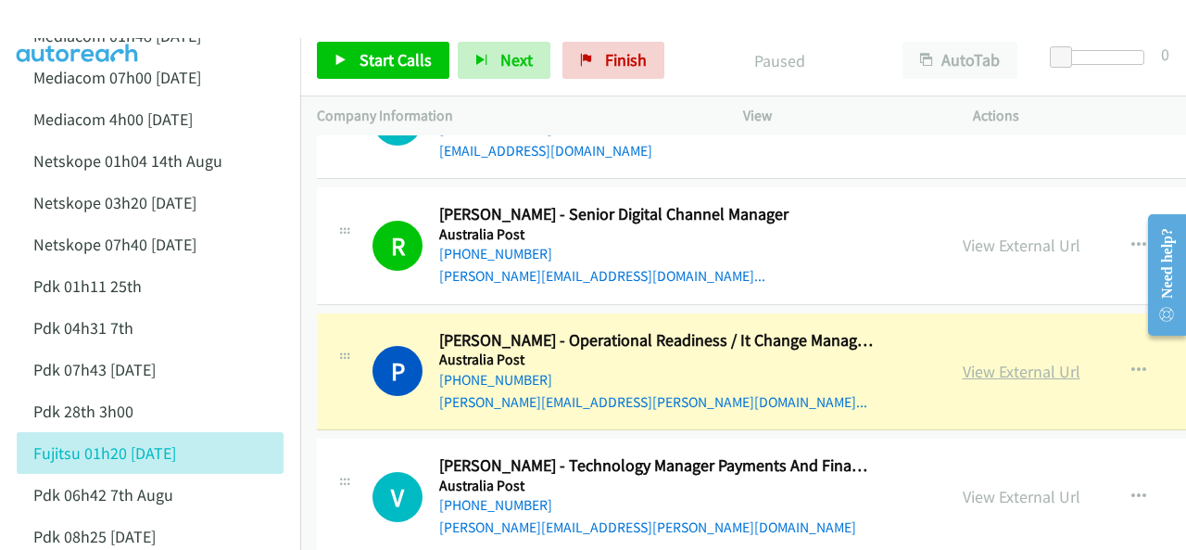
click at [963, 361] on link "View External Url" at bounding box center [1022, 371] width 118 height 21
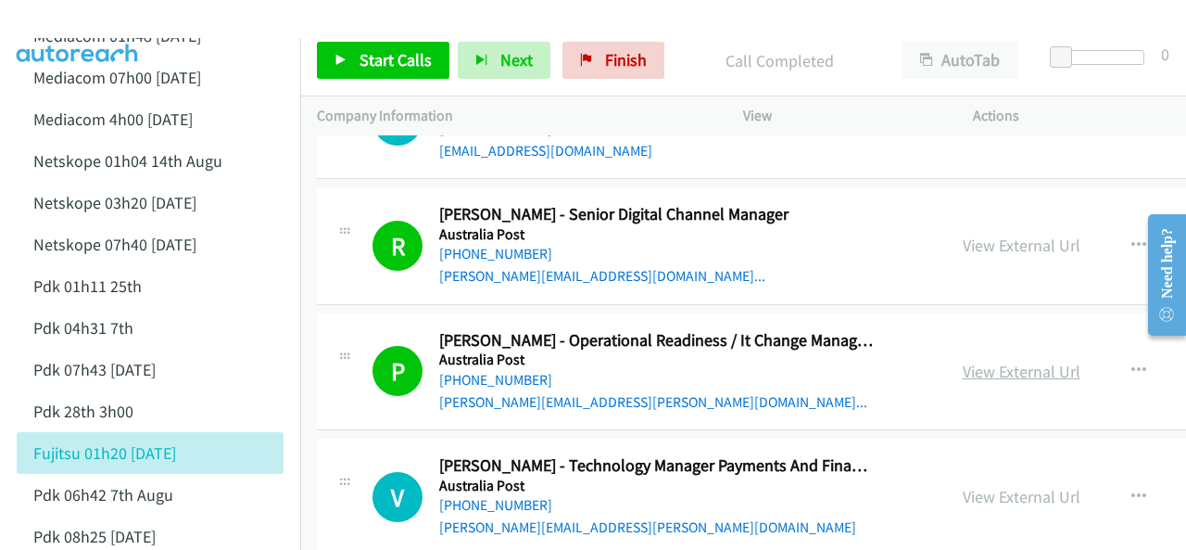
click at [963, 361] on link "View External Url" at bounding box center [1022, 371] width 118 height 21
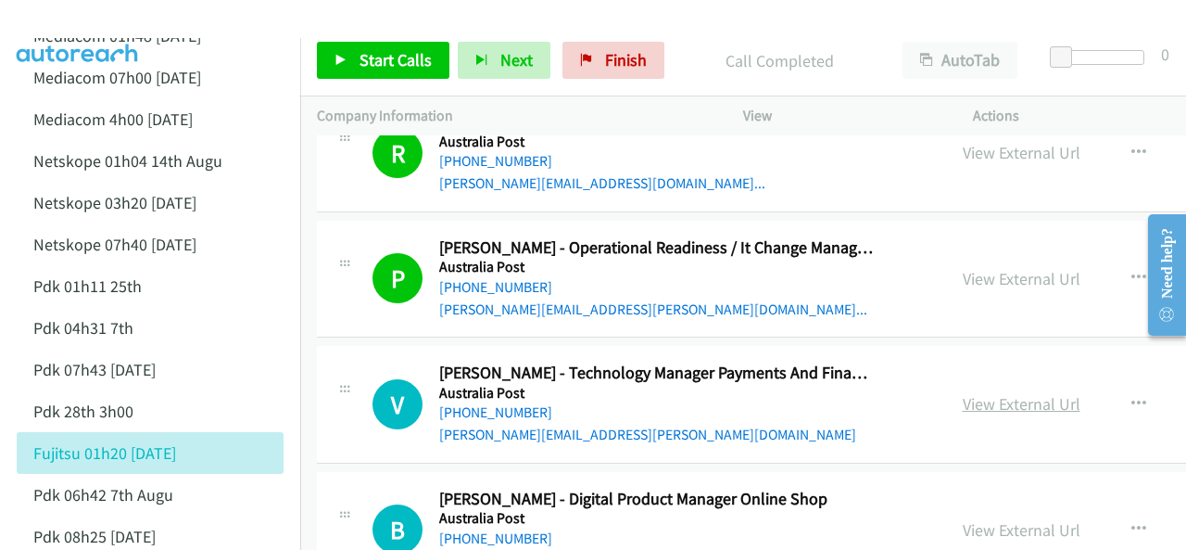
click at [963, 393] on link "View External Url" at bounding box center [1022, 403] width 118 height 21
click at [399, 46] on link "Start Calls" at bounding box center [383, 60] width 133 height 37
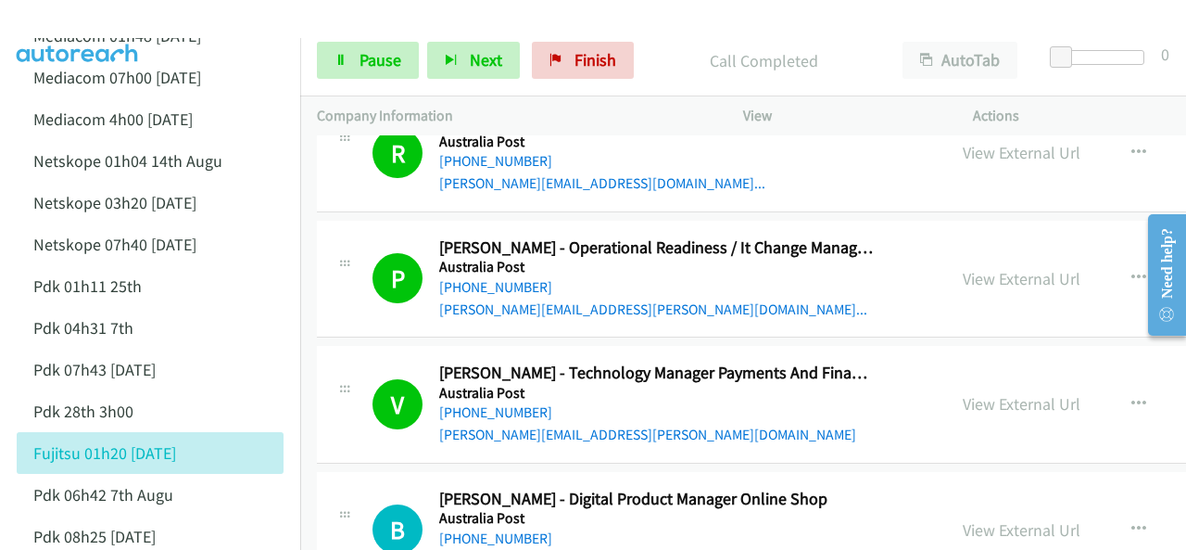
click at [127, 22] on img at bounding box center [77, 32] width 139 height 65
click at [98, 28] on img at bounding box center [77, 32] width 139 height 65
click at [411, 61] on link "Pause" at bounding box center [368, 60] width 102 height 37
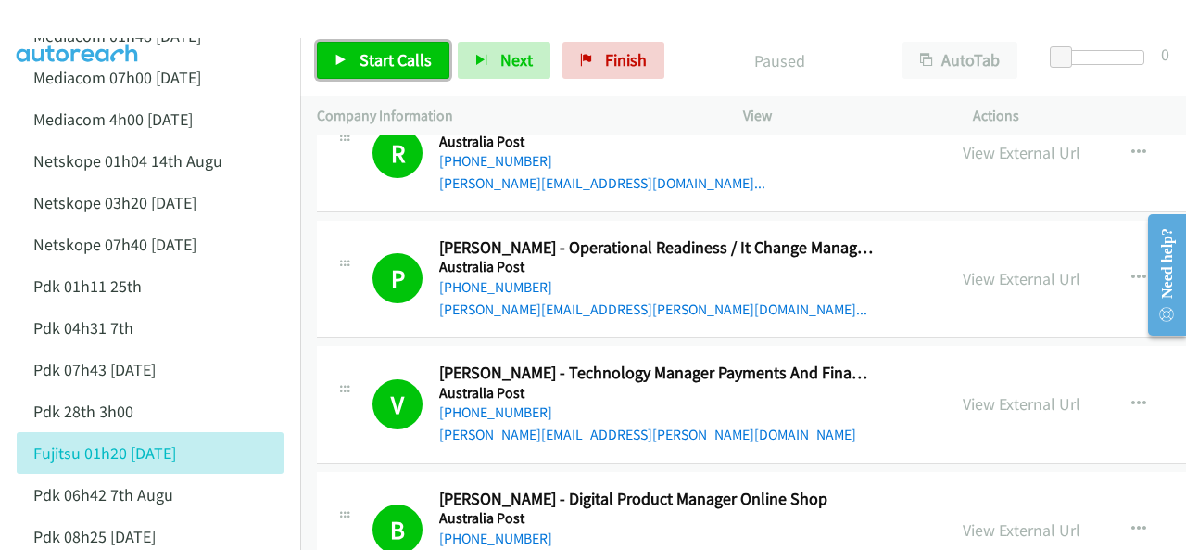
click at [341, 55] on icon at bounding box center [341, 61] width 13 height 13
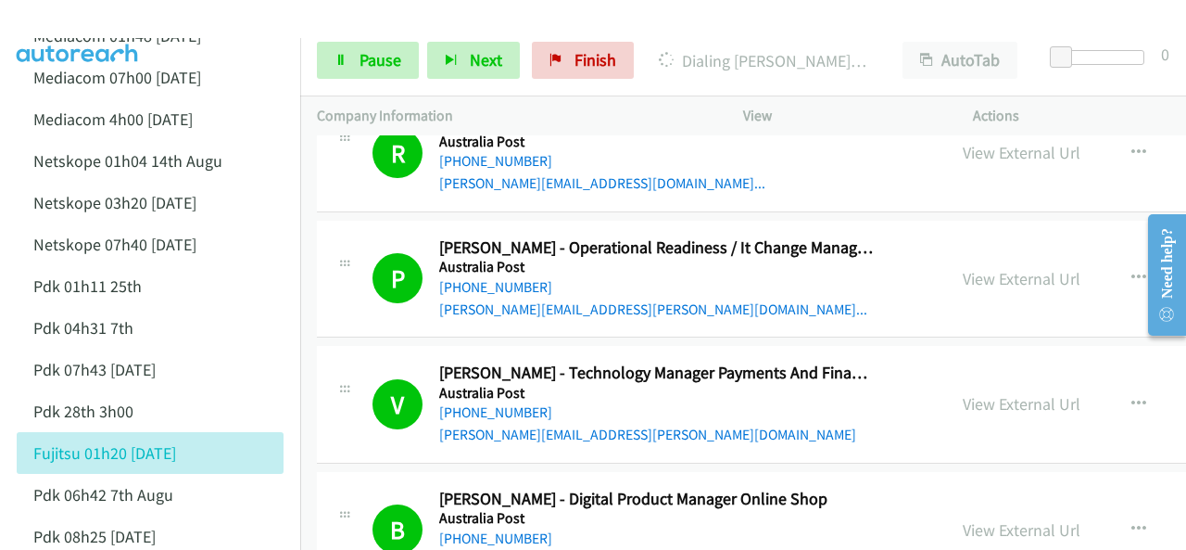
drag, startPoint x: 115, startPoint y: 14, endPoint x: 109, endPoint y: 4, distance: 11.6
click at [115, 14] on img at bounding box center [77, 32] width 139 height 65
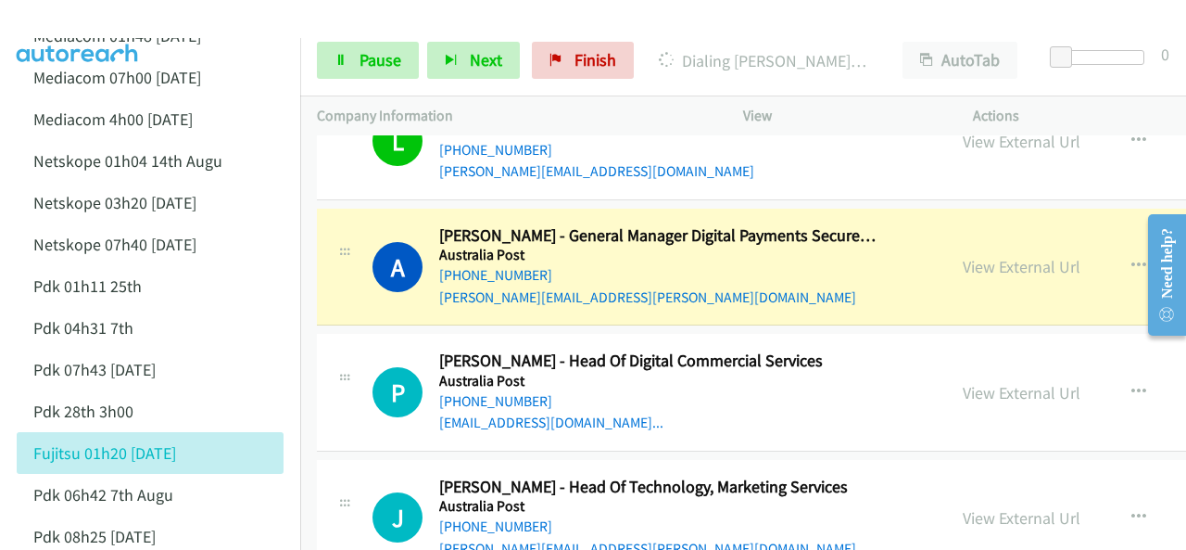
scroll to position [11029, 0]
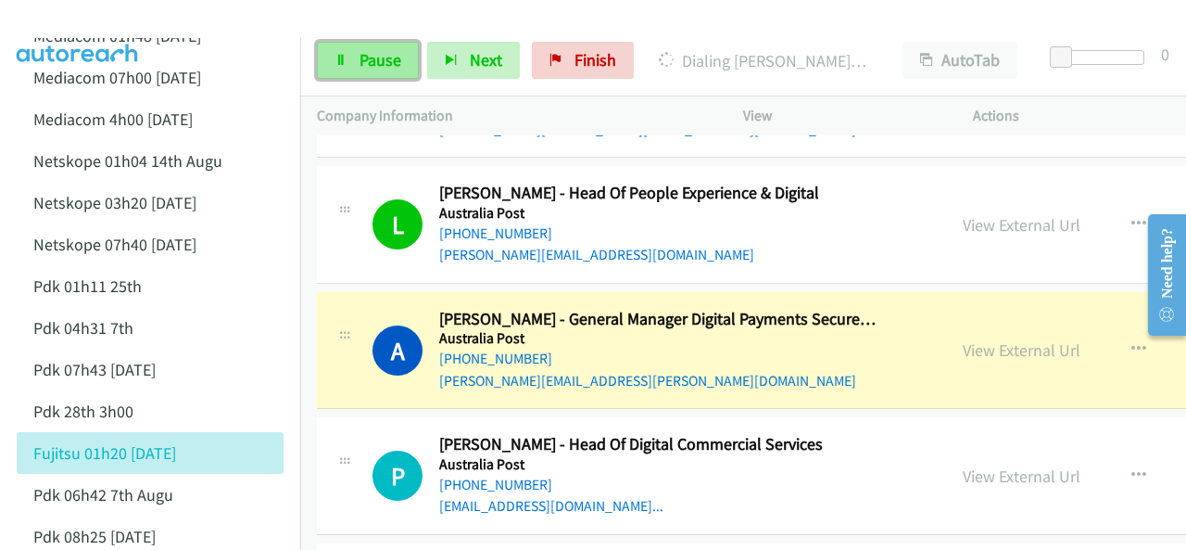
click at [372, 48] on link "Pause" at bounding box center [368, 60] width 102 height 37
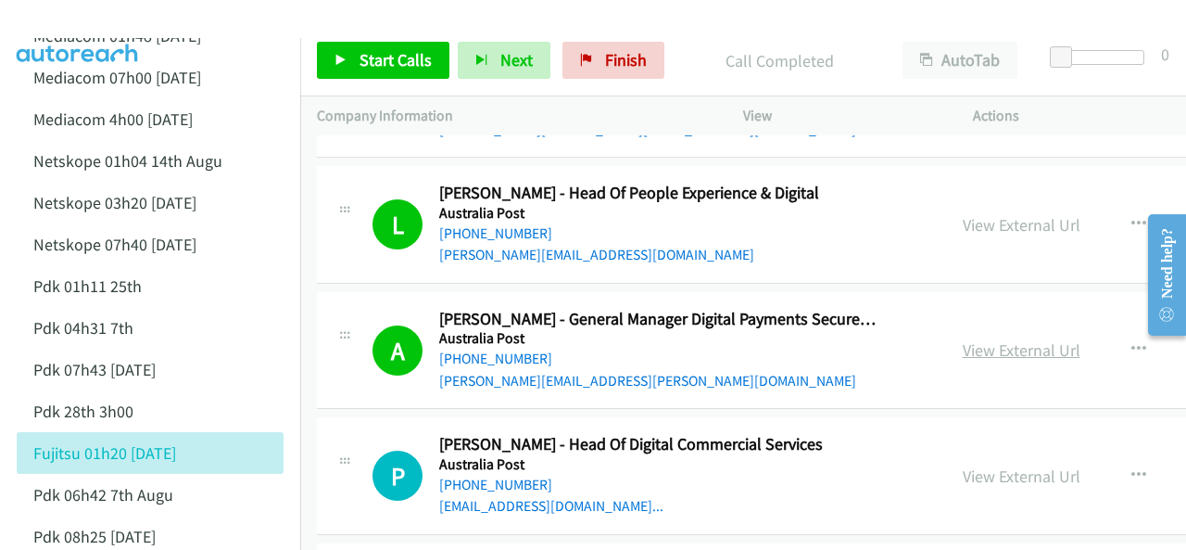
click at [963, 339] on link "View External Url" at bounding box center [1022, 349] width 118 height 21
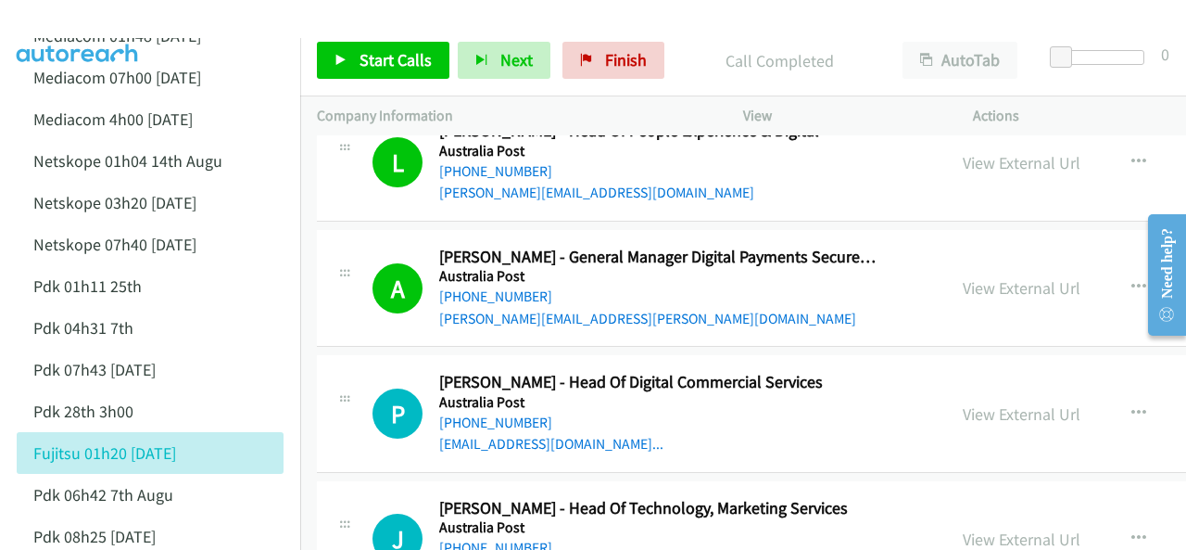
scroll to position [11121, 0]
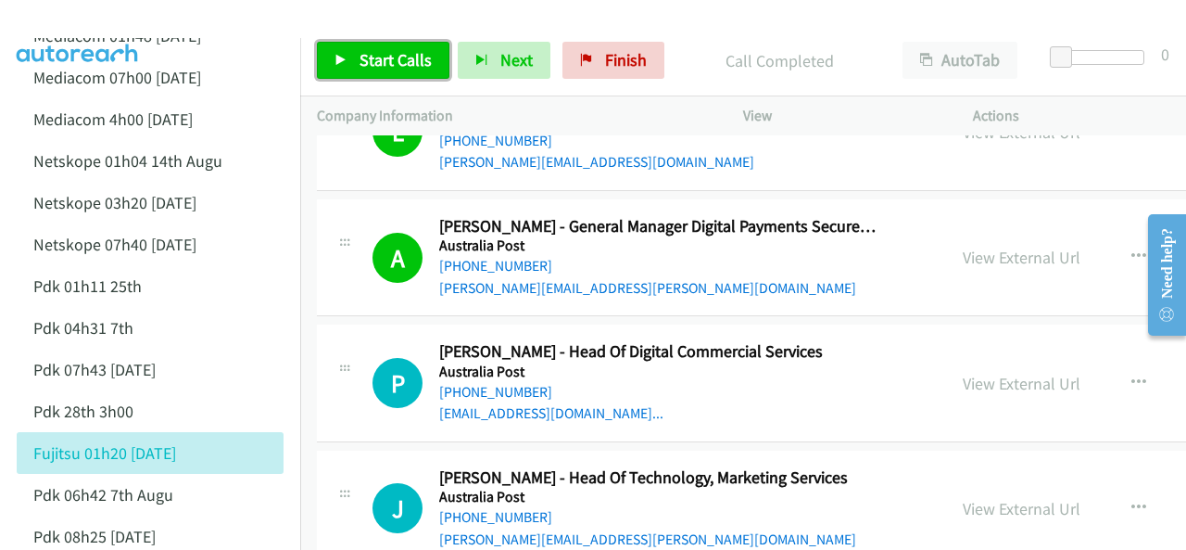
click at [389, 60] on span "Start Calls" at bounding box center [396, 59] width 72 height 21
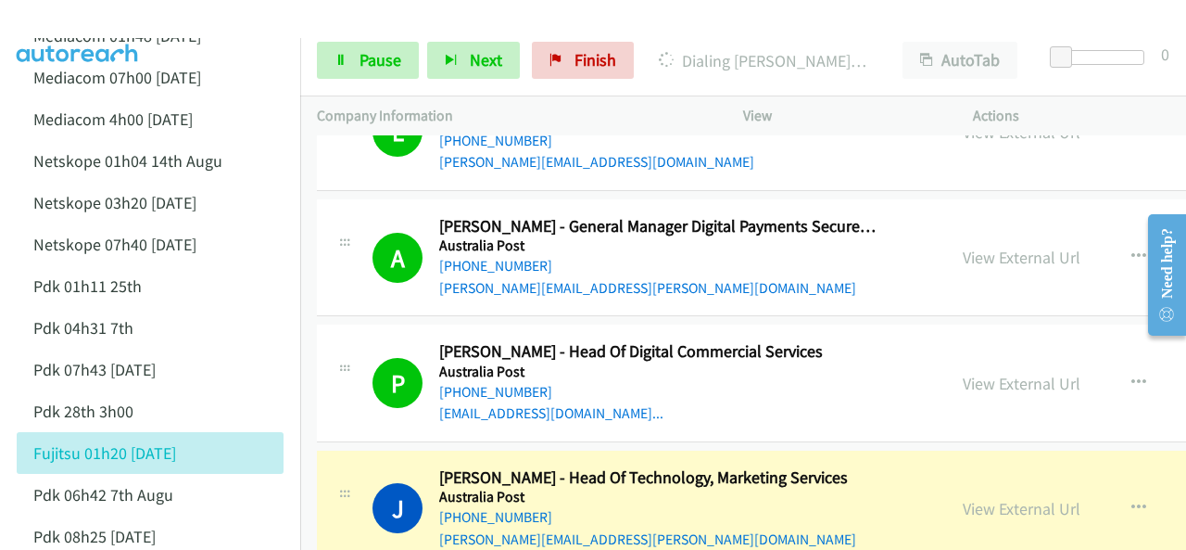
click at [83, 31] on img at bounding box center [77, 32] width 139 height 65
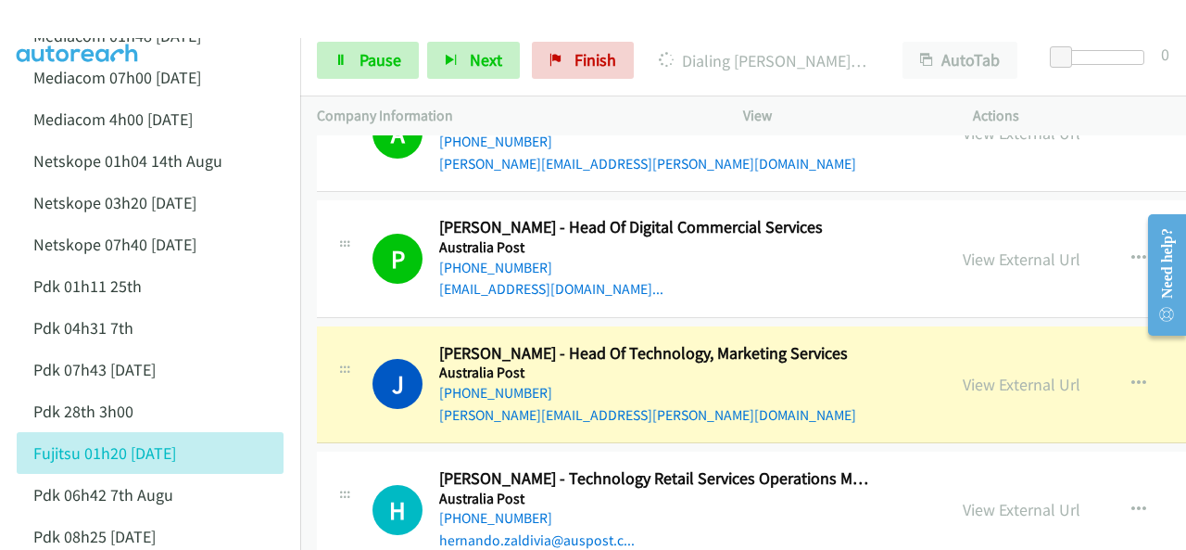
scroll to position [11307, 0]
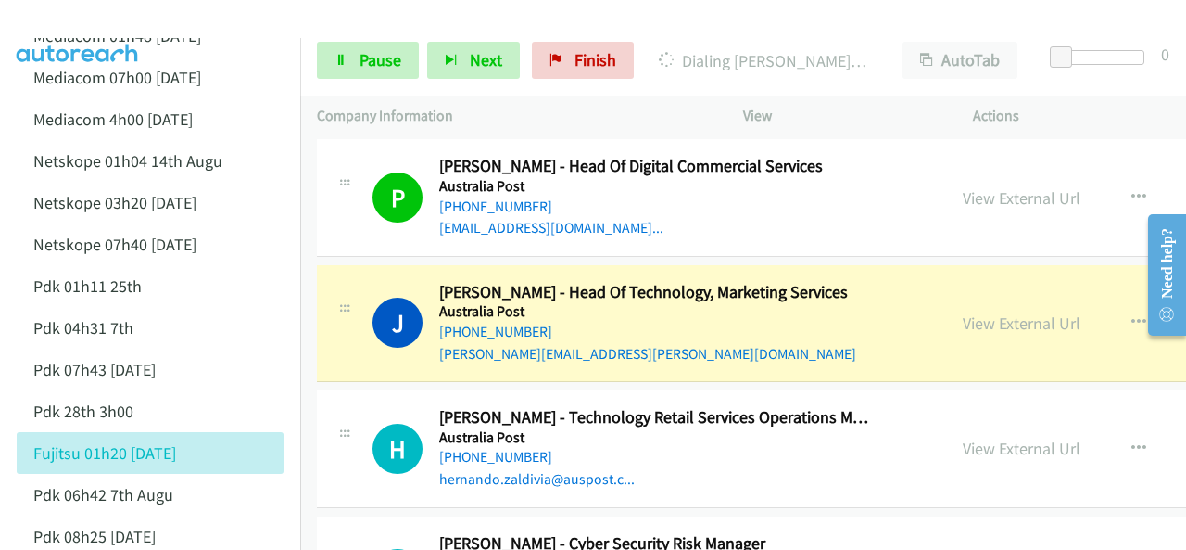
click at [95, 19] on img at bounding box center [77, 32] width 139 height 65
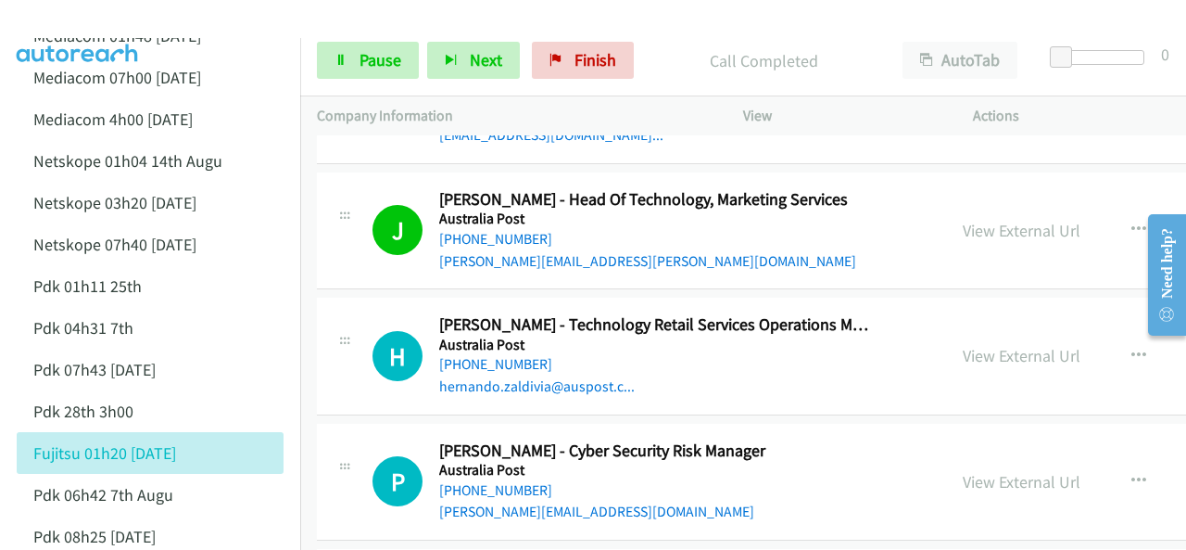
scroll to position [11492, 0]
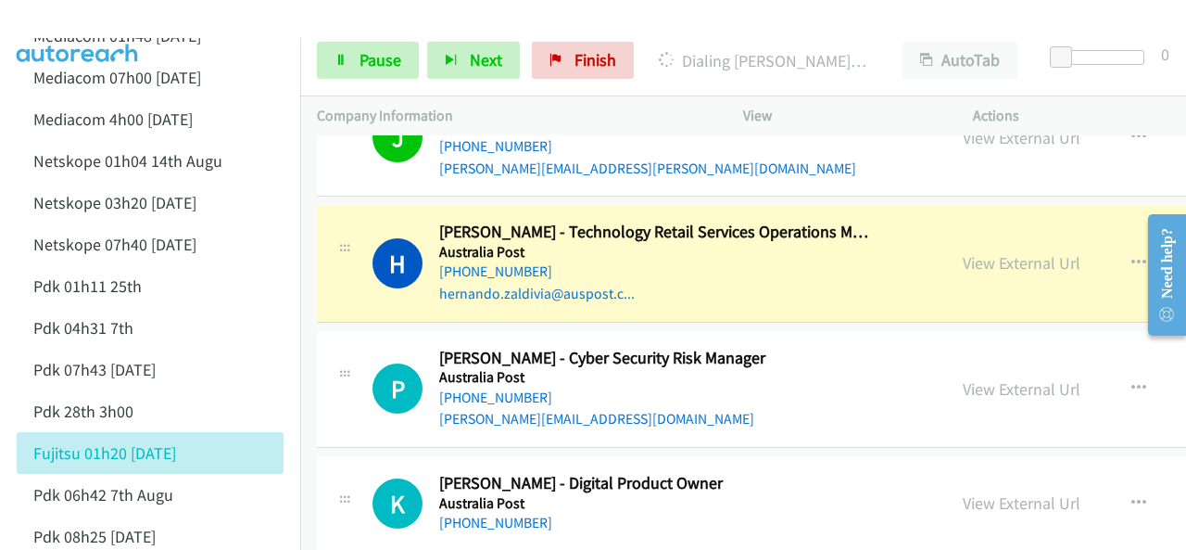
click at [85, 17] on img at bounding box center [77, 32] width 139 height 65
click at [147, 18] on div at bounding box center [585, 35] width 1170 height 71
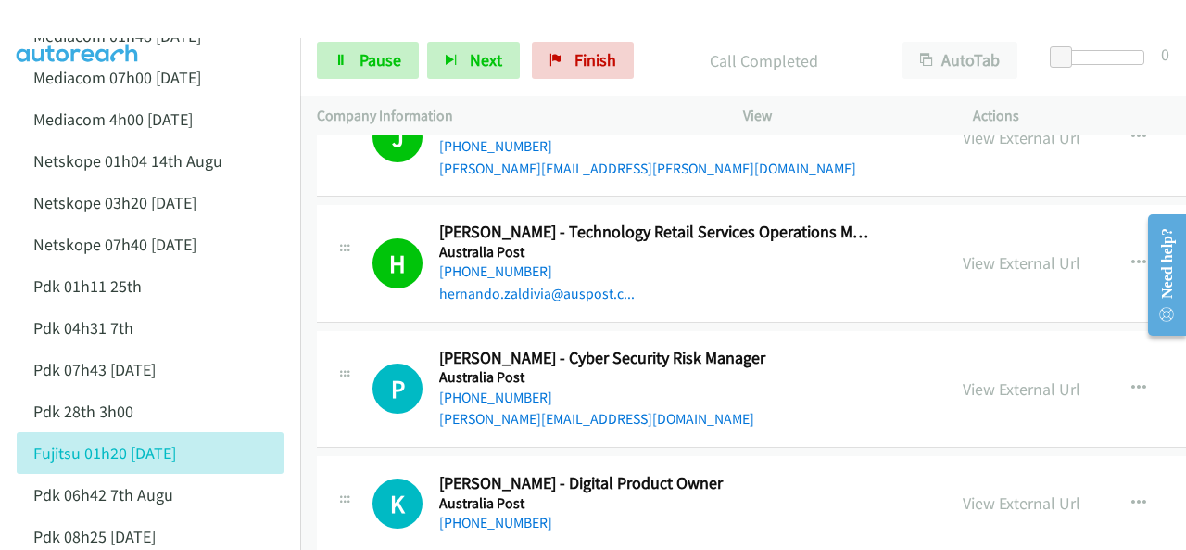
click at [92, 22] on img at bounding box center [77, 32] width 139 height 65
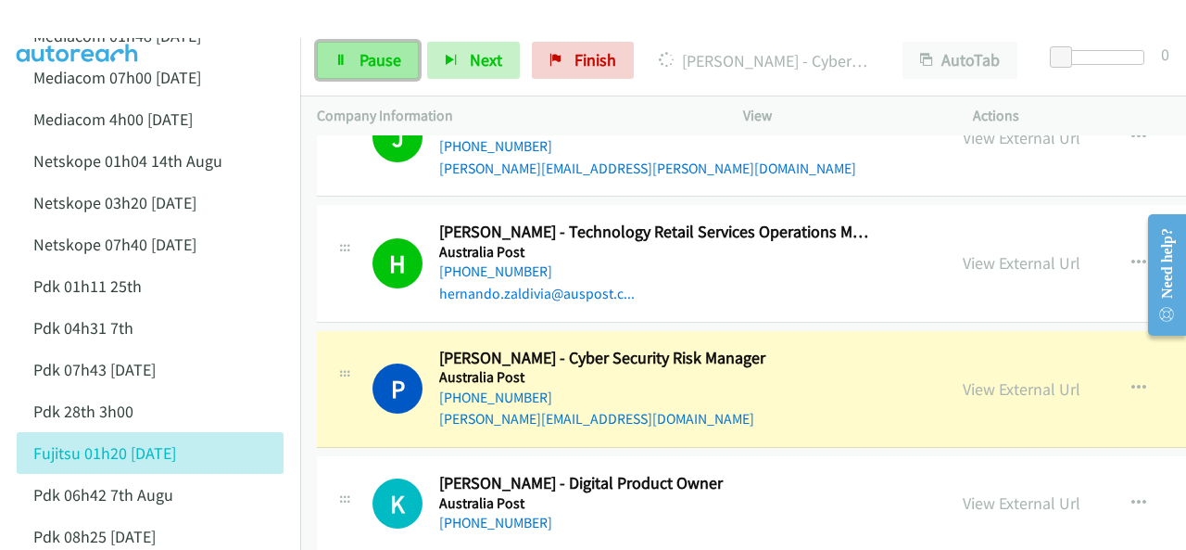
click at [369, 70] on link "Pause" at bounding box center [368, 60] width 102 height 37
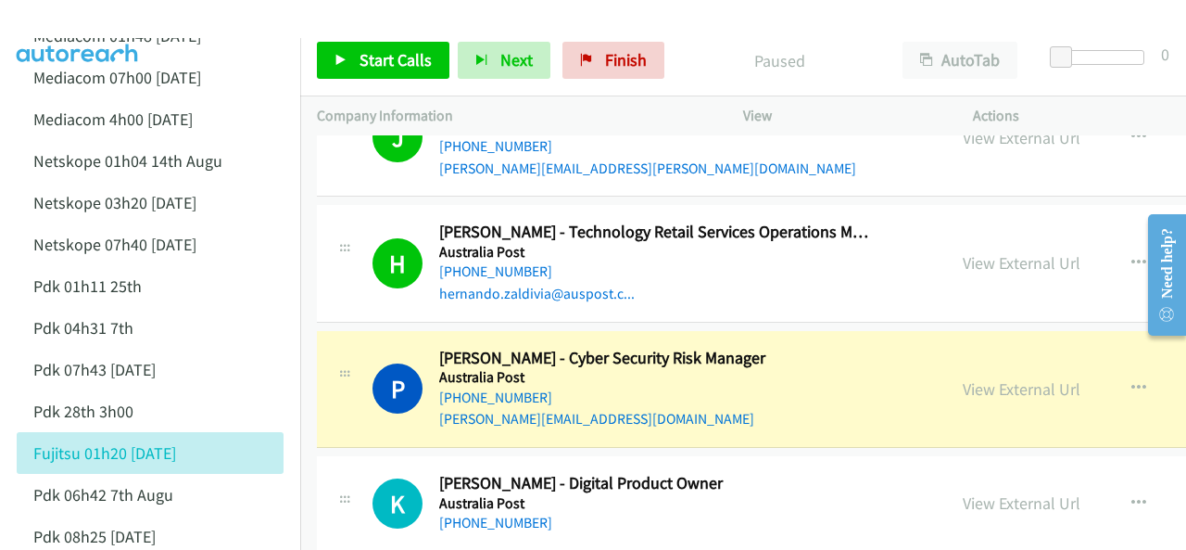
click at [102, 17] on img at bounding box center [77, 32] width 139 height 65
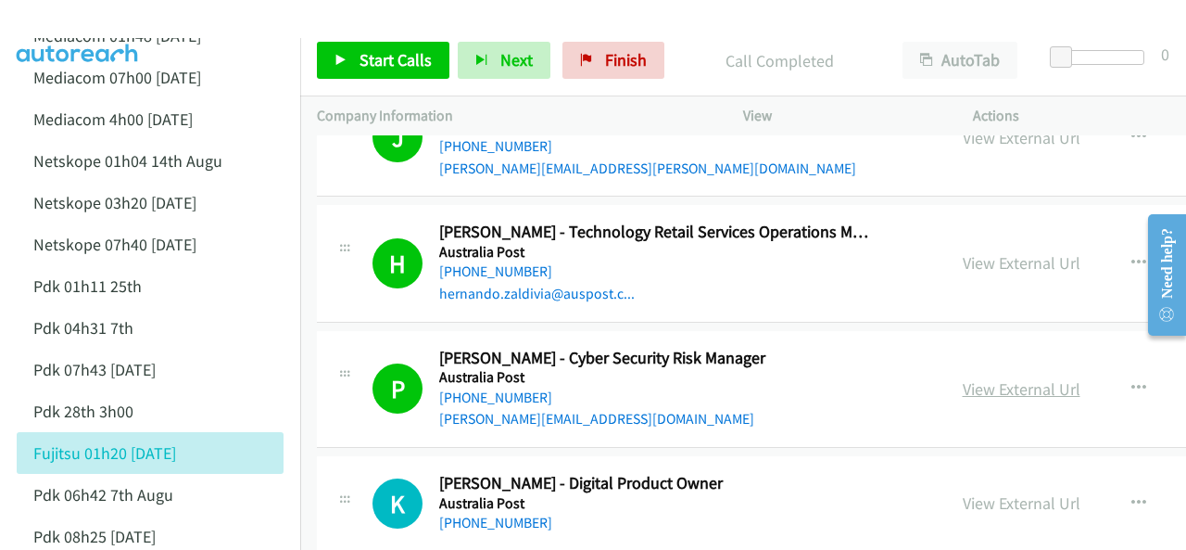
click at [963, 378] on link "View External Url" at bounding box center [1022, 388] width 118 height 21
click at [610, 58] on span "Finish" at bounding box center [626, 59] width 42 height 21
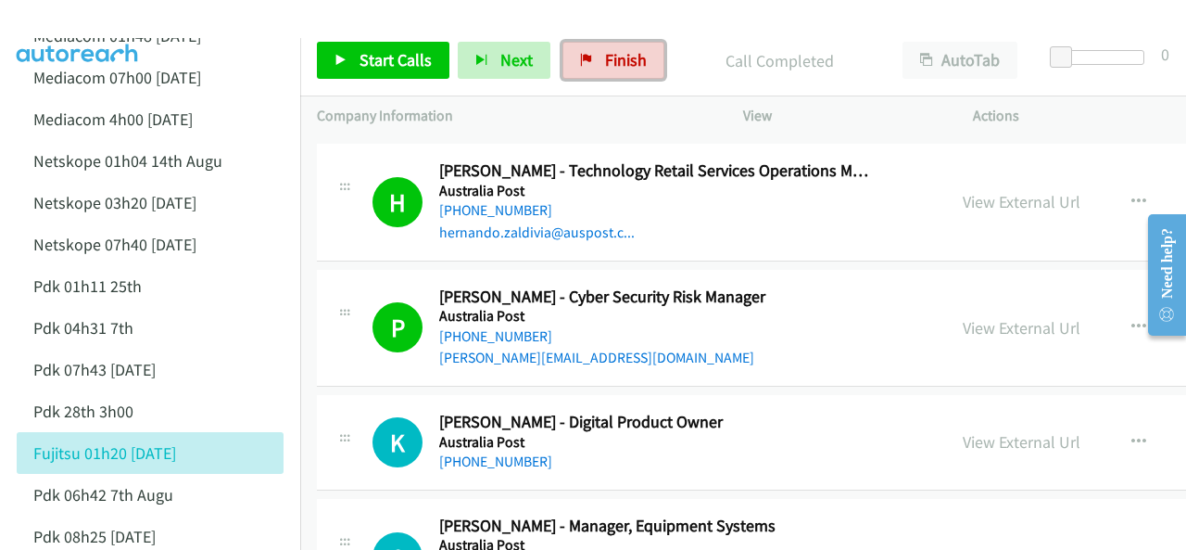
scroll to position [11585, 0]
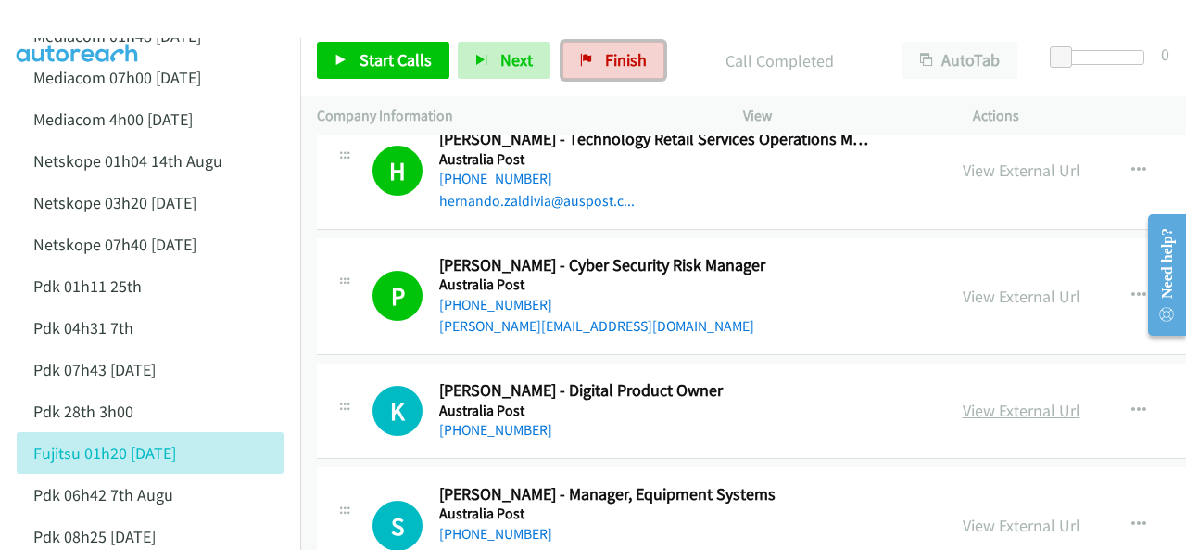
click at [969, 399] on link "View External Url" at bounding box center [1022, 409] width 118 height 21
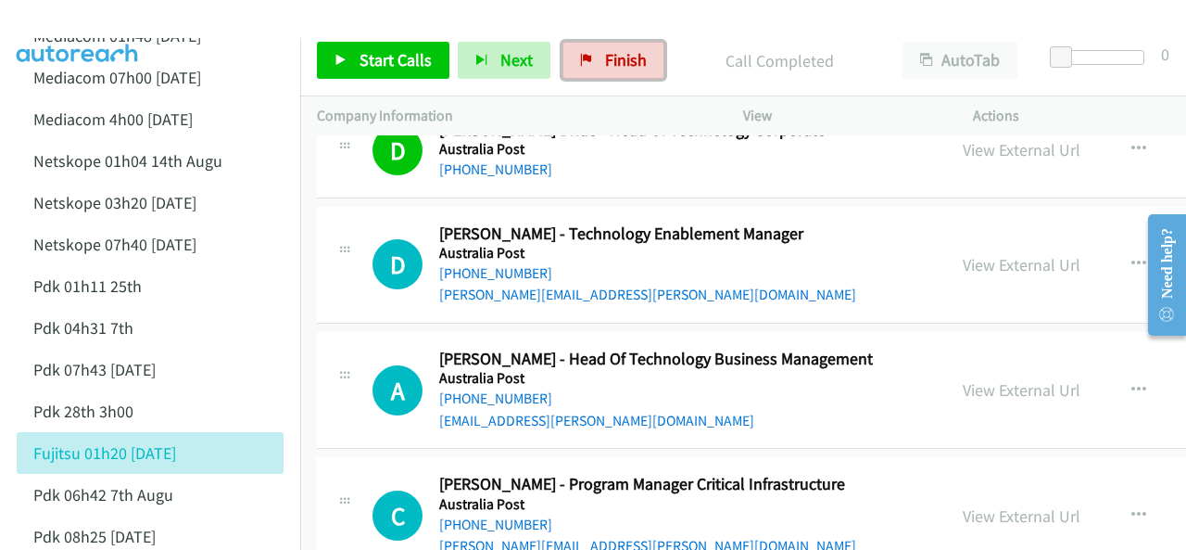
scroll to position [13716, 0]
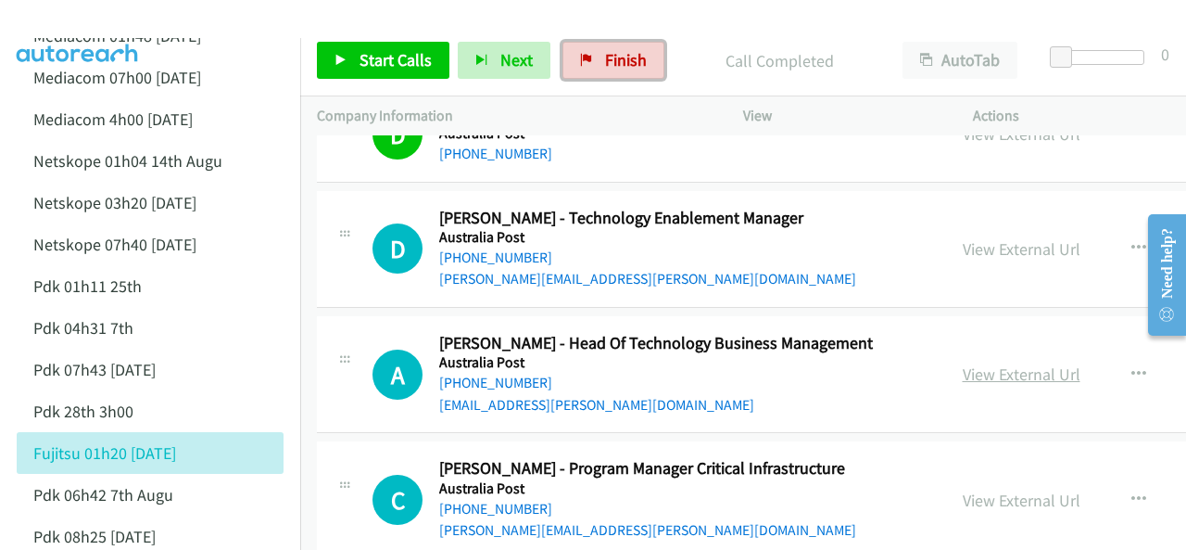
click at [963, 363] on link "View External Url" at bounding box center [1022, 373] width 118 height 21
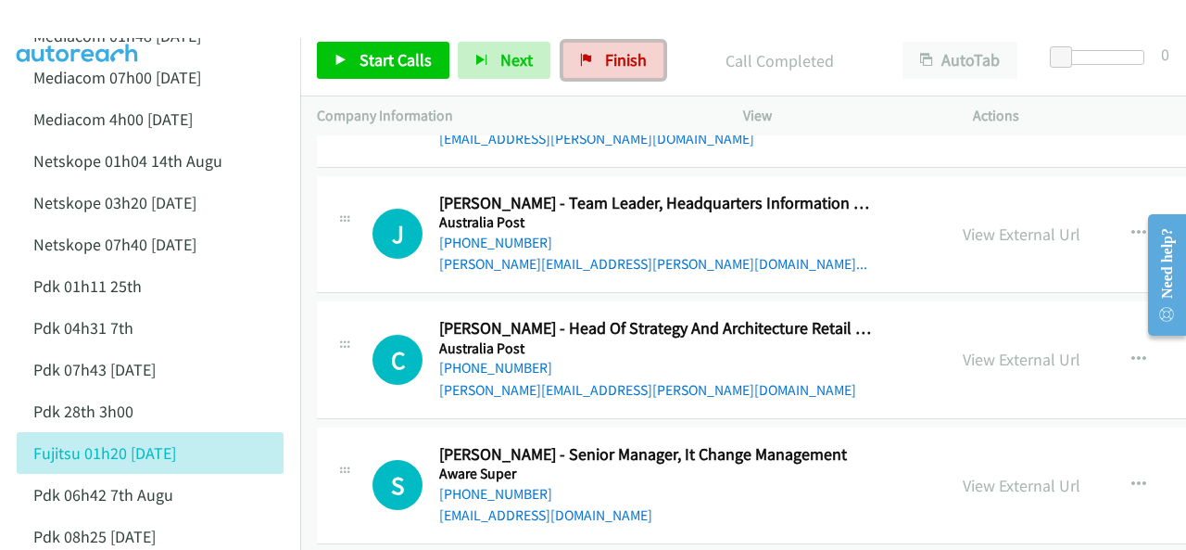
scroll to position [15477, 0]
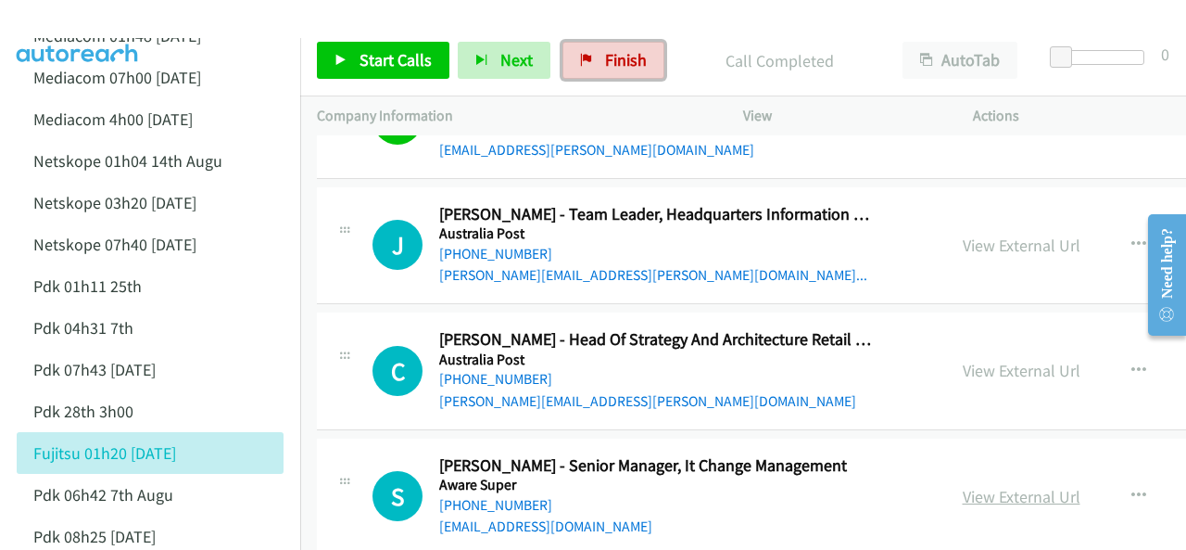
click at [963, 486] on link "View External Url" at bounding box center [1022, 496] width 118 height 21
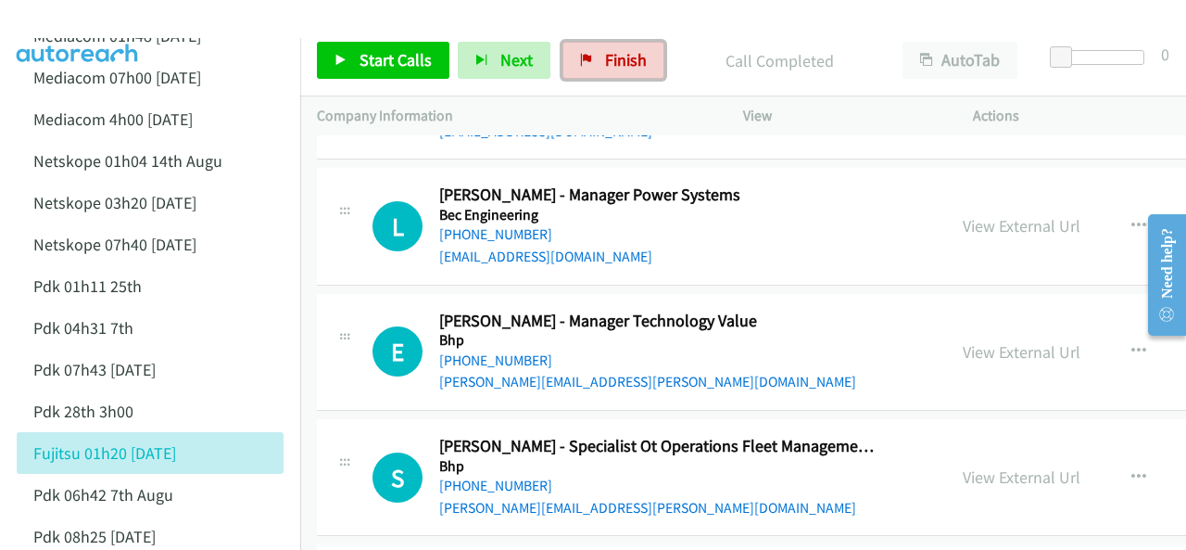
scroll to position [16589, 0]
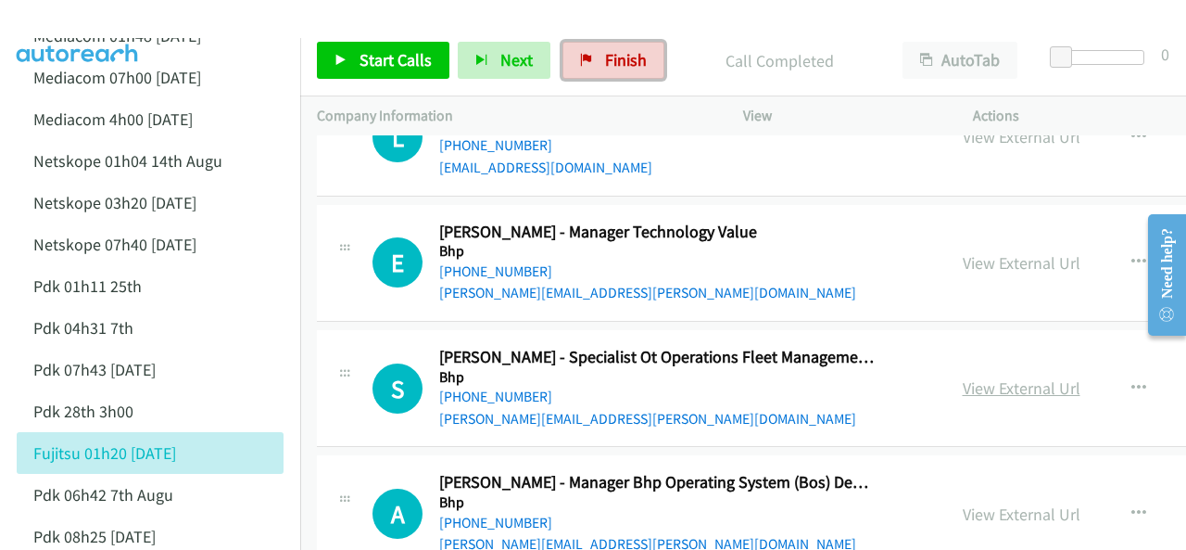
drag, startPoint x: 938, startPoint y: 344, endPoint x: 947, endPoint y: 349, distance: 10.8
click at [963, 377] on link "View External Url" at bounding box center [1022, 387] width 118 height 21
drag, startPoint x: 594, startPoint y: 38, endPoint x: 597, endPoint y: 52, distance: 14.2
click at [594, 39] on div "Start Calls Pause Next Finish Call Completed AutoTab AutoTab 0" at bounding box center [743, 60] width 886 height 71
click at [606, 62] on span "Finish" at bounding box center [626, 59] width 42 height 21
